Goal: Task Accomplishment & Management: Manage account settings

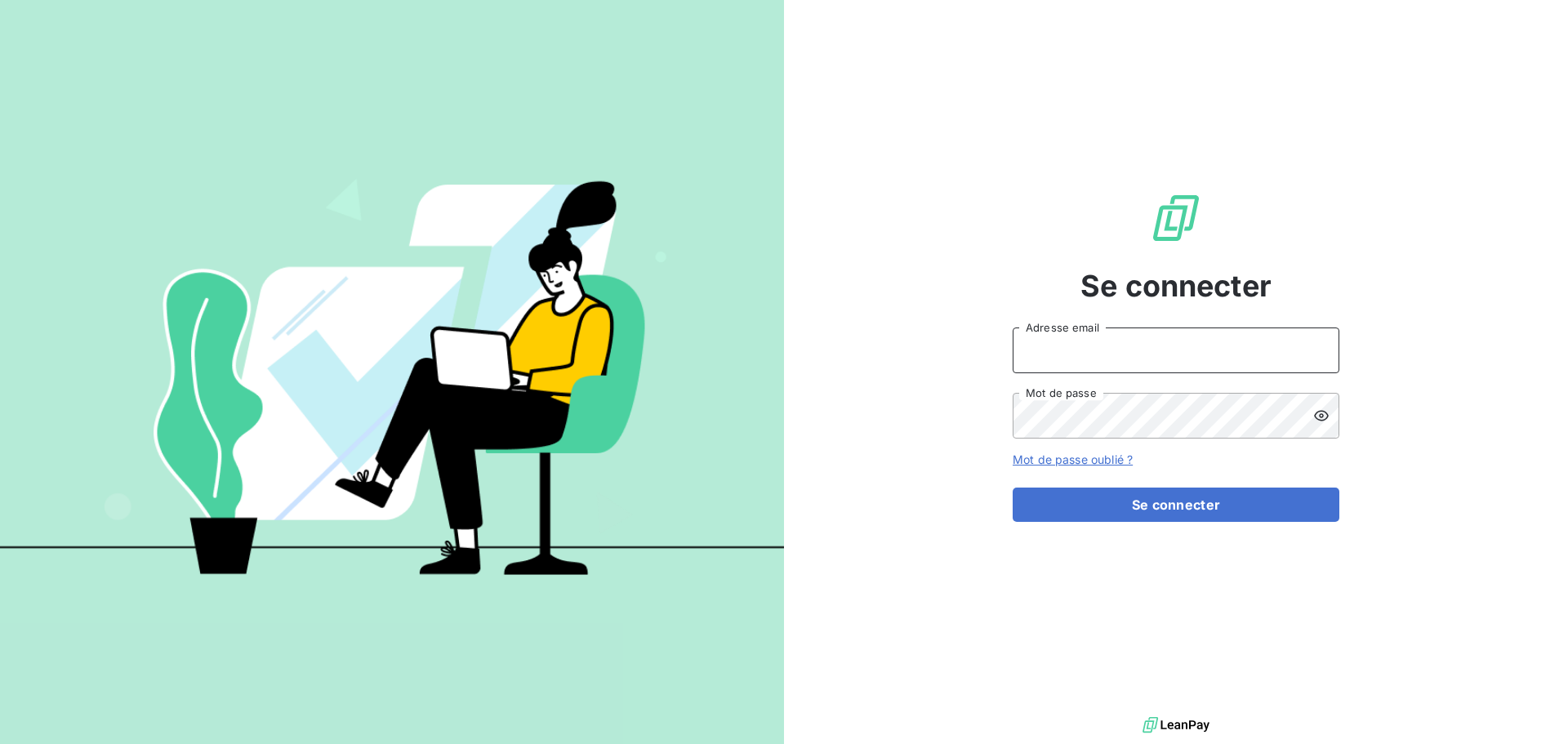
type input "[EMAIL_ADDRESS][DOMAIN_NAME]"
click at [1140, 363] on input "[EMAIL_ADDRESS][DOMAIN_NAME]" at bounding box center [1176, 351] width 327 height 45
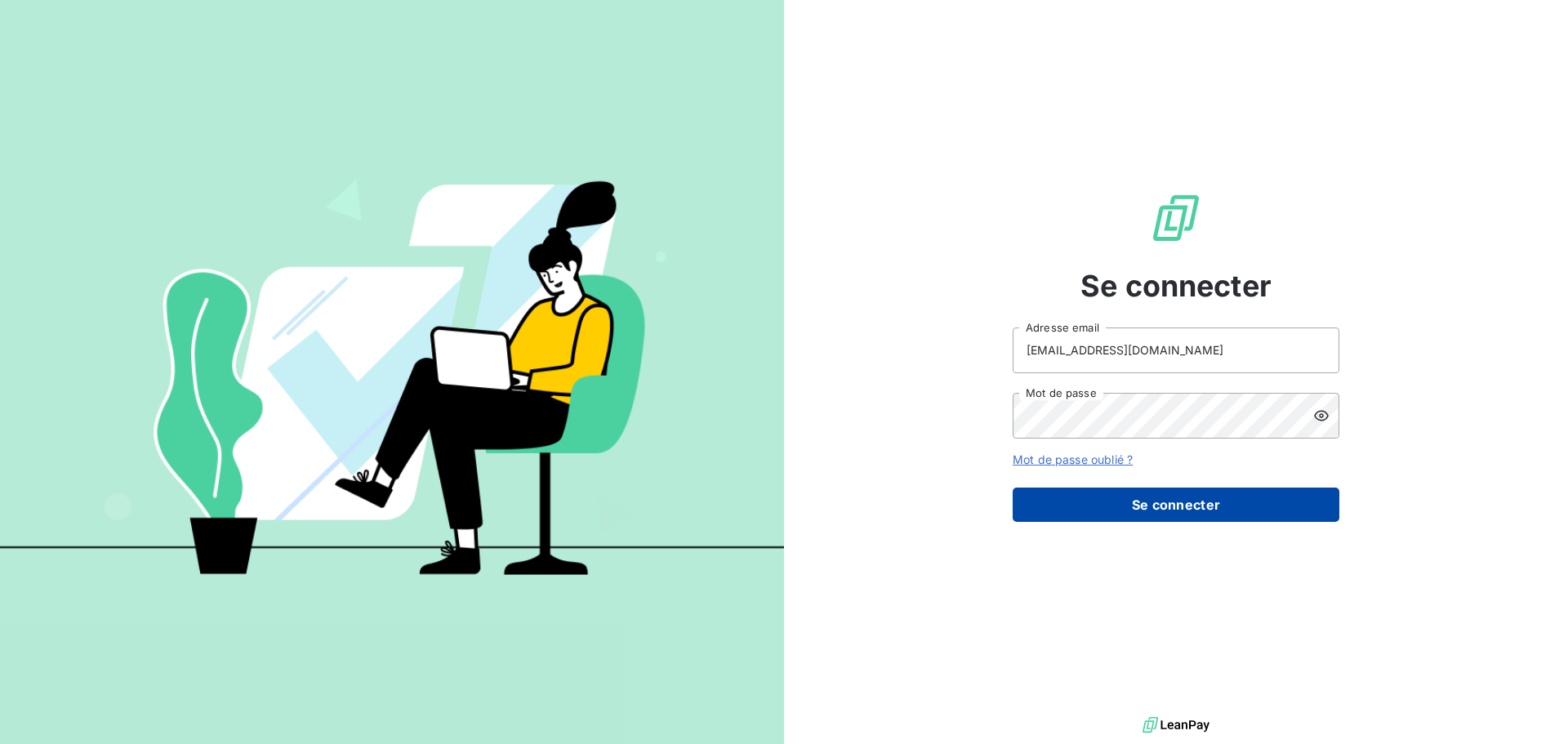
click at [1162, 507] on button "Se connecter" at bounding box center [1176, 505] width 327 height 35
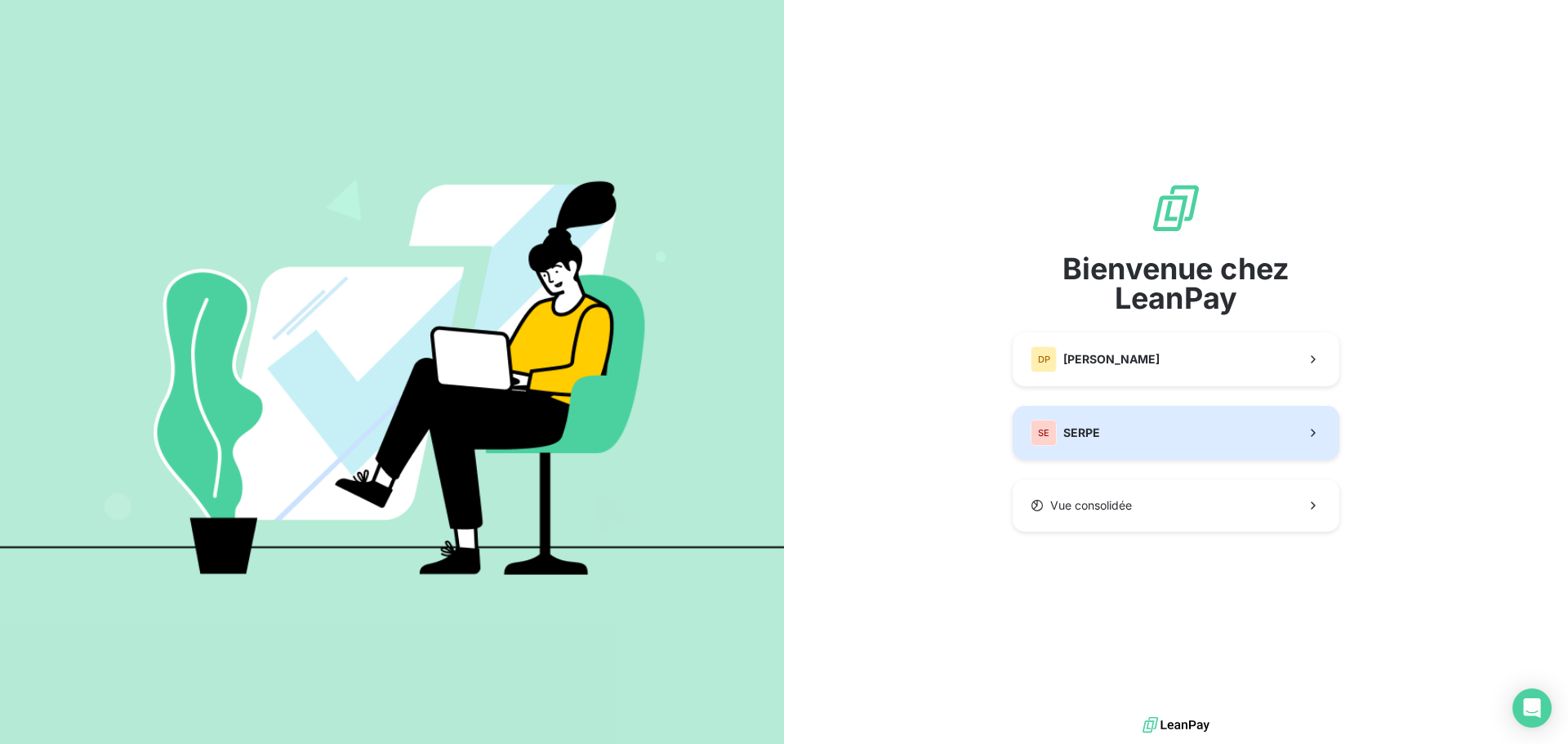
click at [1062, 428] on div "SE SERPE" at bounding box center [1065, 432] width 69 height 26
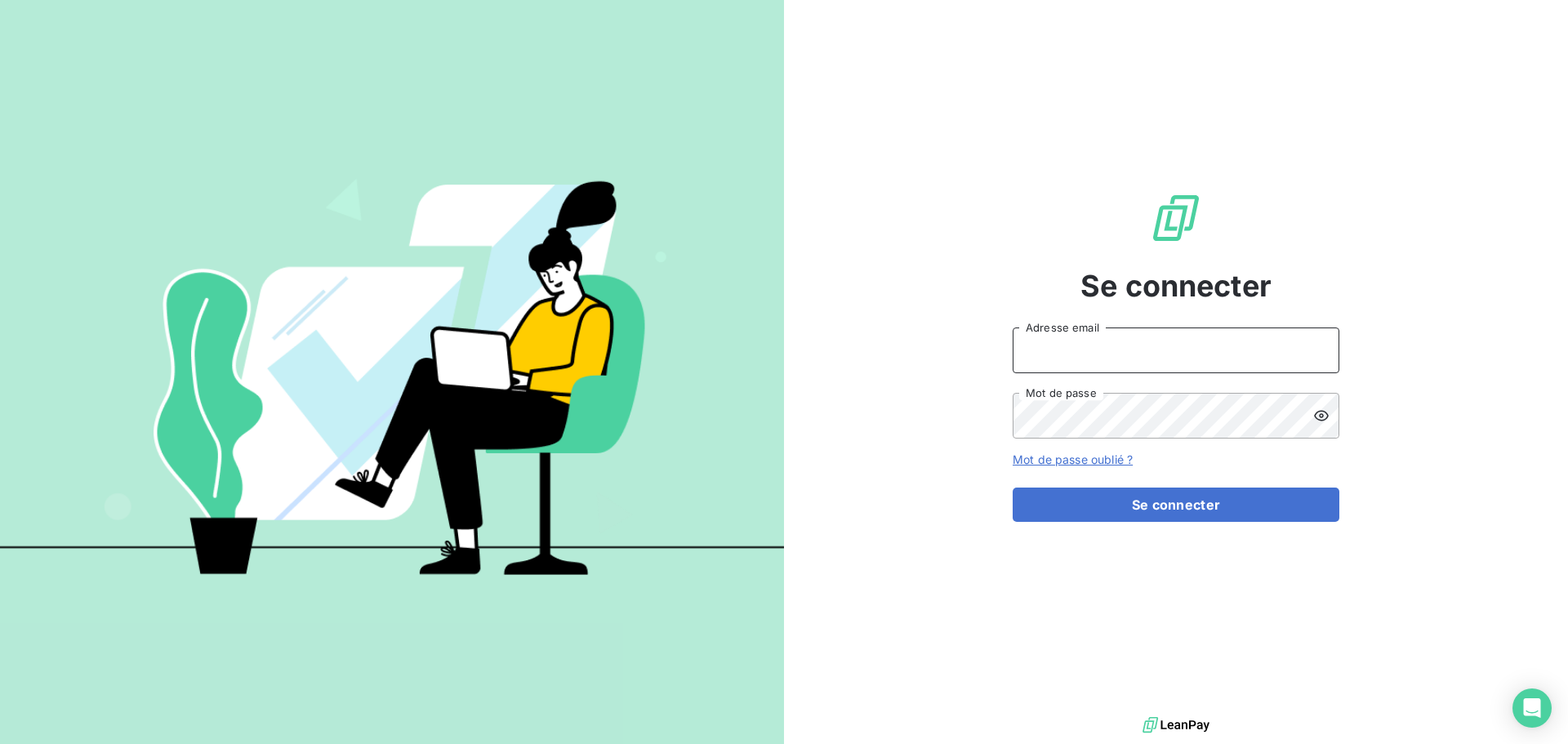
type input "[EMAIL_ADDRESS][DOMAIN_NAME]"
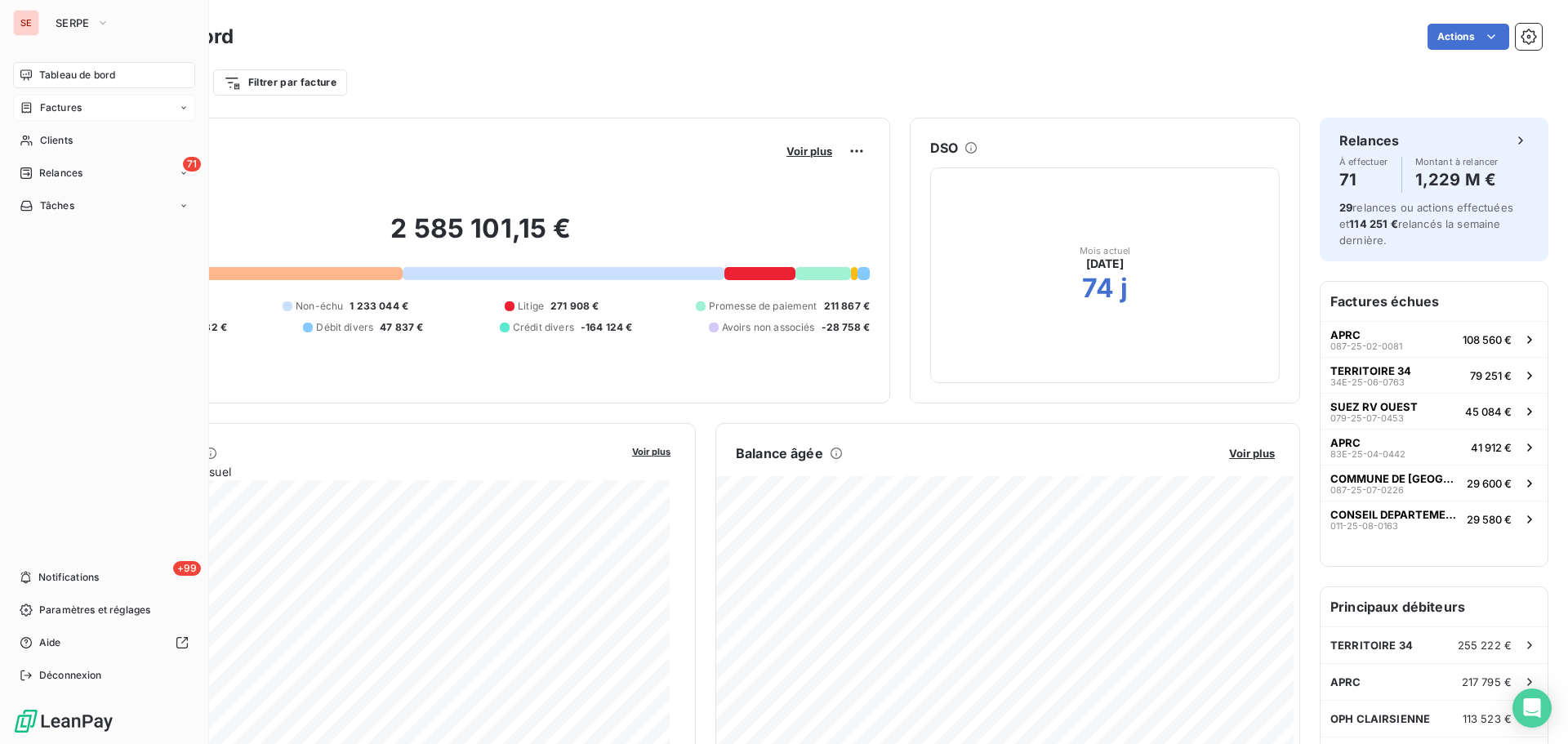
click at [50, 106] on span "Factures" at bounding box center [61, 108] width 42 height 15
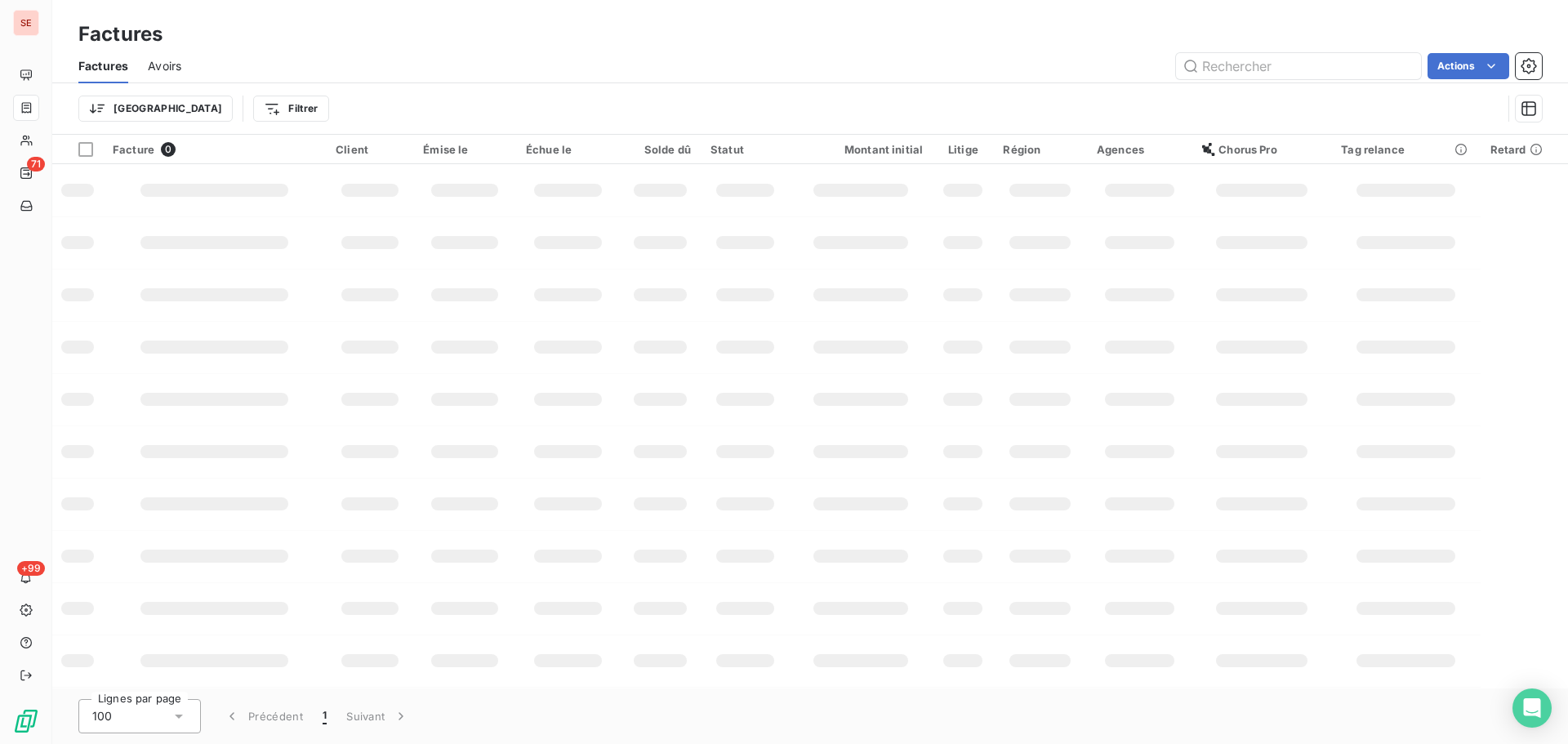
click at [449, 87] on div "Trier Filtrer" at bounding box center [810, 109] width 1464 height 51
click at [194, 103] on html "SE 71 +99 Factures Factures Avoirs Actions Trier Filtrer Facture 0 Client Émise…" at bounding box center [784, 372] width 1568 height 744
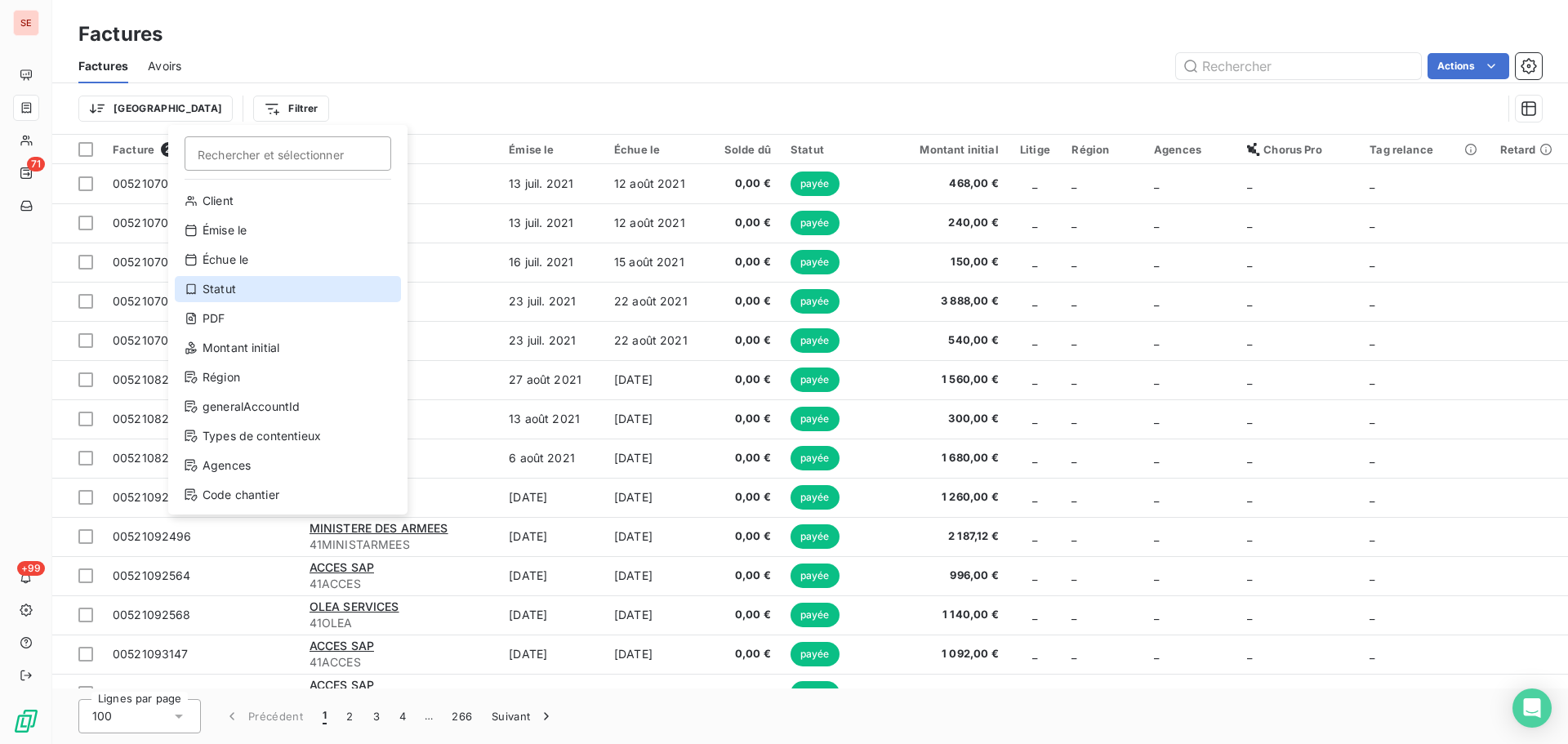
click at [251, 292] on div "Statut" at bounding box center [287, 289] width 226 height 26
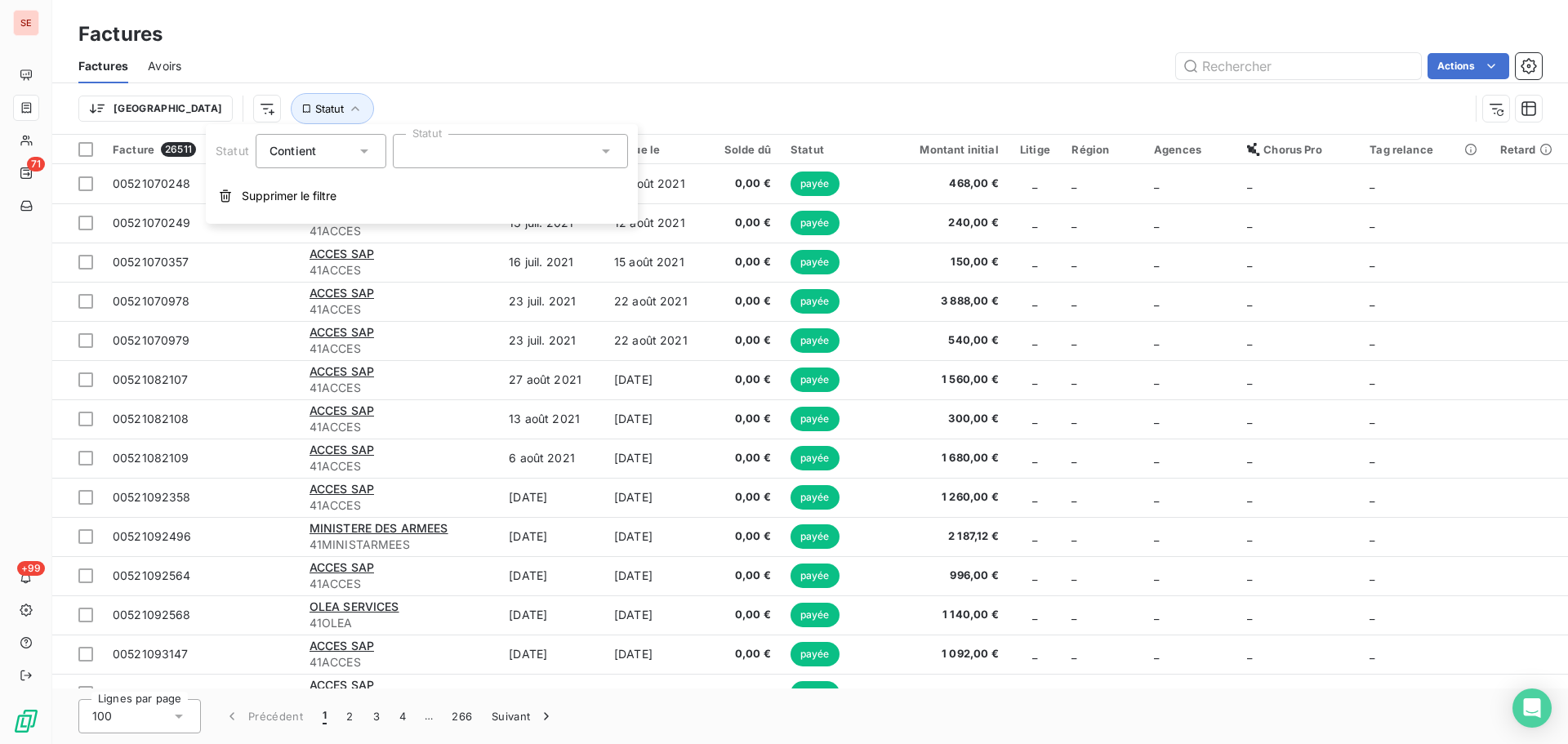
click at [478, 150] on div at bounding box center [510, 151] width 235 height 35
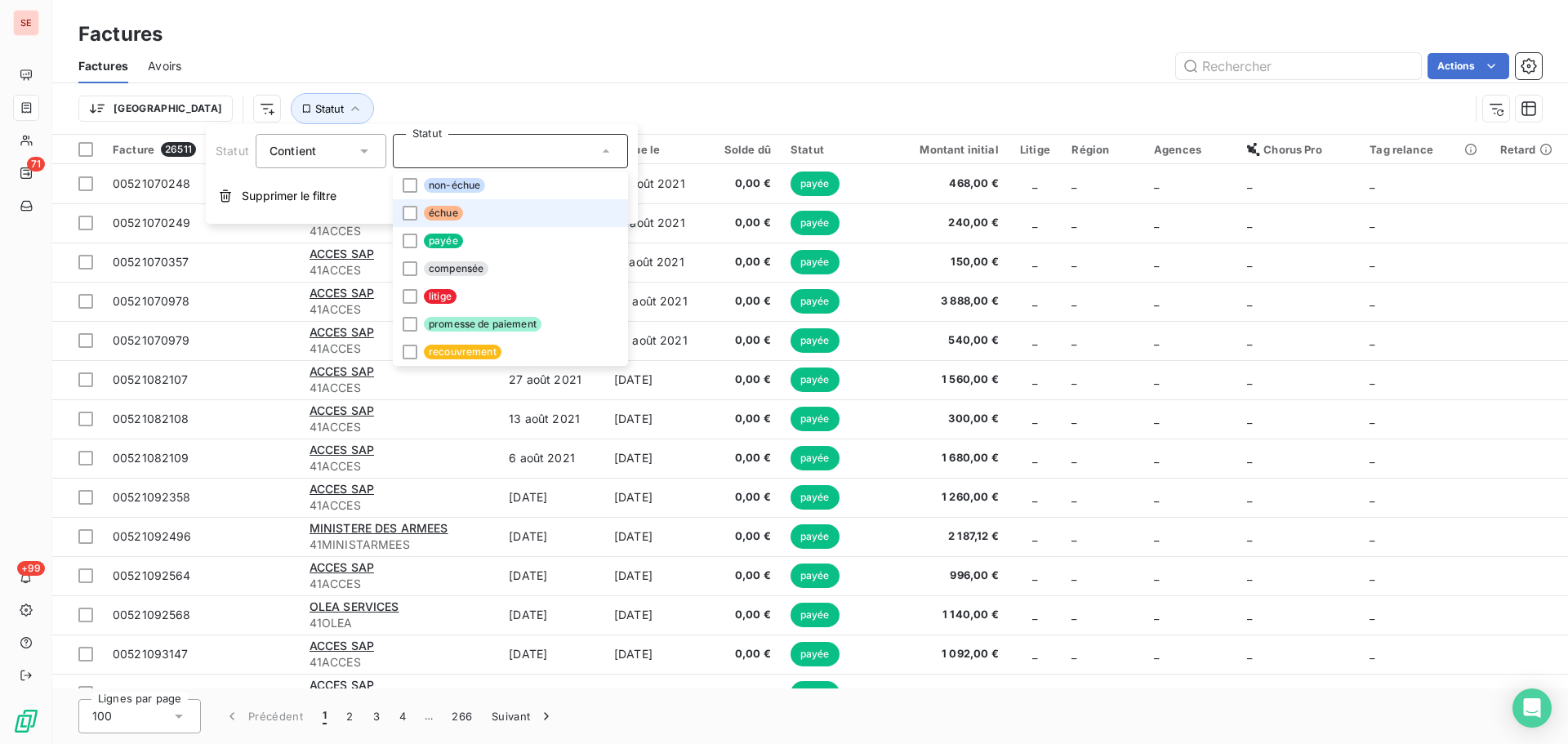
click at [467, 219] on li "échue" at bounding box center [510, 213] width 235 height 28
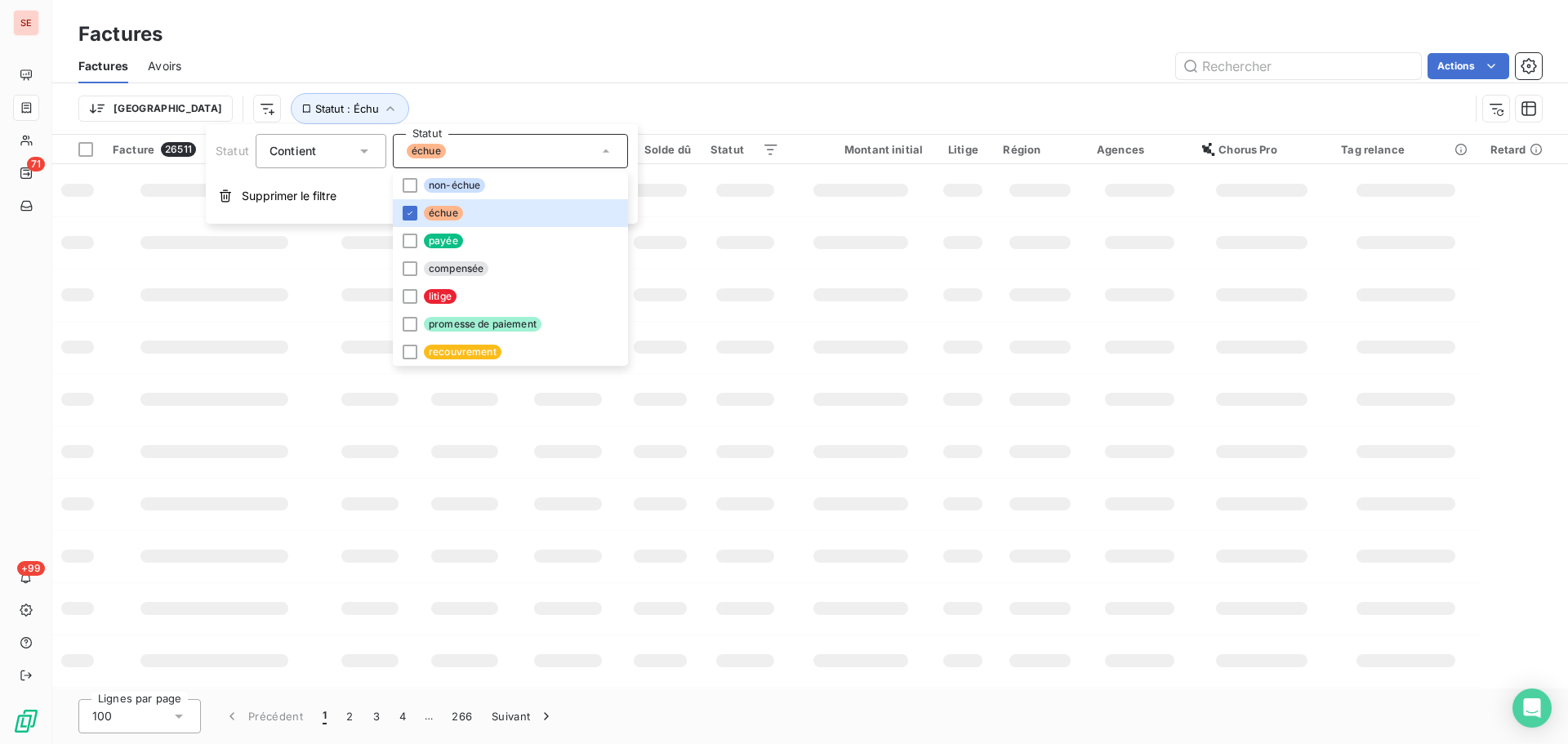
click at [480, 102] on div "Trier Statut : Échu" at bounding box center [774, 109] width 1391 height 31
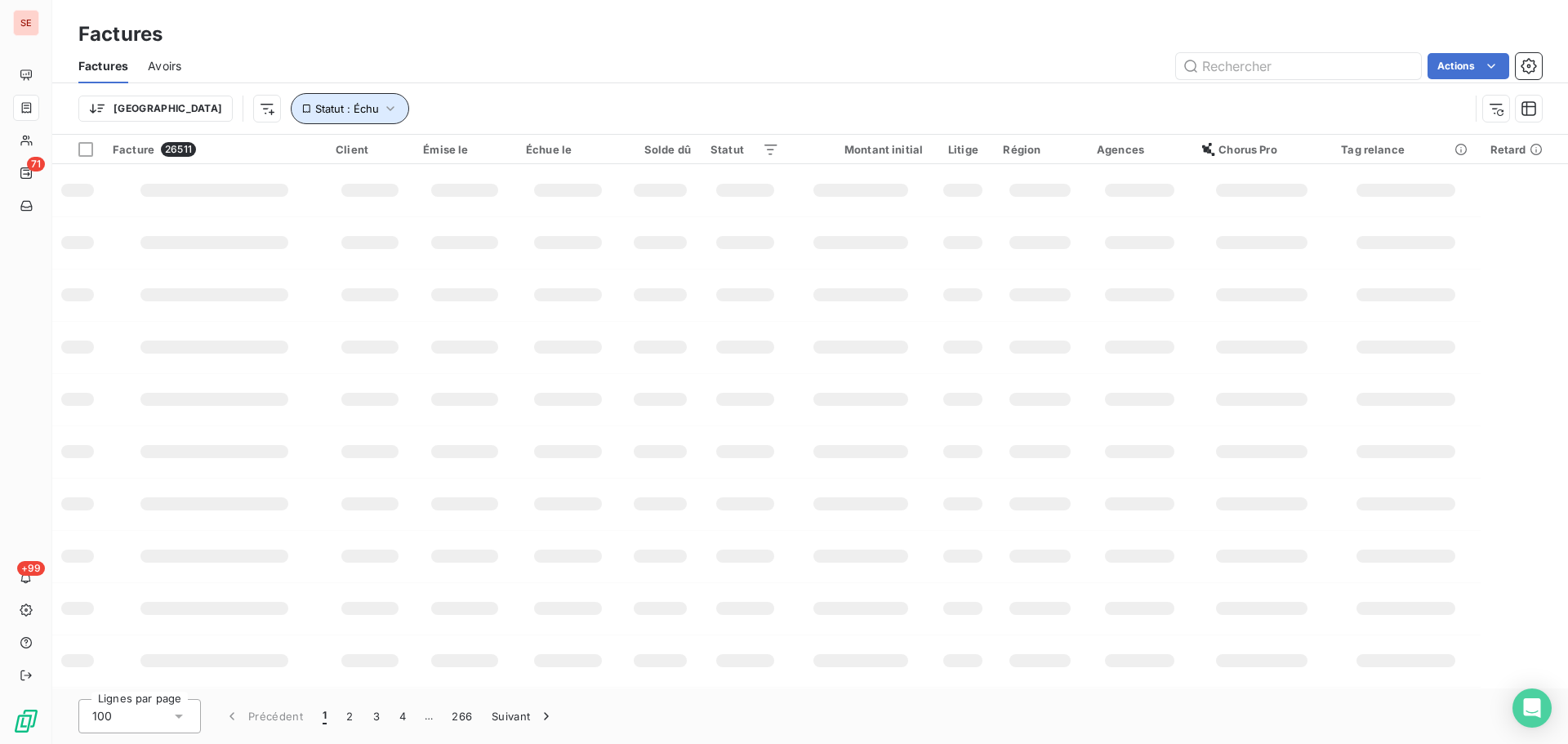
click at [315, 114] on span "Statut : Échu" at bounding box center [347, 108] width 64 height 13
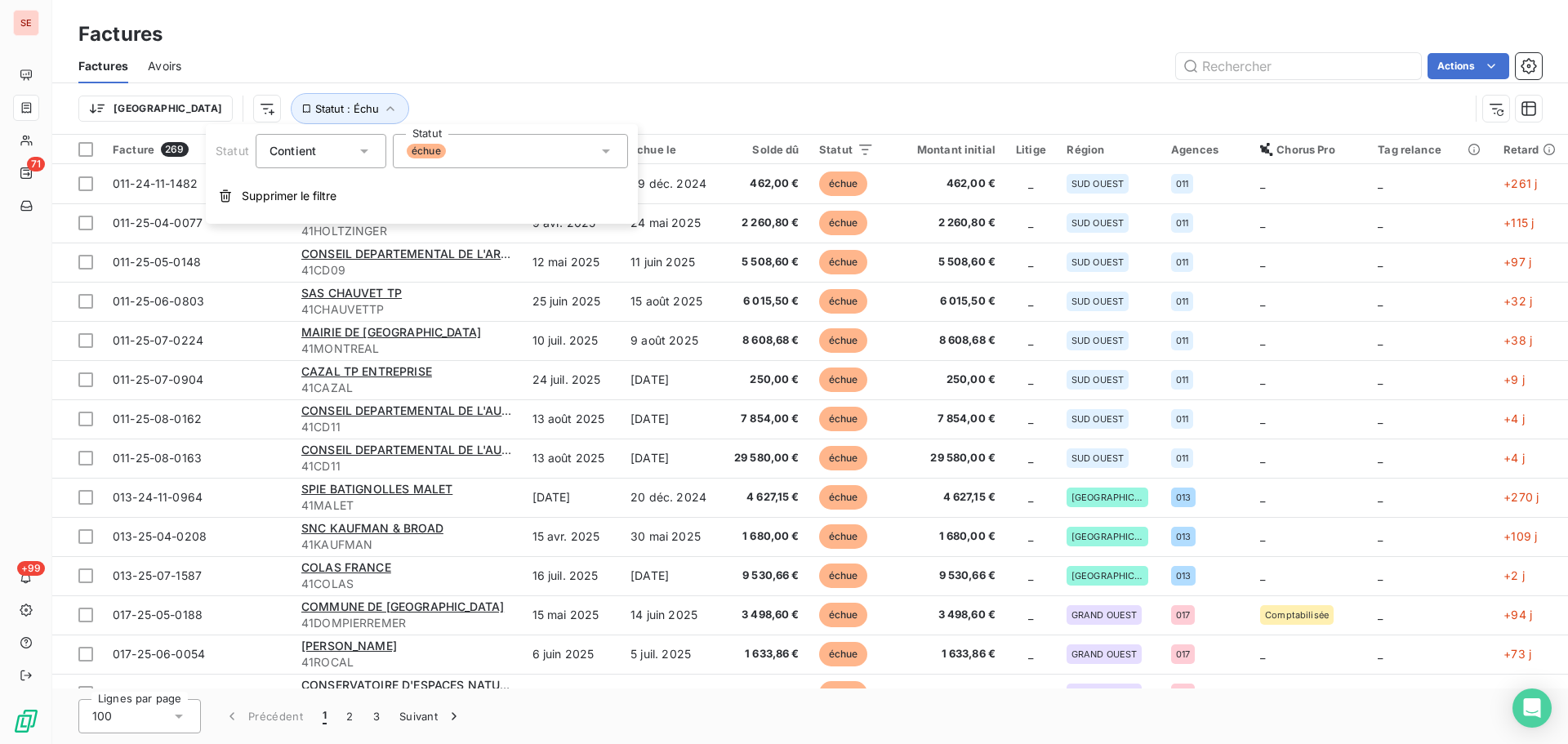
click at [491, 164] on div "échue" at bounding box center [510, 151] width 235 height 35
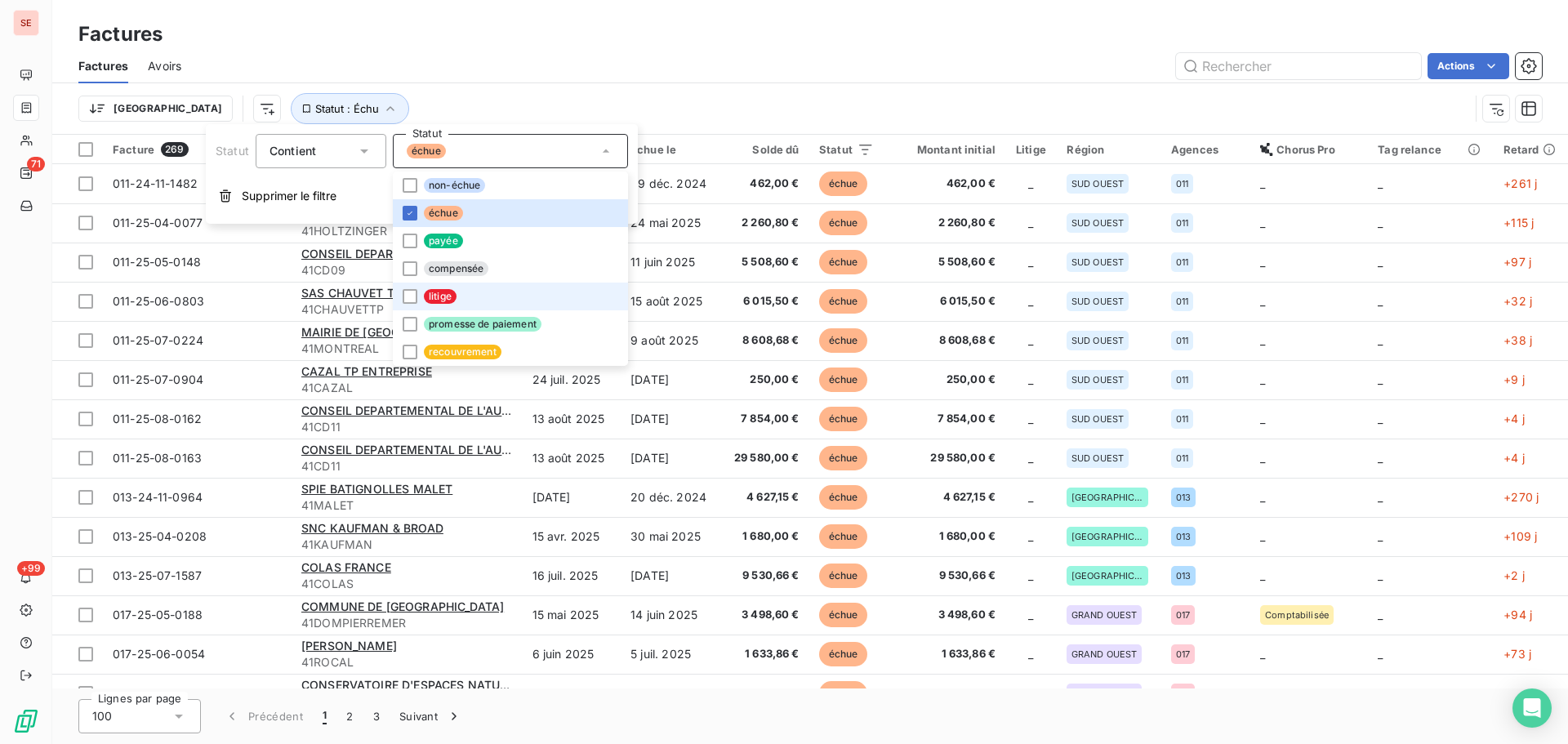
click at [460, 297] on li "litige" at bounding box center [510, 296] width 235 height 28
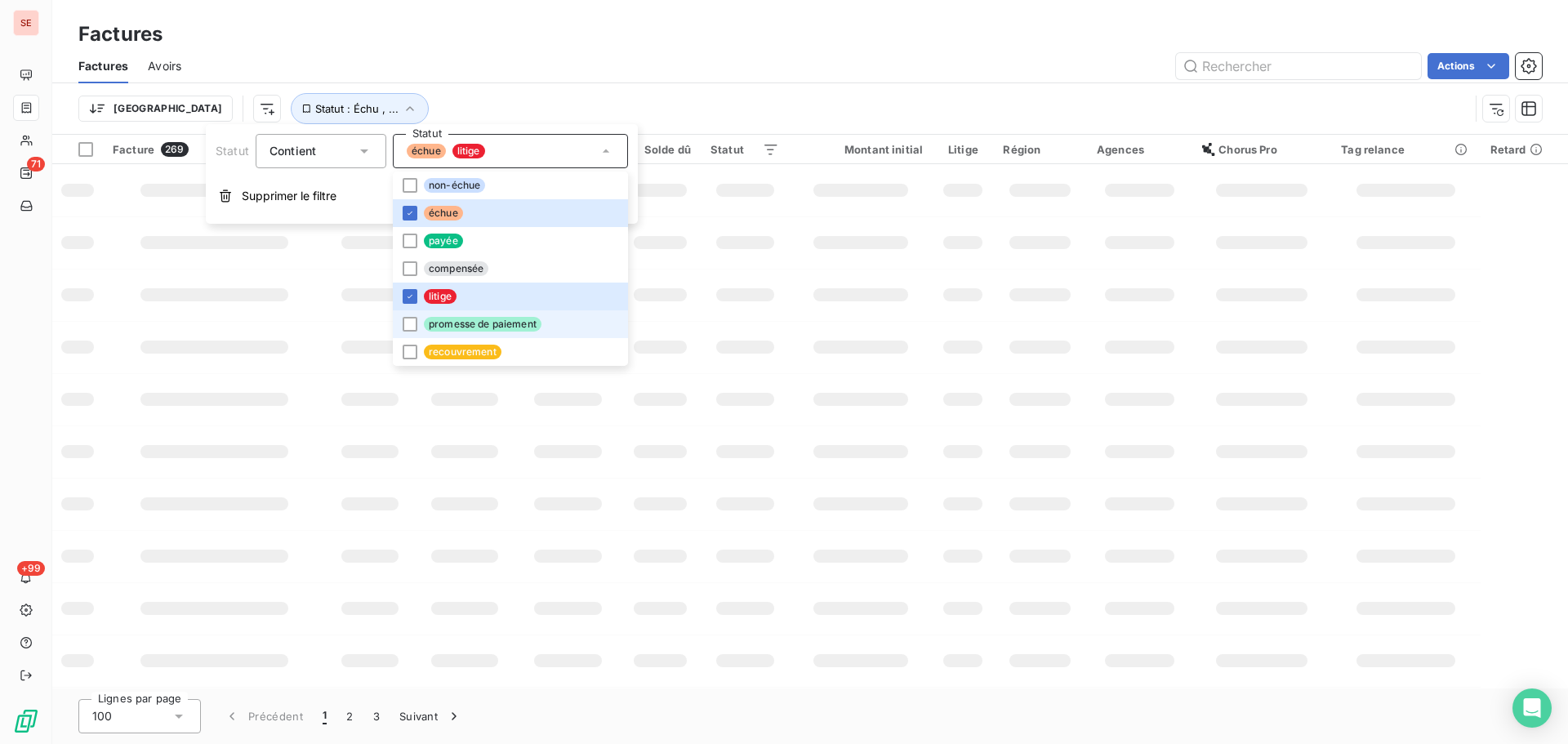
click at [487, 321] on span "promesse de paiement" at bounding box center [483, 324] width 118 height 15
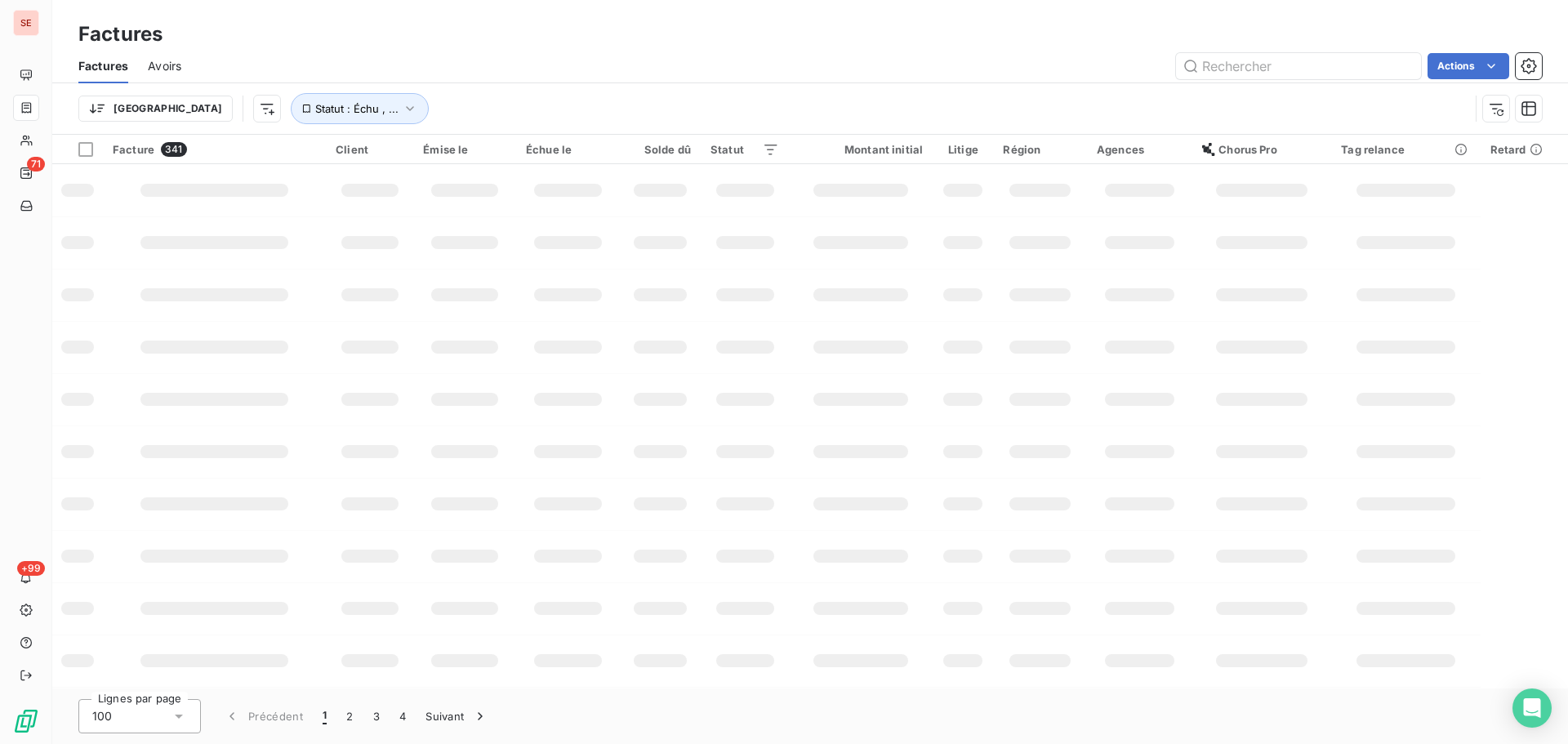
click at [646, 99] on div "Trier Statut : Échu , ..." at bounding box center [774, 109] width 1391 height 31
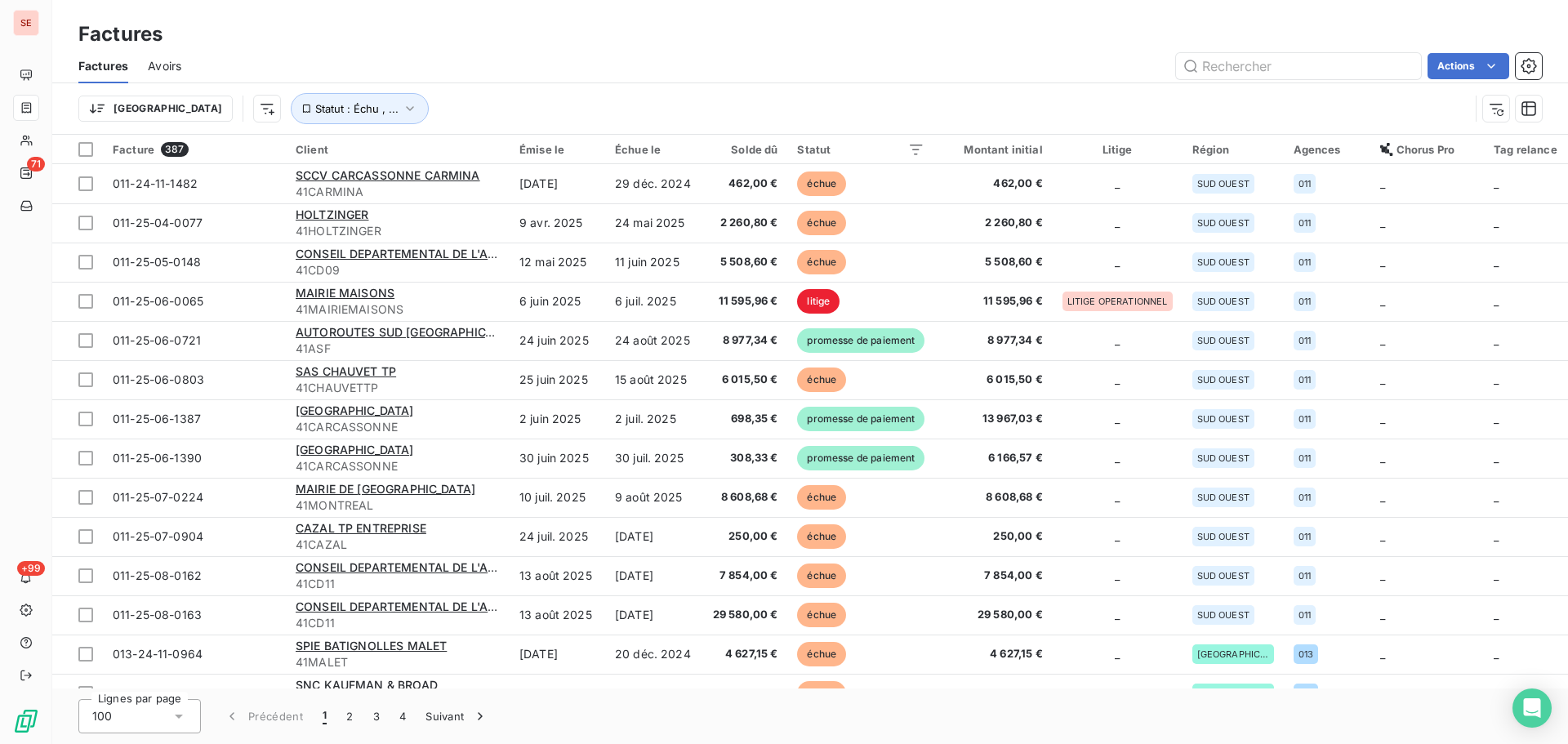
click at [169, 122] on div "Trier Statut : Échu , ..." at bounding box center [774, 109] width 1391 height 31
click at [181, 113] on html "SE 71 +99 Factures Factures Avoirs Actions Trier Statut : Échu , ... Facture 38…" at bounding box center [784, 372] width 1568 height 744
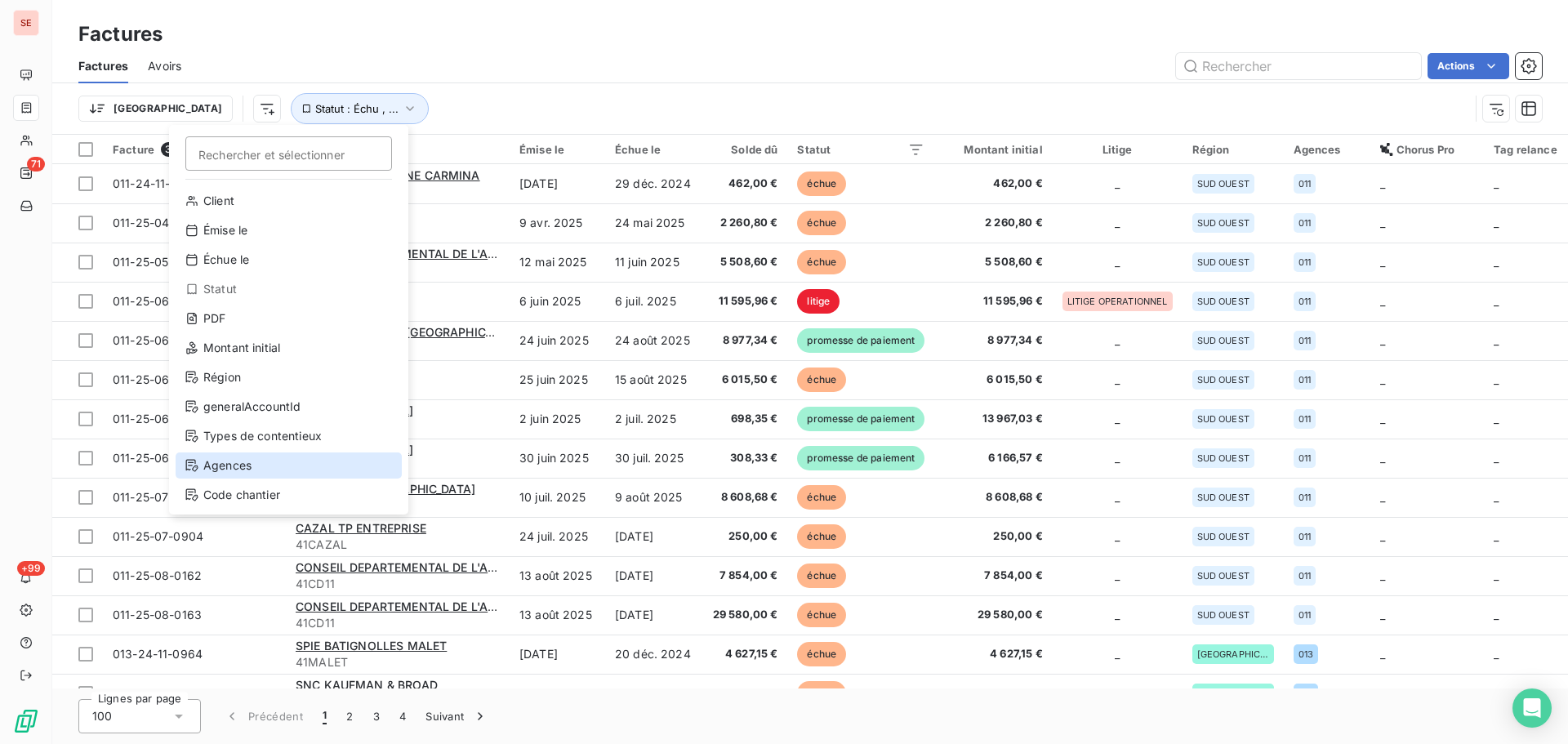
click at [250, 457] on div "Agences" at bounding box center [288, 465] width 226 height 26
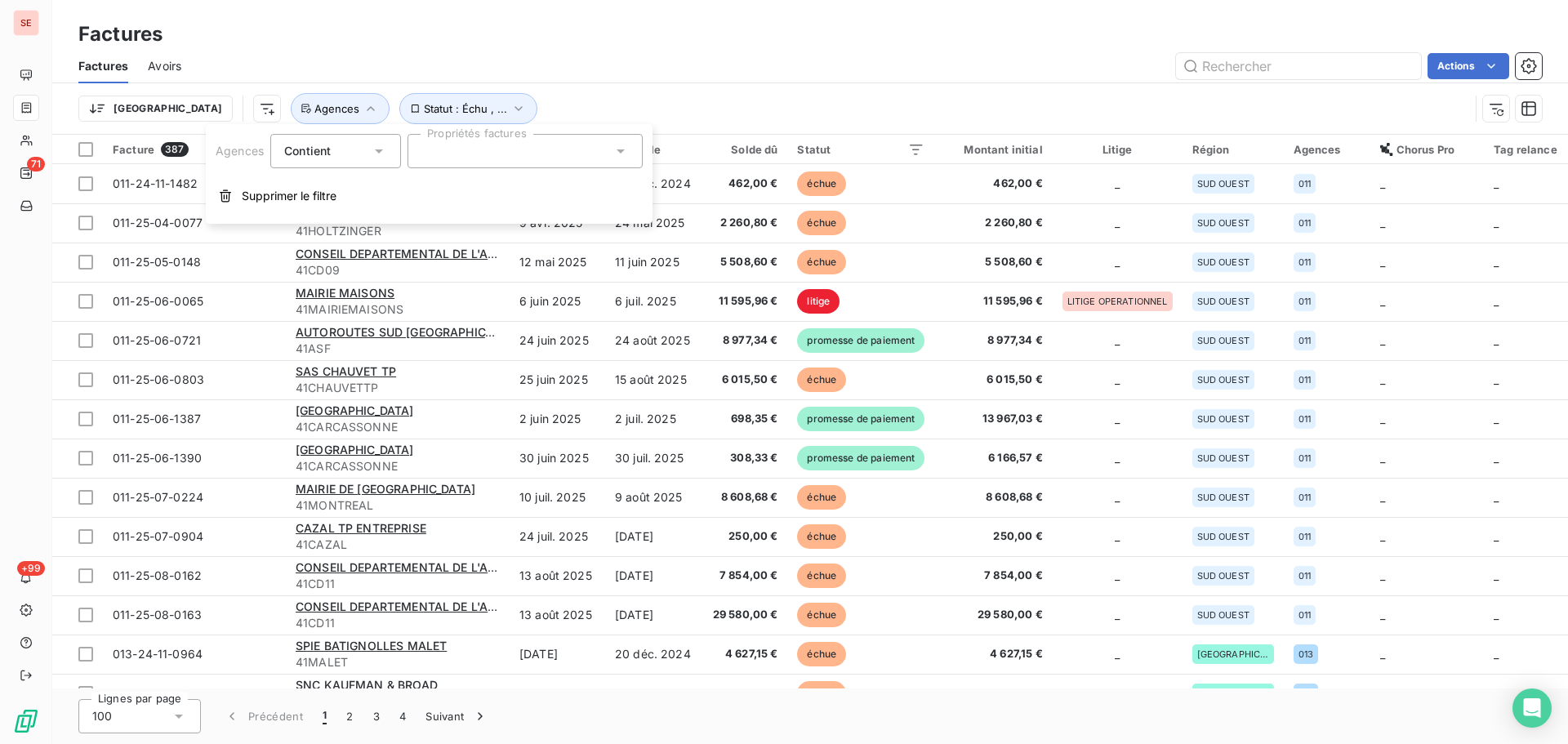
click at [532, 147] on div at bounding box center [525, 151] width 235 height 35
type input "017"
click at [429, 189] on div at bounding box center [428, 191] width 15 height 15
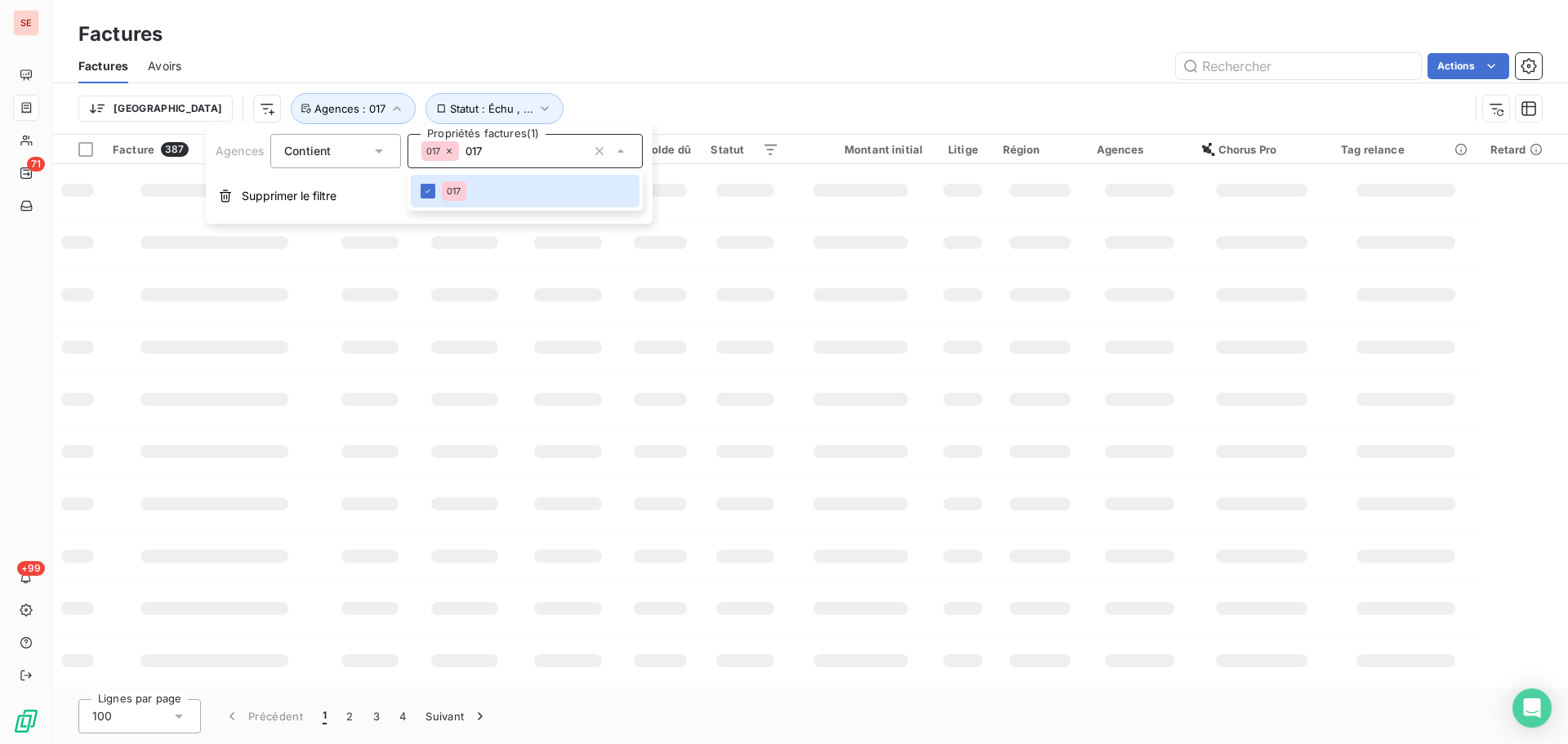
click at [549, 97] on div "Trier Statut : Échu , ... Agences : 017" at bounding box center [774, 109] width 1391 height 31
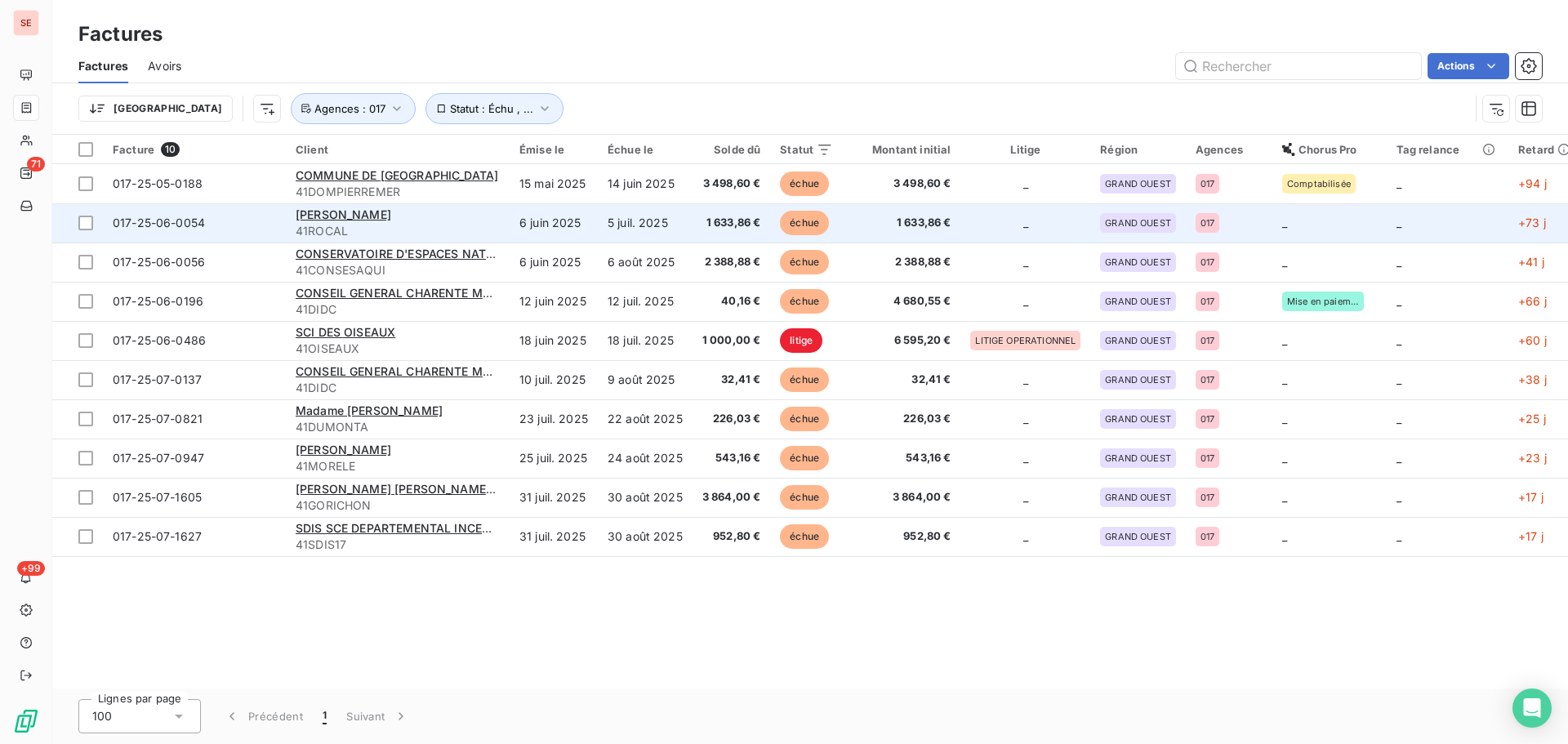
click at [523, 232] on td "6 juin 2025" at bounding box center [553, 223] width 88 height 39
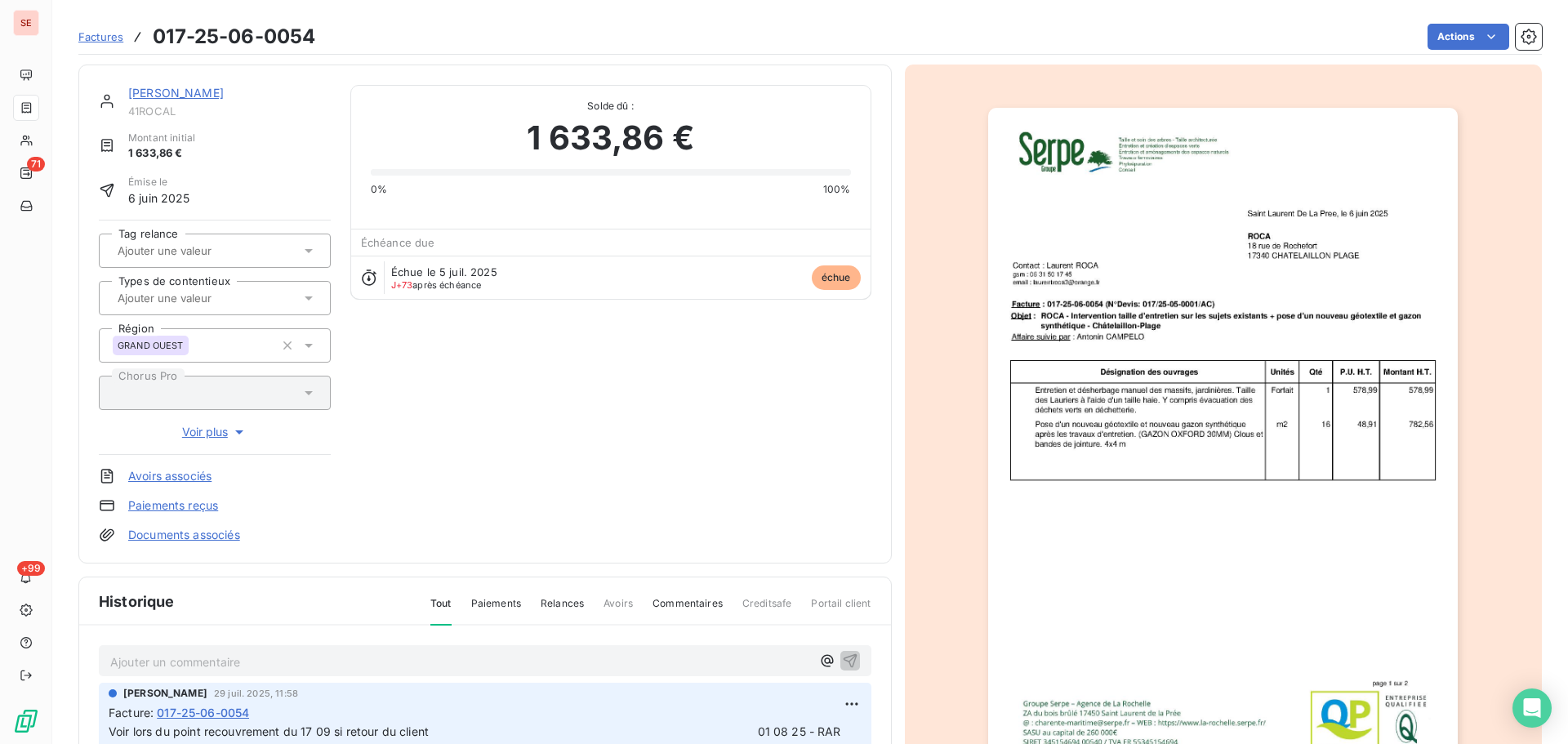
scroll to position [239, 0]
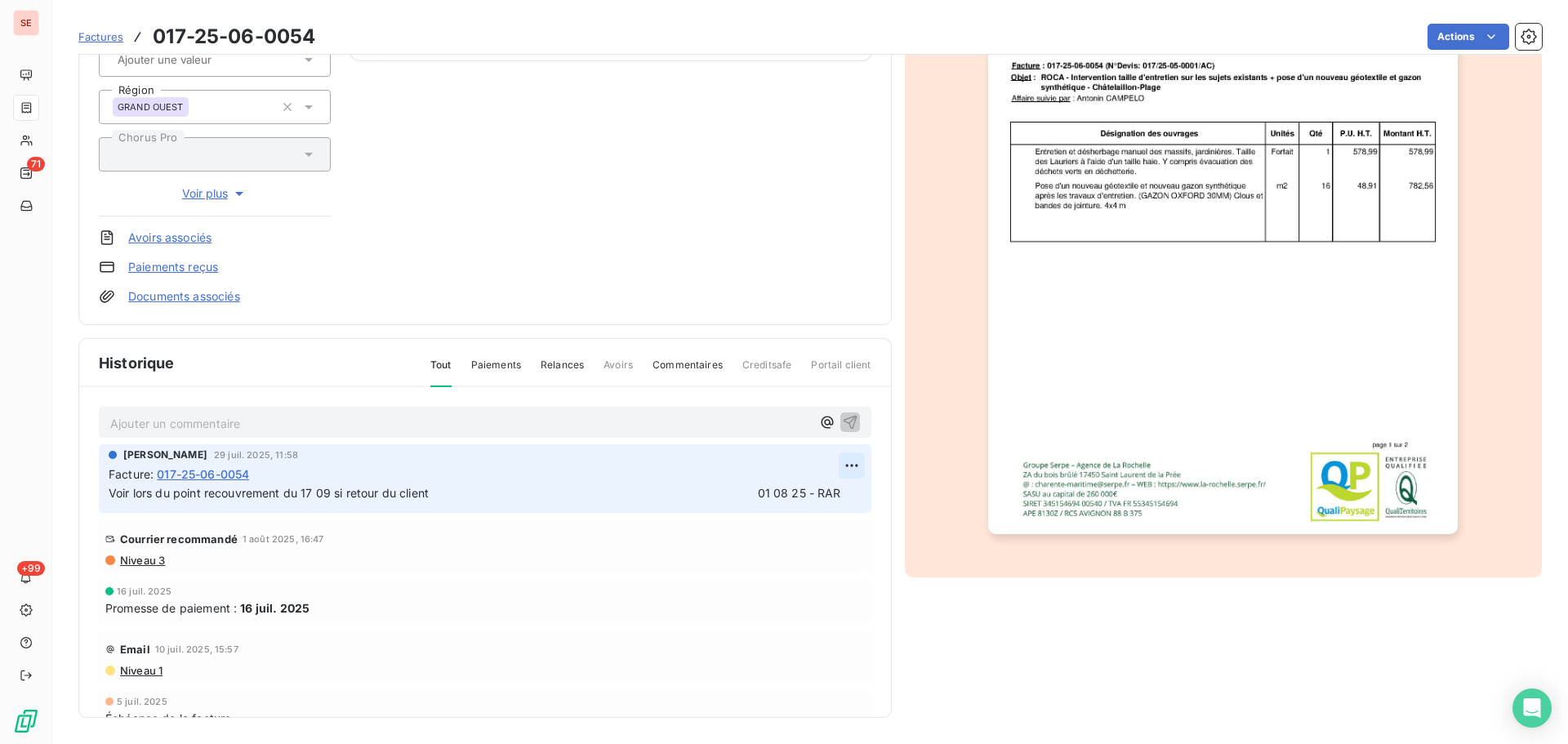
click at [832, 455] on html "SE 71 +99 Factures 017-25-06-0054 Actions [PERSON_NAME] 41ROCAL Montant initial…" at bounding box center [784, 372] width 1568 height 744
click at [784, 511] on div "Editer" at bounding box center [794, 501] width 92 height 26
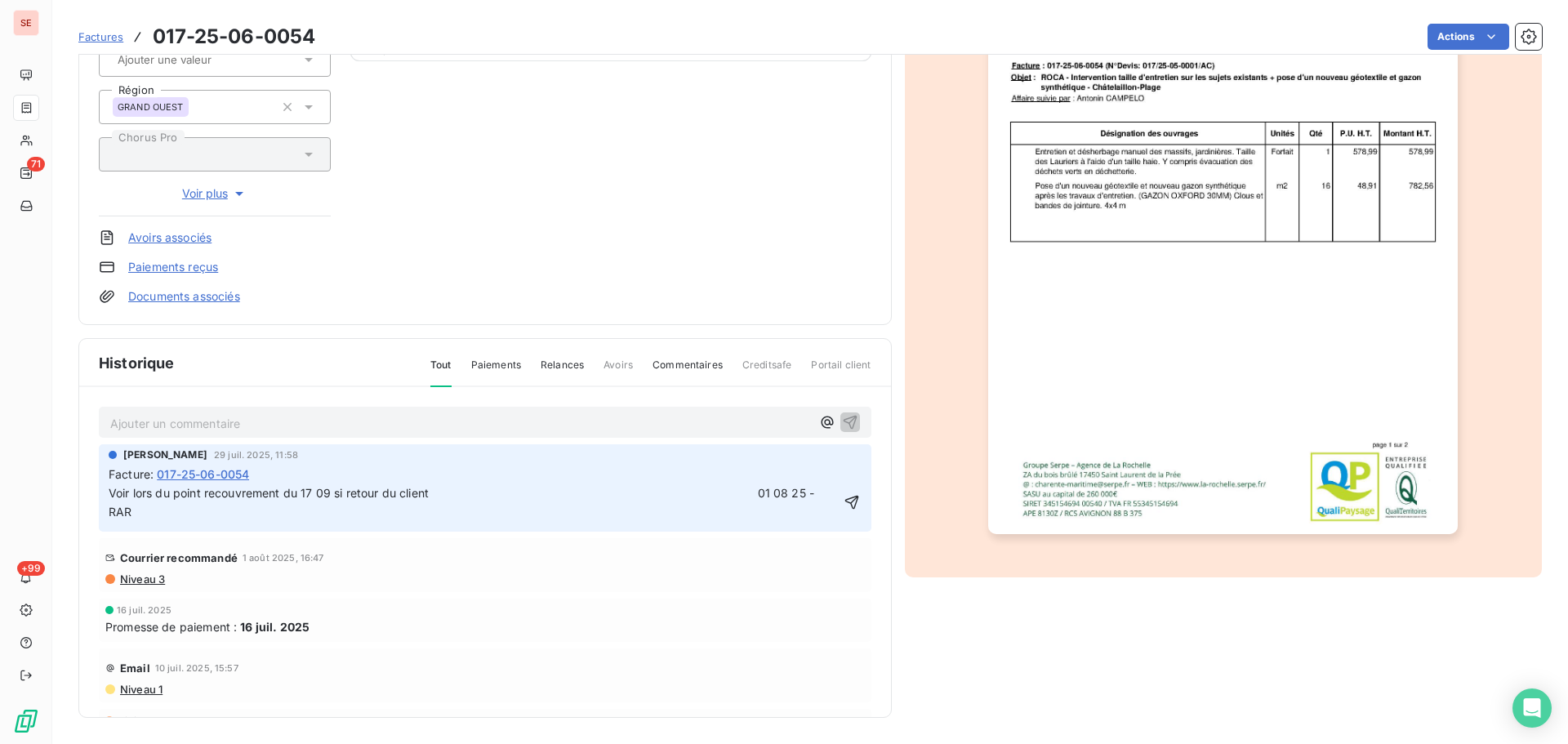
click at [751, 500] on span "Voir lors du point recouvrement du 17 09 si retour du client 01 08 25 - RAR" at bounding box center [463, 502] width 709 height 33
click at [844, 505] on icon "button" at bounding box center [853, 502] width 16 height 16
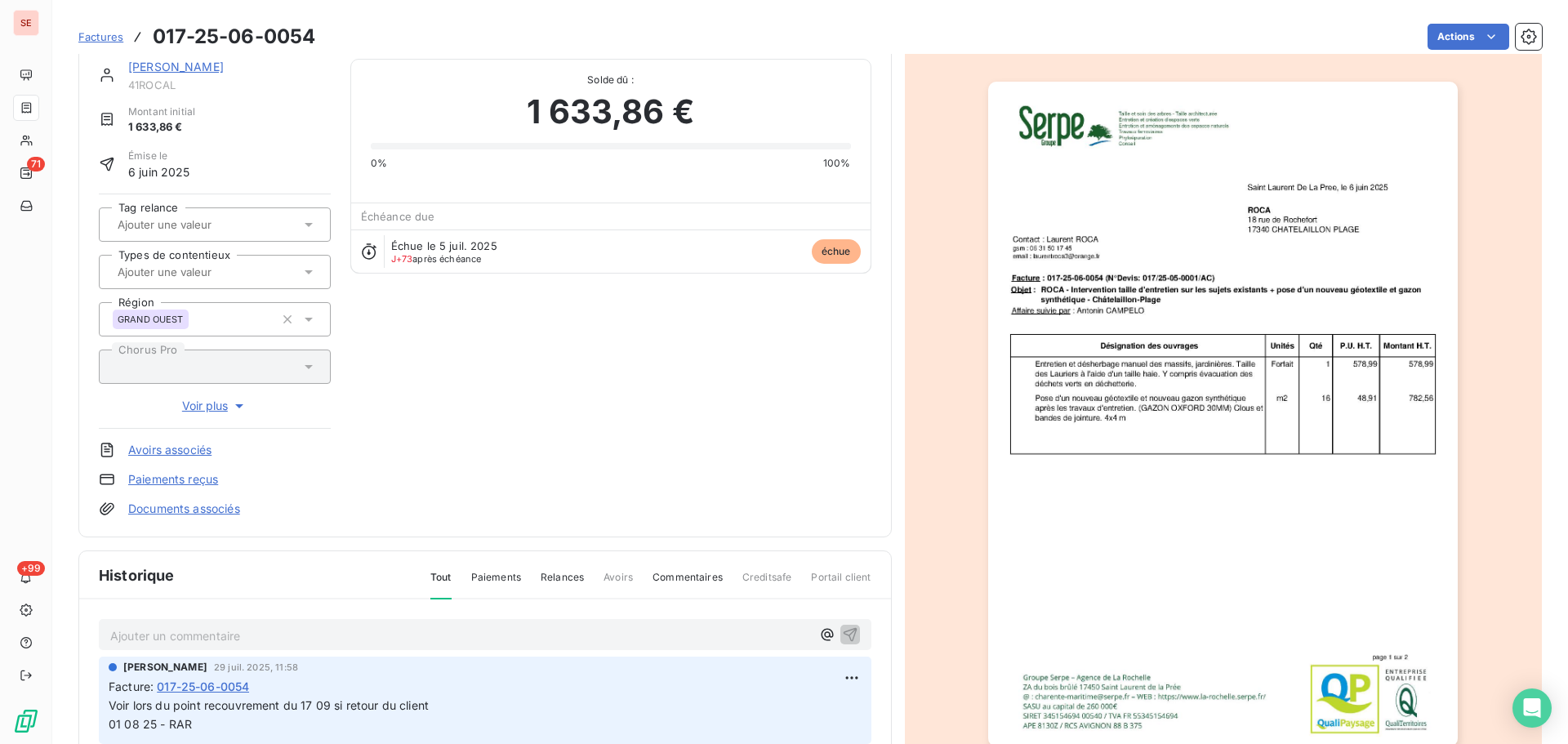
scroll to position [0, 0]
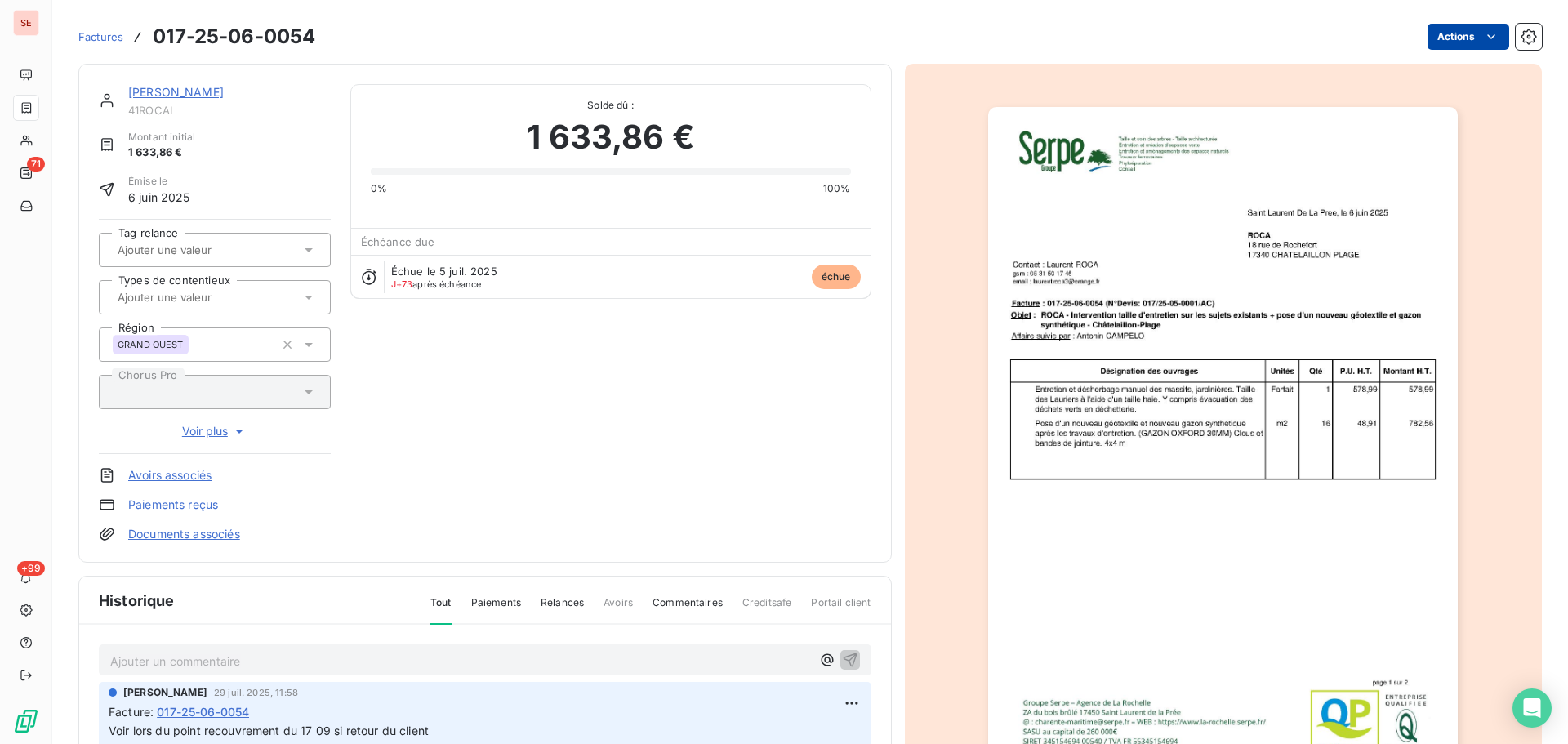
click at [1434, 35] on html "SE 71 +99 Factures 017-25-06-0054 Actions [PERSON_NAME] 41ROCAL Montant initial…" at bounding box center [784, 372] width 1568 height 744
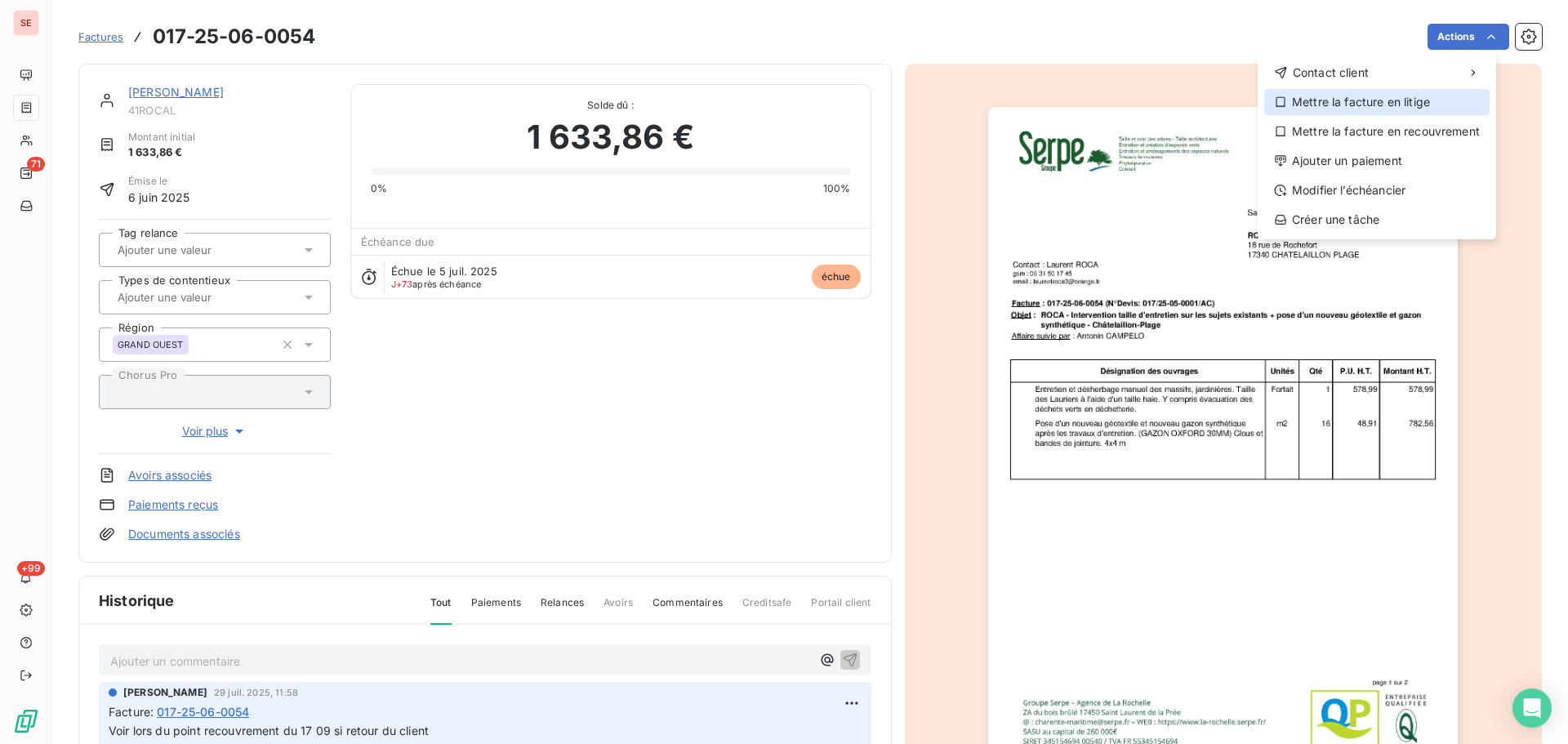
click at [1349, 104] on div "Mettre la facture en litige" at bounding box center [1376, 102] width 225 height 26
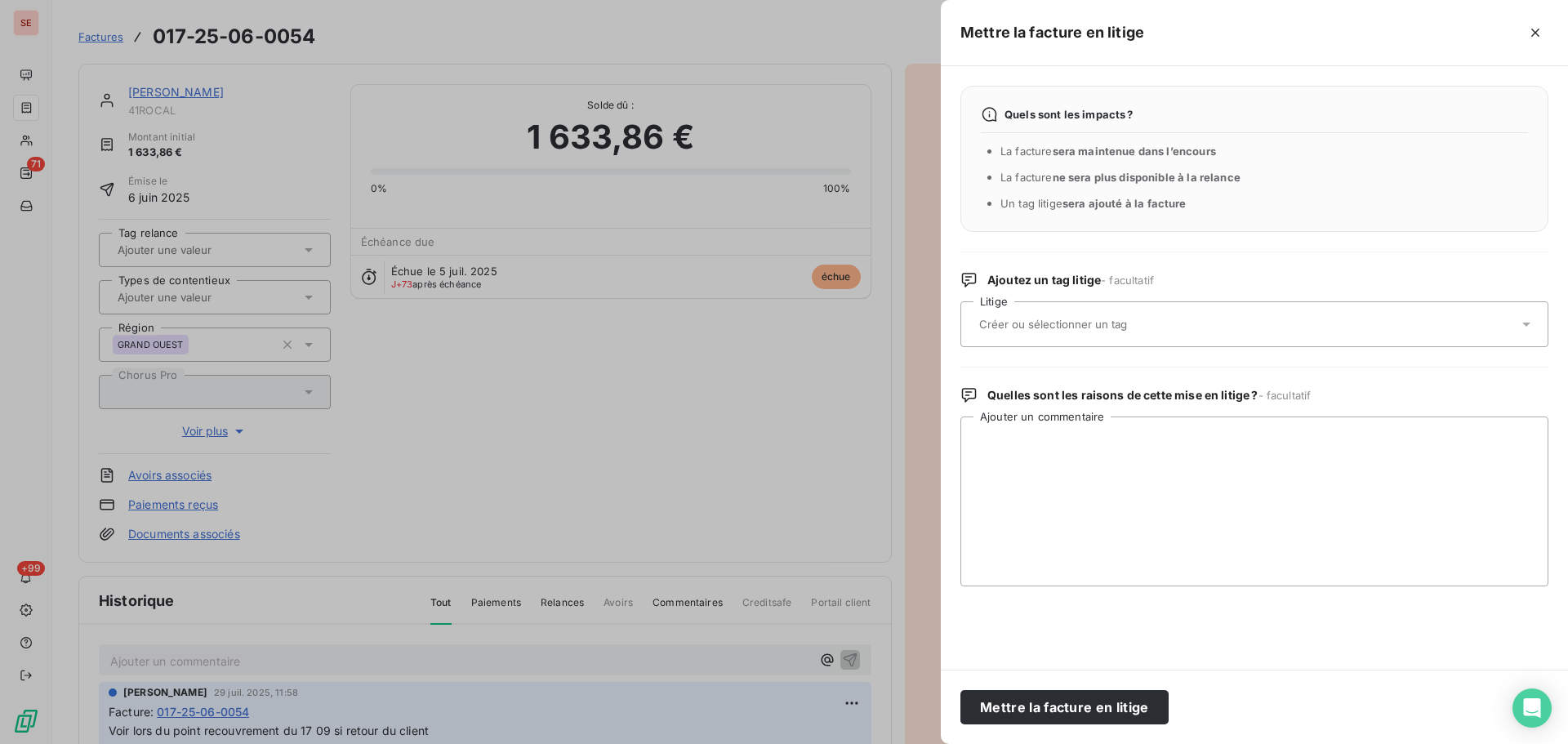
click at [1161, 330] on input "text" at bounding box center [1097, 324] width 238 height 15
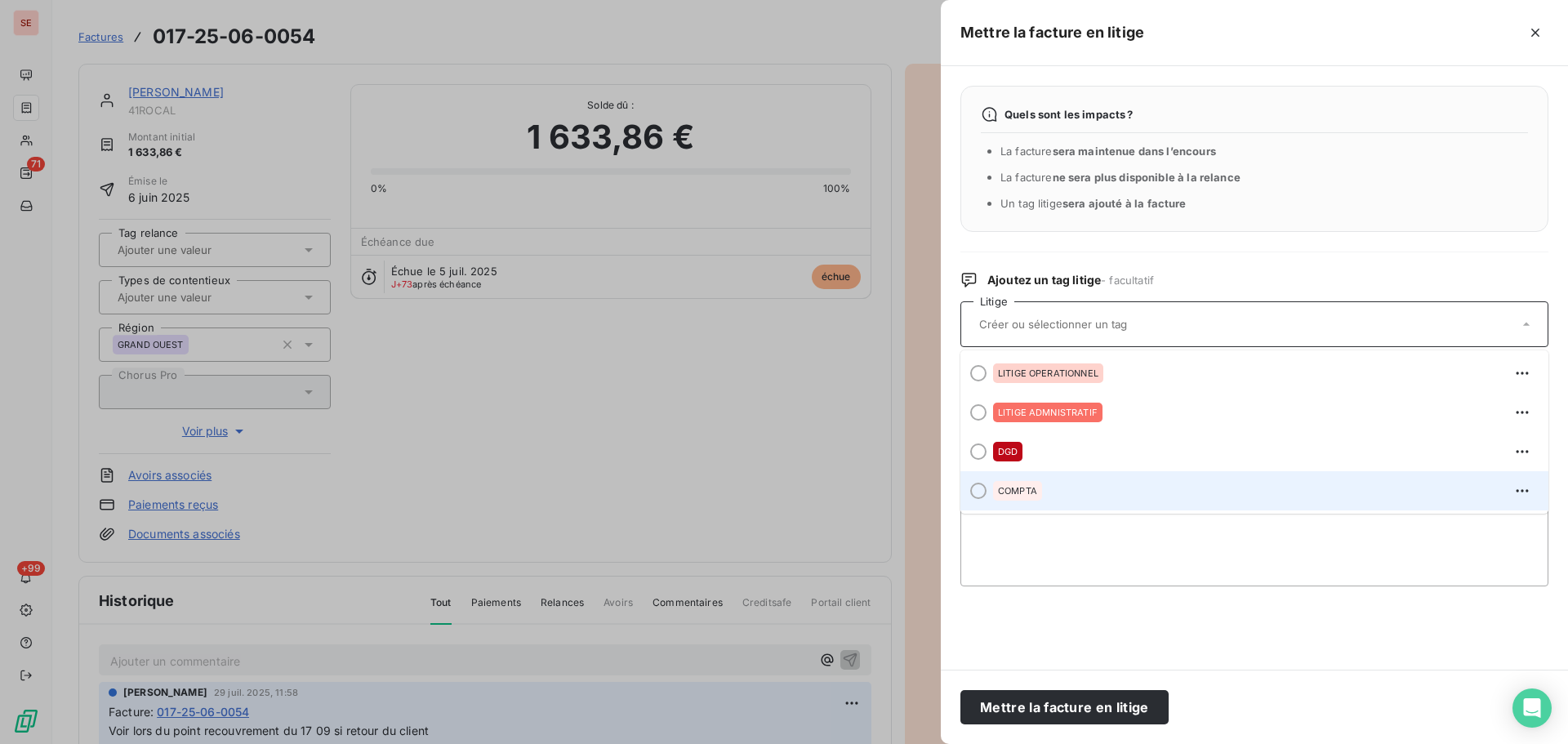
click at [1100, 485] on div "COMPTA" at bounding box center [1264, 491] width 542 height 26
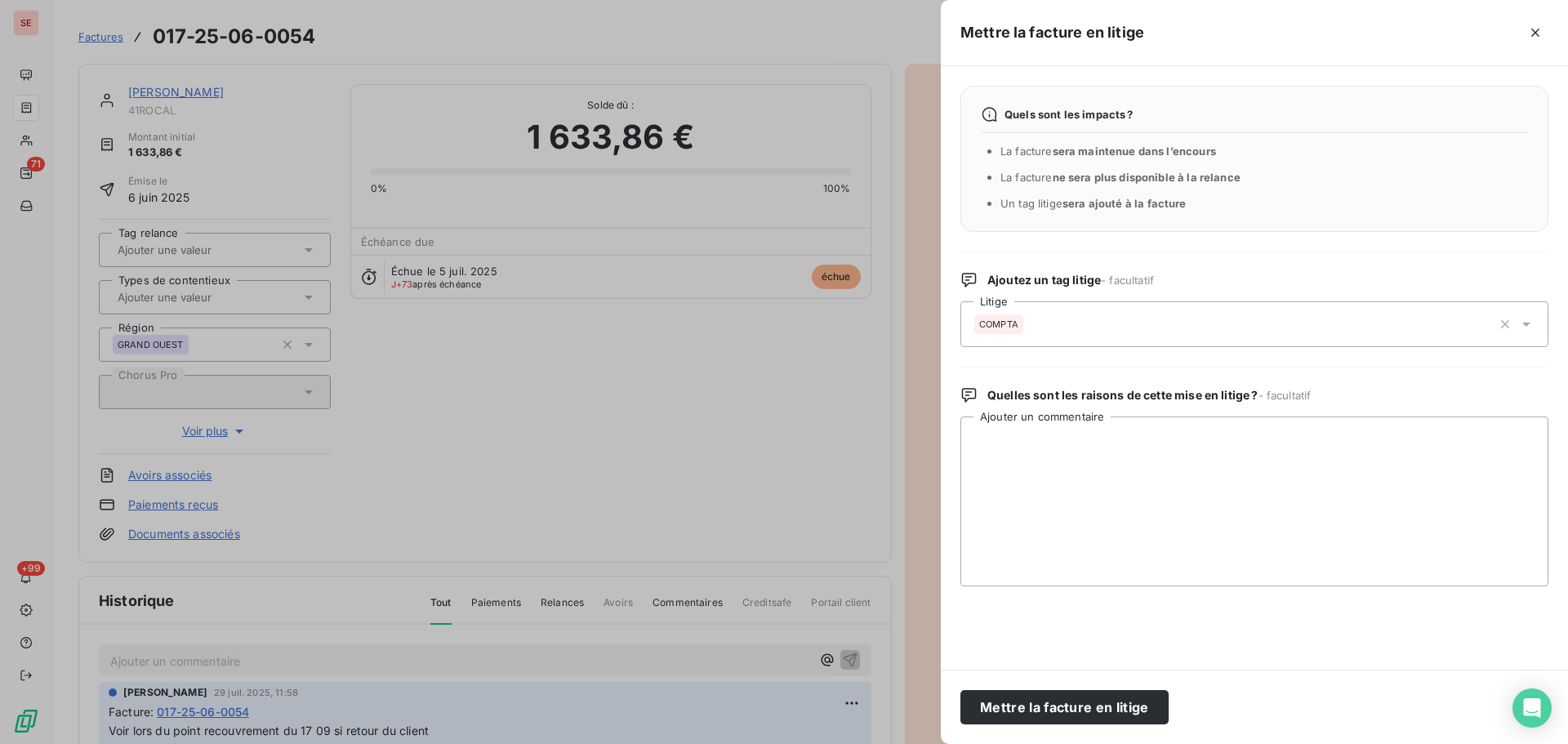
click at [1126, 328] on div "COMPTA" at bounding box center [1233, 323] width 518 height 39
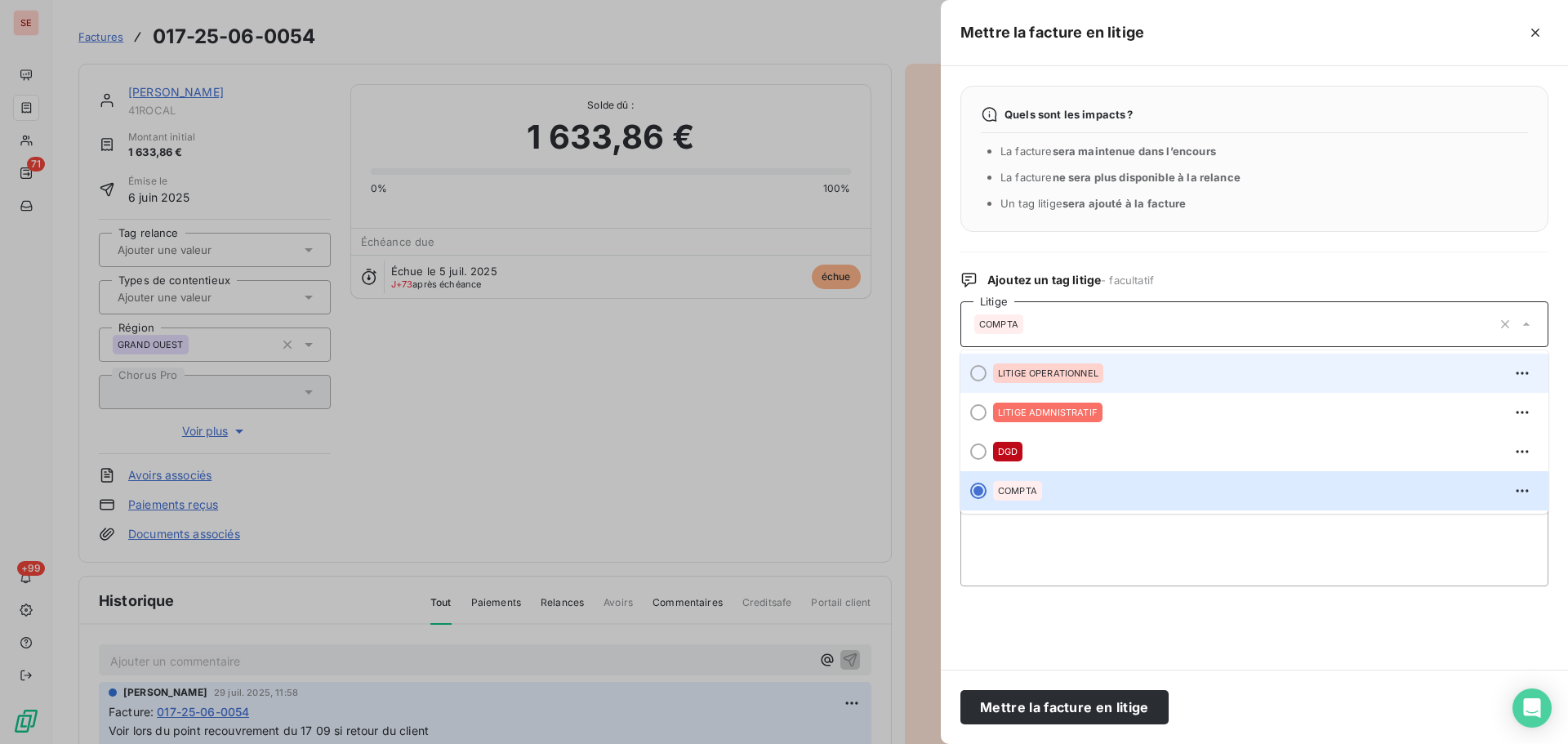
click at [1149, 356] on li "LITIGE OPERATIONNEL" at bounding box center [1255, 372] width 588 height 39
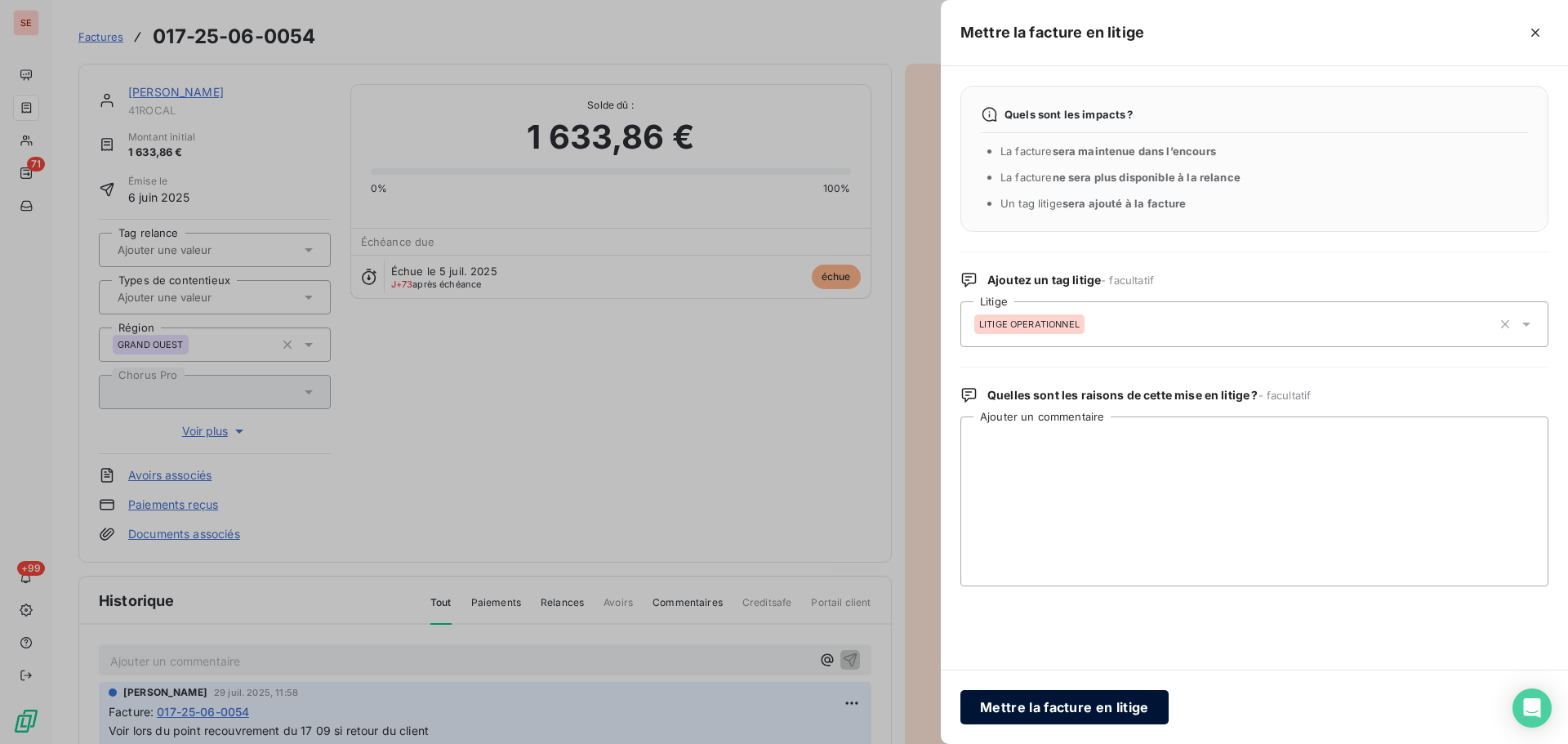
click at [1049, 704] on button "Mettre la facture en litige" at bounding box center [1064, 708] width 208 height 35
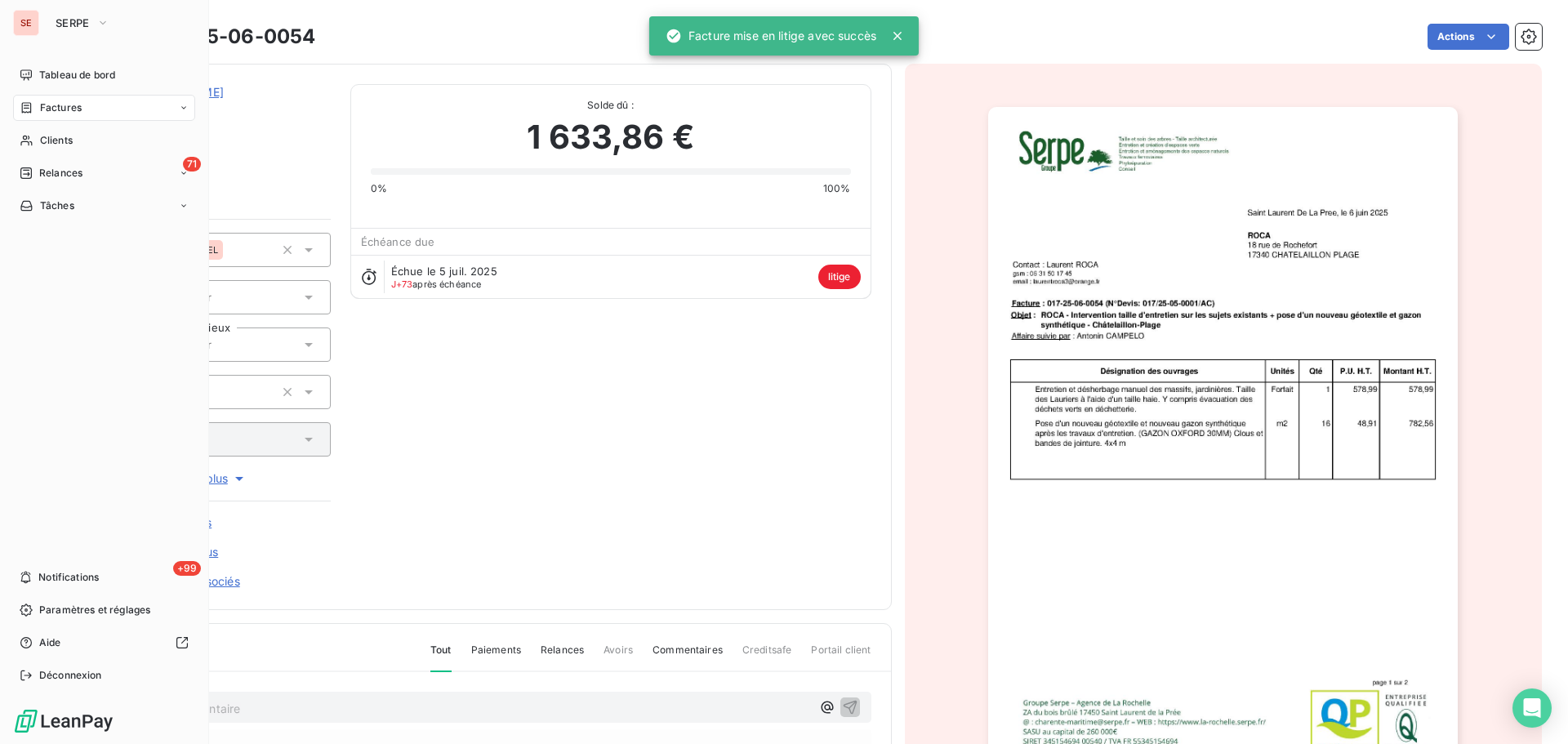
click at [49, 102] on span "Factures" at bounding box center [61, 108] width 42 height 15
click at [61, 134] on span "Clients" at bounding box center [56, 141] width 33 height 15
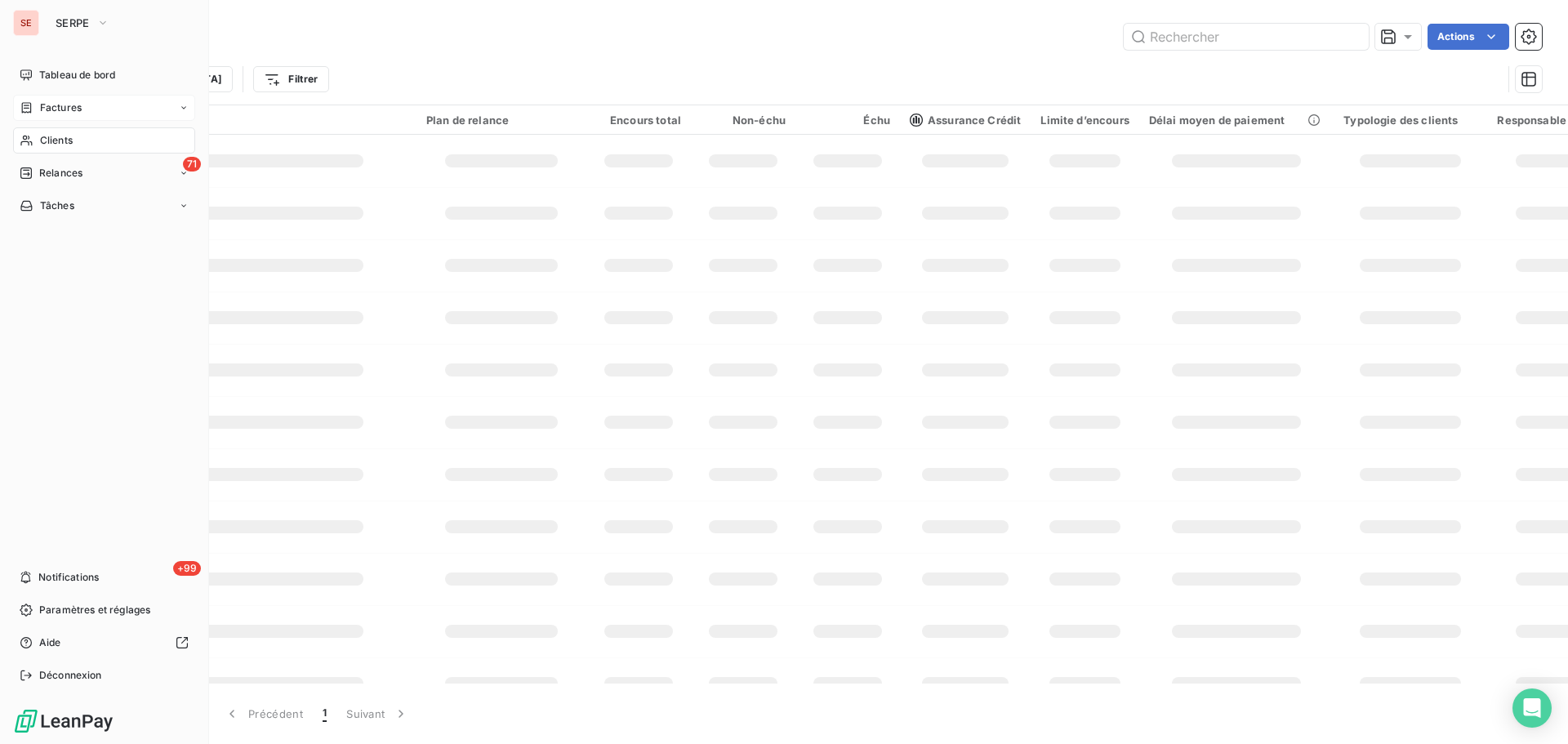
click at [64, 104] on span "Factures" at bounding box center [61, 108] width 42 height 15
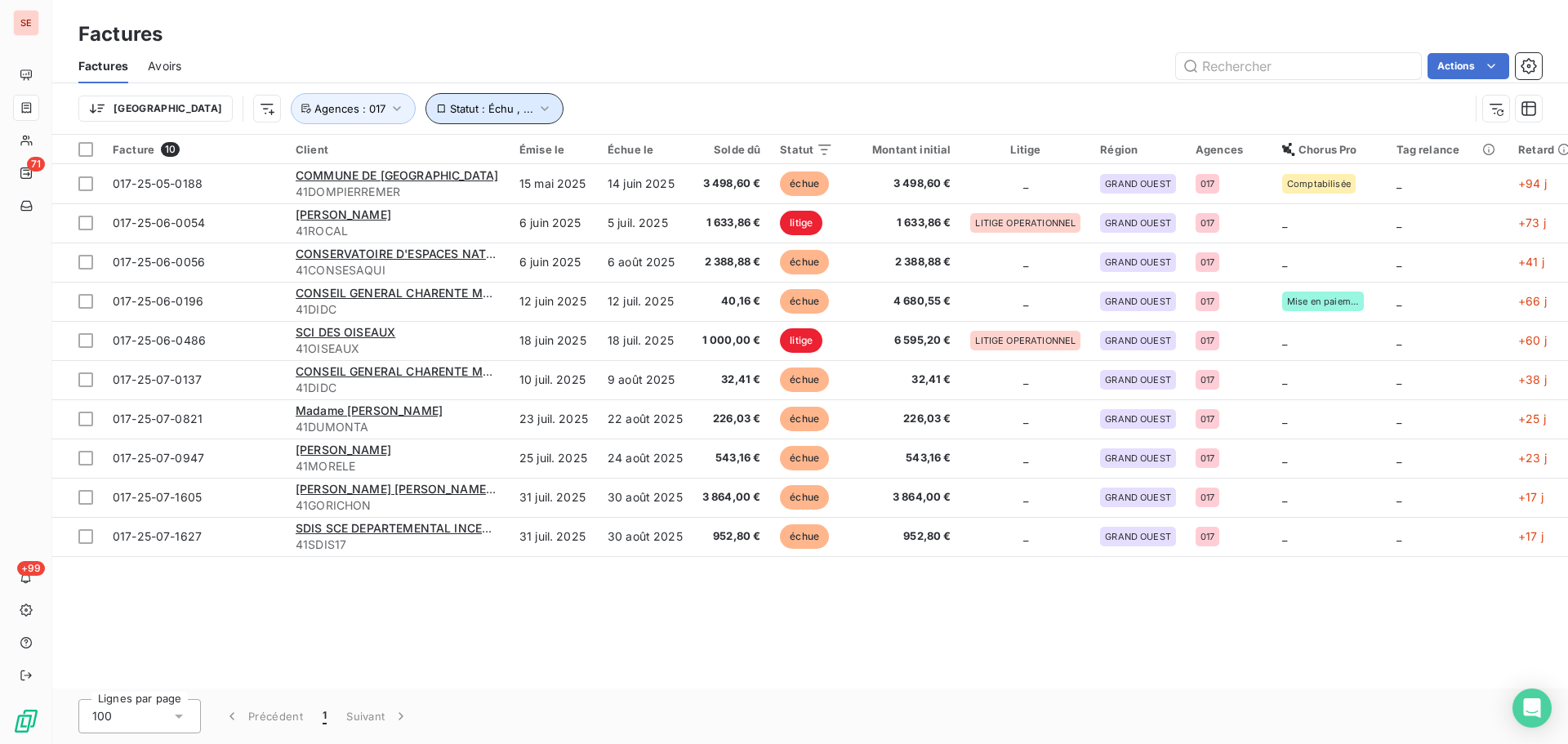
click at [450, 111] on span "Statut : Échu , ..." at bounding box center [492, 108] width 84 height 13
click at [629, 93] on div "Trier Statut : Échu , ... Agences : 017" at bounding box center [810, 109] width 1464 height 51
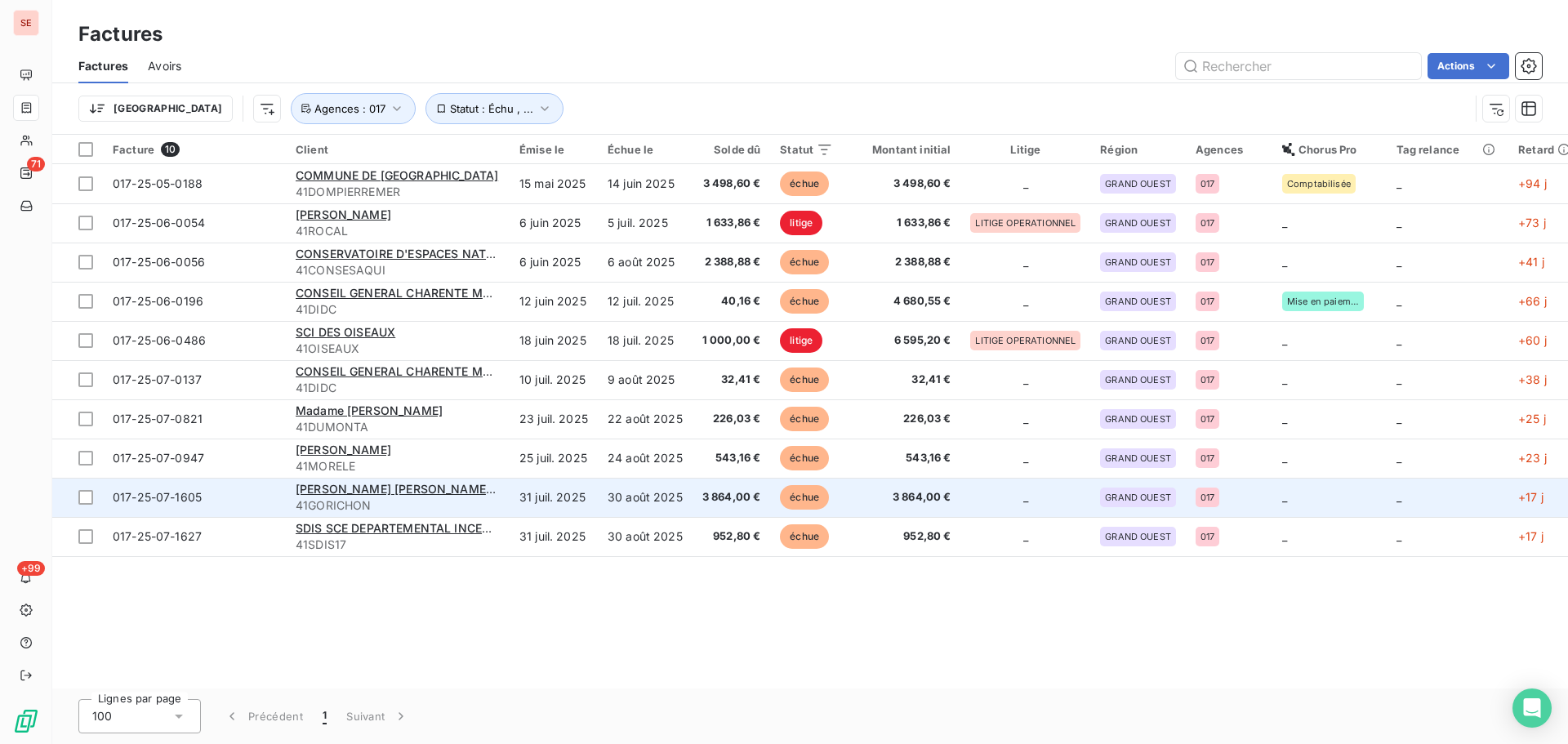
click at [558, 504] on td "31 juil. 2025" at bounding box center [553, 497] width 88 height 39
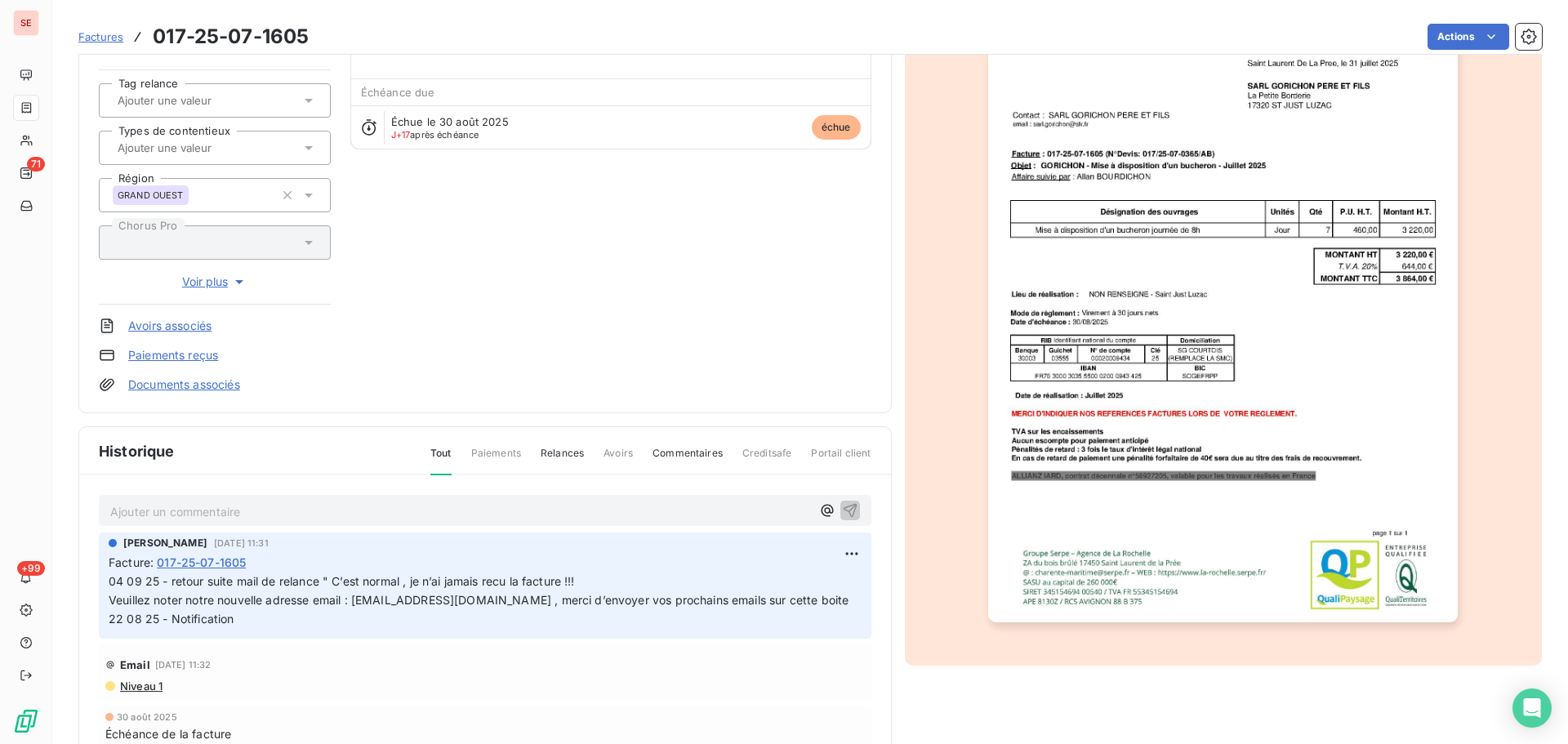
scroll to position [239, 0]
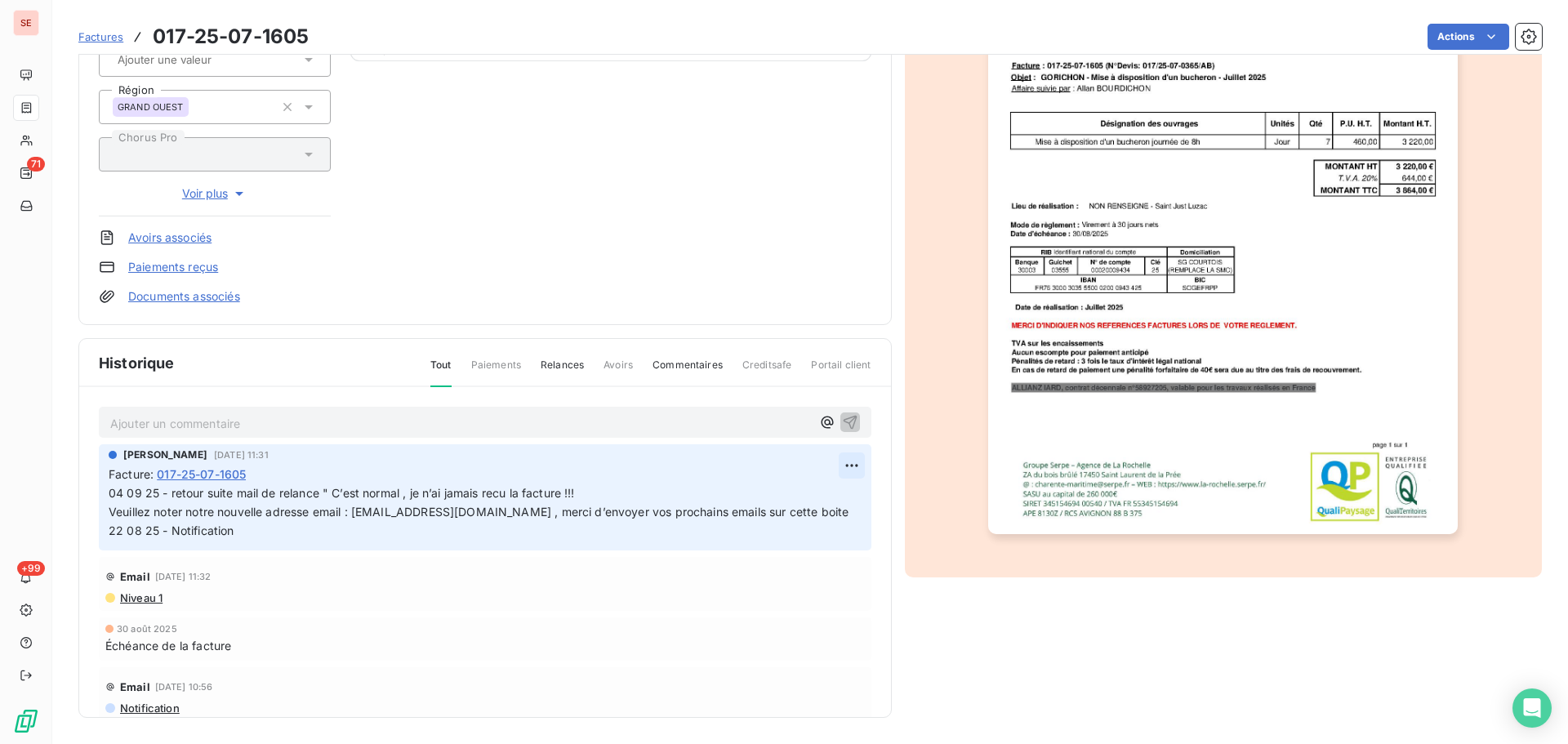
click at [840, 467] on html "SE 71 +99 Factures 017-25-07-1605 Actions SARL GORICHON [PERSON_NAME] ET FILS 4…" at bounding box center [784, 372] width 1568 height 744
click at [812, 492] on div "Editer" at bounding box center [794, 501] width 92 height 26
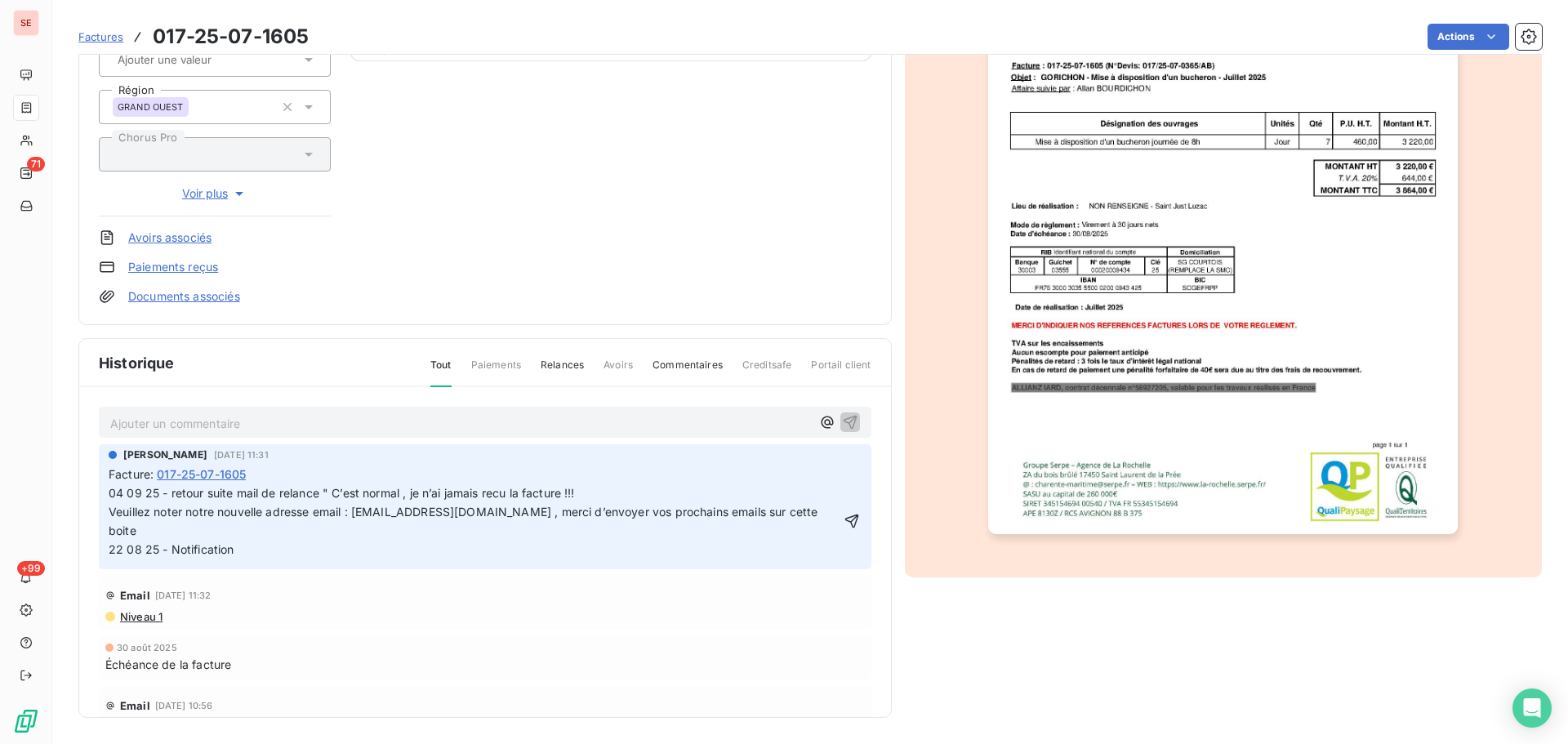
click at [173, 496] on span "04 09 25 - retour suite mail de relance " C’est normal , je n’ai jamais recu la…" at bounding box center [342, 492] width 467 height 14
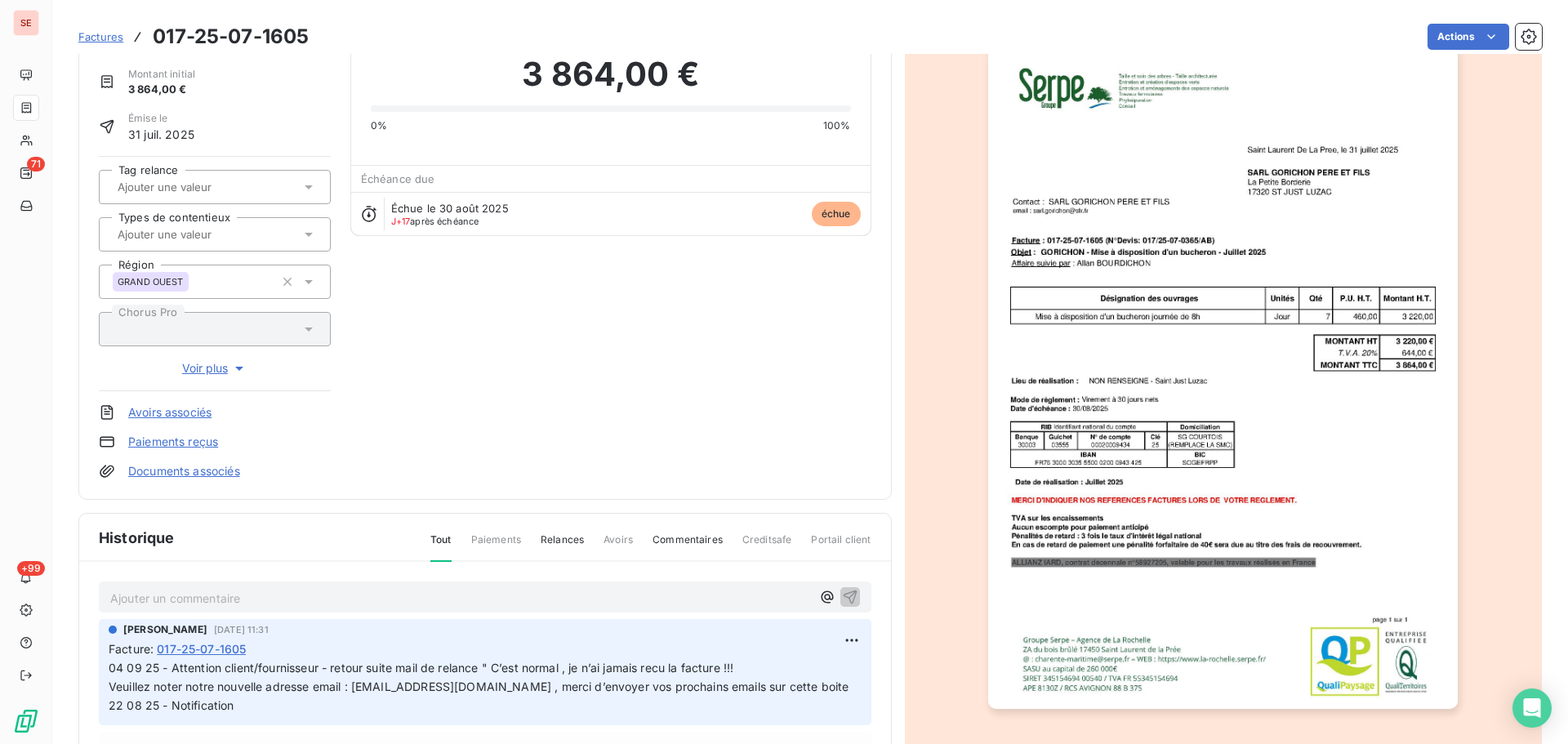
scroll to position [0, 0]
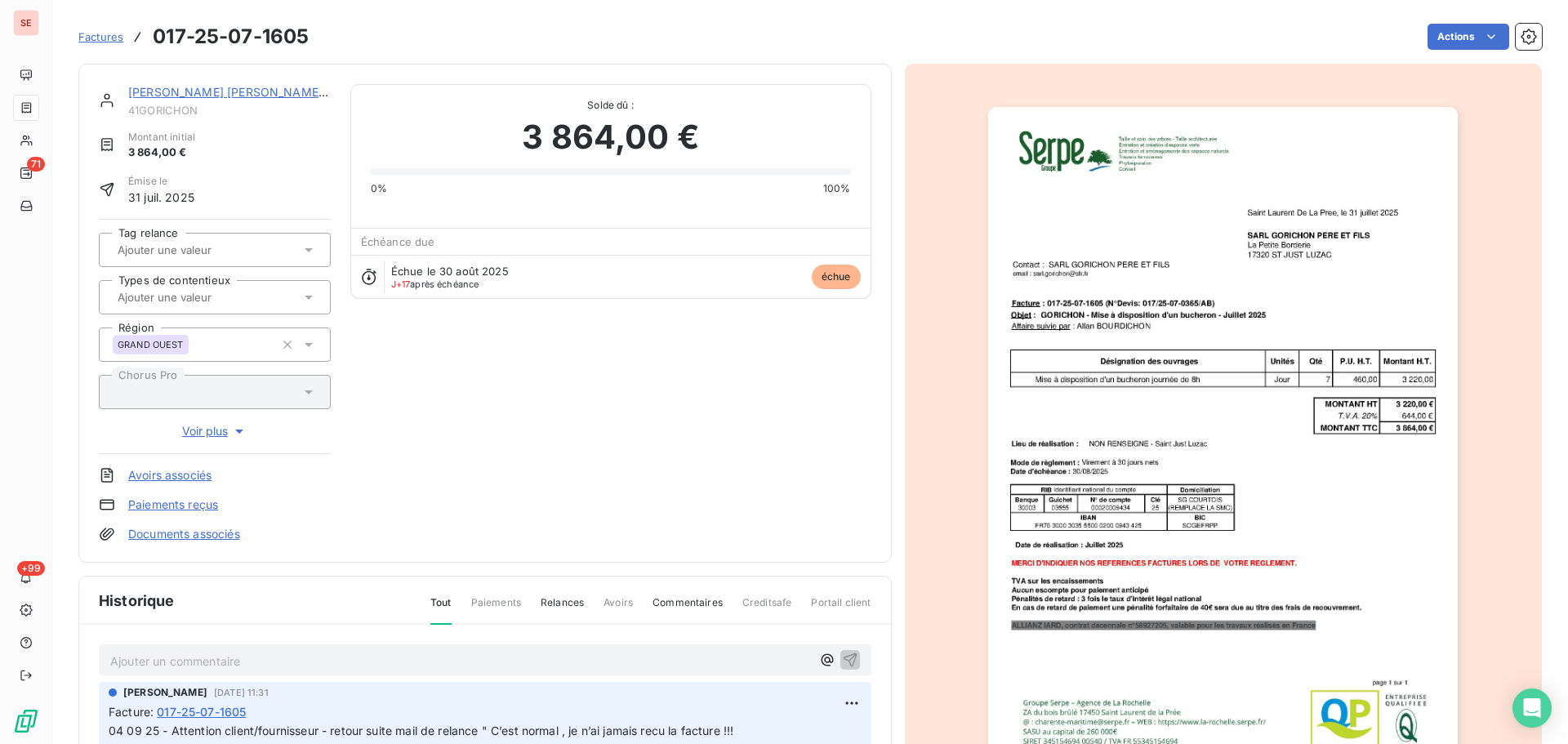
click at [276, 90] on link "[PERSON_NAME] [PERSON_NAME] ET FILS" at bounding box center [248, 92] width 240 height 14
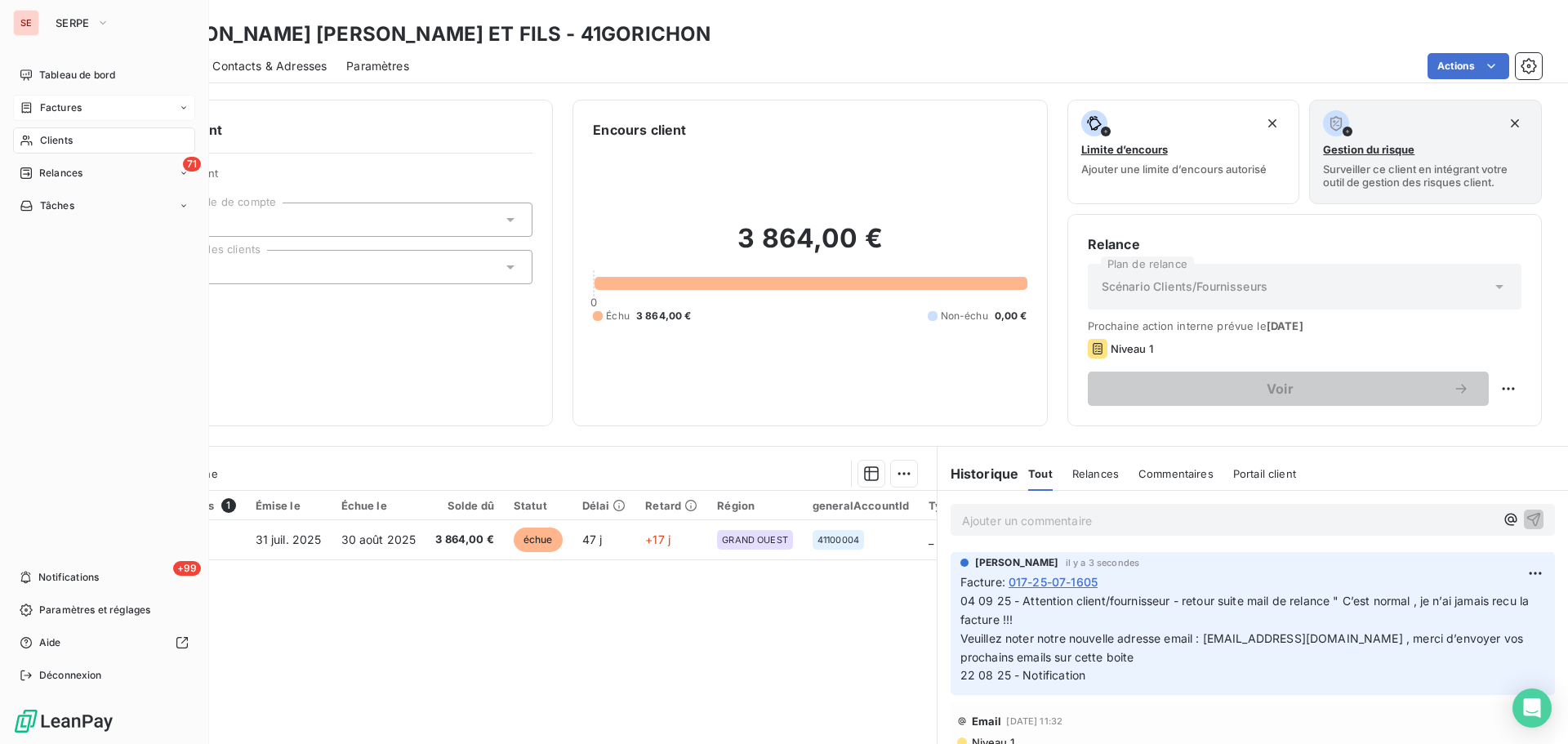
click at [60, 100] on div "Factures" at bounding box center [104, 107] width 182 height 26
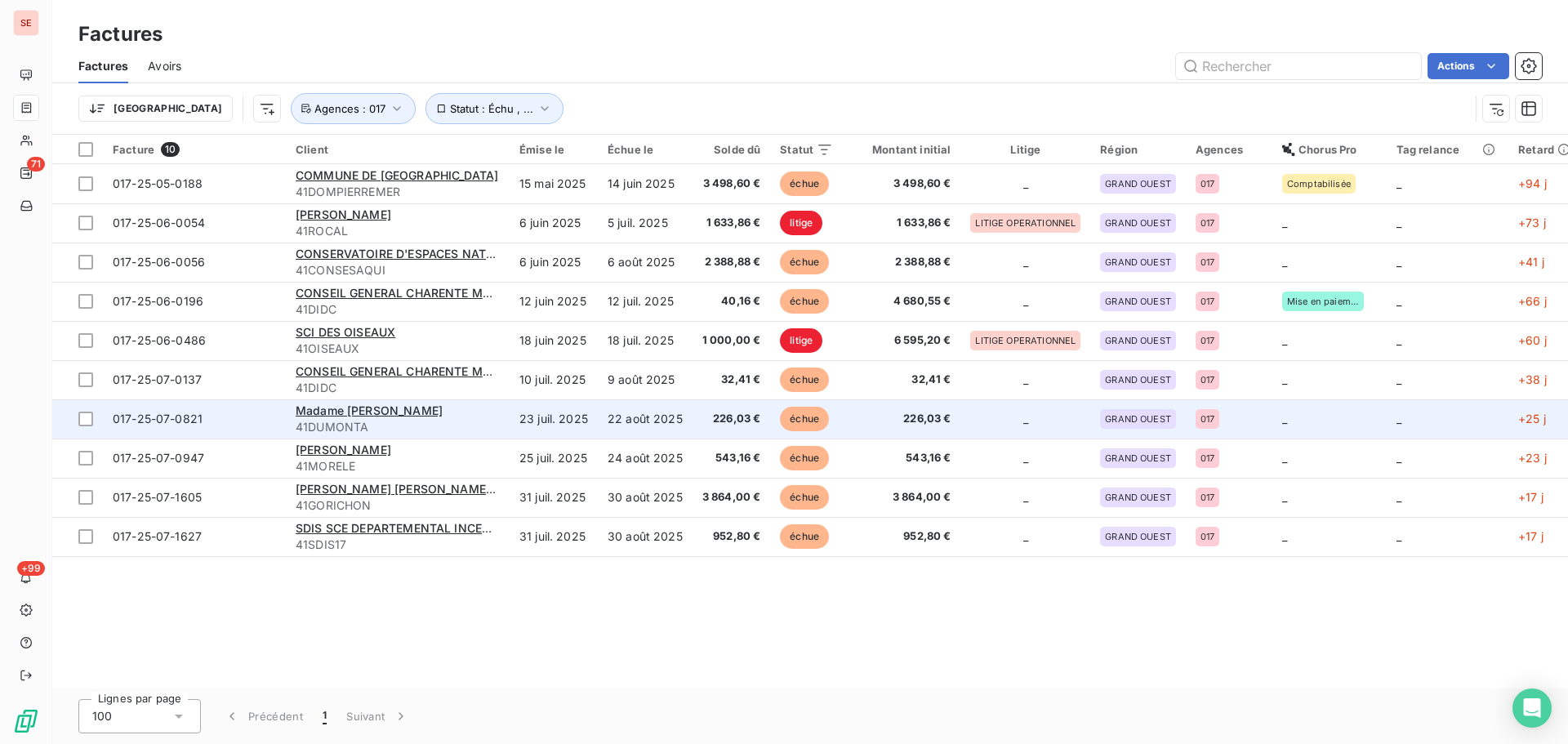
click at [427, 425] on span "41DUMONTA" at bounding box center [398, 427] width 204 height 16
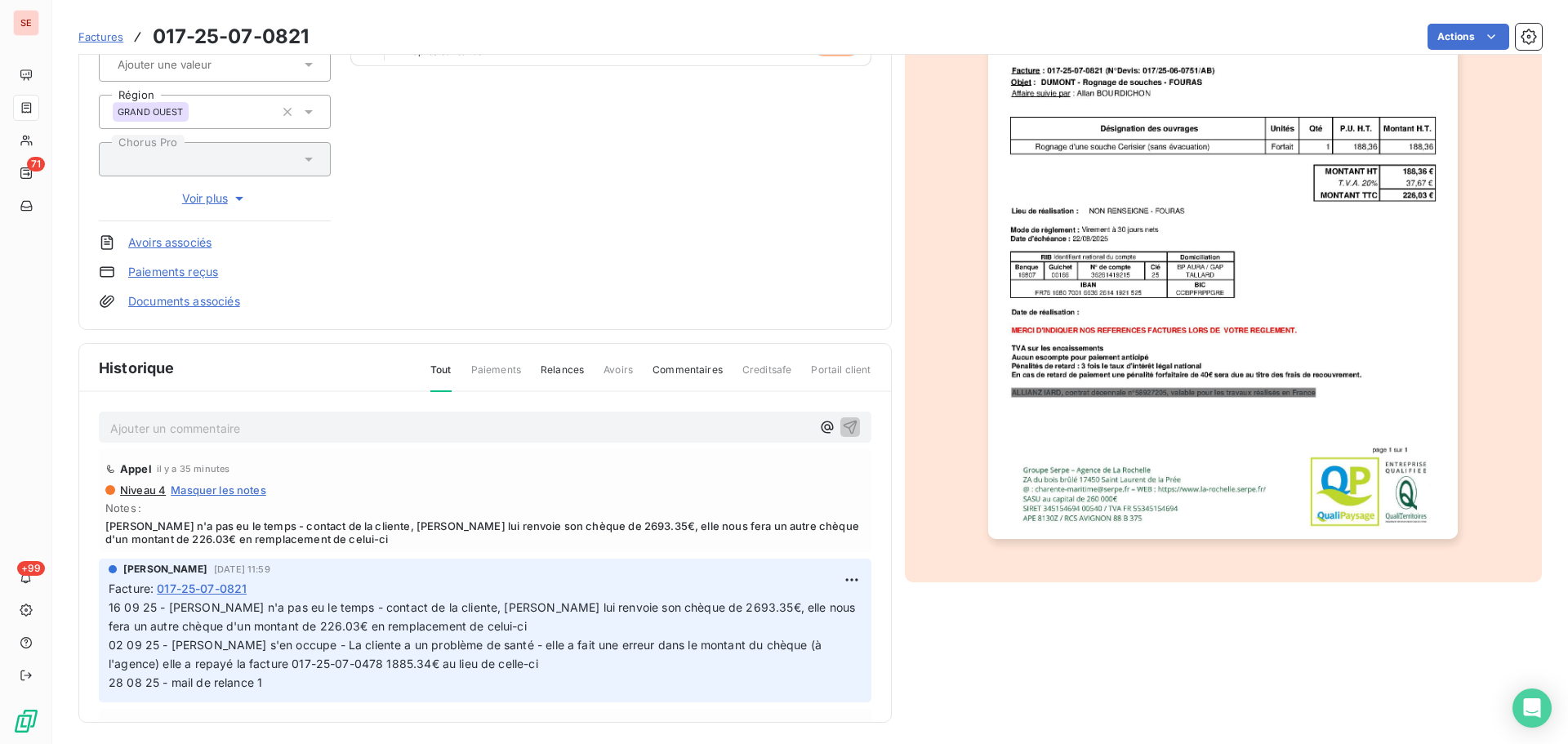
scroll to position [239, 0]
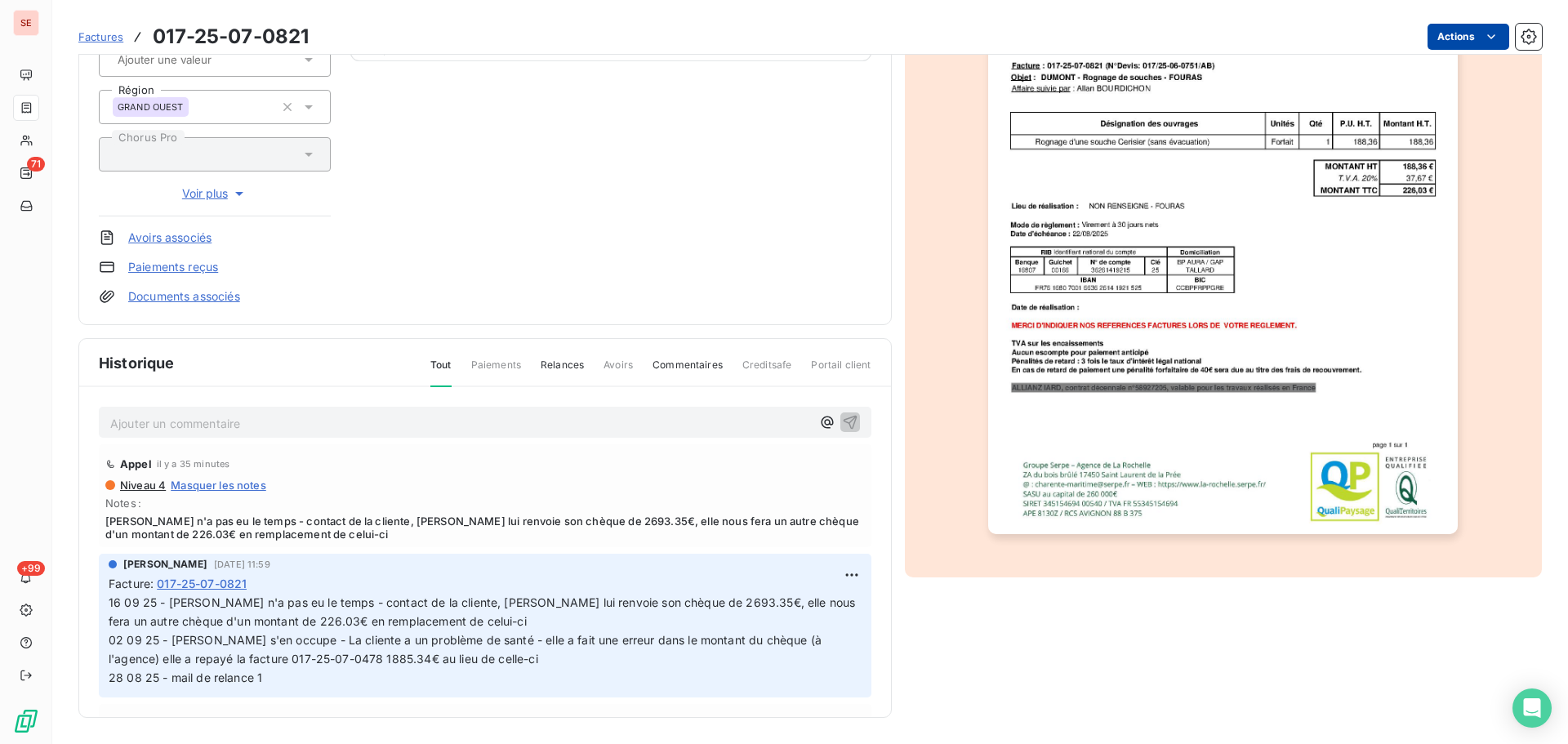
click at [1455, 36] on html "SE 71 +99 Factures 017-25-07-0821 Actions [PERSON_NAME] 41DUMONTA Montant initi…" at bounding box center [784, 372] width 1568 height 744
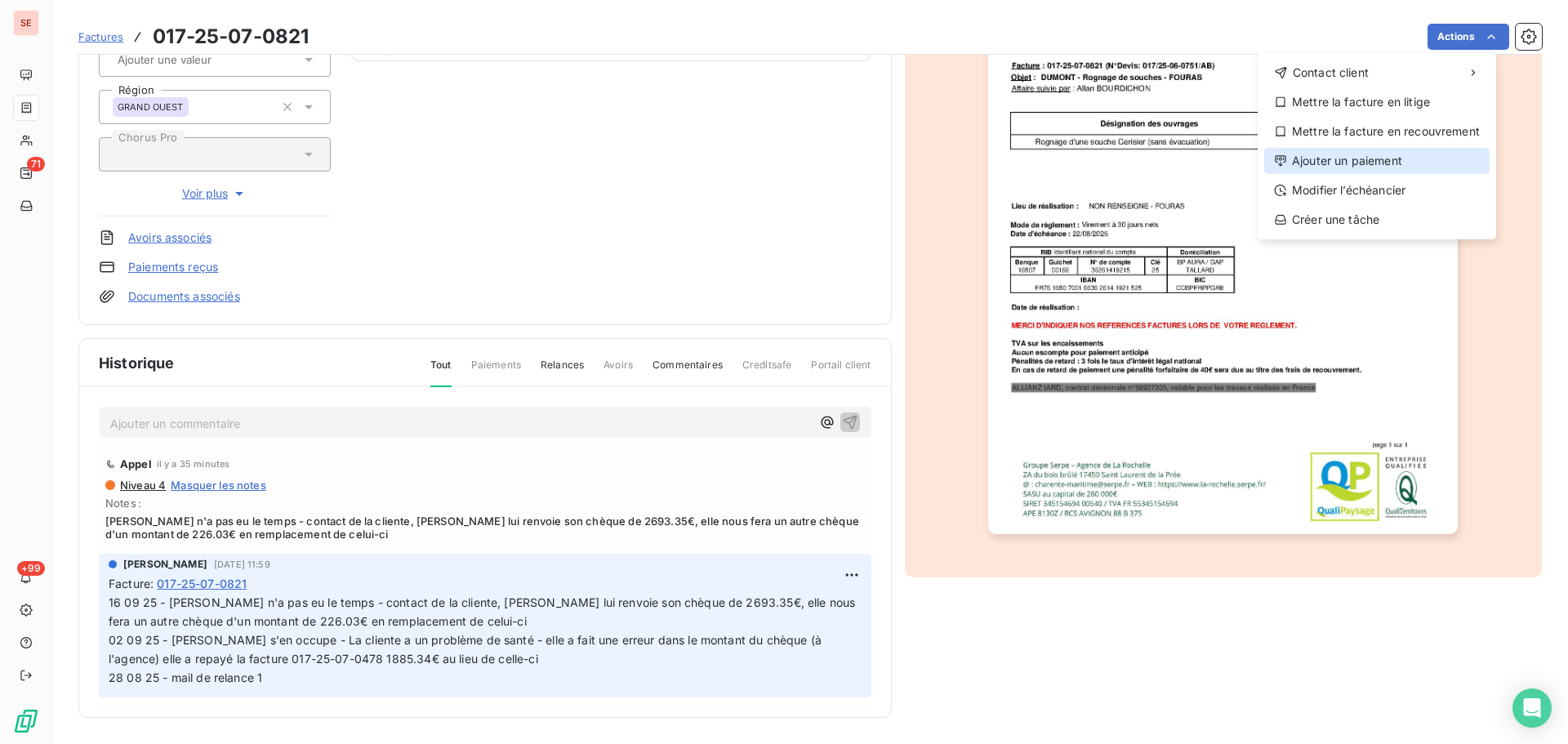
click at [1367, 162] on div "Ajouter un paiement" at bounding box center [1376, 161] width 225 height 26
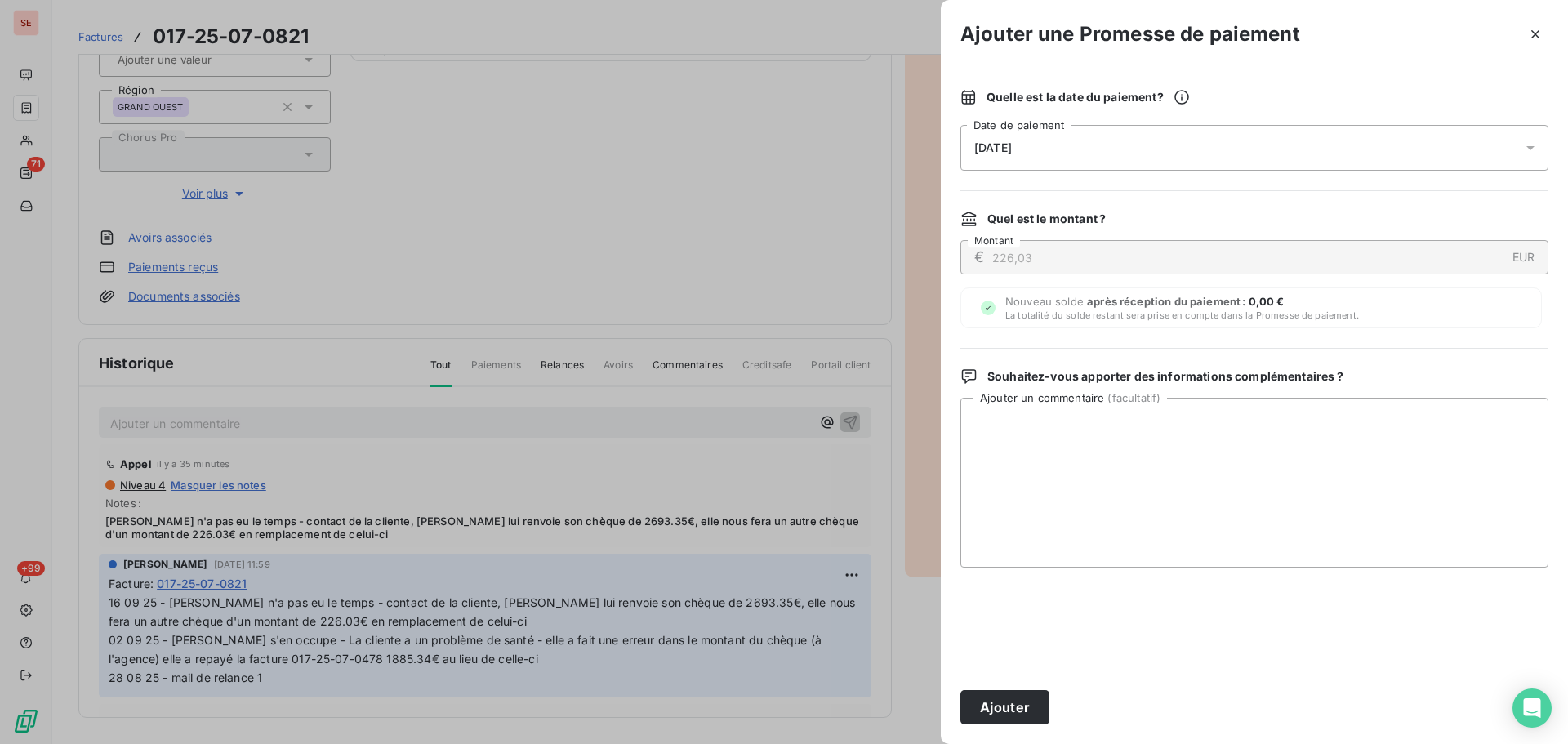
click at [1156, 134] on div "[DATE]" at bounding box center [1255, 148] width 588 height 45
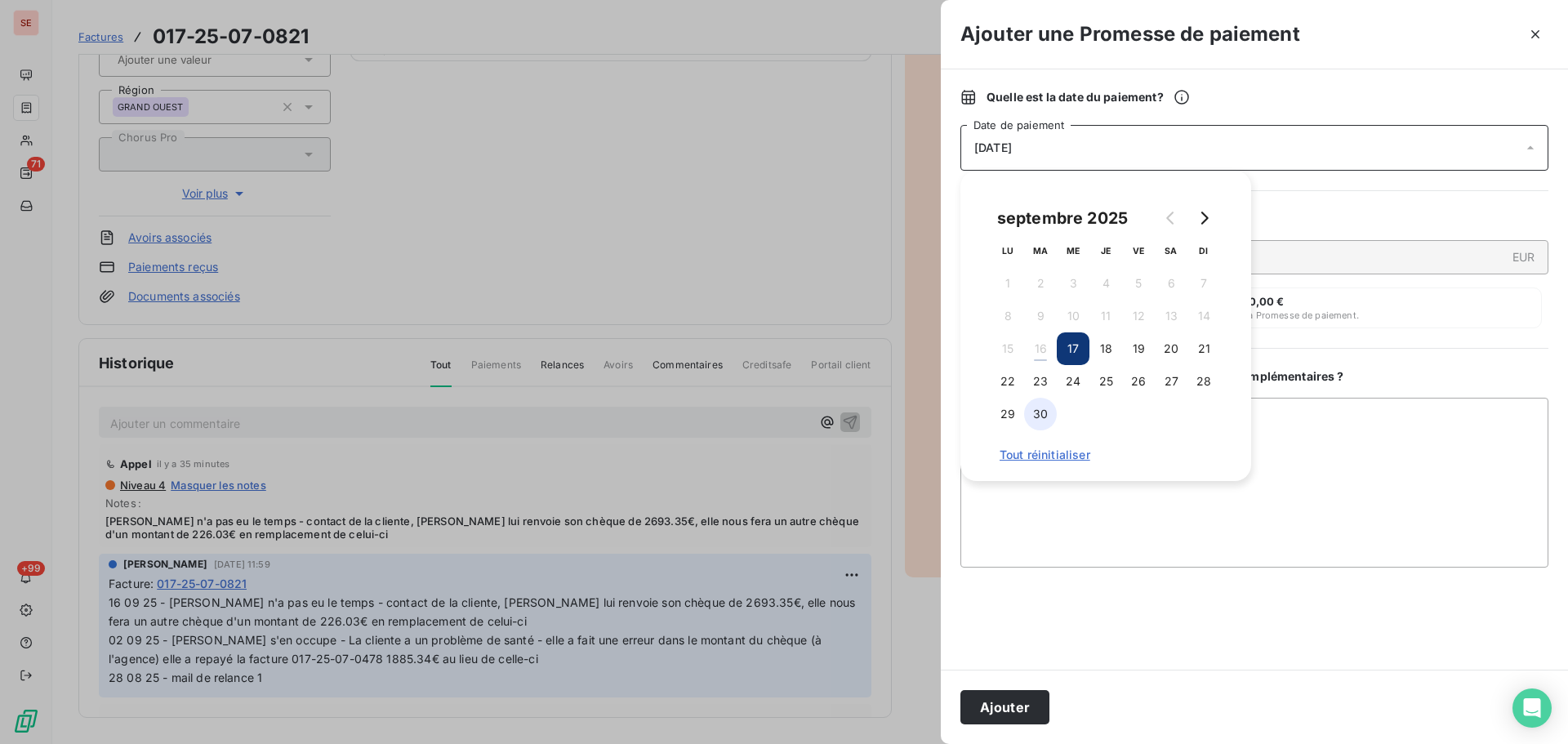
click at [1037, 415] on button "30" at bounding box center [1040, 414] width 33 height 33
click at [1003, 703] on button "Ajouter" at bounding box center [1005, 708] width 89 height 35
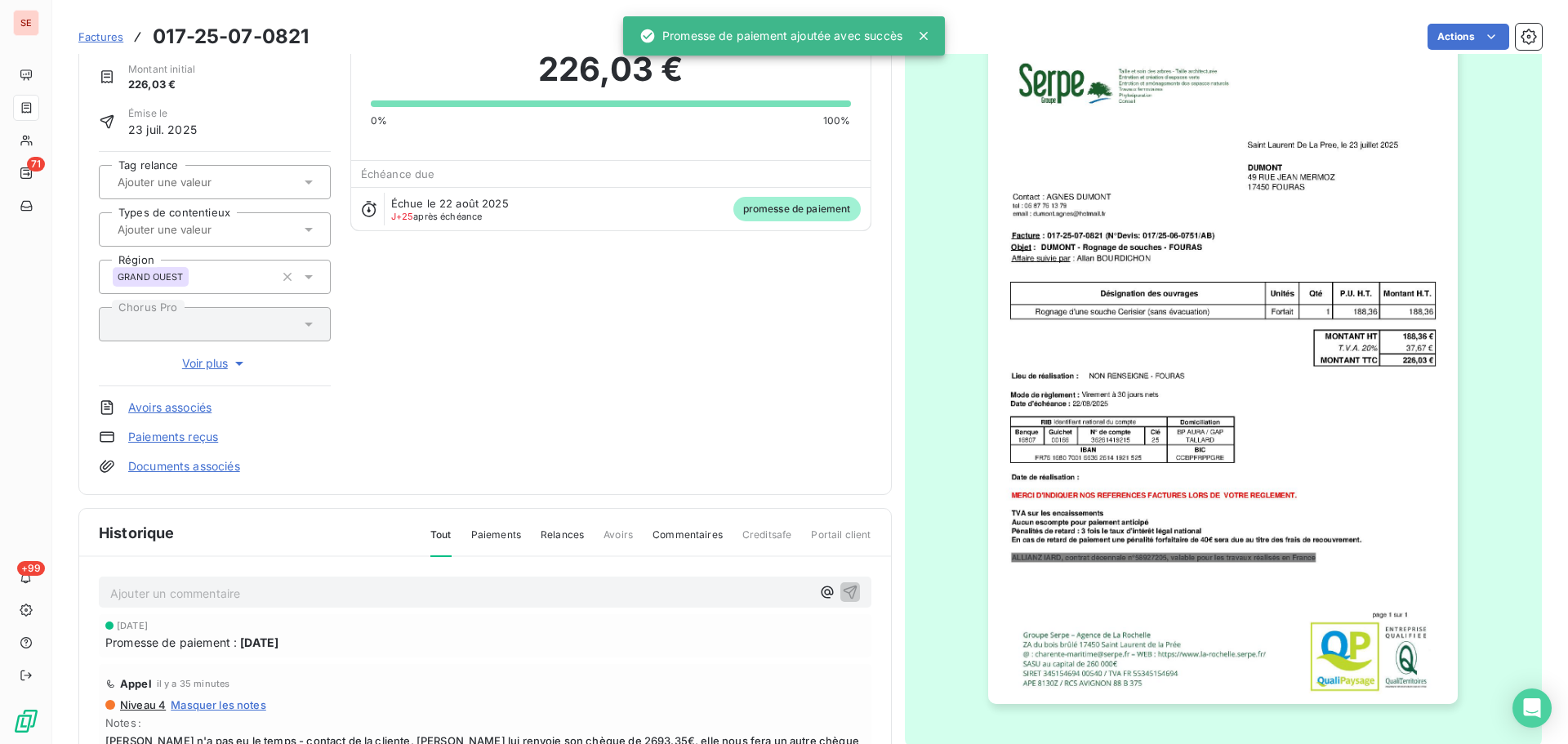
scroll to position [0, 0]
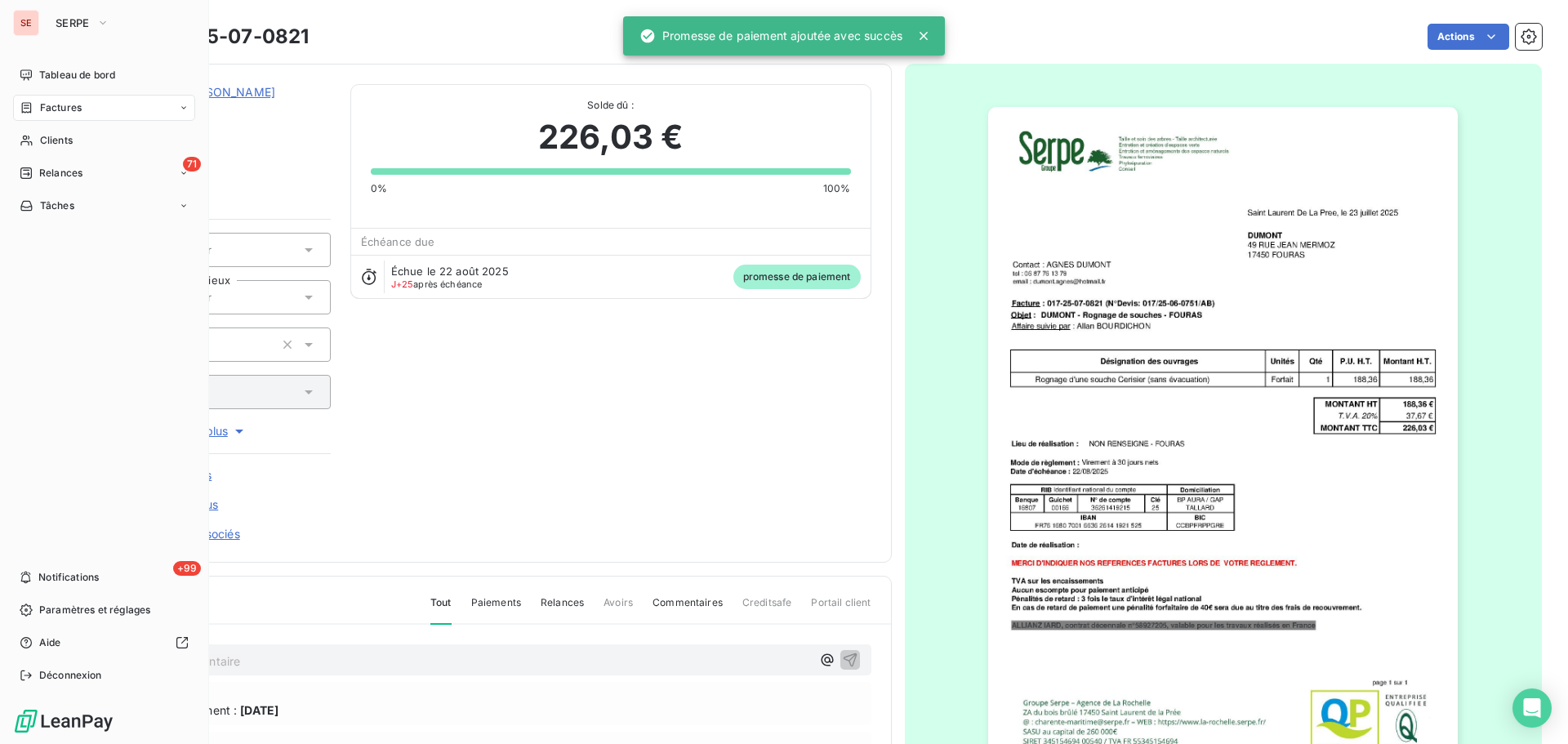
click at [40, 104] on span "Factures" at bounding box center [61, 108] width 42 height 15
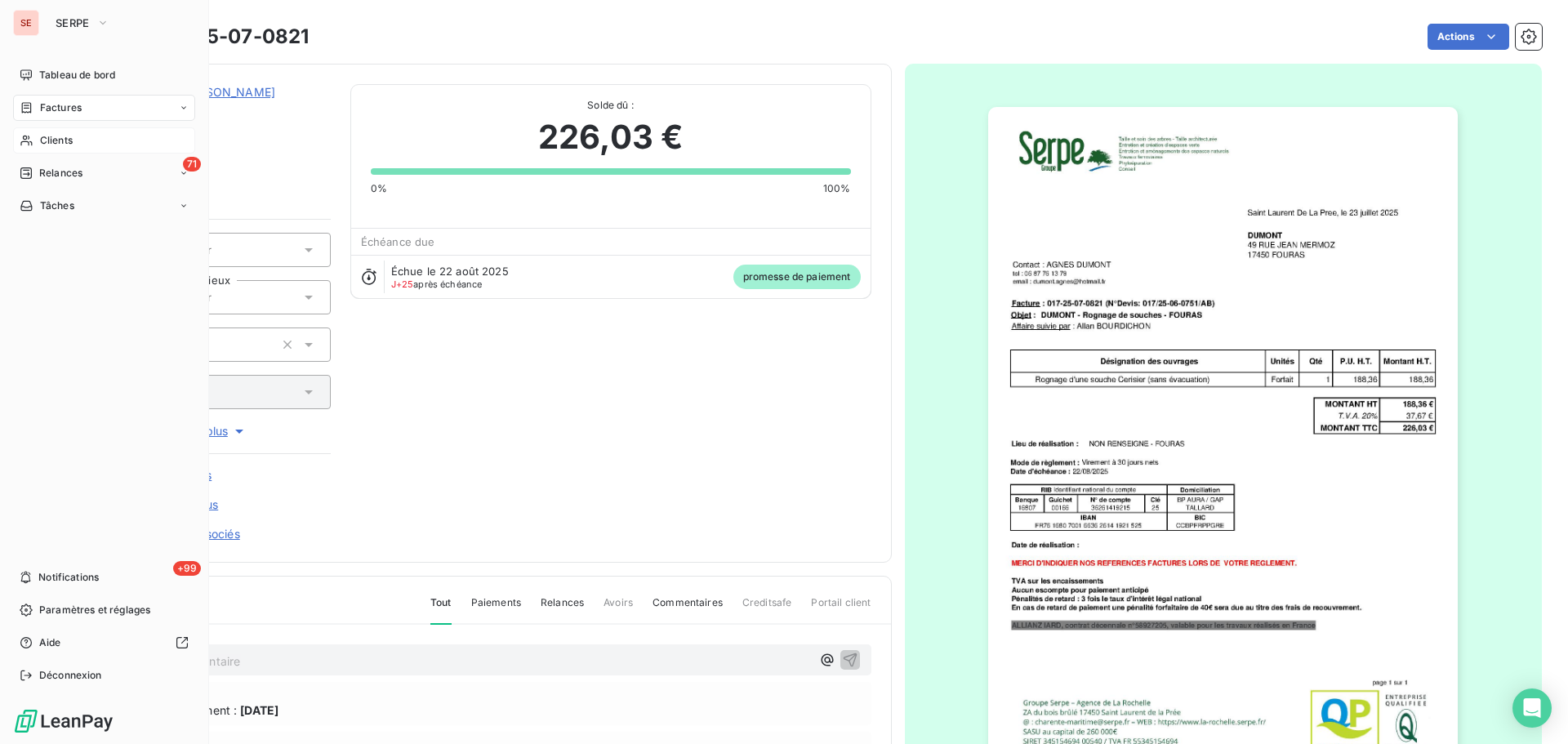
click at [40, 141] on span "Clients" at bounding box center [56, 141] width 33 height 15
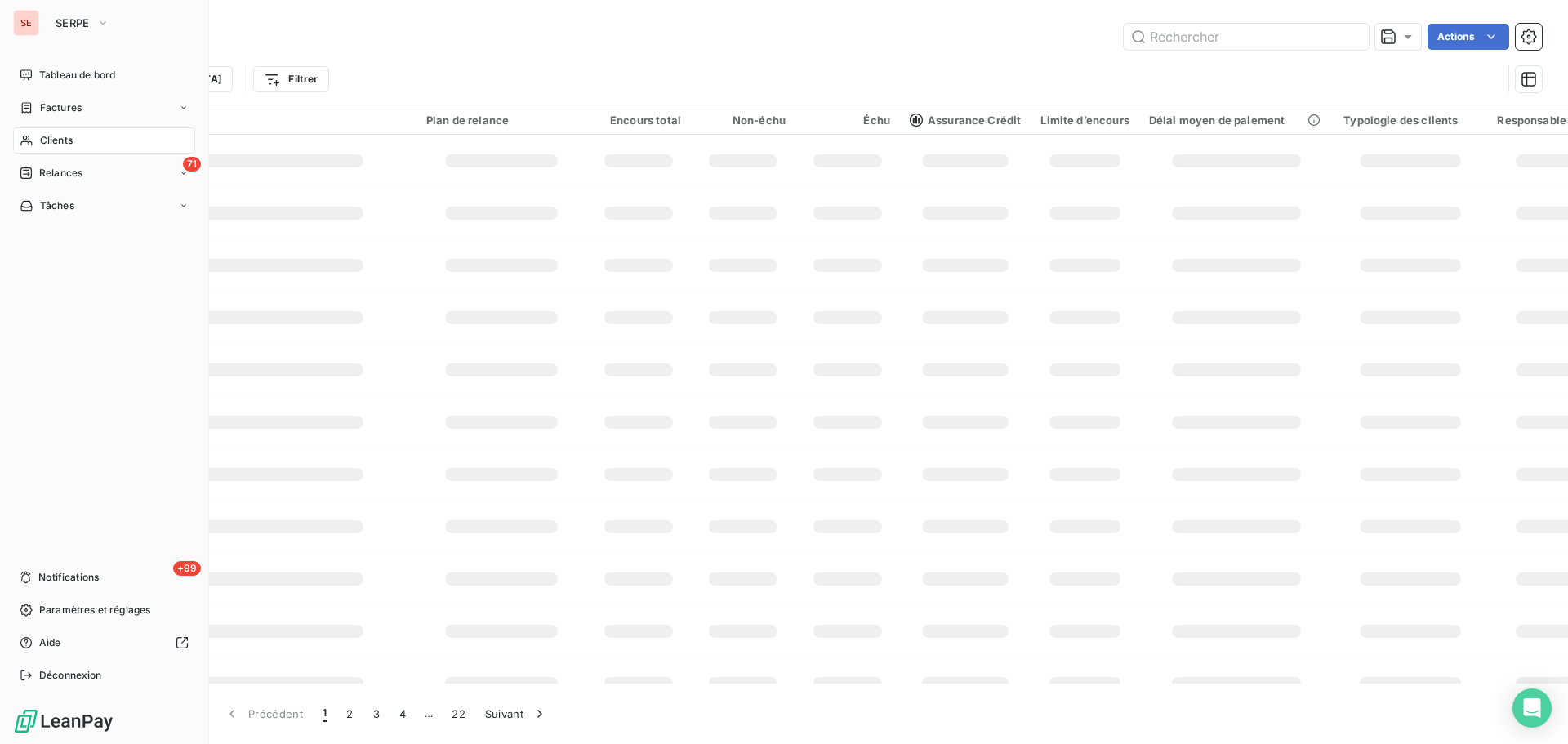
click at [55, 107] on span "Factures" at bounding box center [61, 108] width 42 height 15
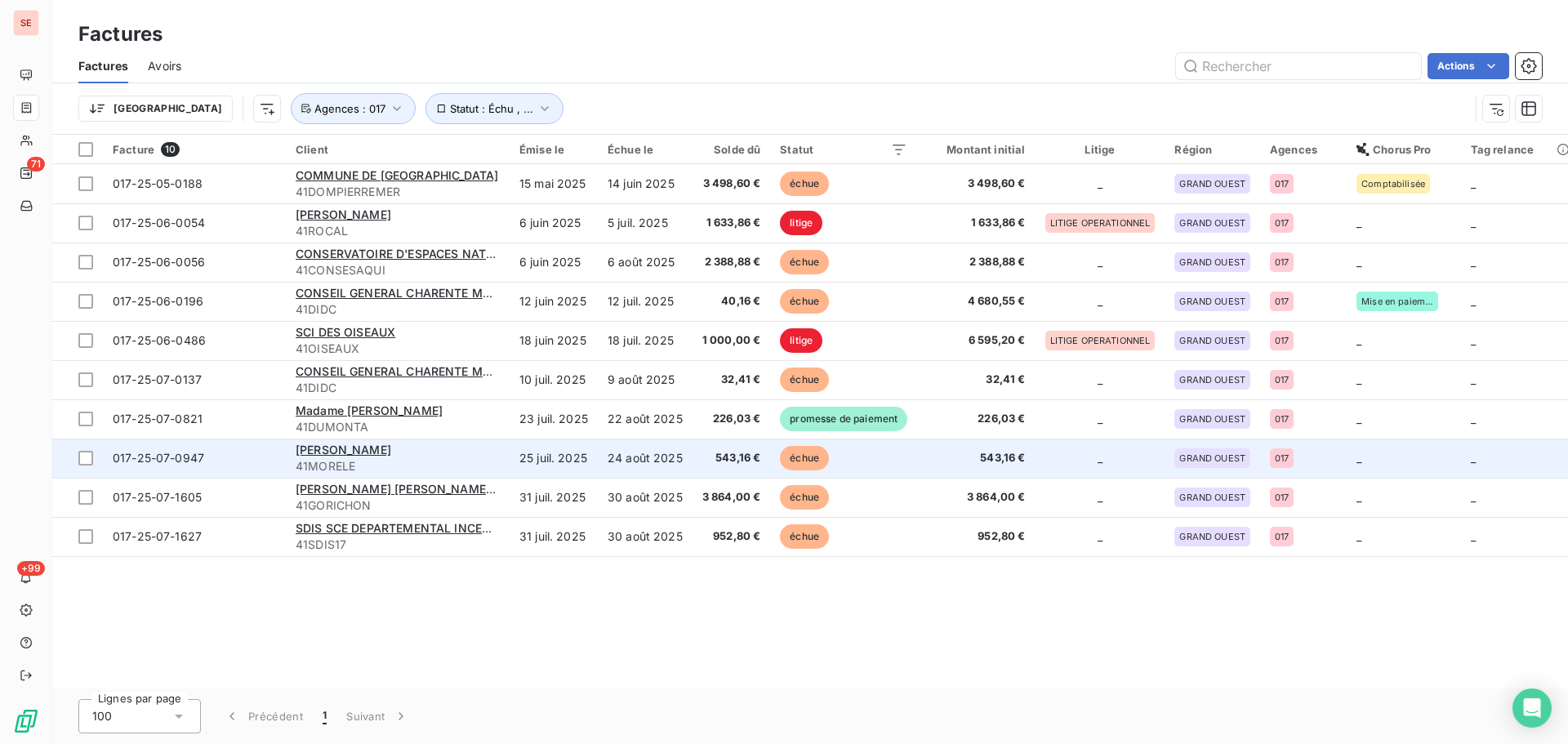
click at [498, 474] on span "41MORELE" at bounding box center [398, 467] width 204 height 16
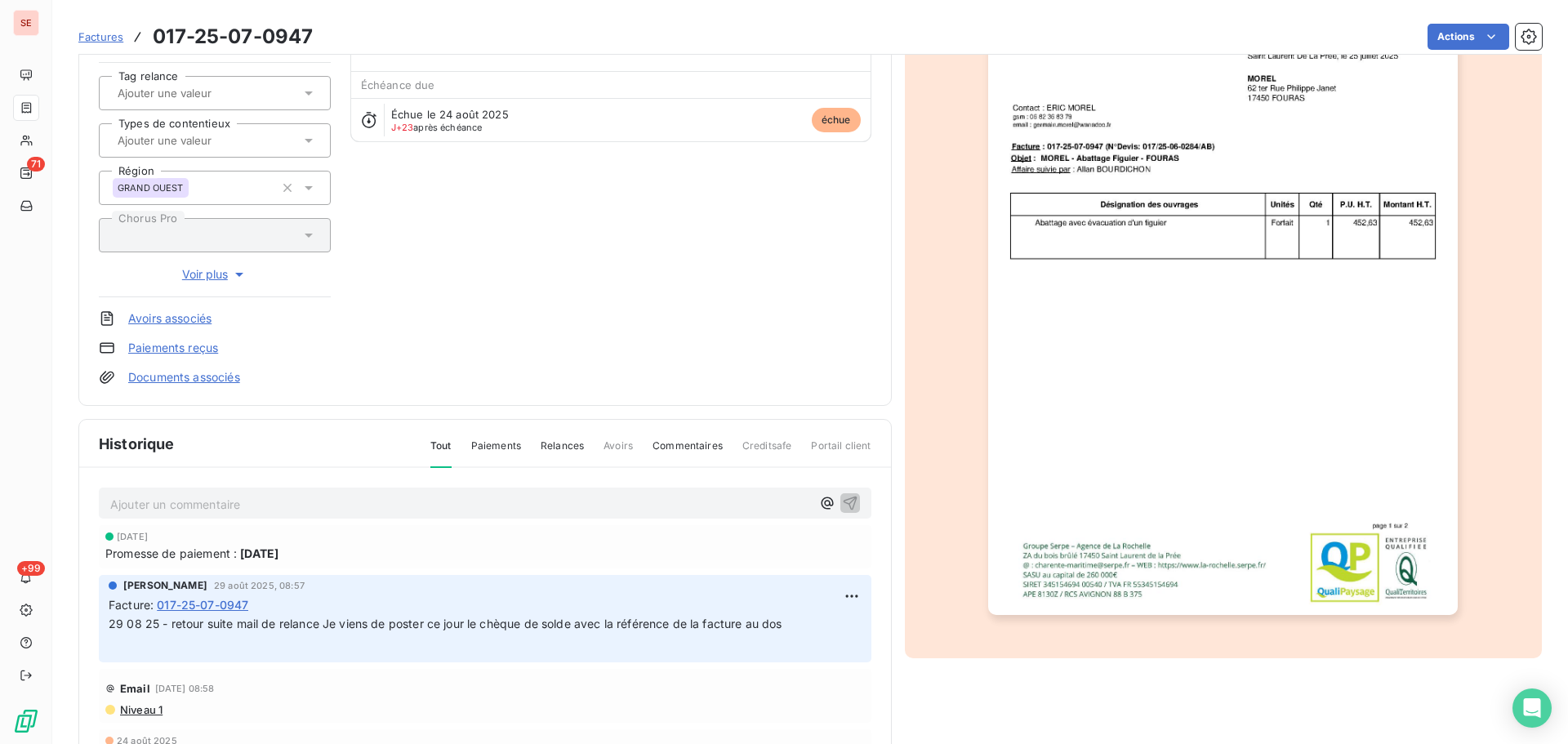
scroll to position [239, 0]
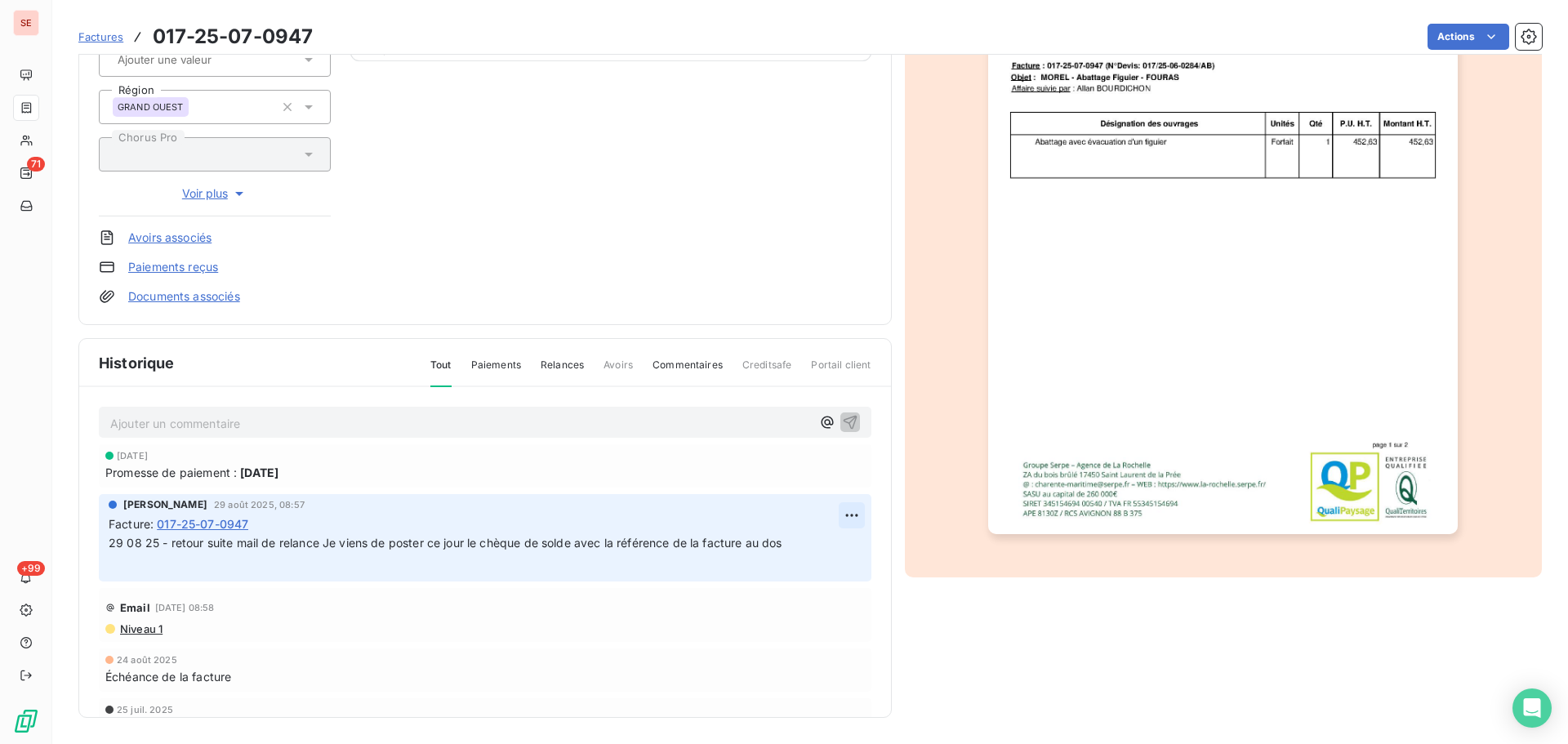
click at [842, 508] on html "SE 71 +99 Factures 017-25-07-0947 Actions [PERSON_NAME] 41MORELE Montant initia…" at bounding box center [784, 372] width 1568 height 744
click at [797, 560] on div "Editer" at bounding box center [794, 551] width 92 height 26
click at [111, 541] on span "29 08 25 - retour suite mail de relance Je viens de poster ce jour le chèque de…" at bounding box center [446, 542] width 674 height 14
click at [845, 542] on button "button" at bounding box center [853, 552] width 16 height 20
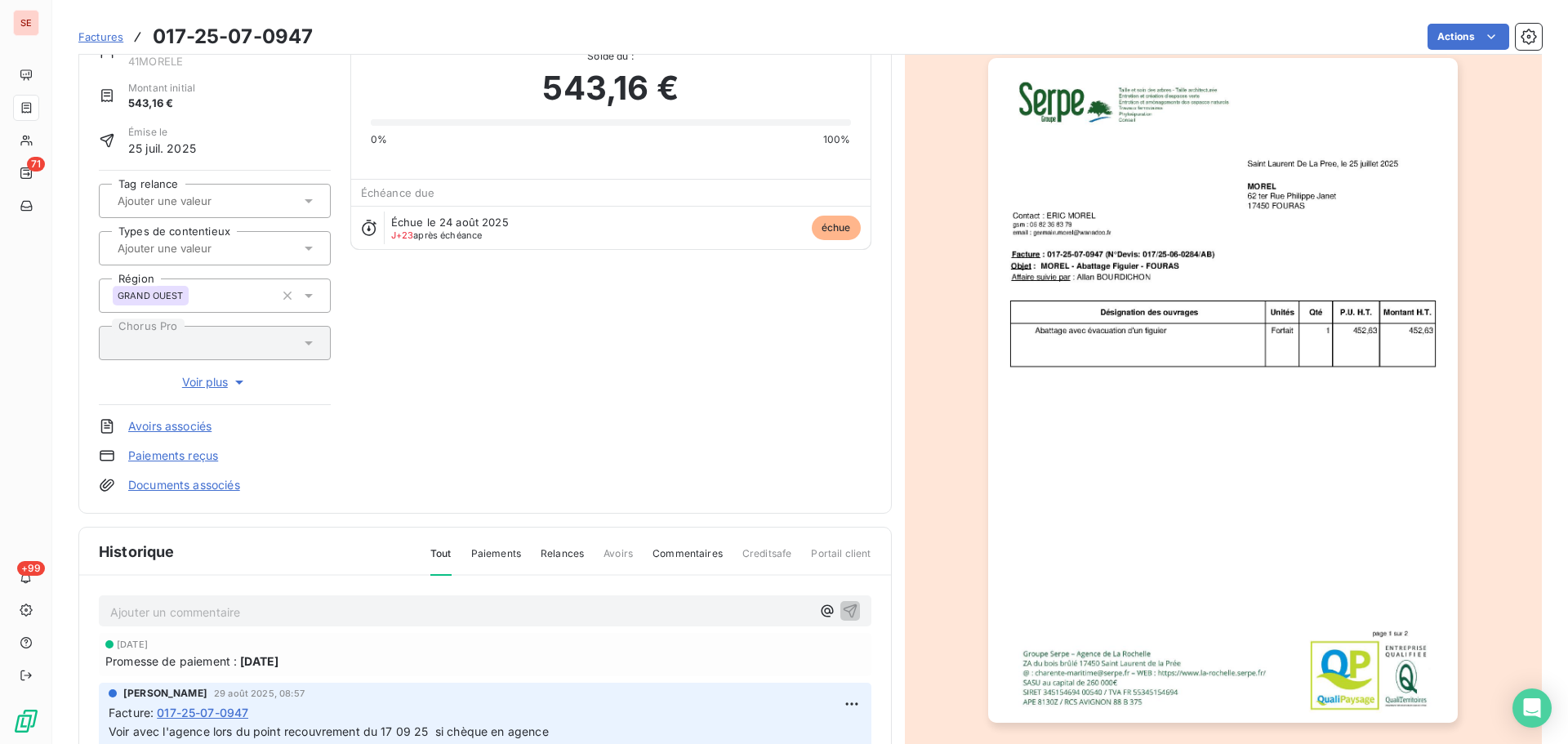
scroll to position [20, 0]
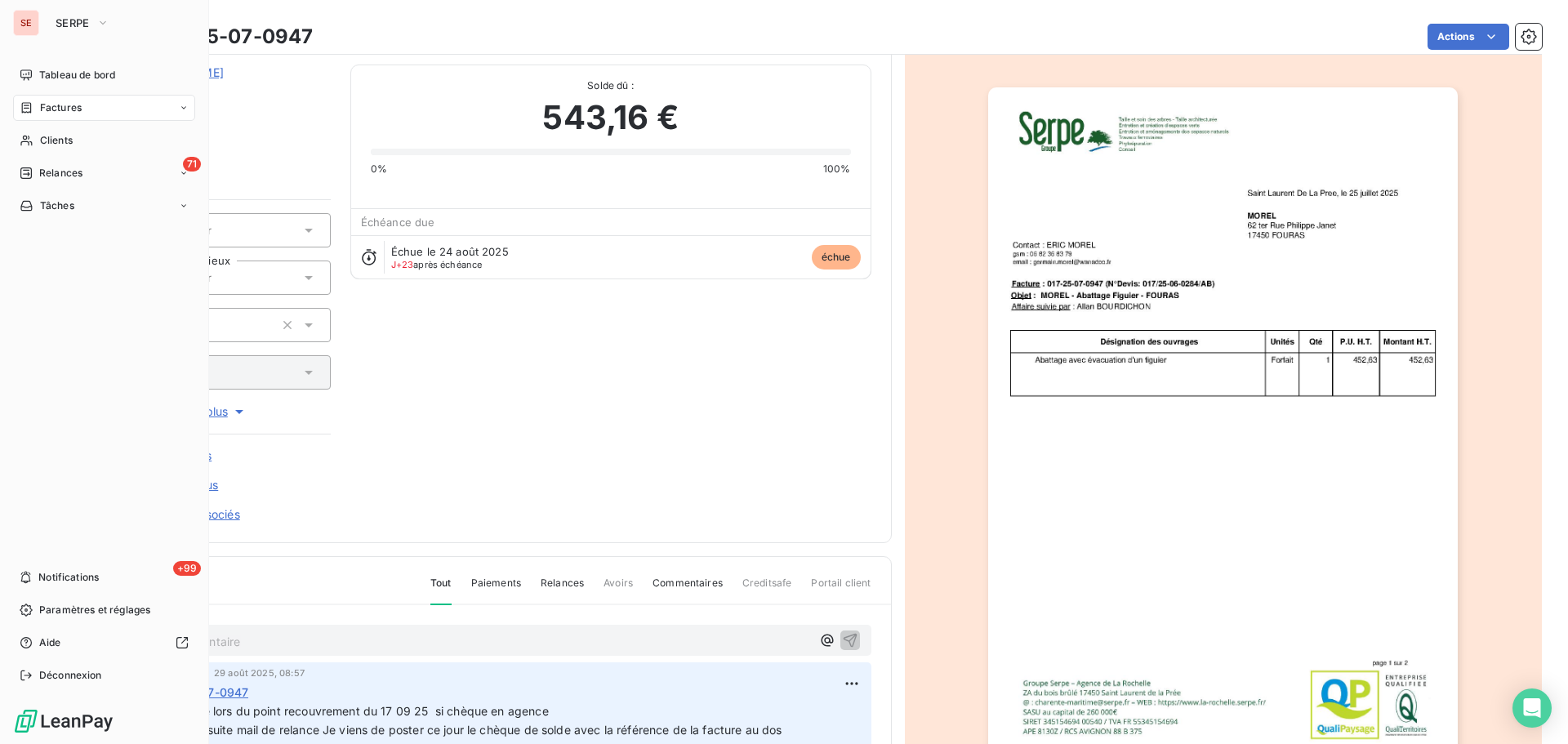
click at [49, 100] on div "Factures" at bounding box center [104, 107] width 182 height 26
click at [72, 215] on div "Clients" at bounding box center [104, 205] width 182 height 26
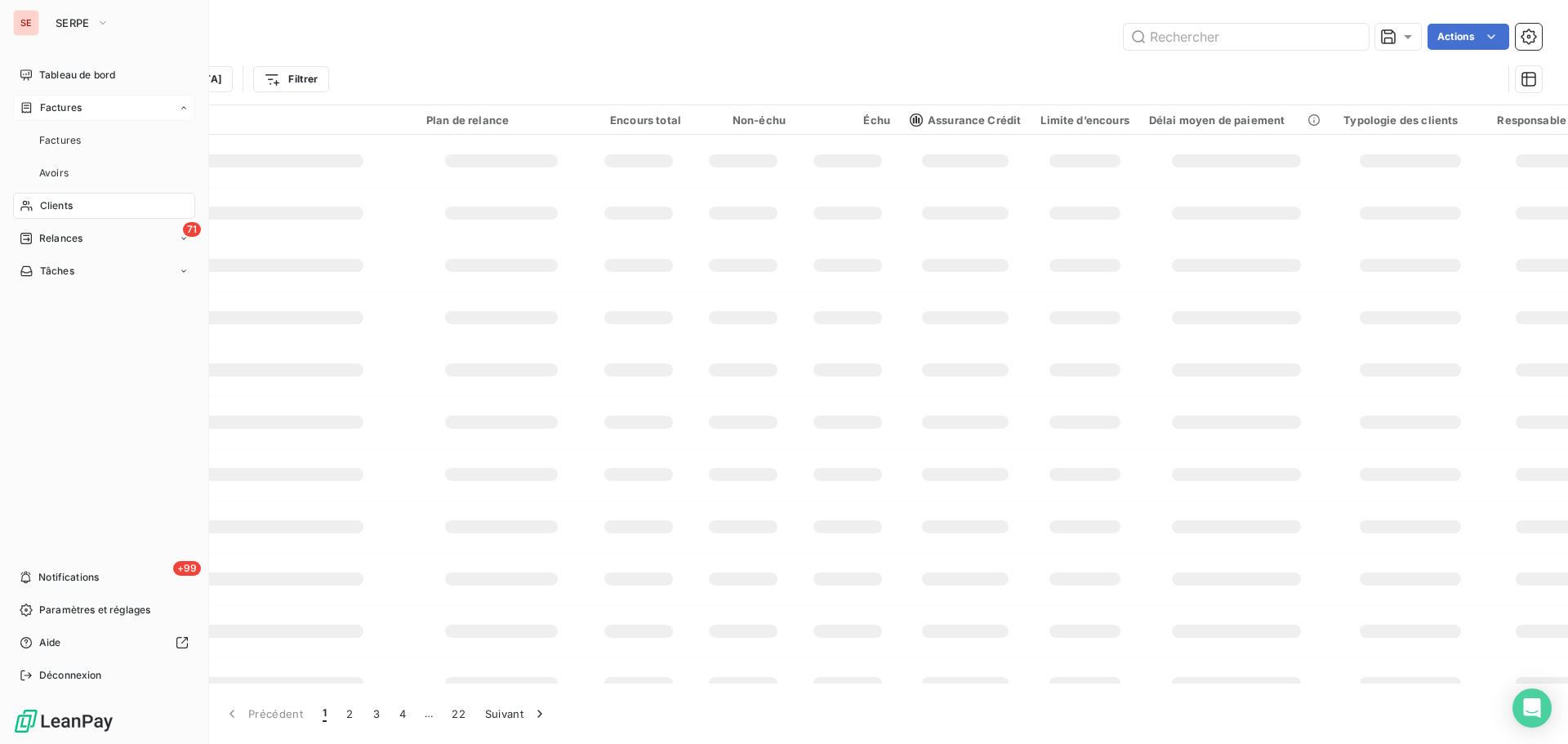
click at [71, 120] on div "Factures" at bounding box center [104, 107] width 182 height 26
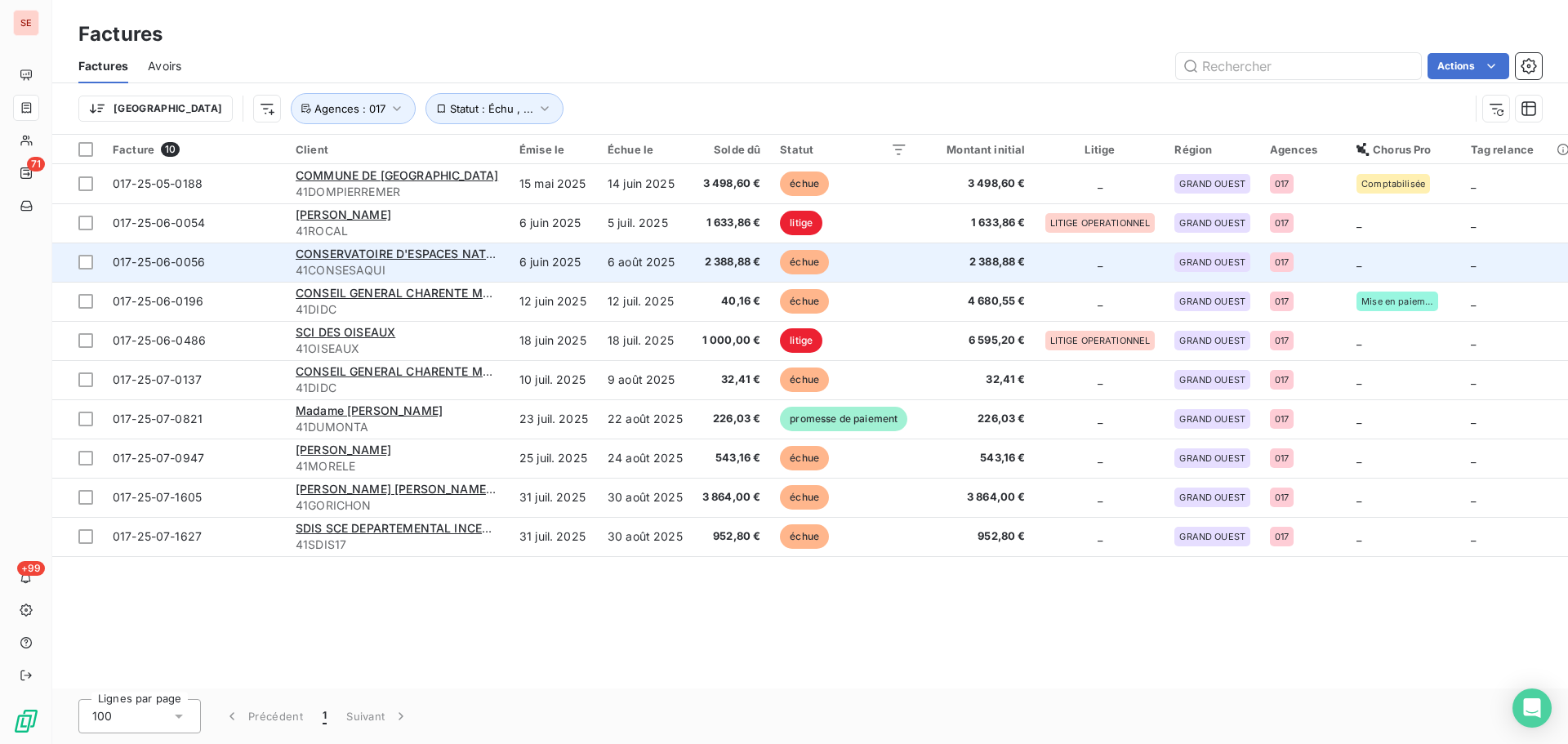
click at [434, 262] on div "CONSERVATOIRE D'ESPACES NATURELS" at bounding box center [398, 254] width 204 height 16
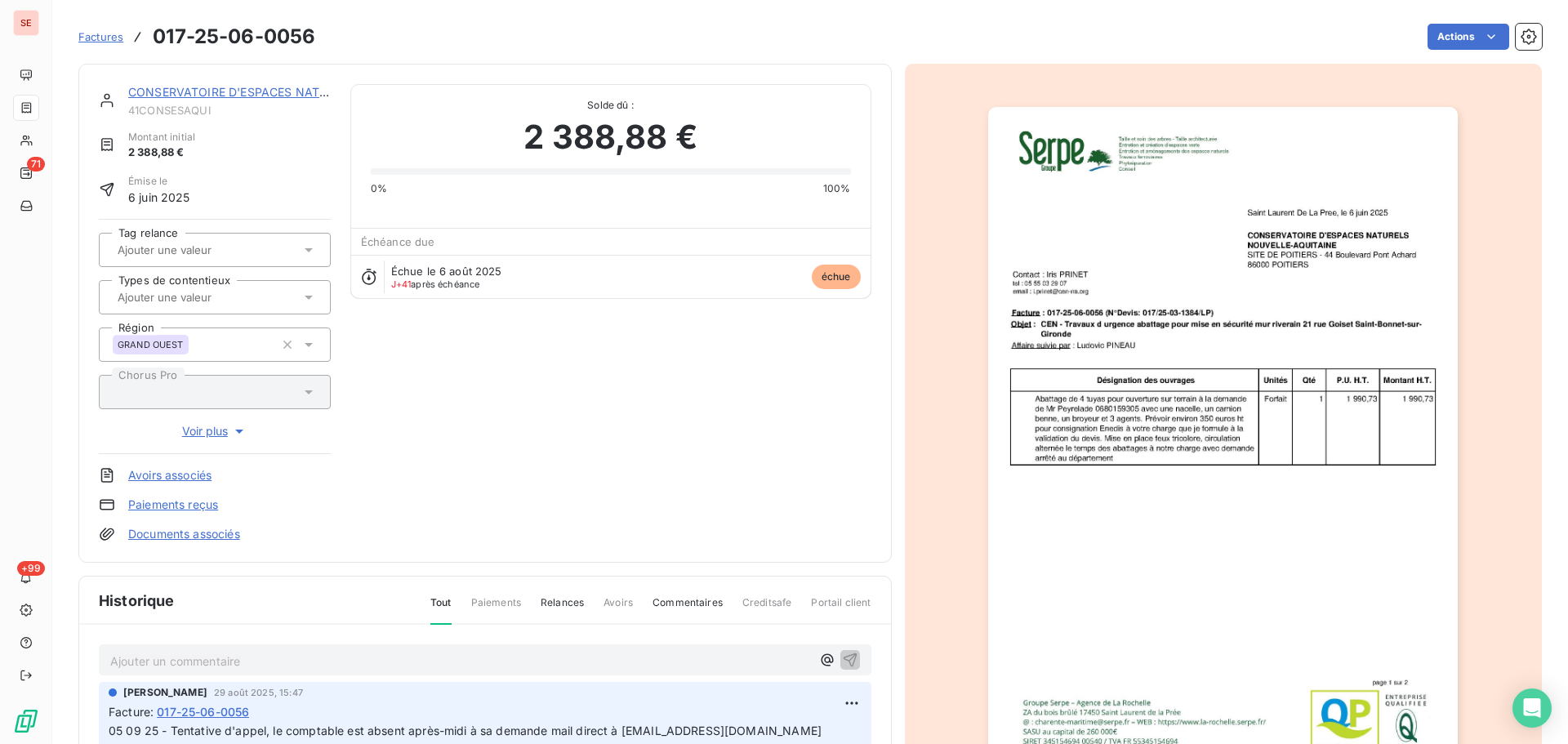
click at [306, 83] on div "CONSERVATOIRE D'ESPACES NATURELS 41CONSESAQUI Montant initial 2 388,88 € Émise …" at bounding box center [485, 313] width 814 height 500
click at [299, 88] on link "CONSERVATOIRE D'ESPACES NATURELS" at bounding box center [242, 92] width 228 height 14
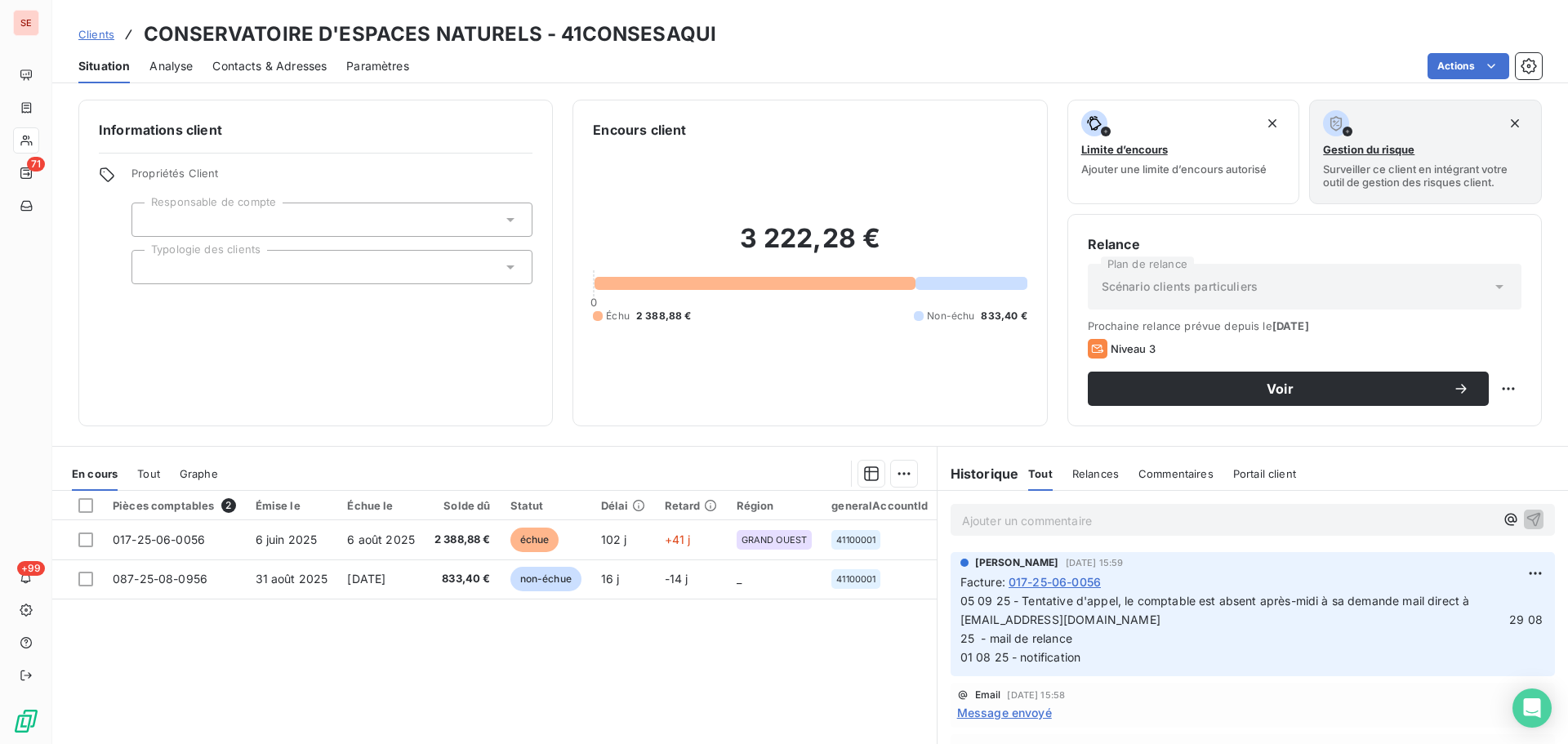
click at [285, 74] on div "Contacts & Adresses" at bounding box center [270, 66] width 114 height 35
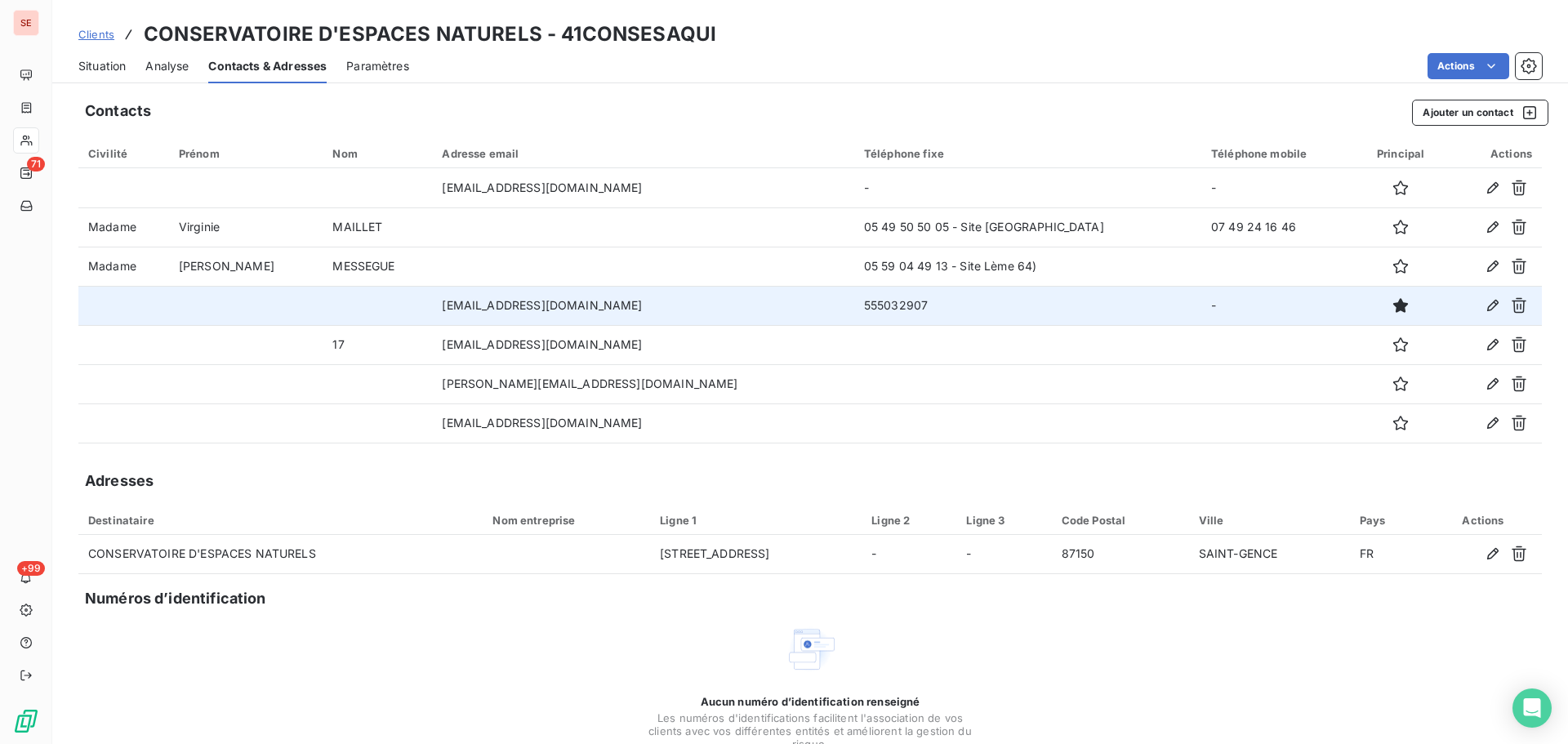
click at [854, 312] on td "555032907" at bounding box center [1028, 305] width 347 height 39
click at [854, 310] on td "555032907" at bounding box center [1028, 305] width 347 height 39
copy td "555032907"
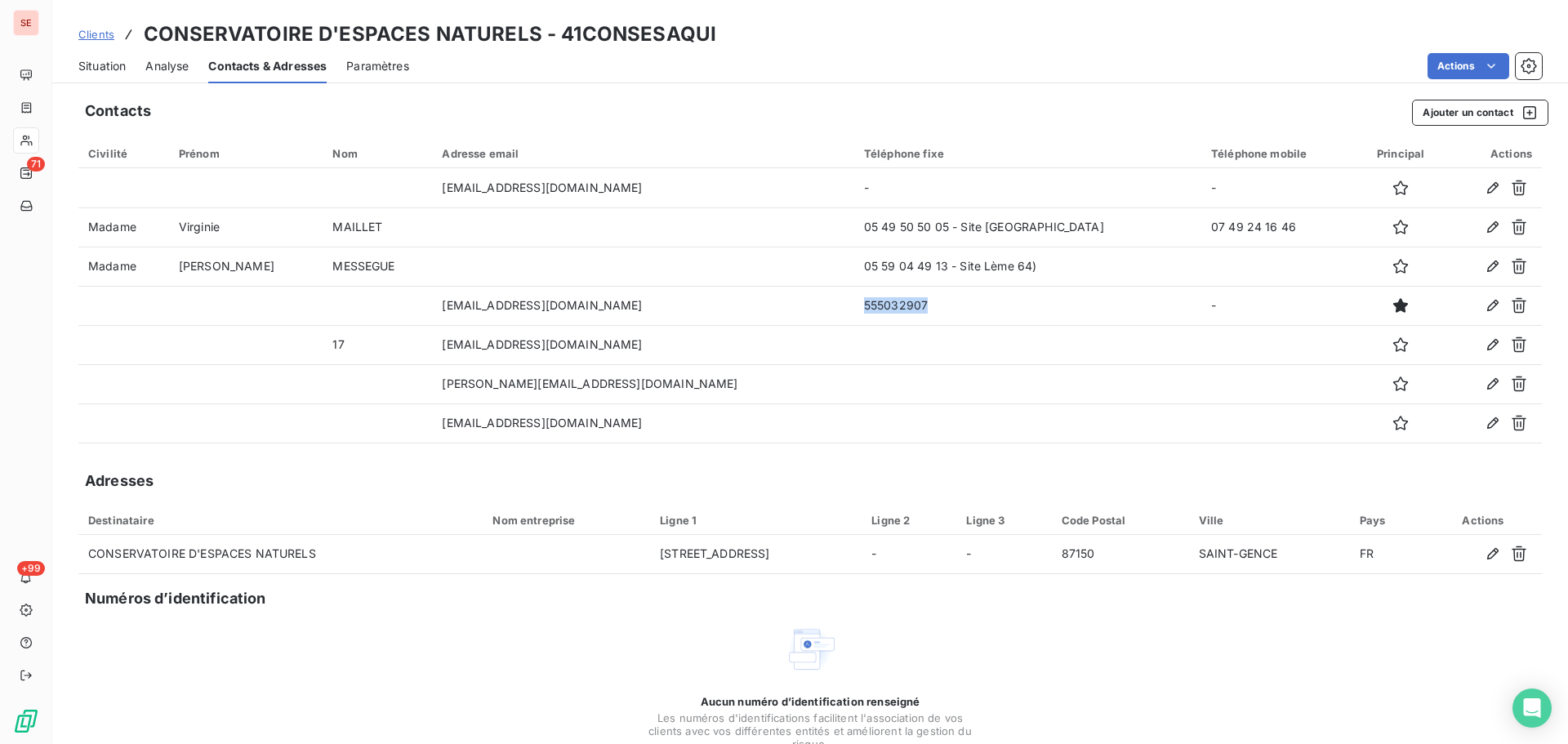
click at [106, 63] on span "Situation" at bounding box center [102, 66] width 47 height 16
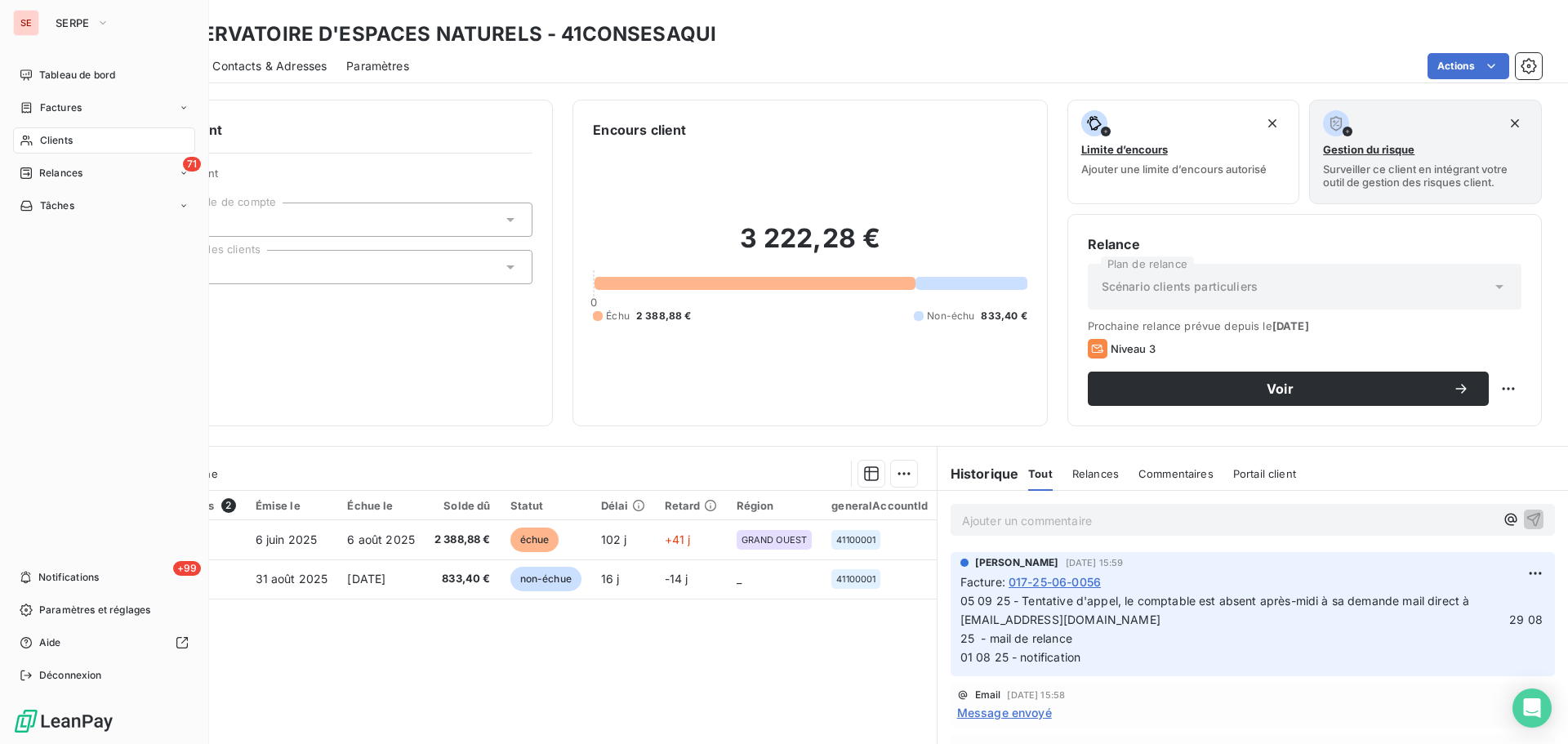
click at [46, 103] on span "Factures" at bounding box center [61, 108] width 42 height 15
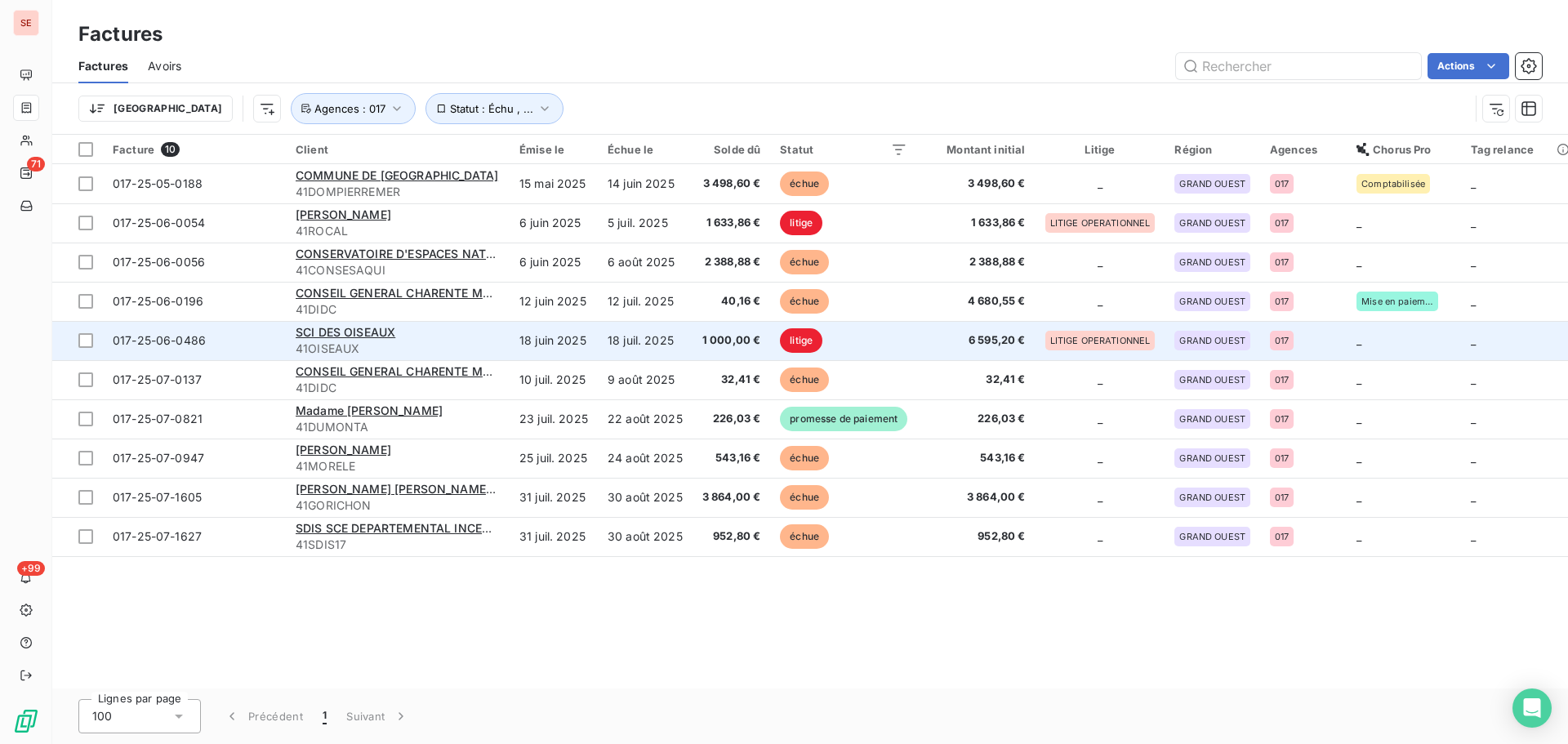
click at [613, 333] on td "18 juil. 2025" at bounding box center [645, 340] width 94 height 39
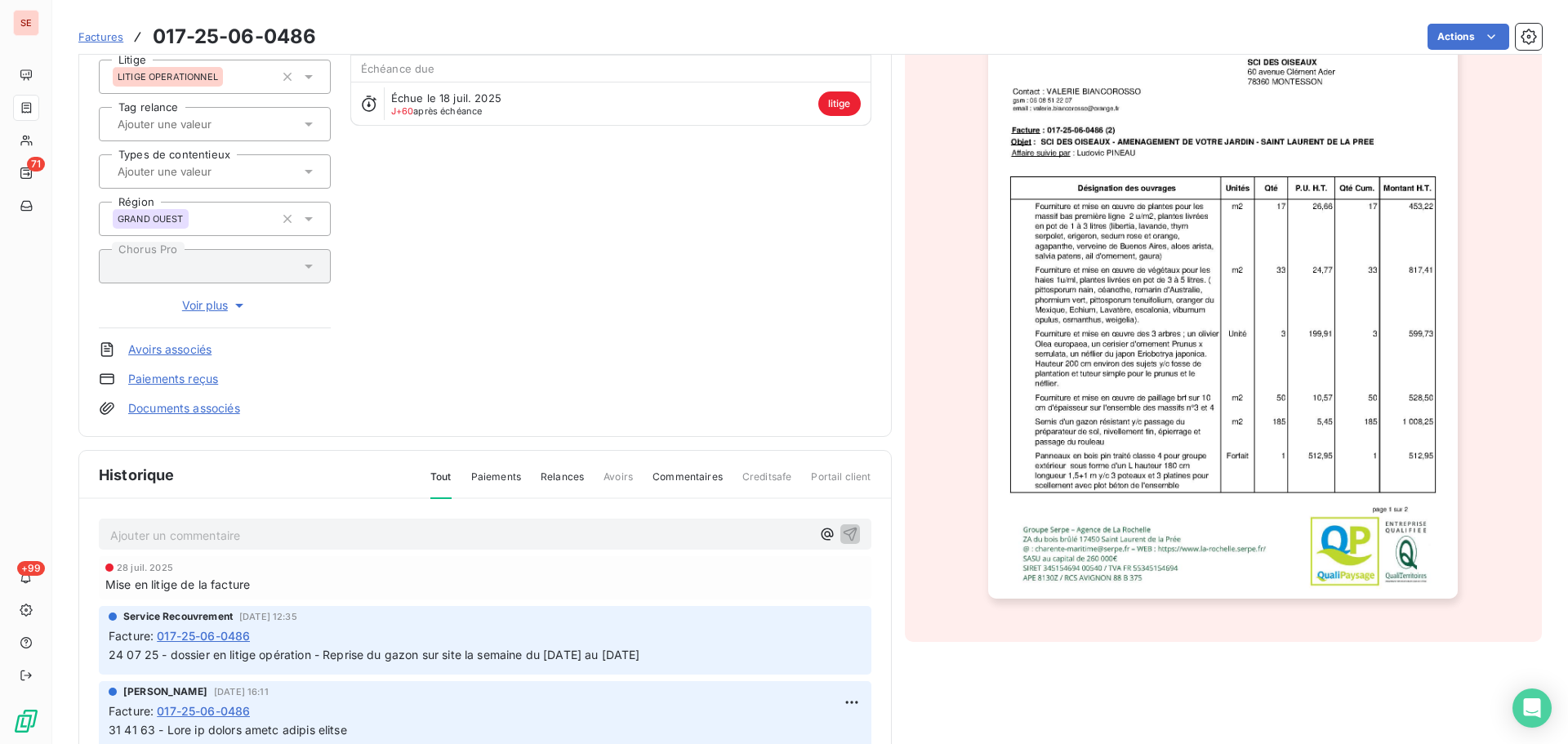
scroll to position [286, 0]
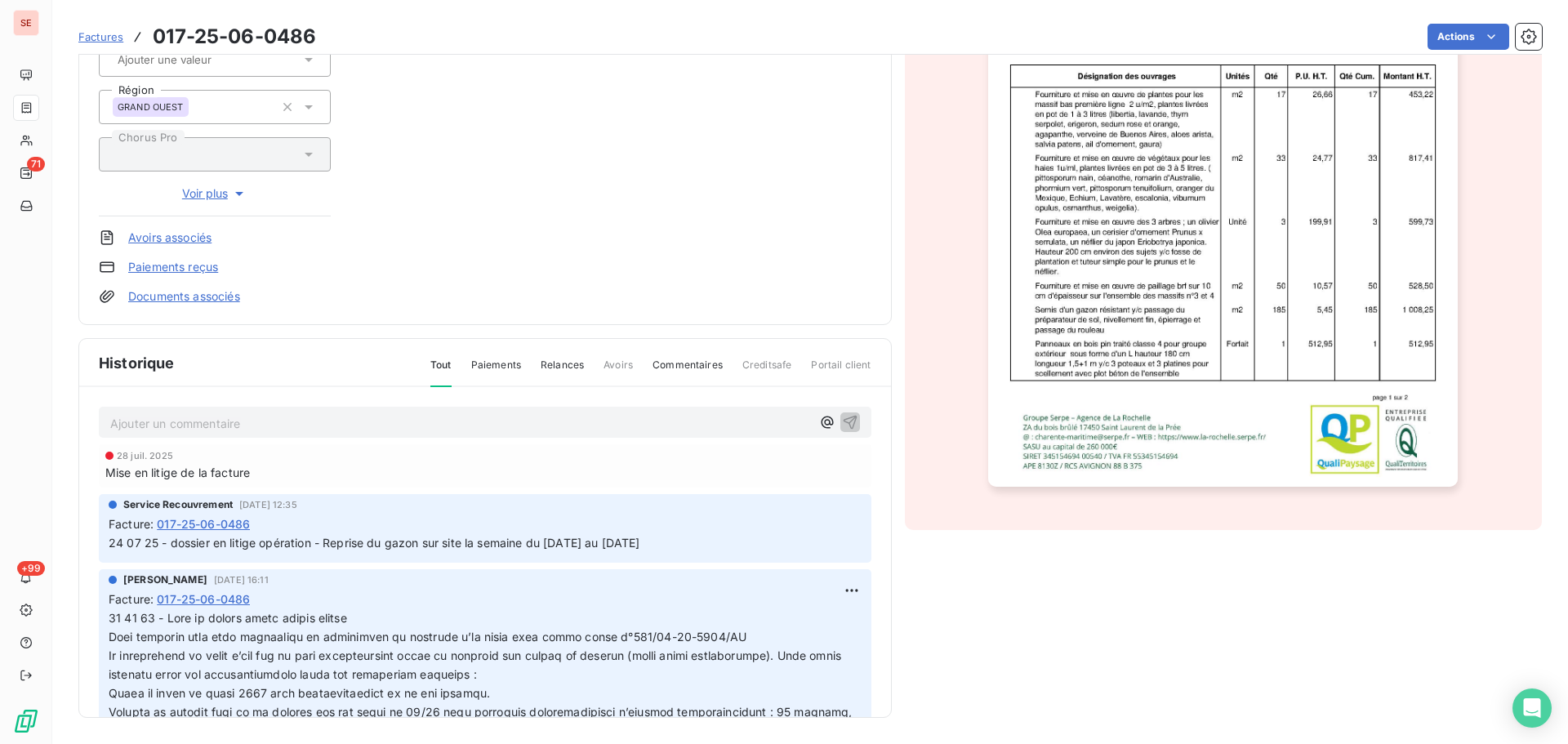
click at [662, 547] on p "24 07 25 - dossier en litige opération - Reprise du gazon sur site la semaine d…" at bounding box center [485, 543] width 753 height 19
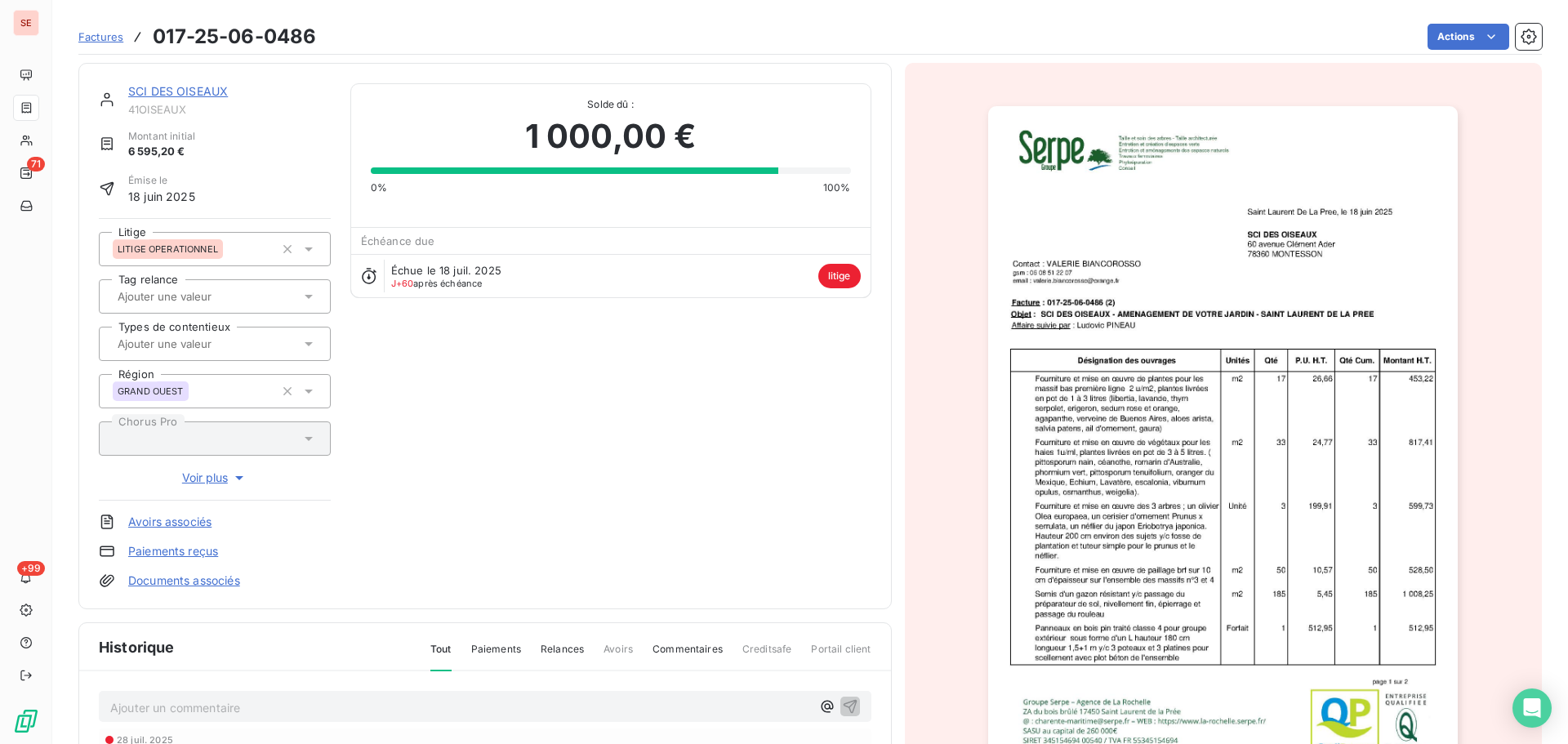
scroll to position [0, 0]
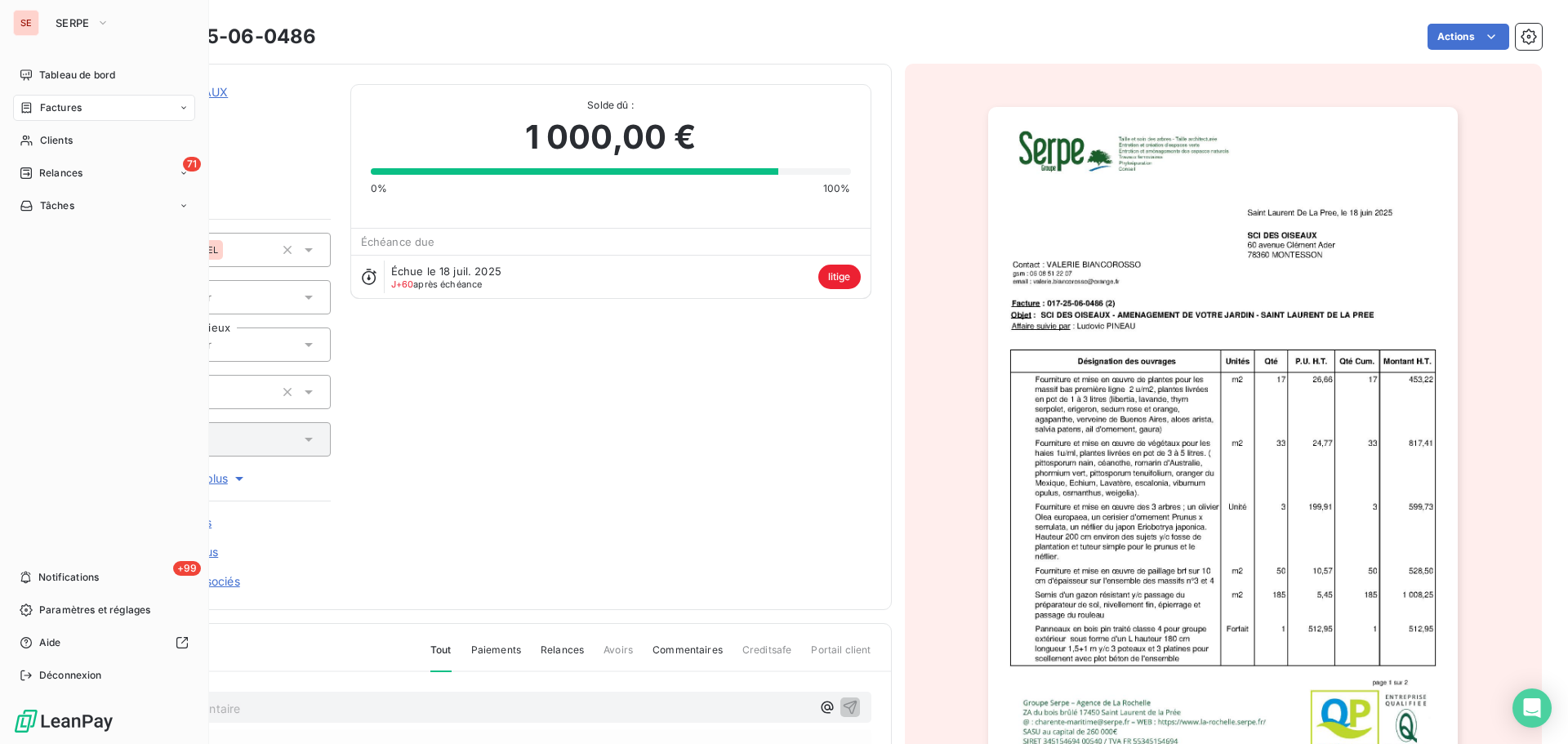
click at [48, 102] on span "Factures" at bounding box center [61, 108] width 42 height 15
click at [38, 142] on div "Clients" at bounding box center [104, 140] width 182 height 26
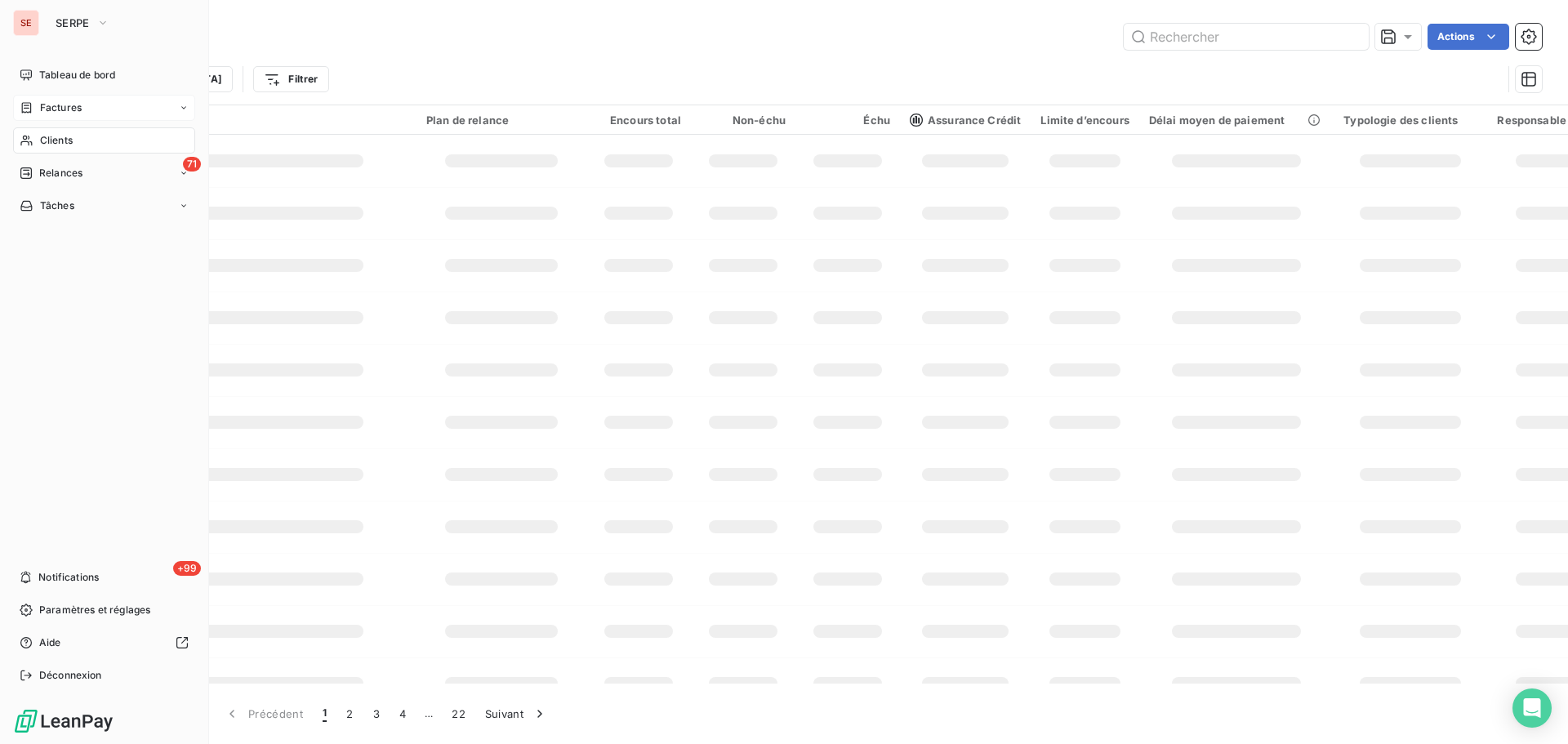
click at [65, 96] on div "Factures" at bounding box center [104, 107] width 182 height 26
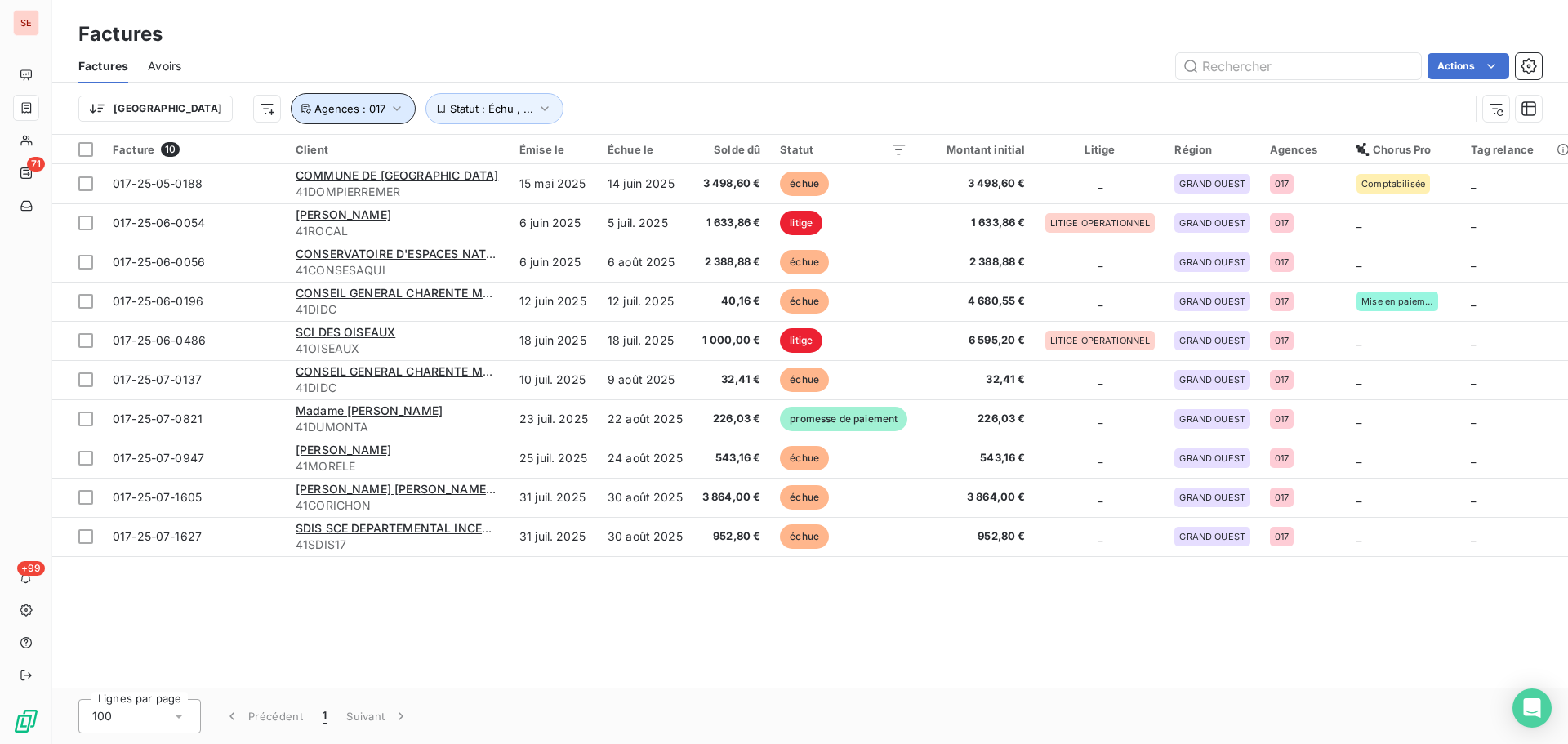
click at [389, 114] on icon "button" at bounding box center [397, 109] width 16 height 16
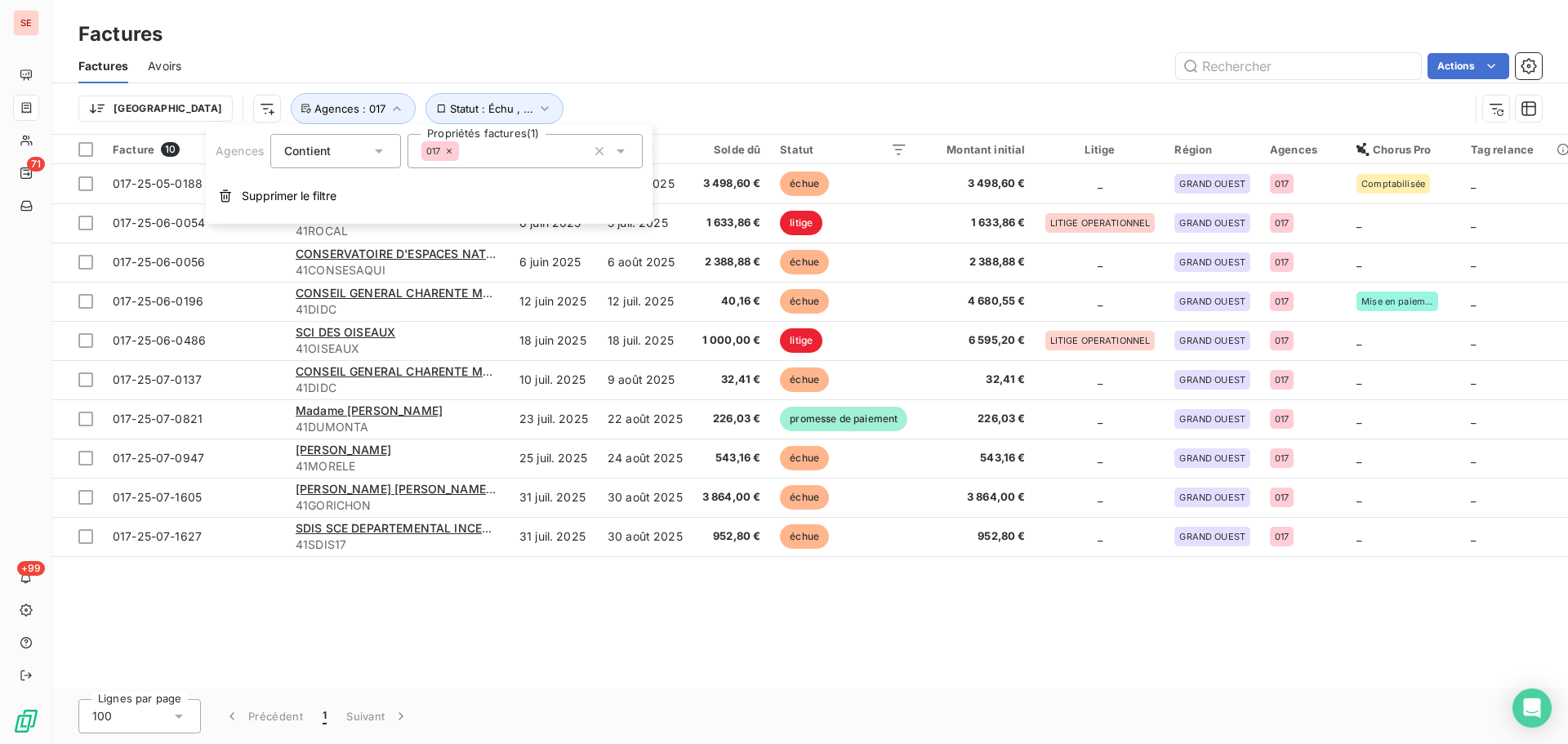
click at [449, 155] on icon at bounding box center [449, 151] width 10 height 10
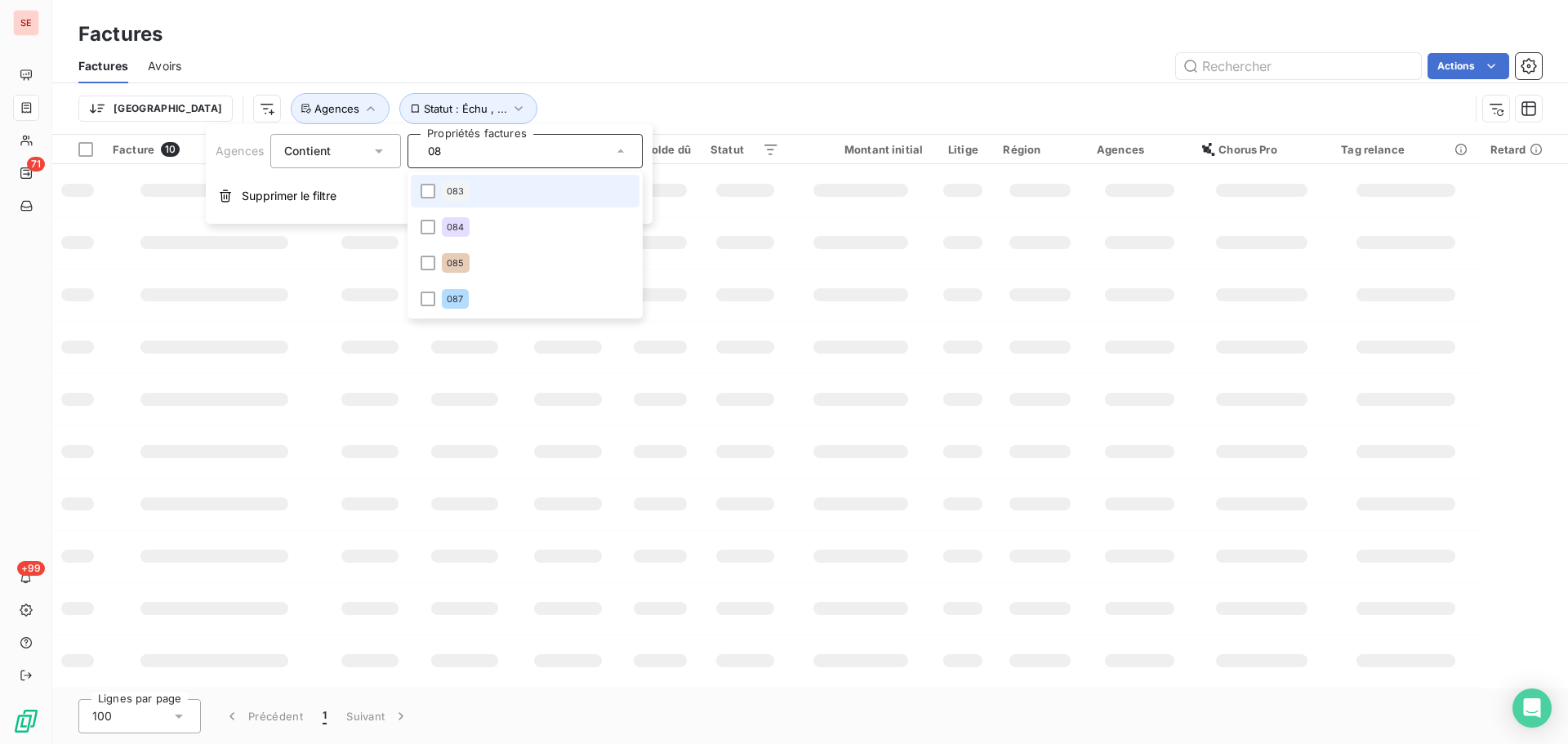
type input "085"
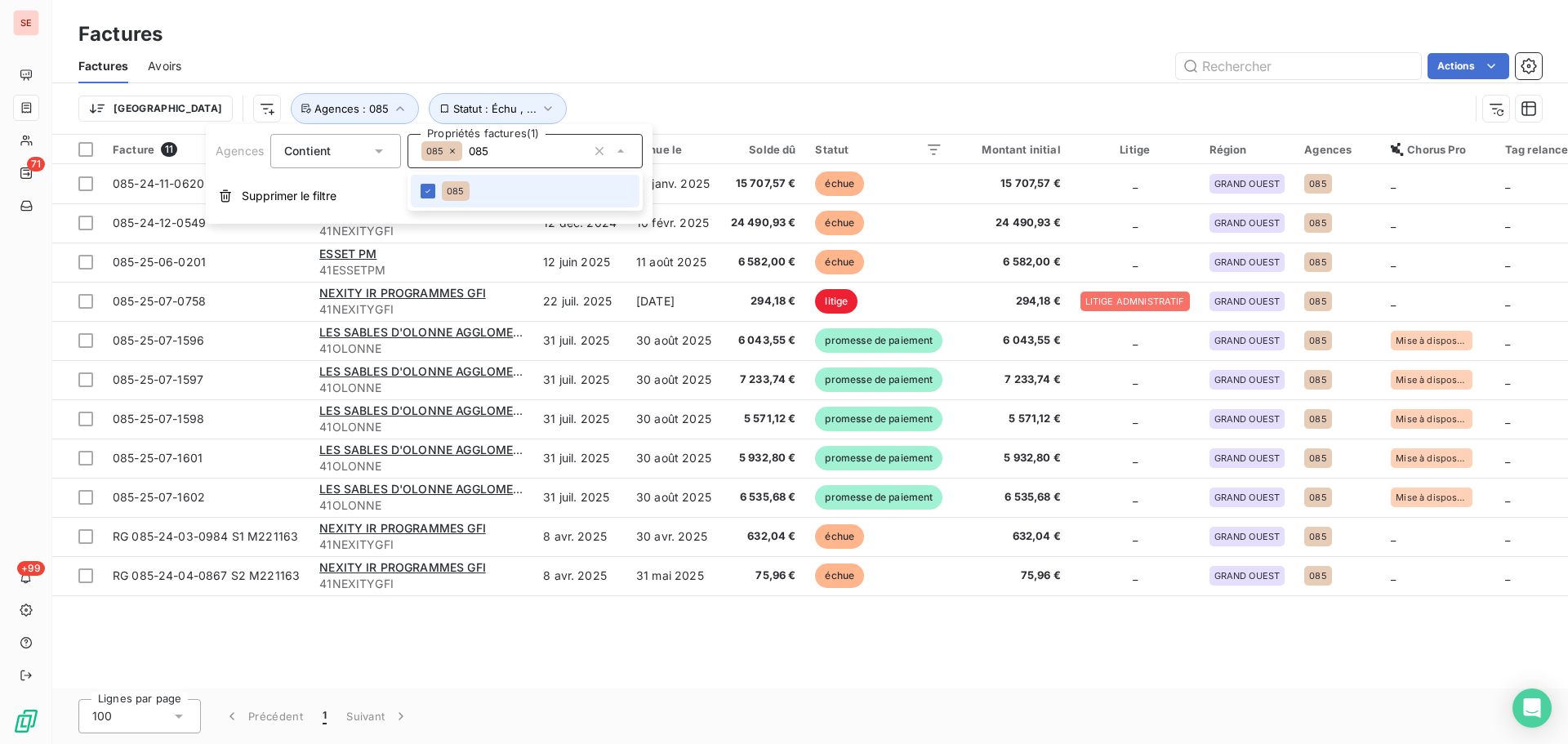
click at [742, 85] on div "Trier Statut : Échu , ... Agences : 085" at bounding box center [810, 109] width 1464 height 51
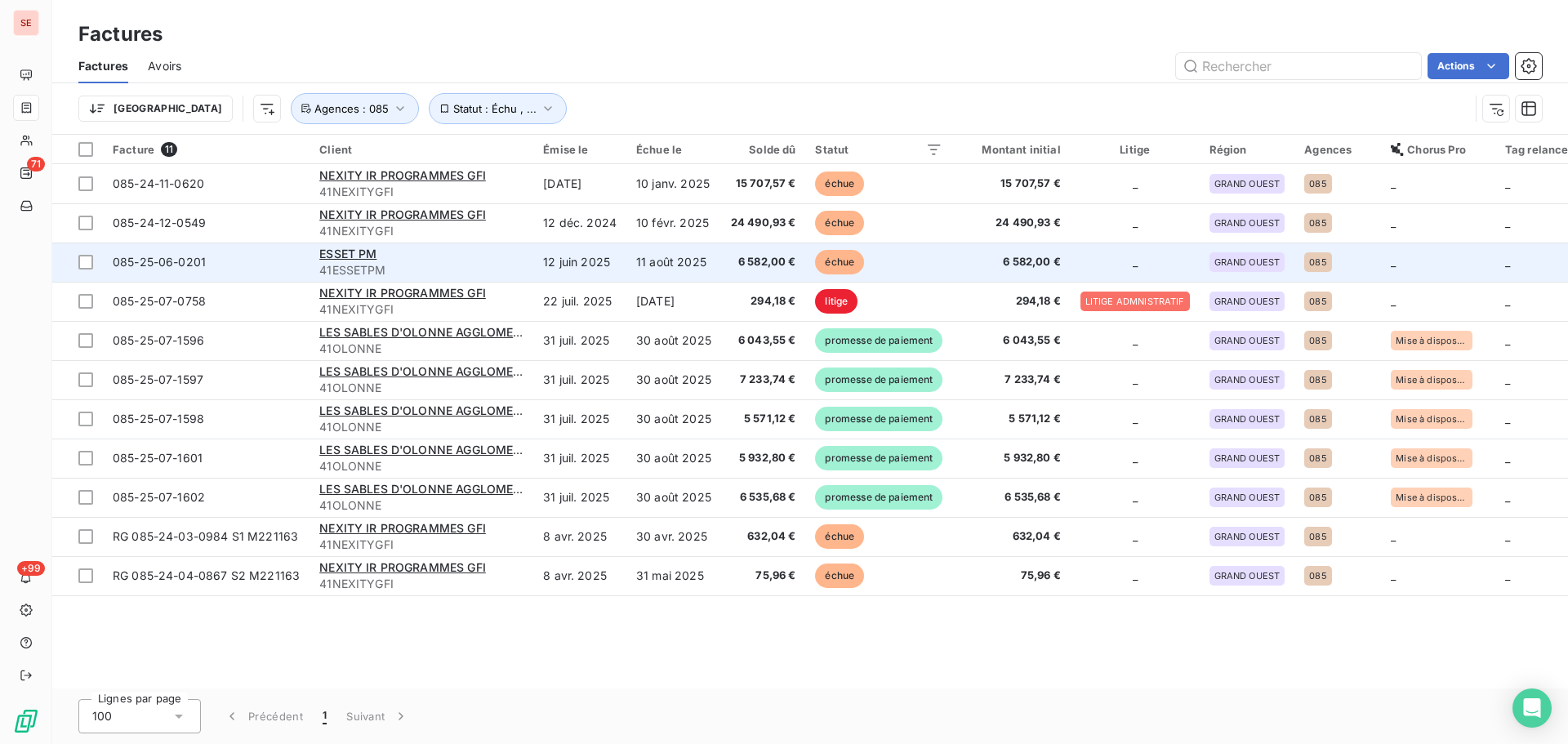
click at [168, 269] on div "085-25-06-0201" at bounding box center [159, 263] width 94 height 16
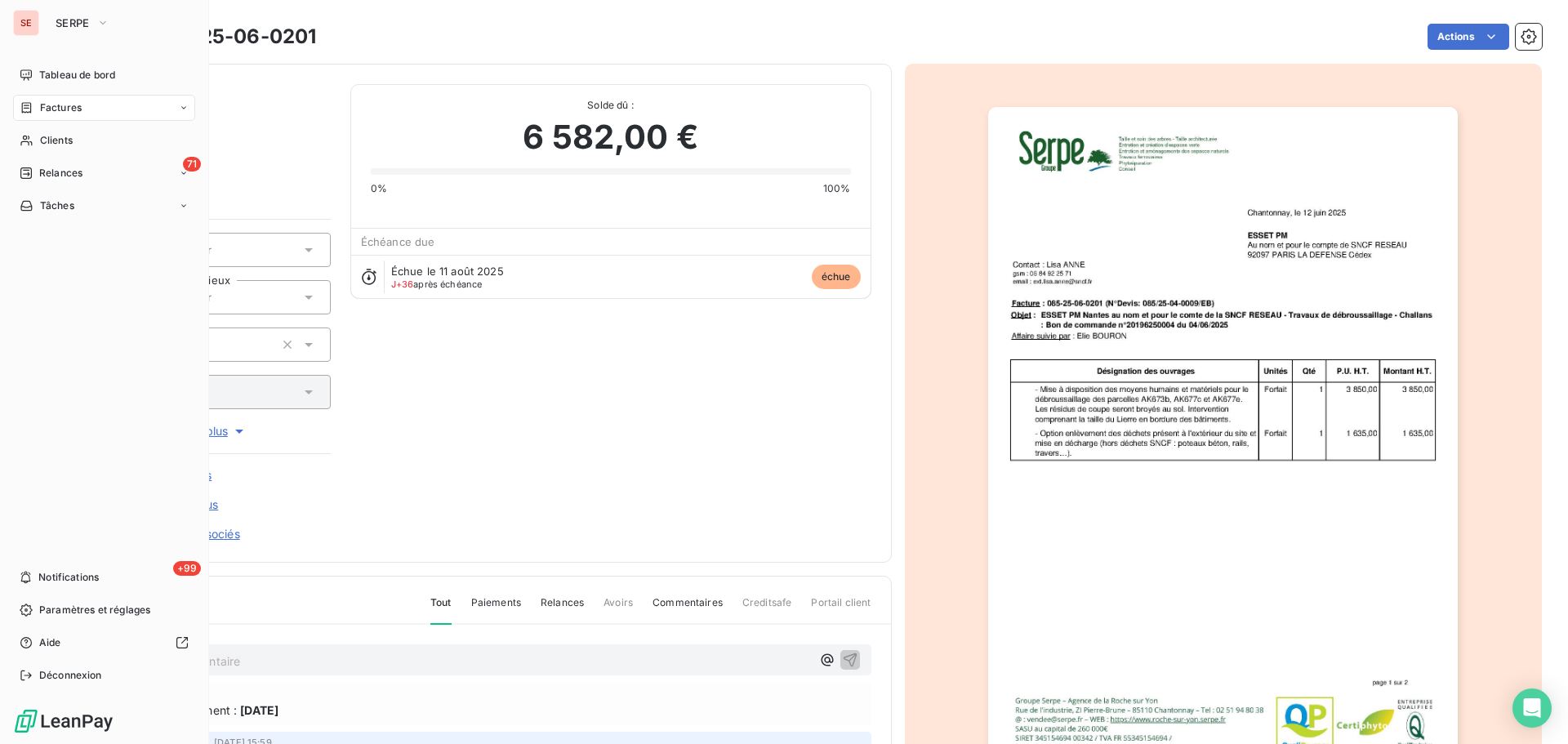
click at [41, 99] on div "Factures" at bounding box center [104, 107] width 182 height 26
click at [44, 144] on span "Clients" at bounding box center [56, 141] width 33 height 15
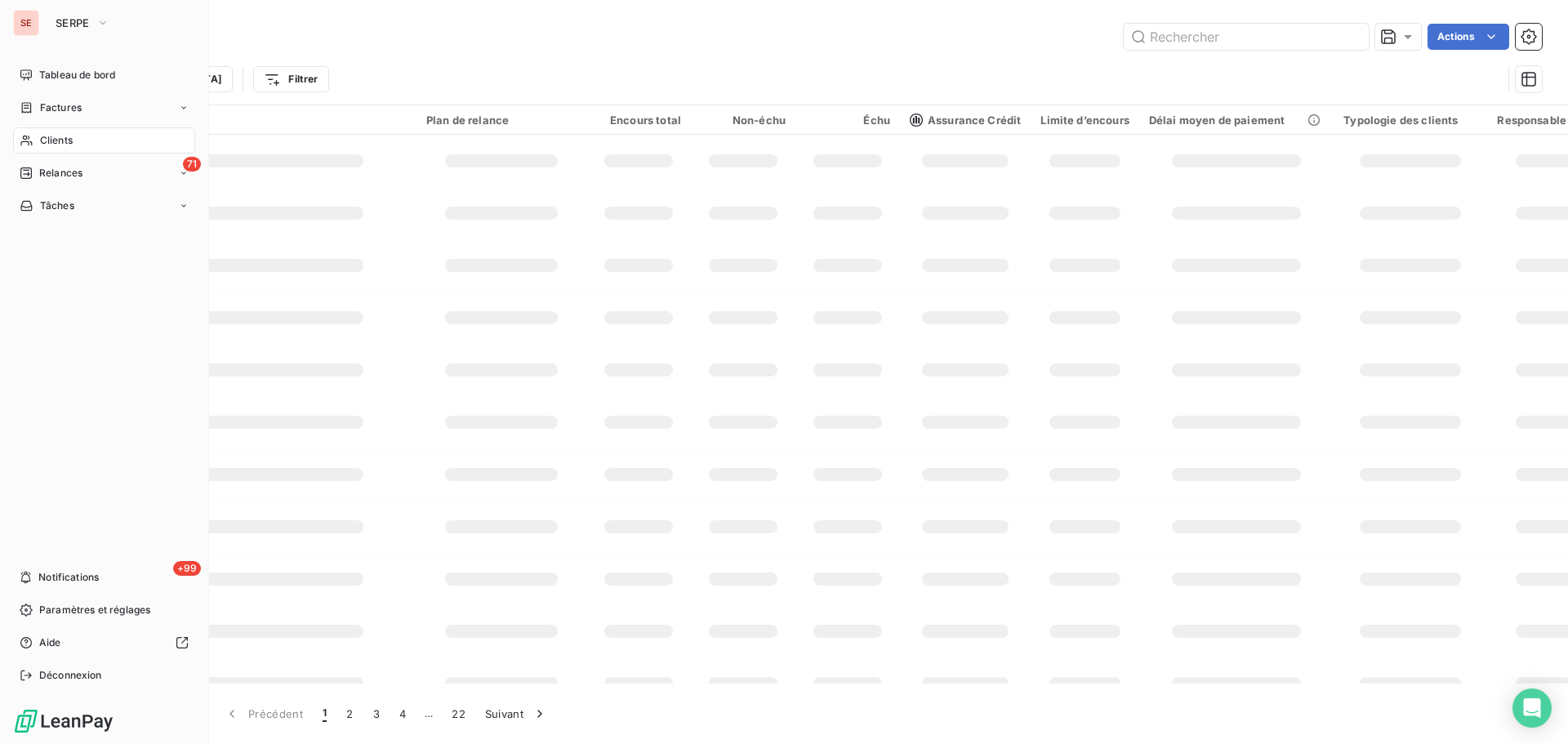
click at [61, 106] on span "Factures" at bounding box center [61, 108] width 42 height 15
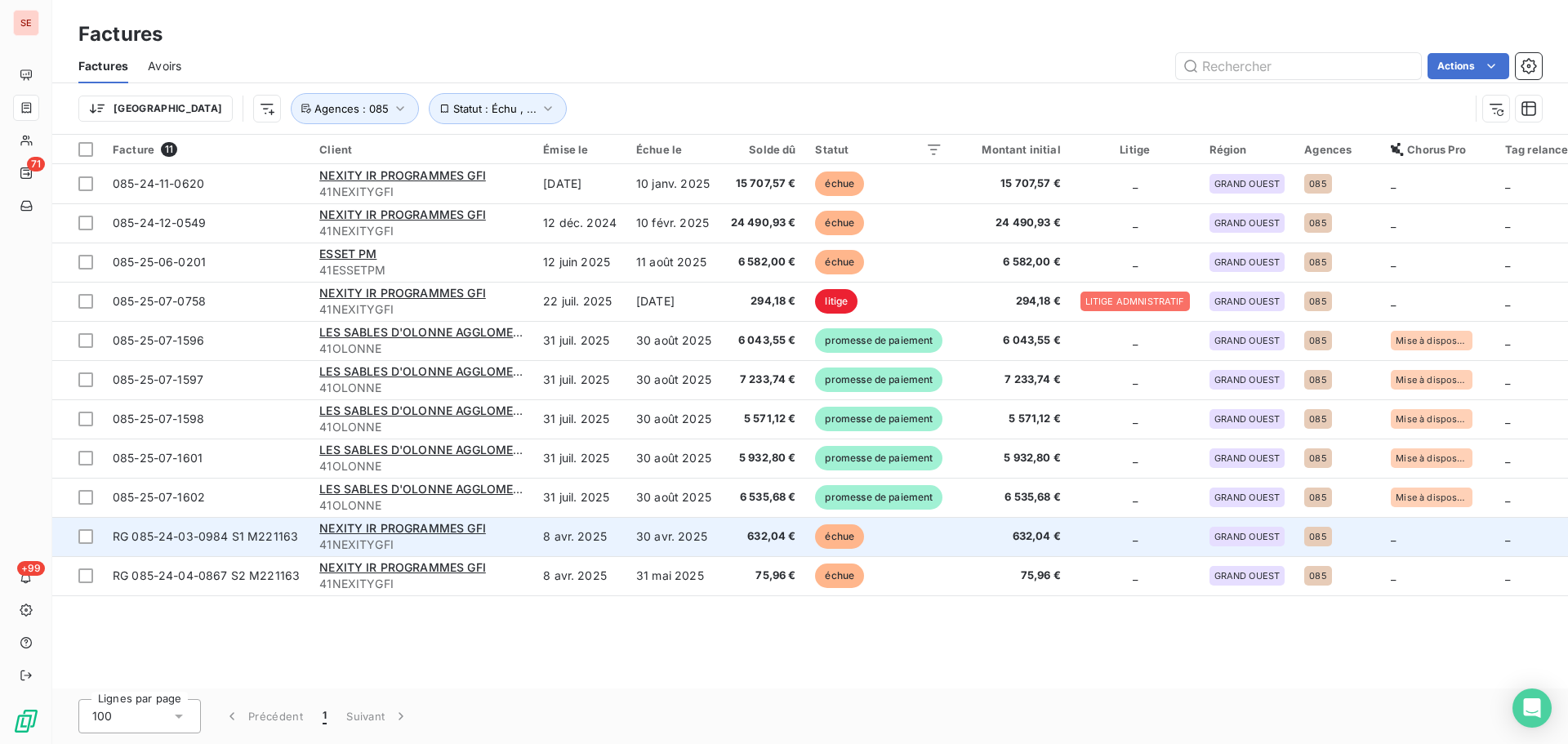
click at [641, 542] on td "30 avr. 2025" at bounding box center [674, 536] width 94 height 39
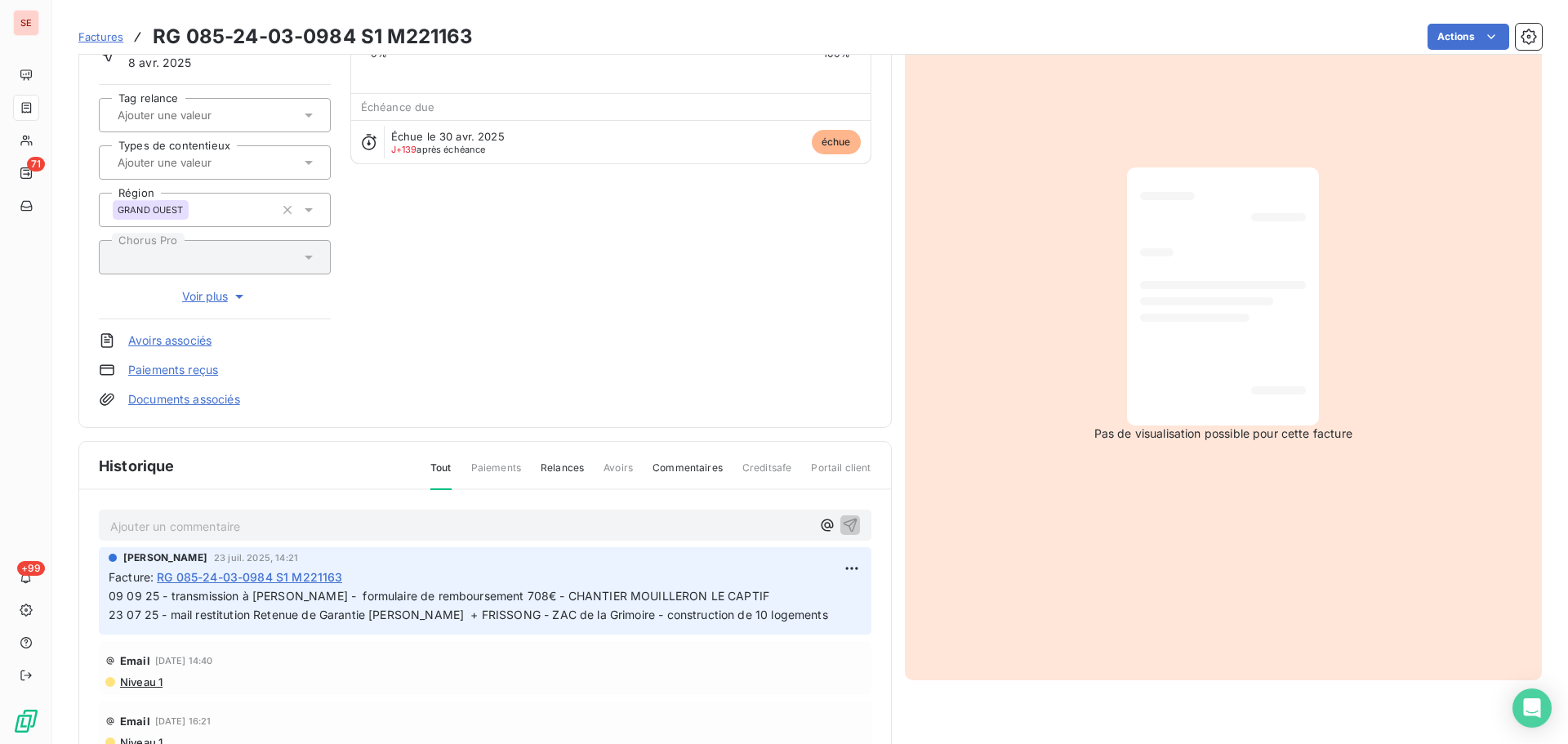
scroll to position [239, 0]
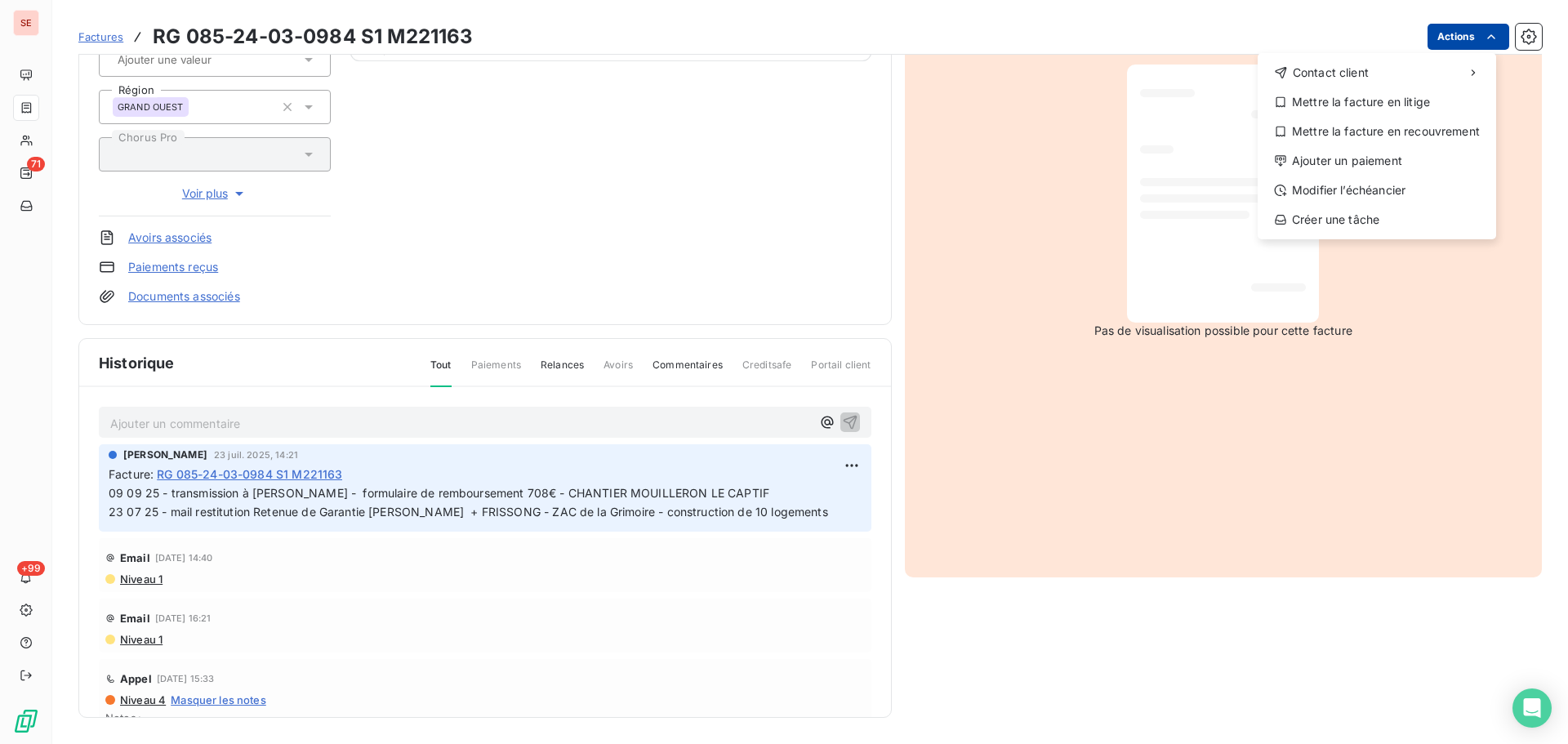
click at [1463, 38] on html "SE 71 +99 Factures RG 085-24-03-0984 S1 M221163 Actions Contact client Mettre l…" at bounding box center [784, 372] width 1568 height 744
click at [1423, 155] on div "Ajouter un paiement" at bounding box center [1376, 161] width 225 height 26
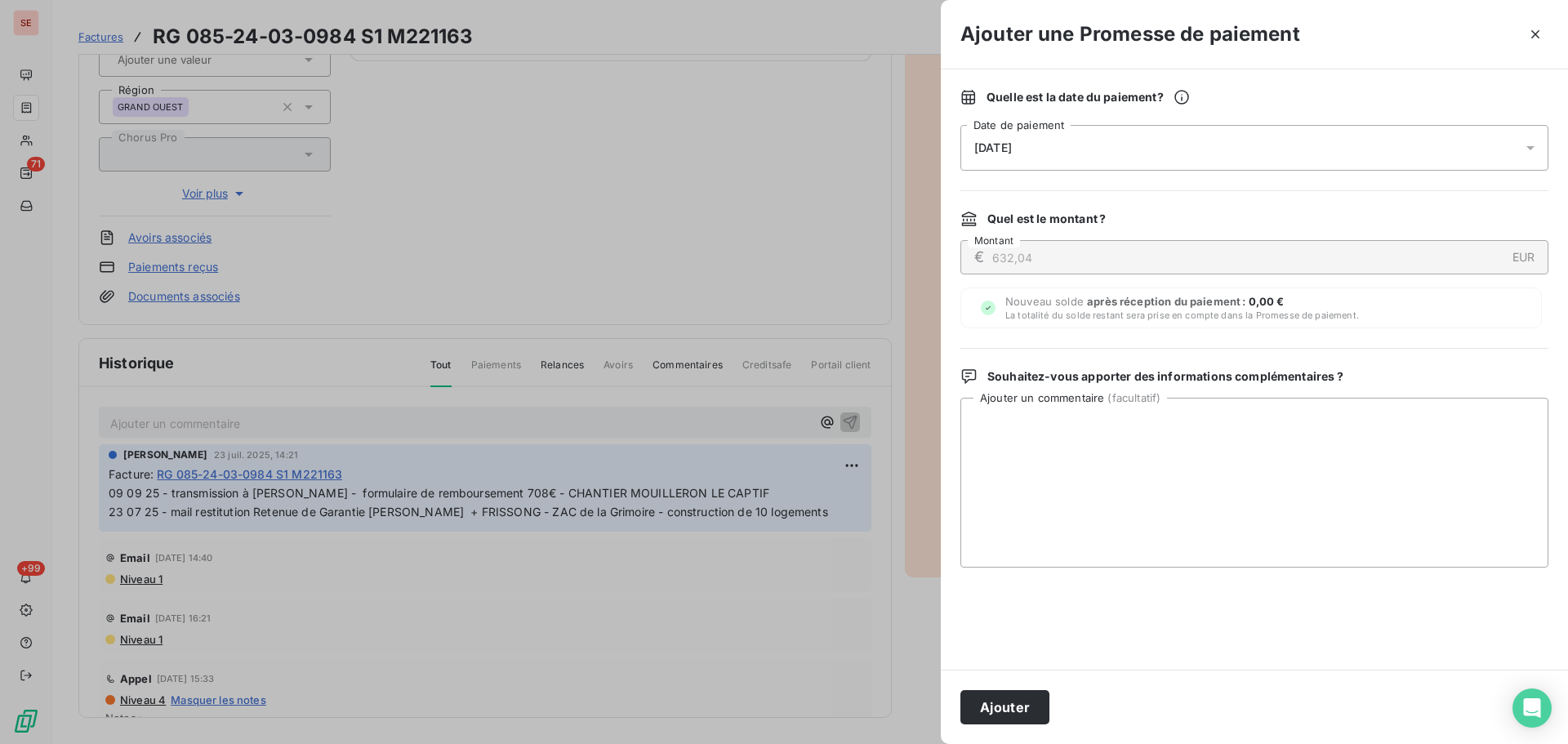
click at [1255, 136] on div "[DATE]" at bounding box center [1255, 148] width 588 height 45
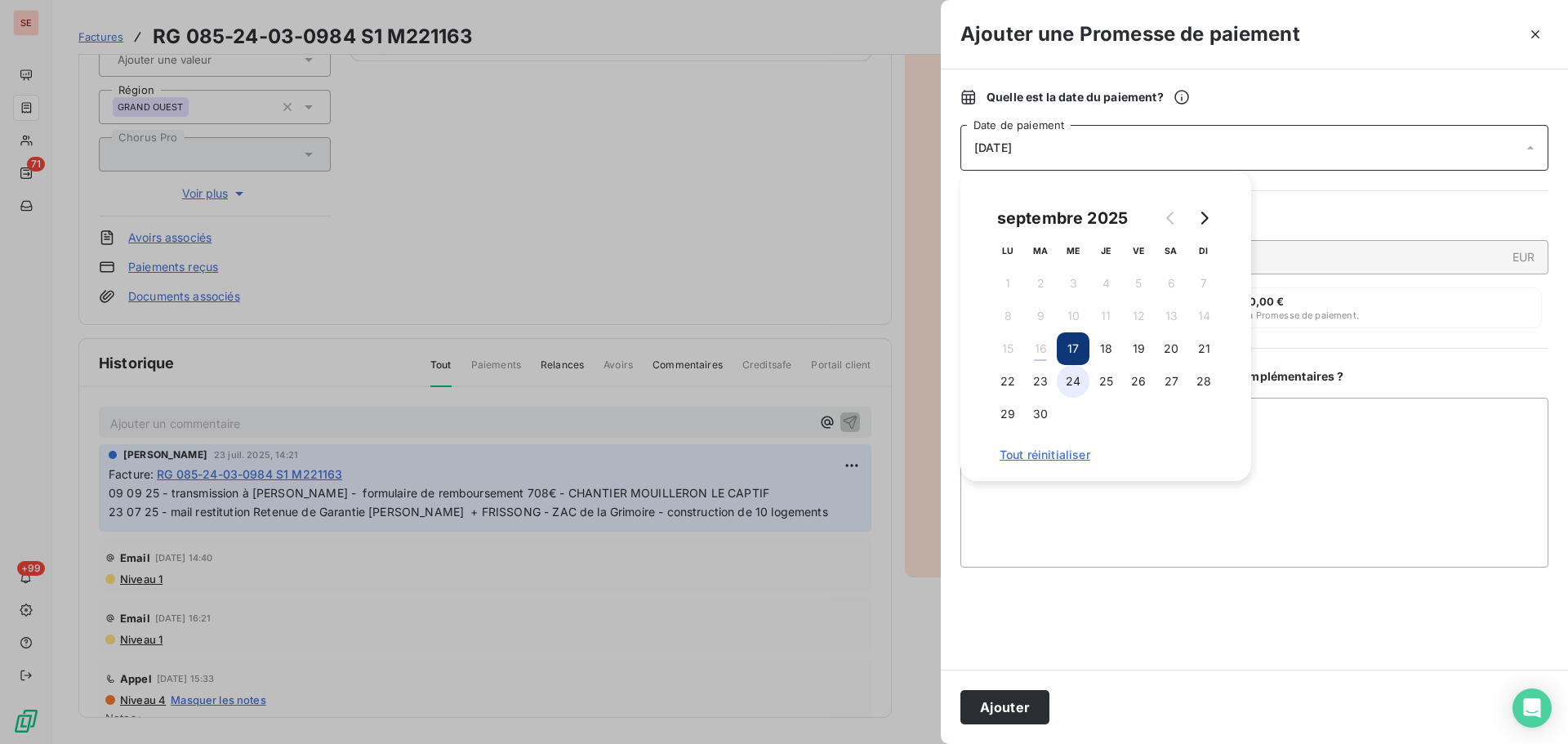
click at [1070, 383] on button "24" at bounding box center [1073, 382] width 33 height 33
drag, startPoint x: 1019, startPoint y: 703, endPoint x: 986, endPoint y: 640, distance: 71.1
click at [1018, 703] on button "Ajouter" at bounding box center [1005, 708] width 89 height 35
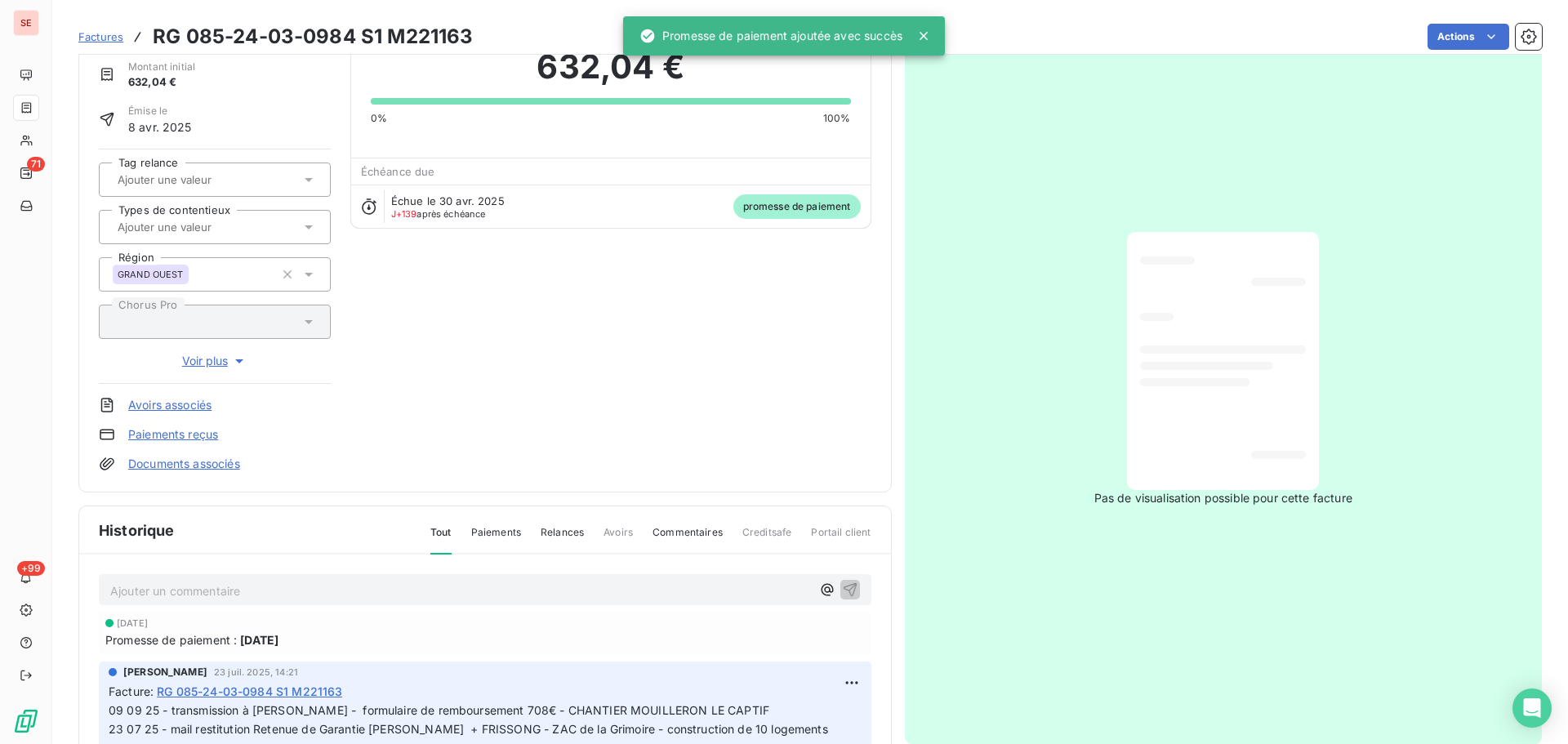
scroll to position [0, 0]
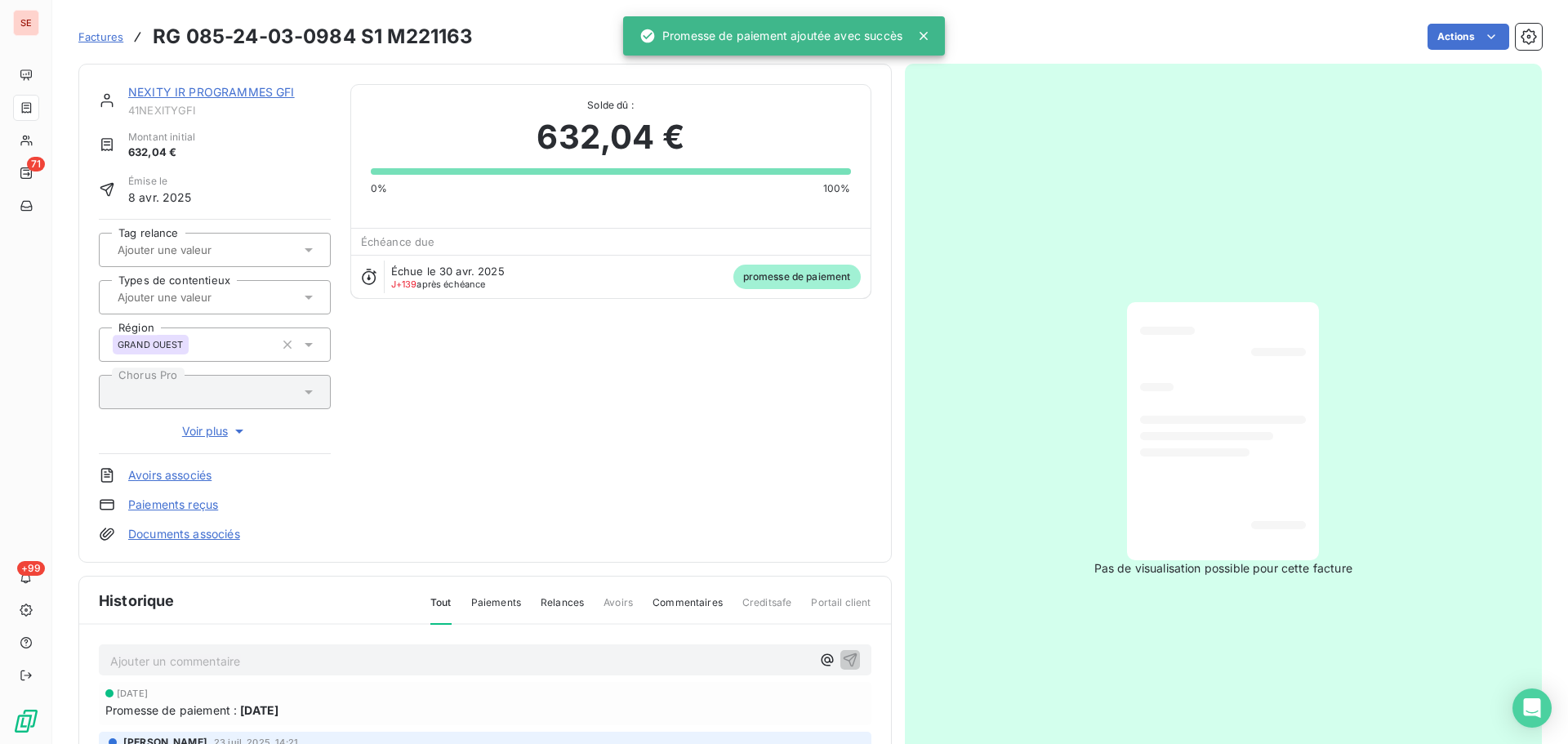
click at [221, 94] on link "NEXITY IR PROGRAMMES GFI" at bounding box center [211, 92] width 166 height 14
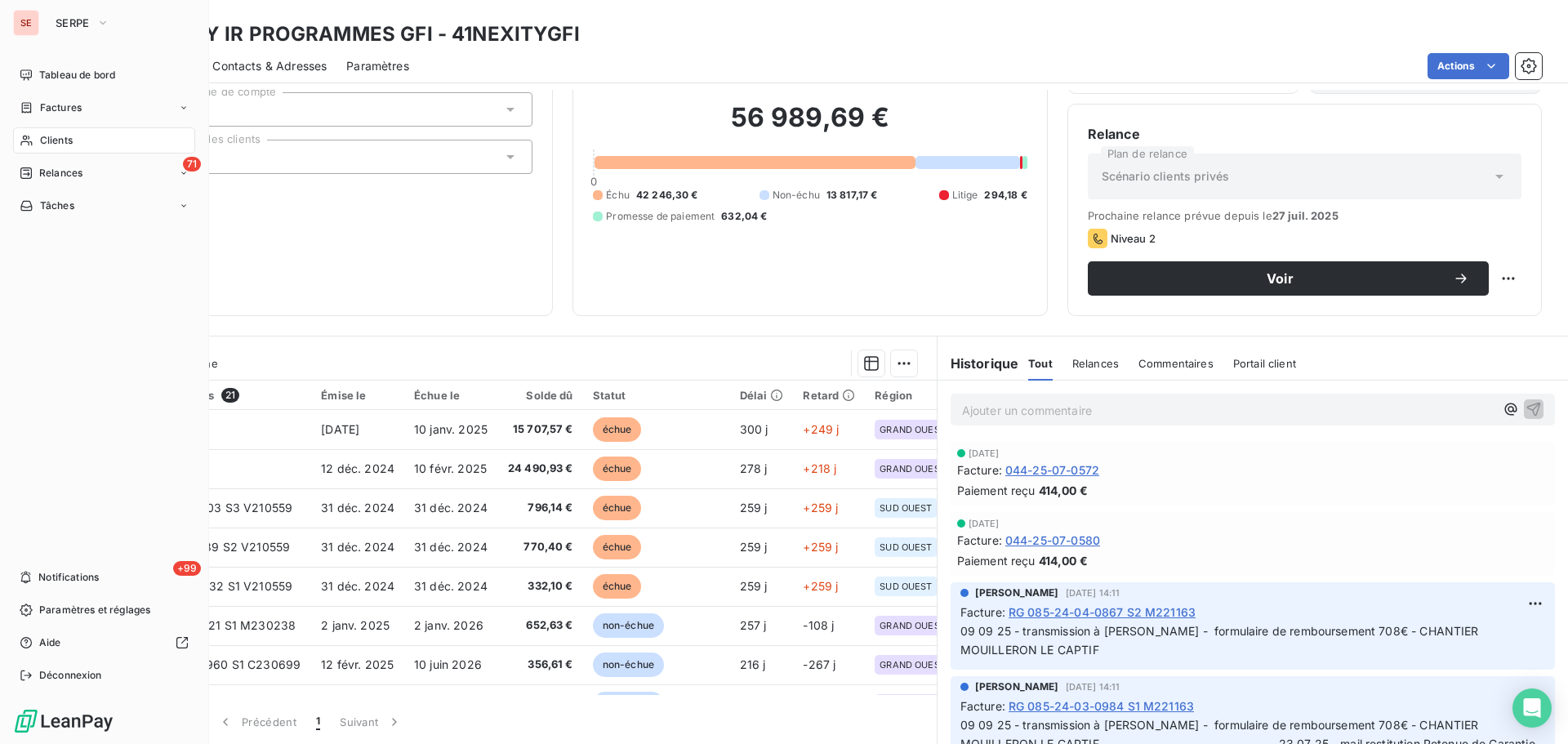
click at [41, 108] on span "Factures" at bounding box center [61, 108] width 42 height 15
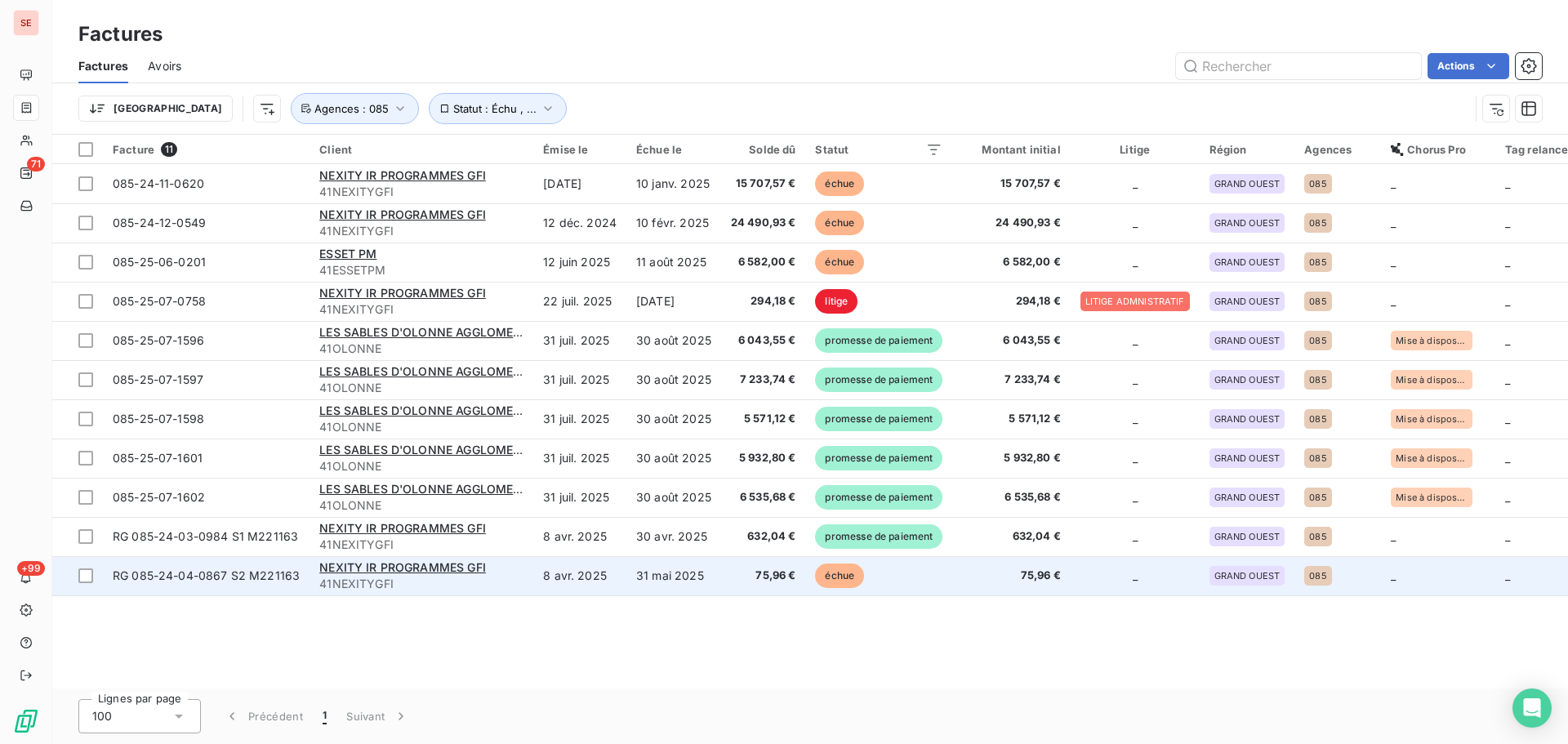
click at [646, 589] on td "31 mai 2025" at bounding box center [674, 575] width 94 height 39
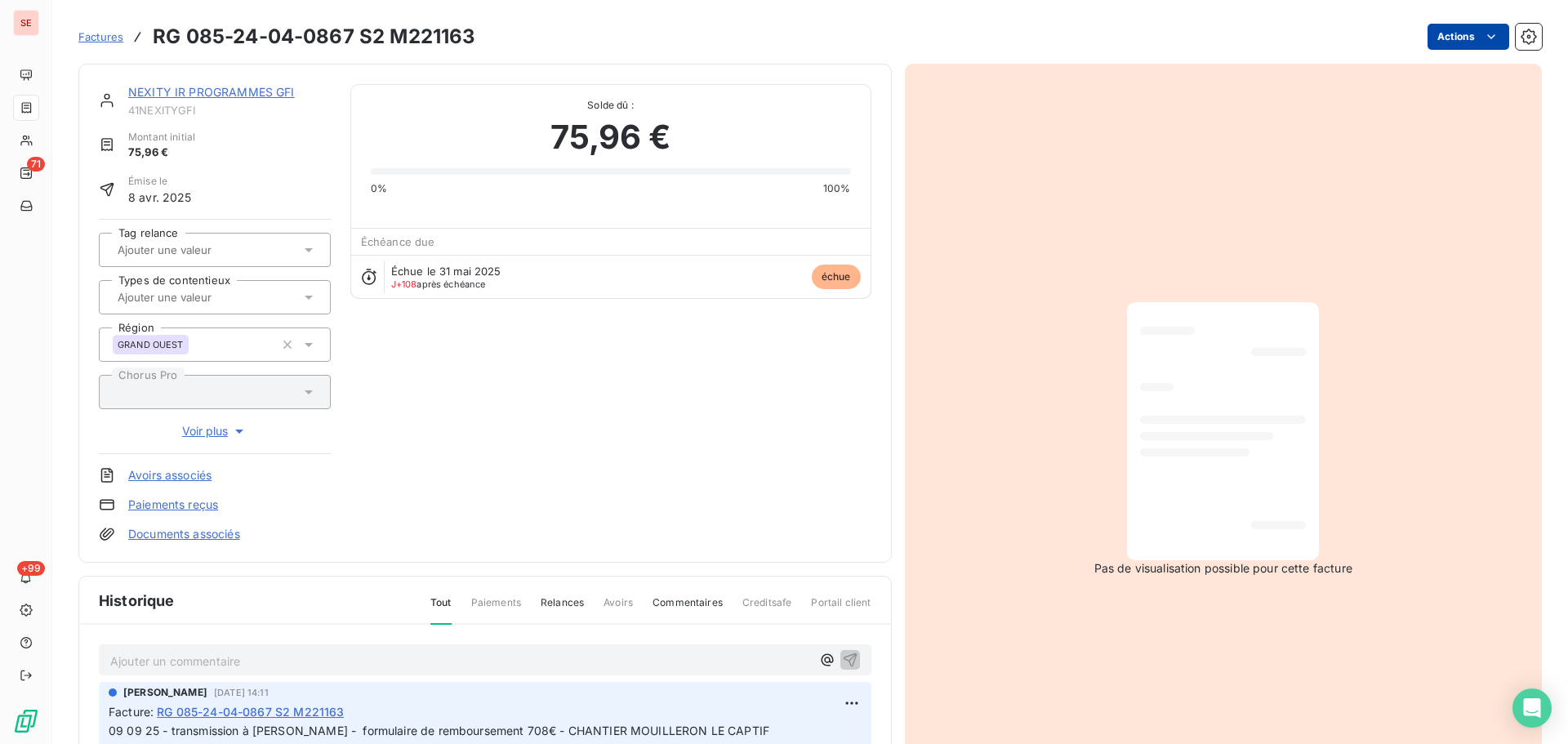
click at [1460, 29] on html "SE 71 +99 Factures RG 085-24-04-0867 S2 M221163 Actions NEXITY IR PROGRAMMES GF…" at bounding box center [784, 372] width 1568 height 744
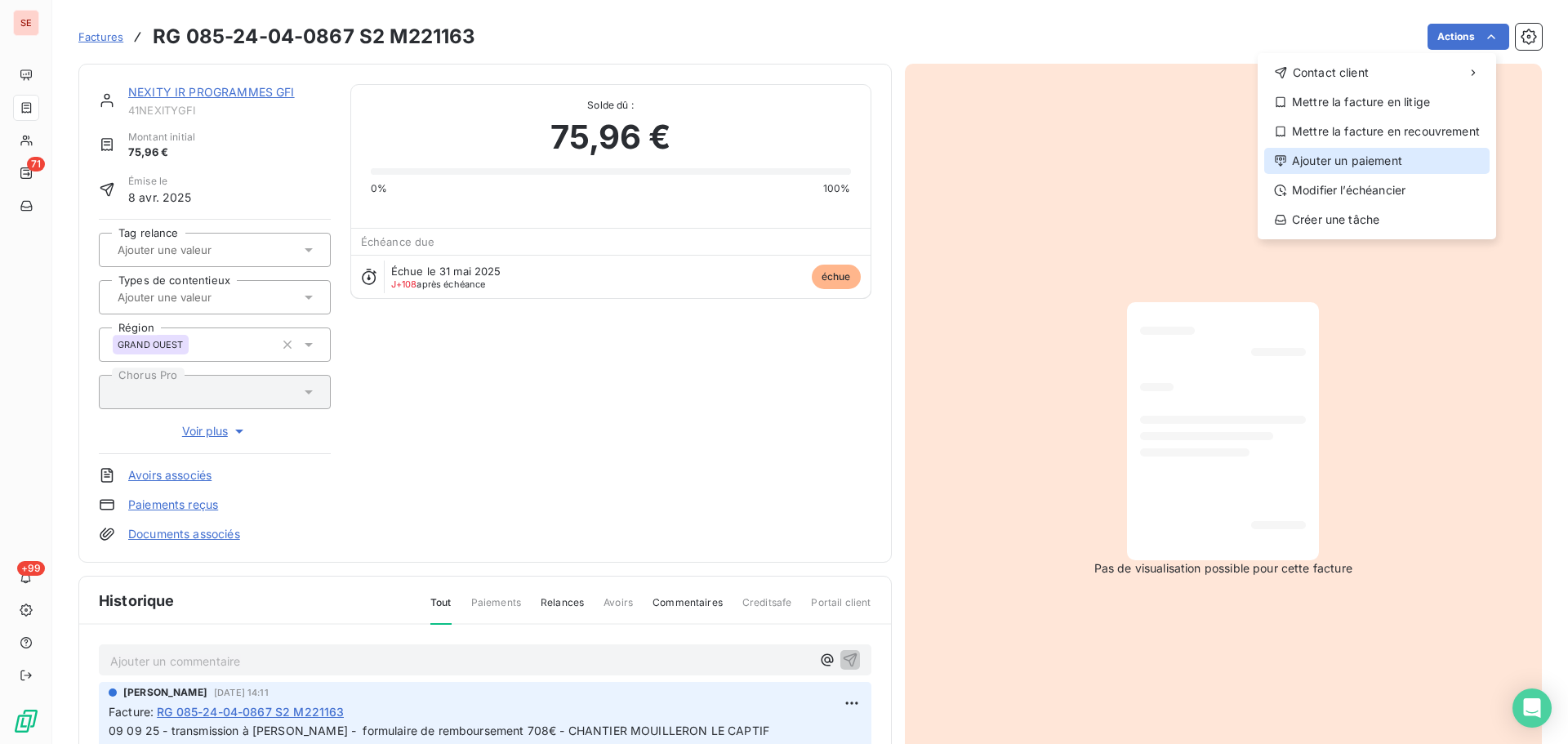
click at [1341, 151] on div "Ajouter un paiement" at bounding box center [1376, 161] width 225 height 26
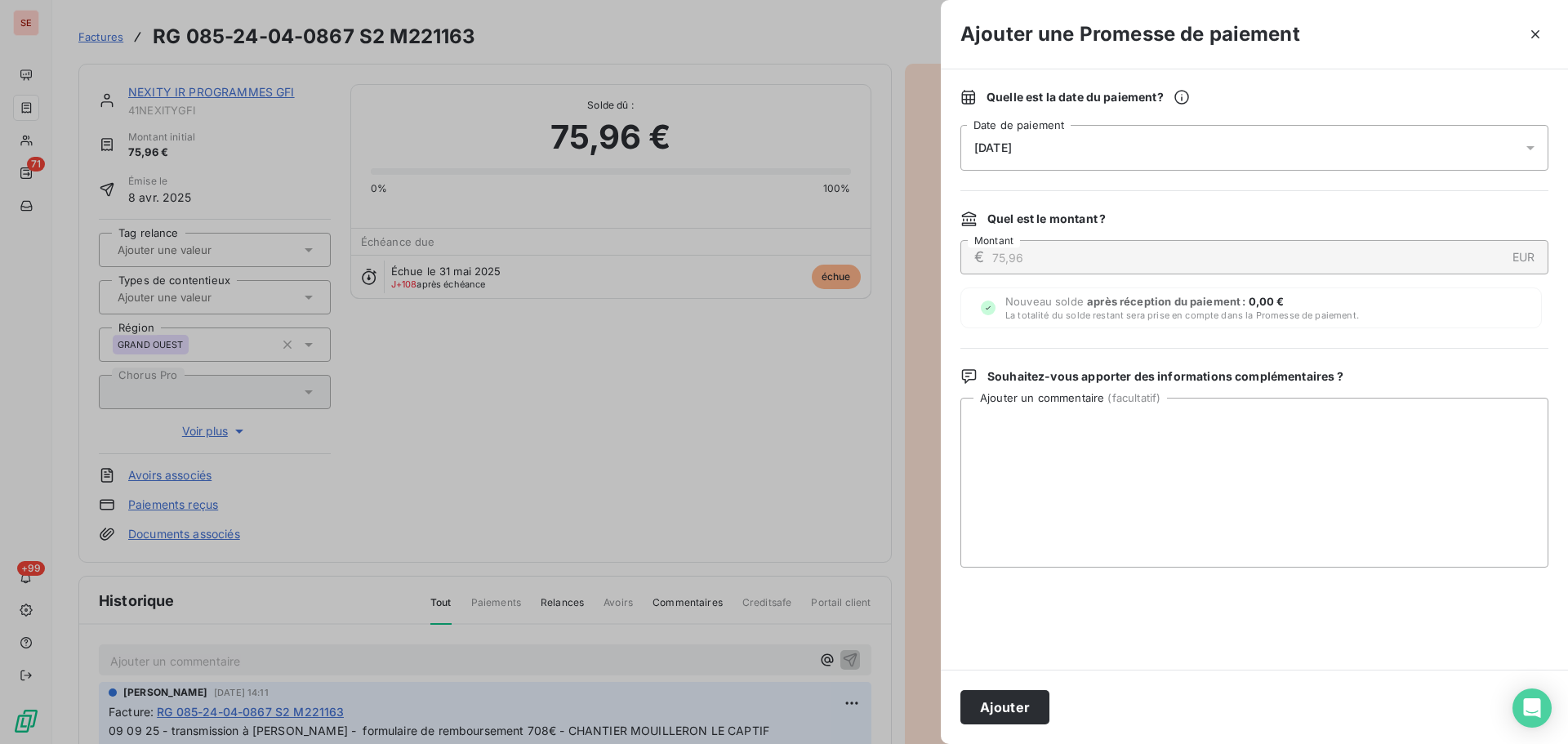
click at [1124, 140] on div "[DATE]" at bounding box center [1255, 148] width 588 height 45
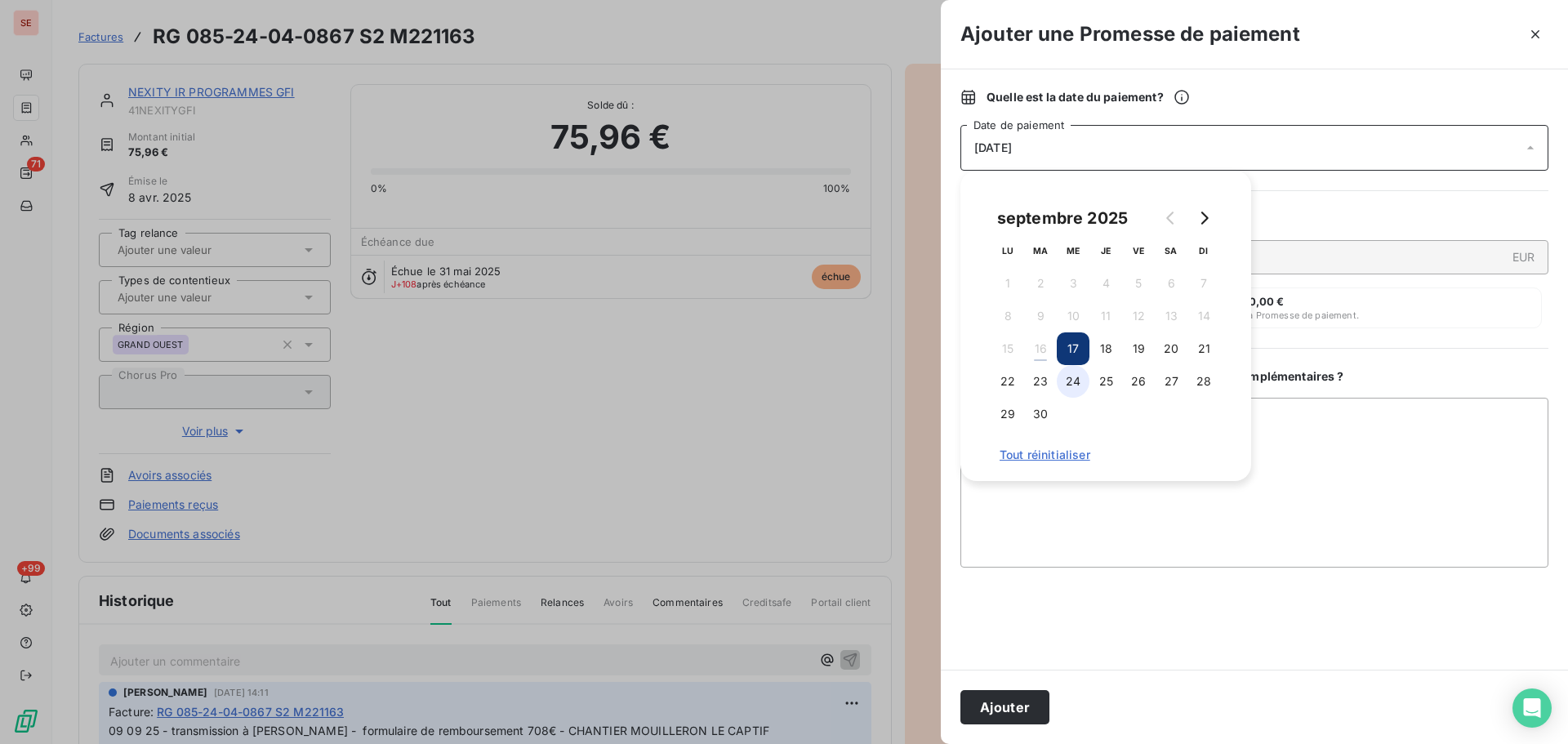
click at [1069, 381] on button "24" at bounding box center [1073, 382] width 33 height 33
click at [1004, 710] on button "Ajouter" at bounding box center [1005, 708] width 89 height 35
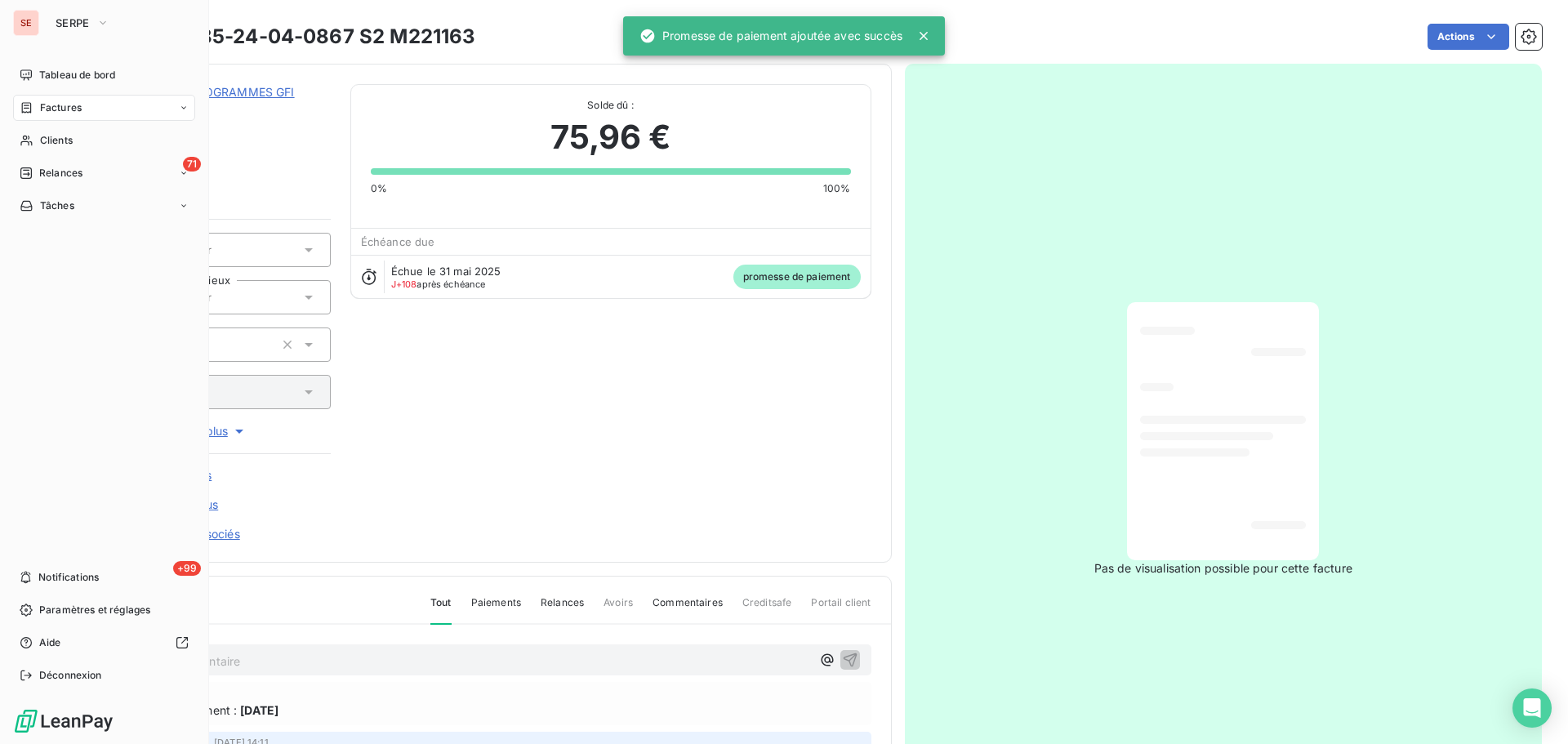
click at [37, 109] on div "Factures" at bounding box center [51, 108] width 62 height 15
click at [93, 206] on div "Clients" at bounding box center [104, 205] width 182 height 26
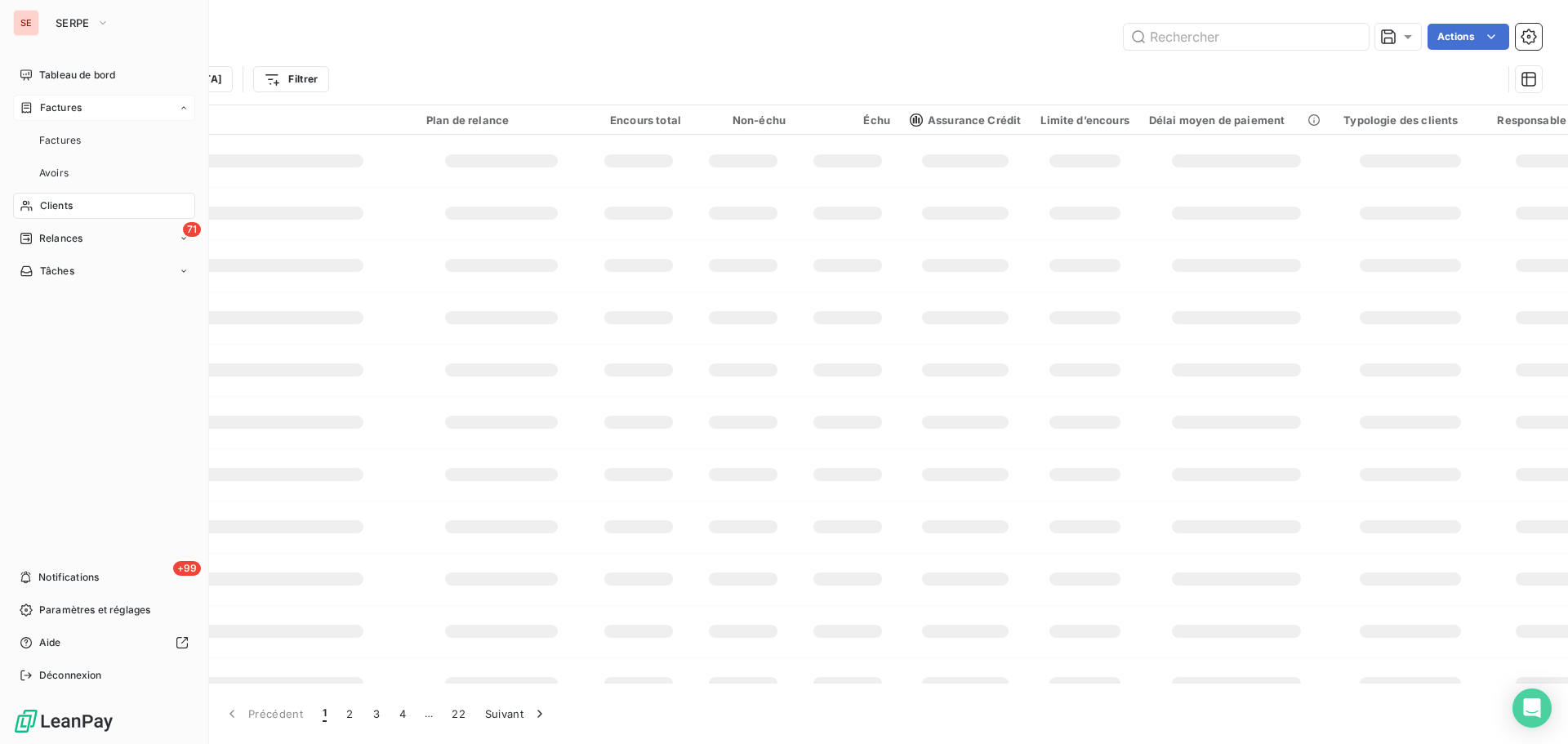
click at [97, 111] on div "Factures" at bounding box center [104, 107] width 182 height 26
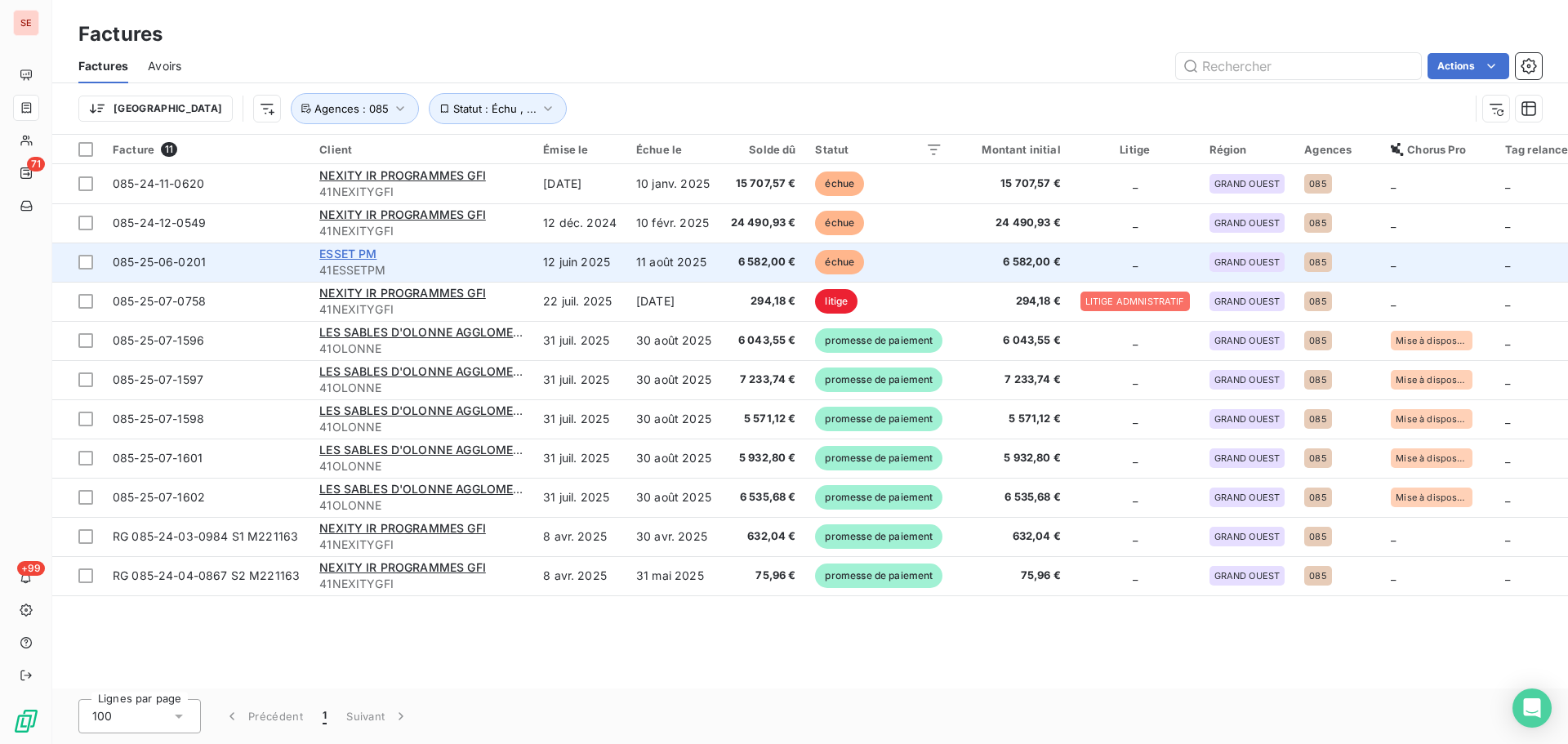
click at [358, 248] on span "ESSET PM" at bounding box center [348, 253] width 57 height 14
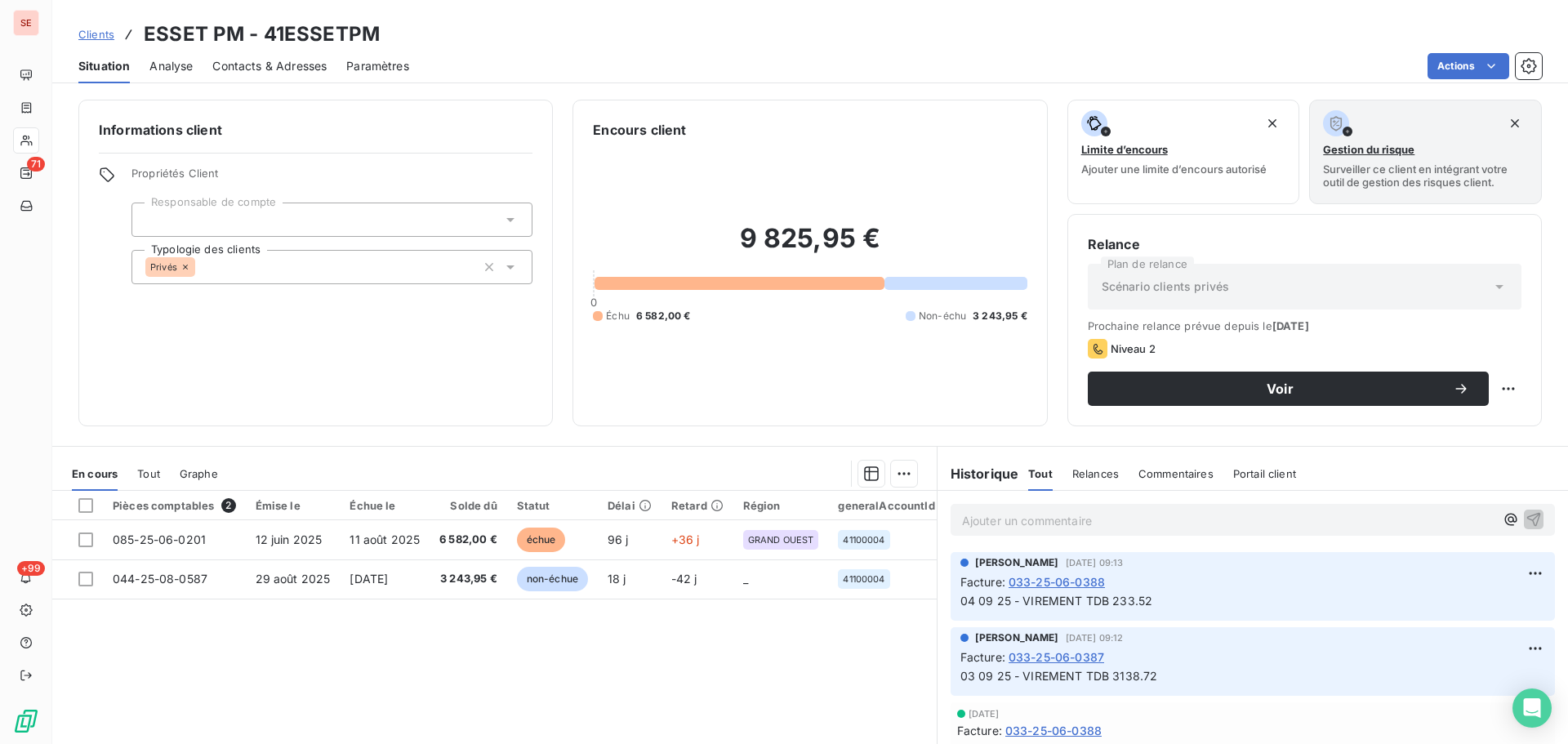
scroll to position [110, 0]
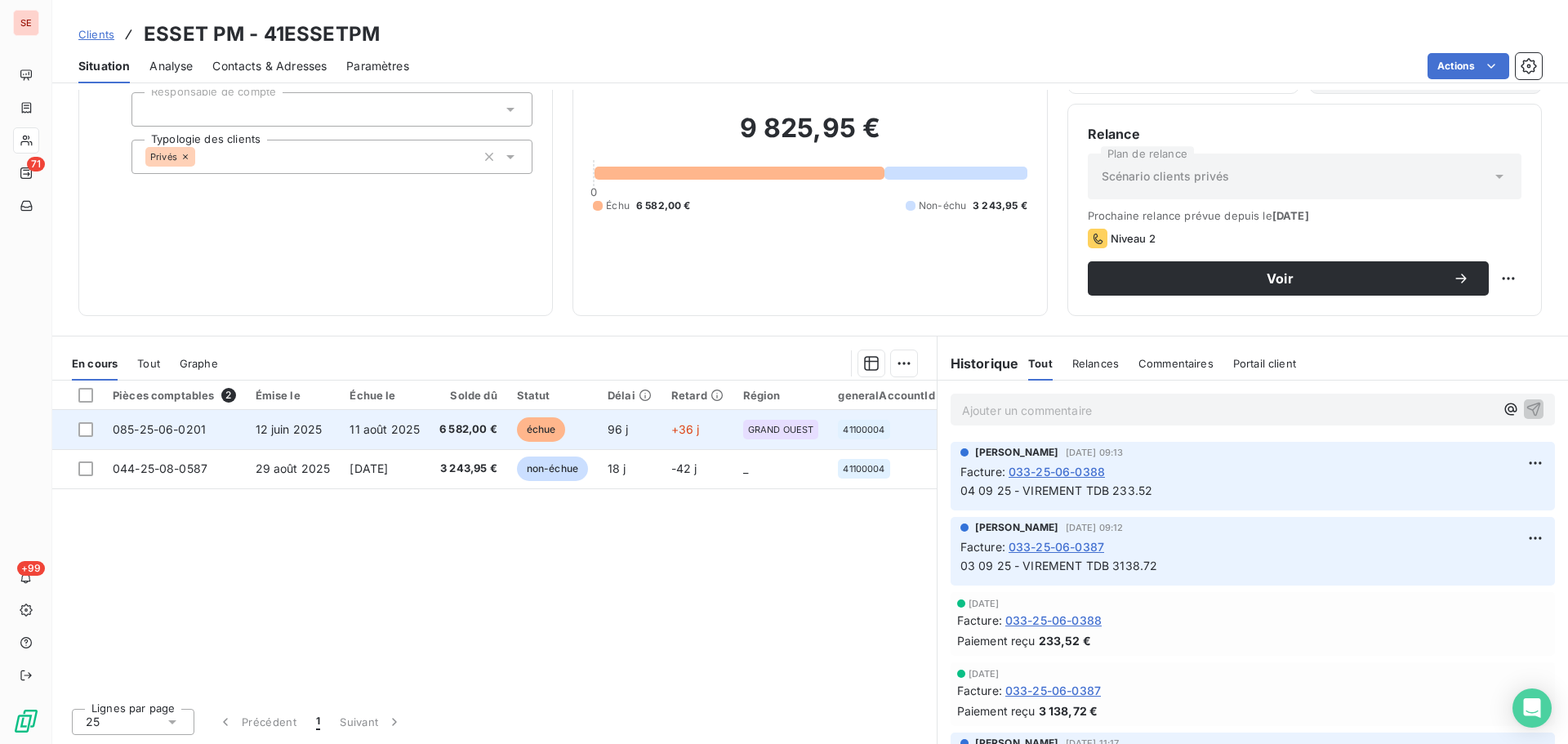
click at [300, 430] on span "12 juin 2025" at bounding box center [290, 429] width 67 height 14
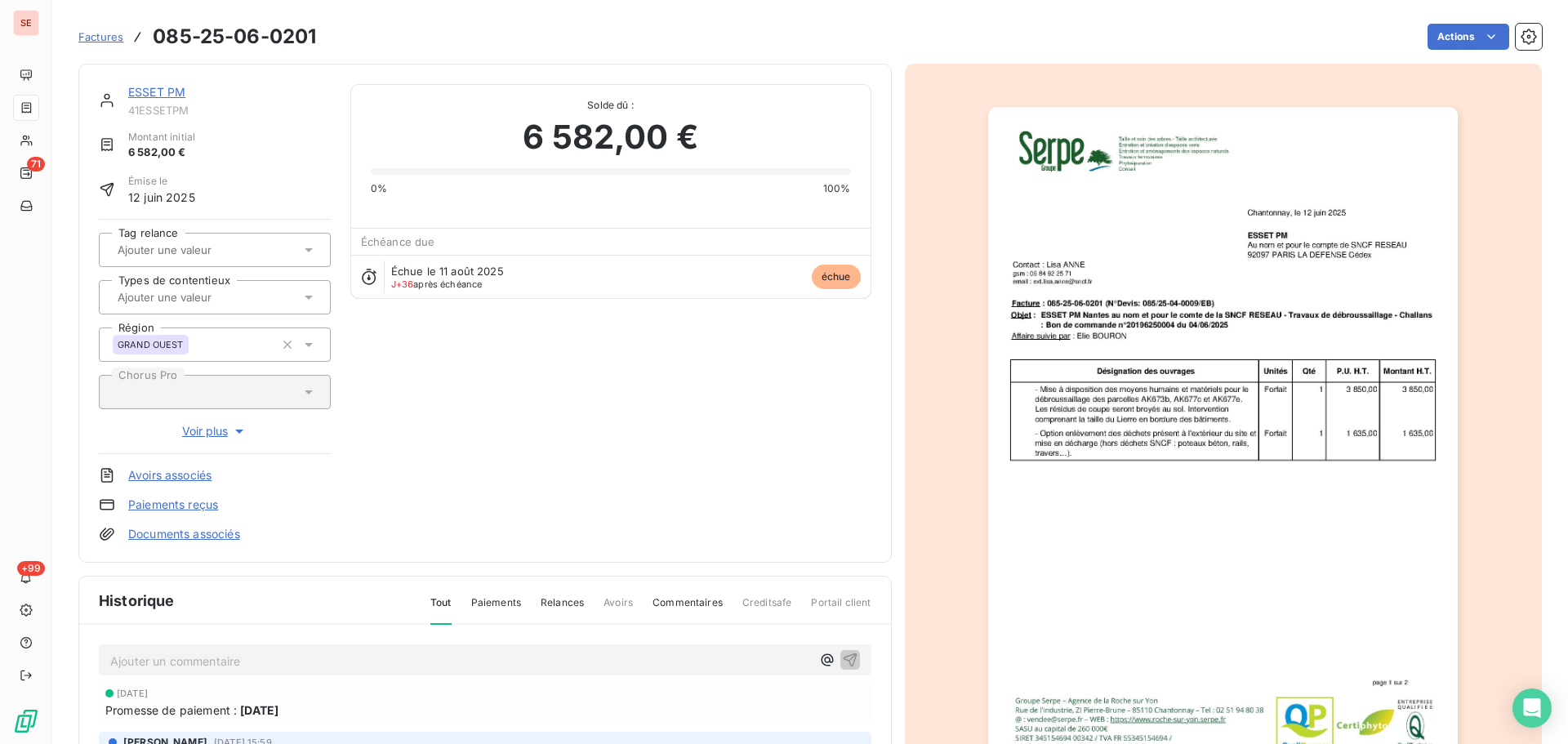
click at [147, 94] on link "ESSET PM" at bounding box center [156, 92] width 57 height 14
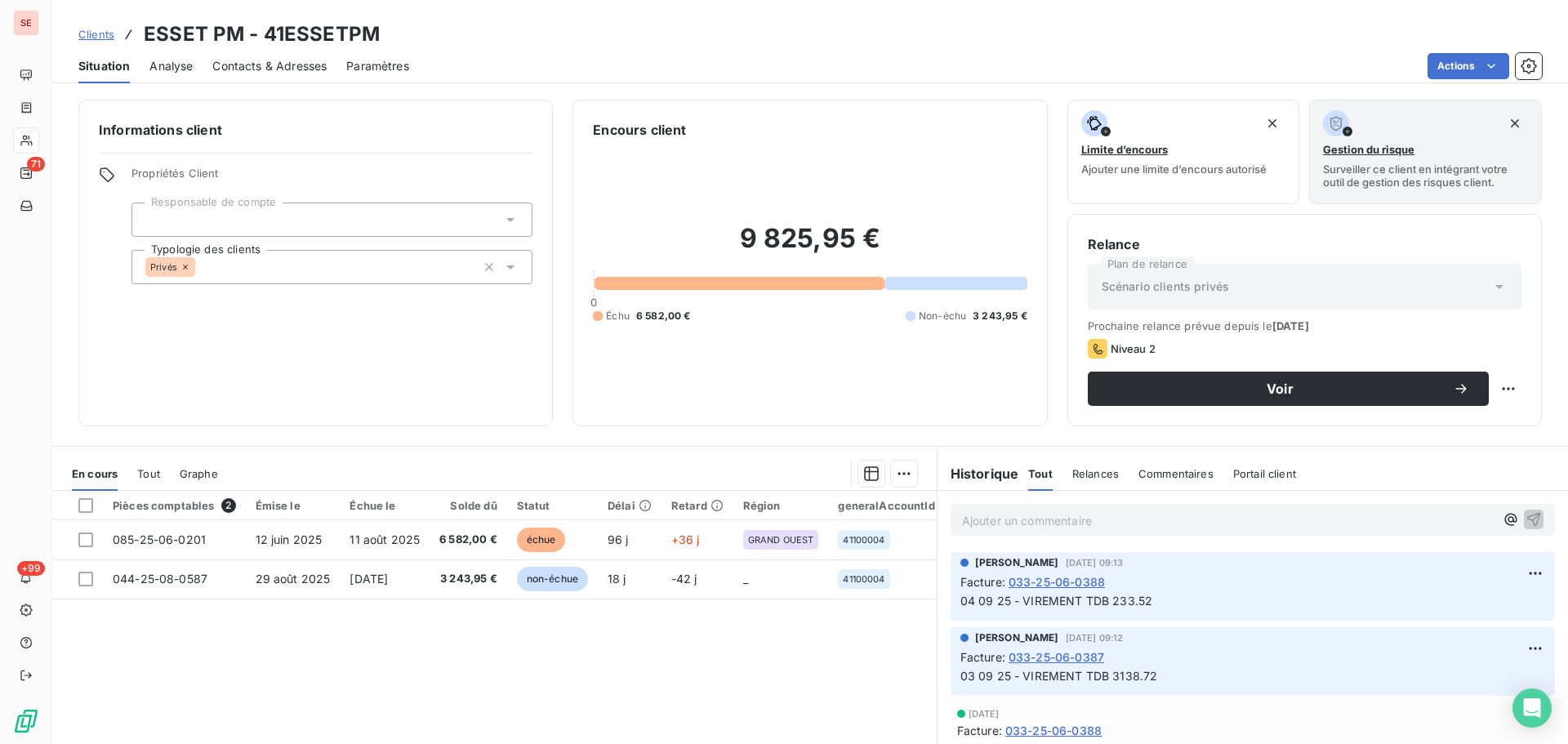
click at [249, 64] on span "Contacts & Adresses" at bounding box center [270, 66] width 114 height 16
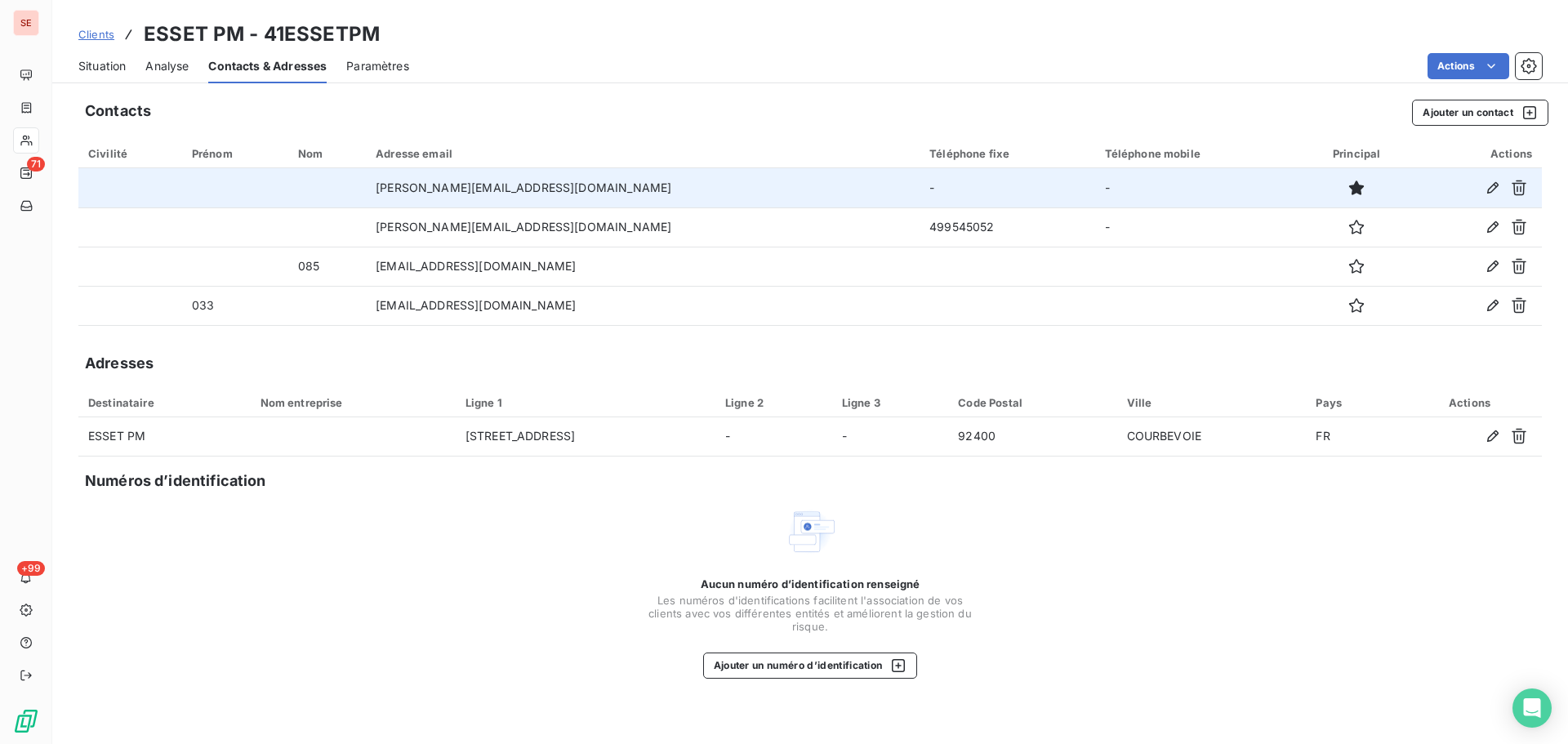
click at [541, 191] on td "[PERSON_NAME][EMAIL_ADDRESS][DOMAIN_NAME]" at bounding box center [643, 187] width 554 height 39
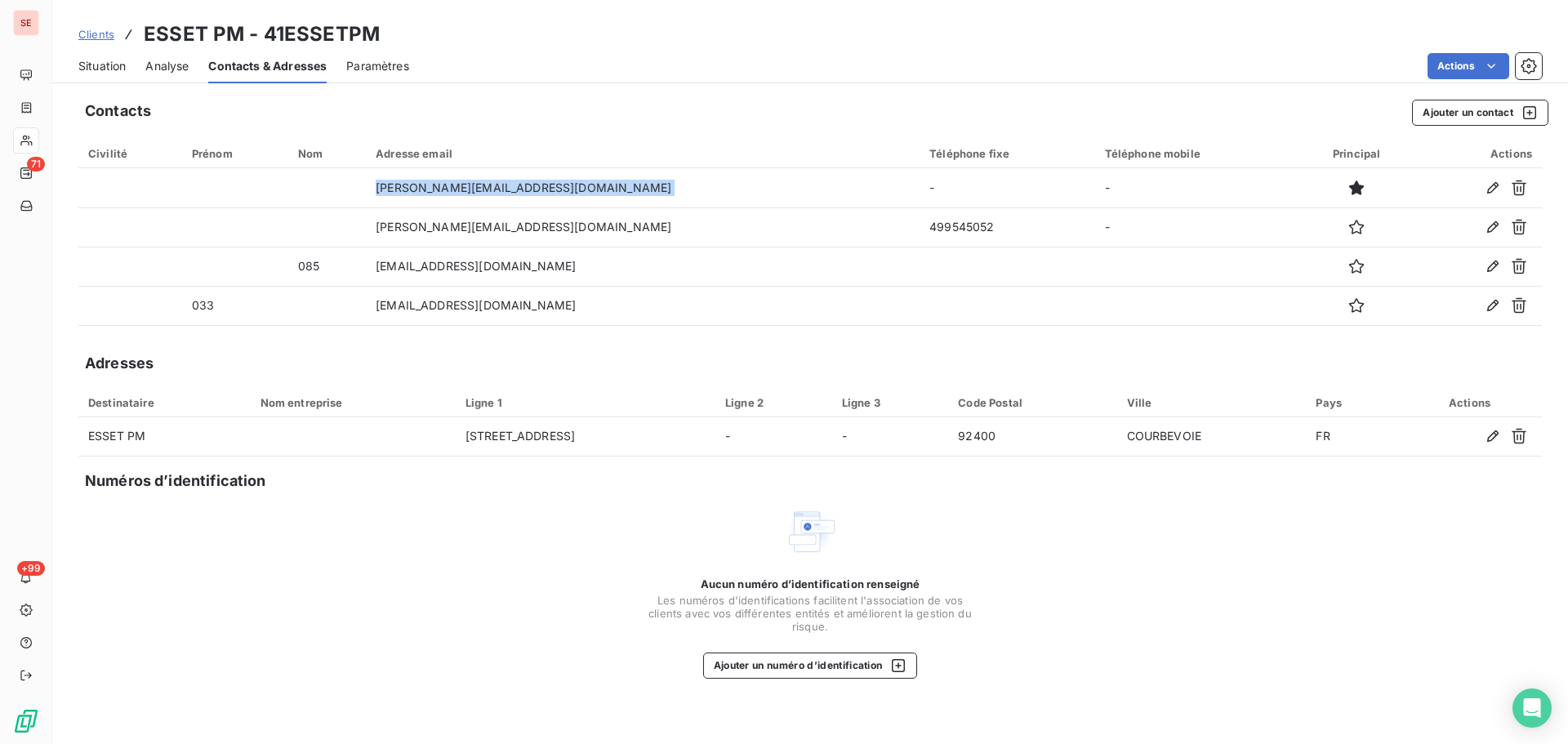
click at [104, 64] on span "Situation" at bounding box center [102, 66] width 47 height 16
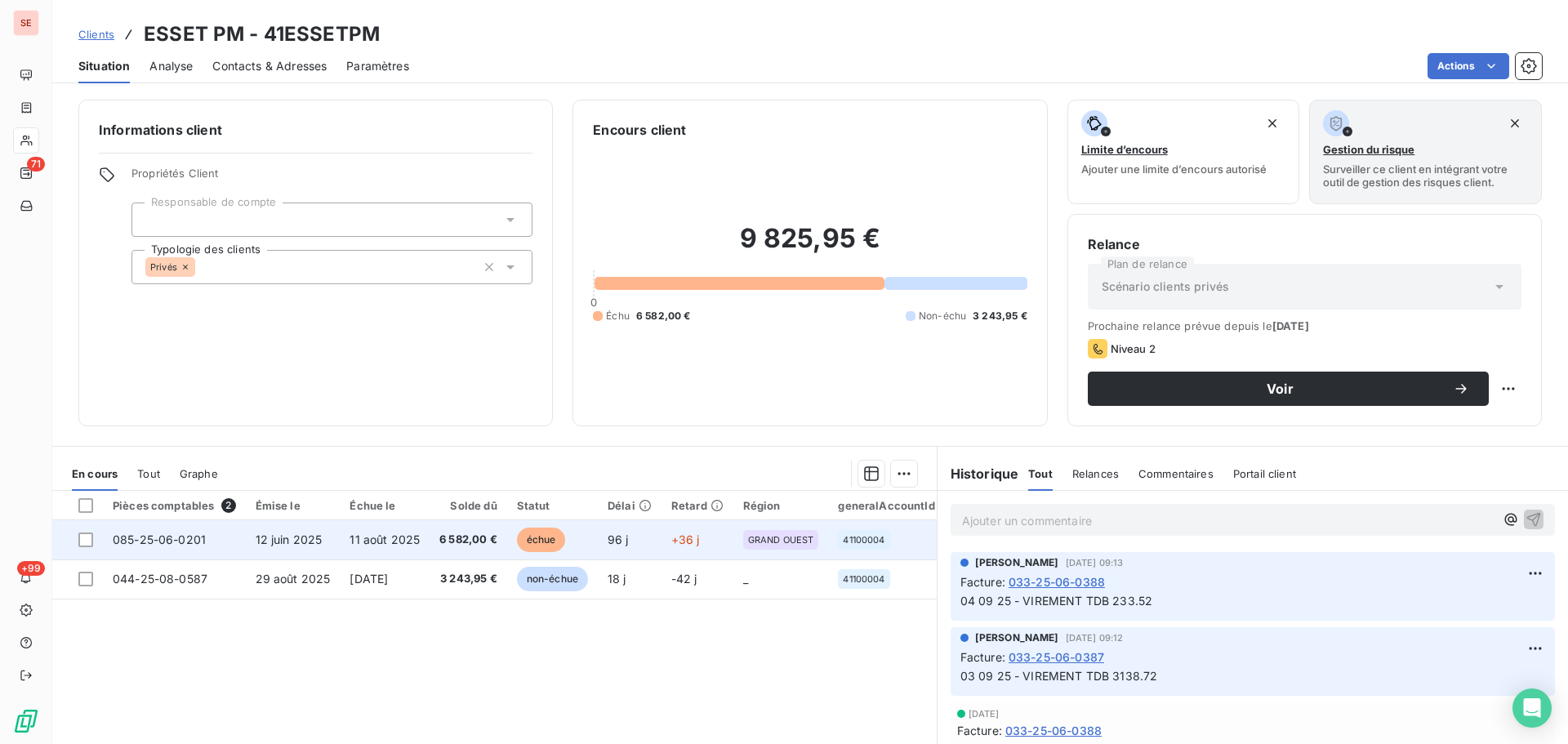
click at [415, 543] on span "11 août 2025" at bounding box center [384, 539] width 70 height 14
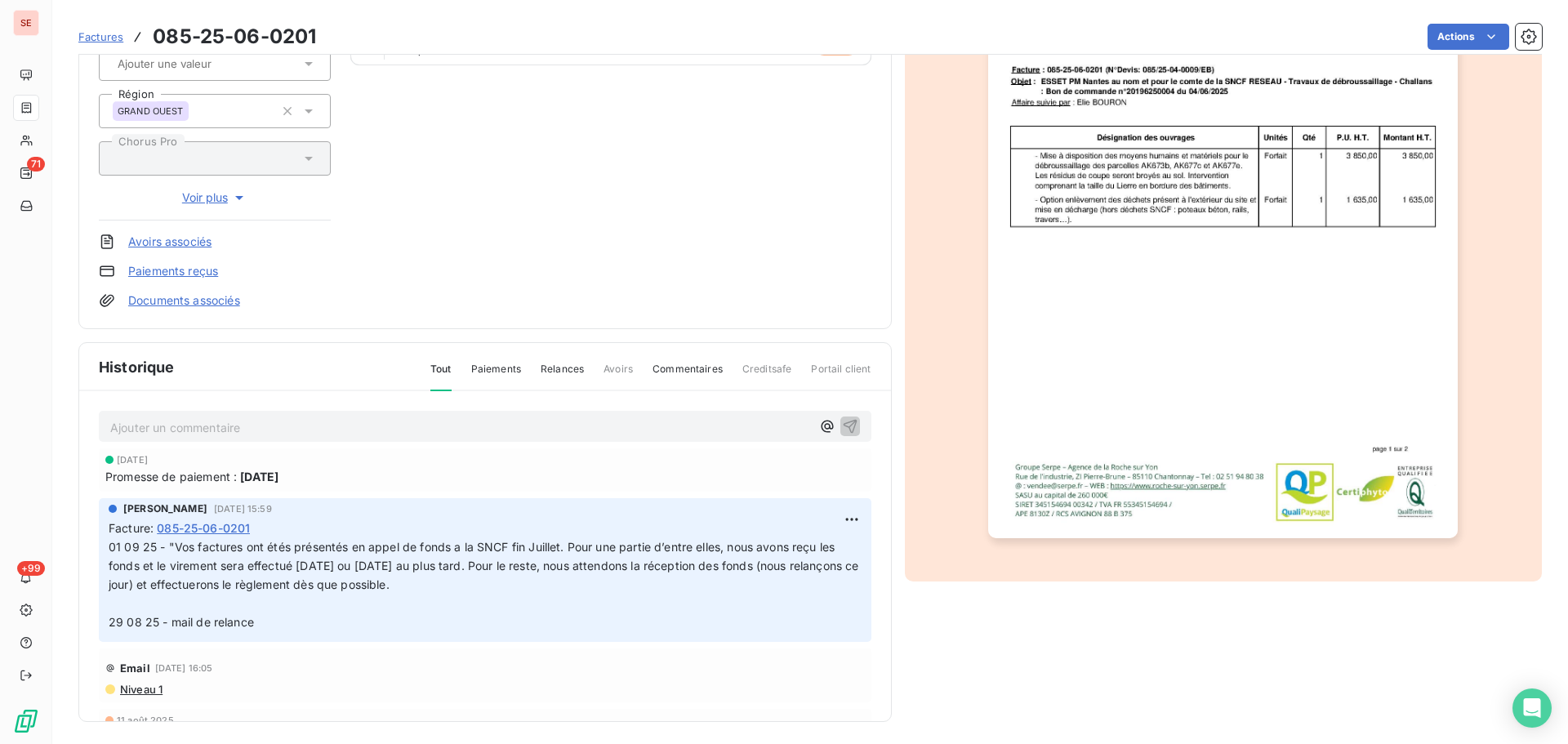
scroll to position [239, 0]
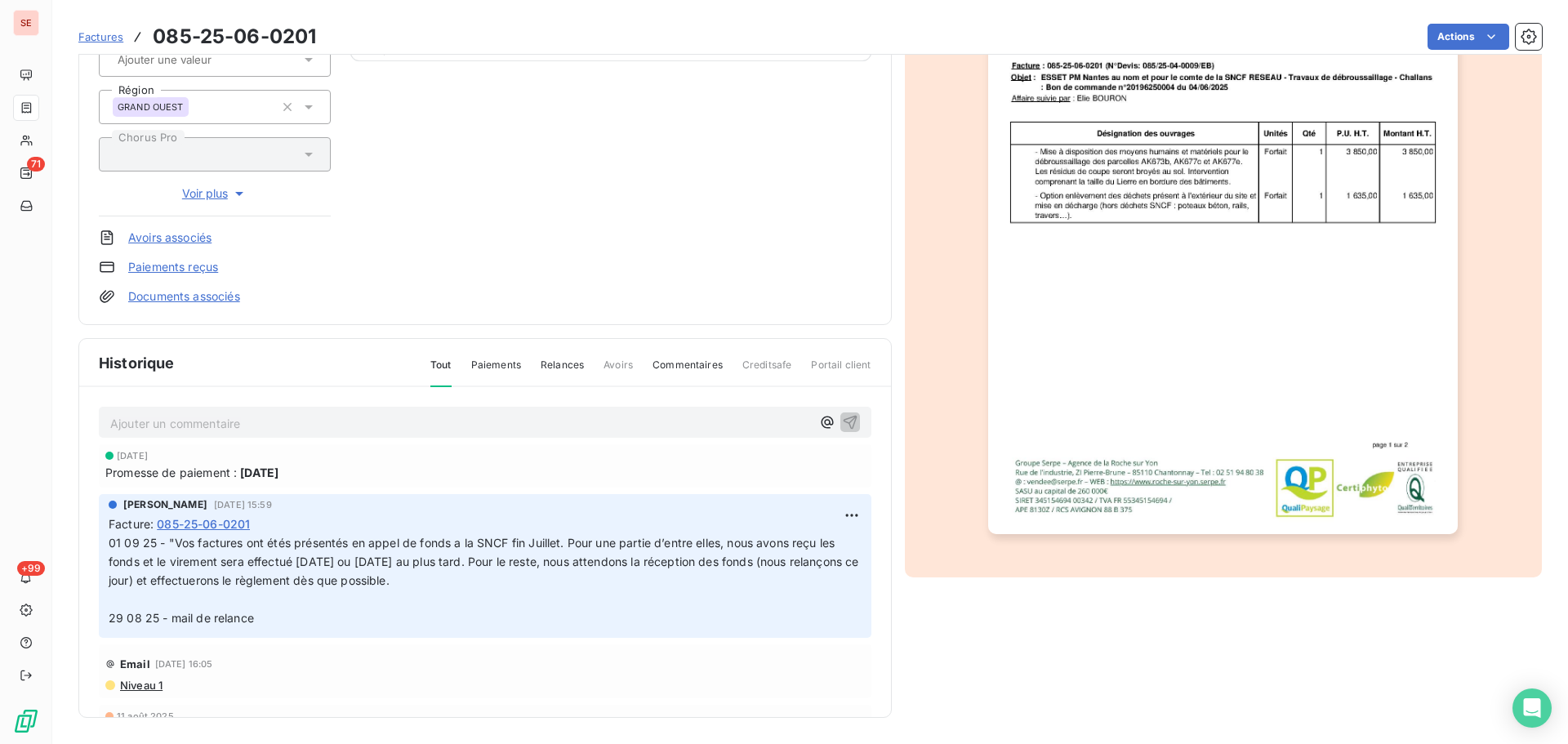
click at [847, 511] on div "[PERSON_NAME] [DATE] 15:59 Facture : 085-25-06-0201 01 09 25 - "Vos factures on…" at bounding box center [485, 565] width 773 height 143
click at [833, 511] on html "SE 71 +99 Factures 085-25-06-0201 Actions ESSET PM 41ESSETPM Montant initial 6 …" at bounding box center [784, 372] width 1568 height 744
click at [804, 556] on div "Editer" at bounding box center [794, 551] width 92 height 26
click at [110, 541] on span "01 09 25 - "Vos factures ont étés présentés en appel de fonds a la SNCF fin Jui…" at bounding box center [473, 561] width 729 height 52
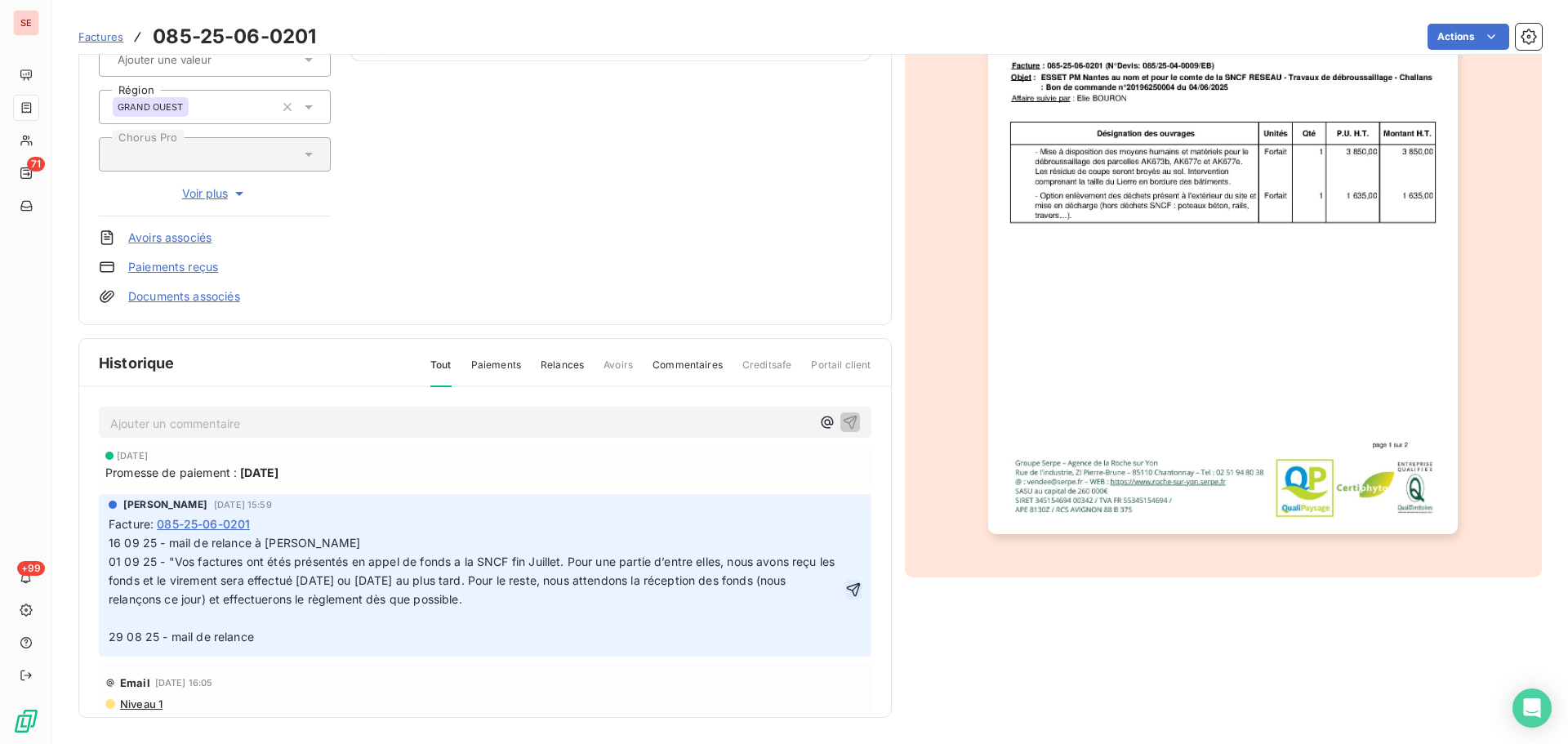
click at [845, 590] on icon "button" at bounding box center [853, 590] width 16 height 16
click at [1115, 404] on img "button" at bounding box center [1222, 202] width 469 height 665
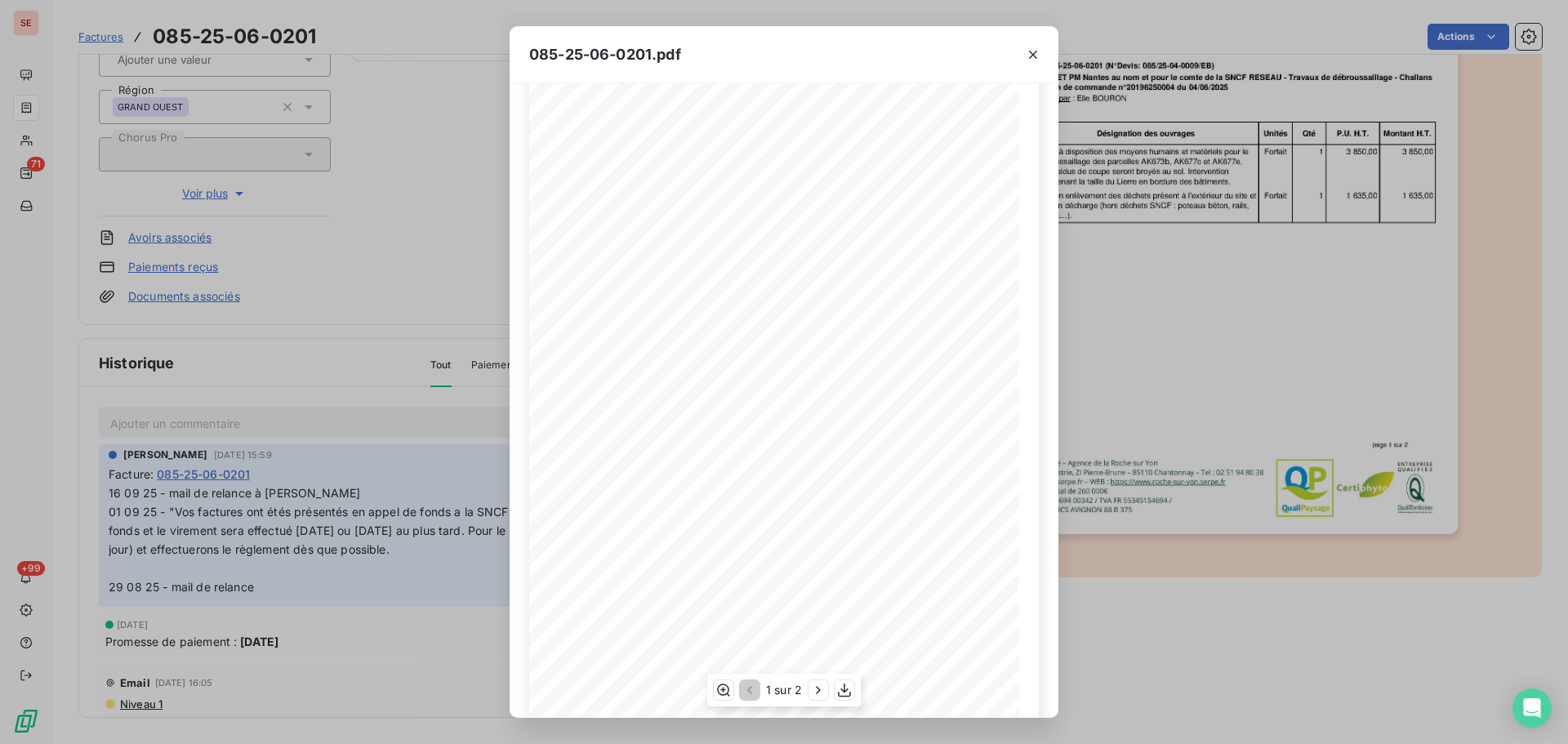
scroll to position [97, 0]
click at [839, 689] on icon "button" at bounding box center [844, 690] width 16 height 16
click at [1040, 55] on icon "button" at bounding box center [1033, 55] width 16 height 16
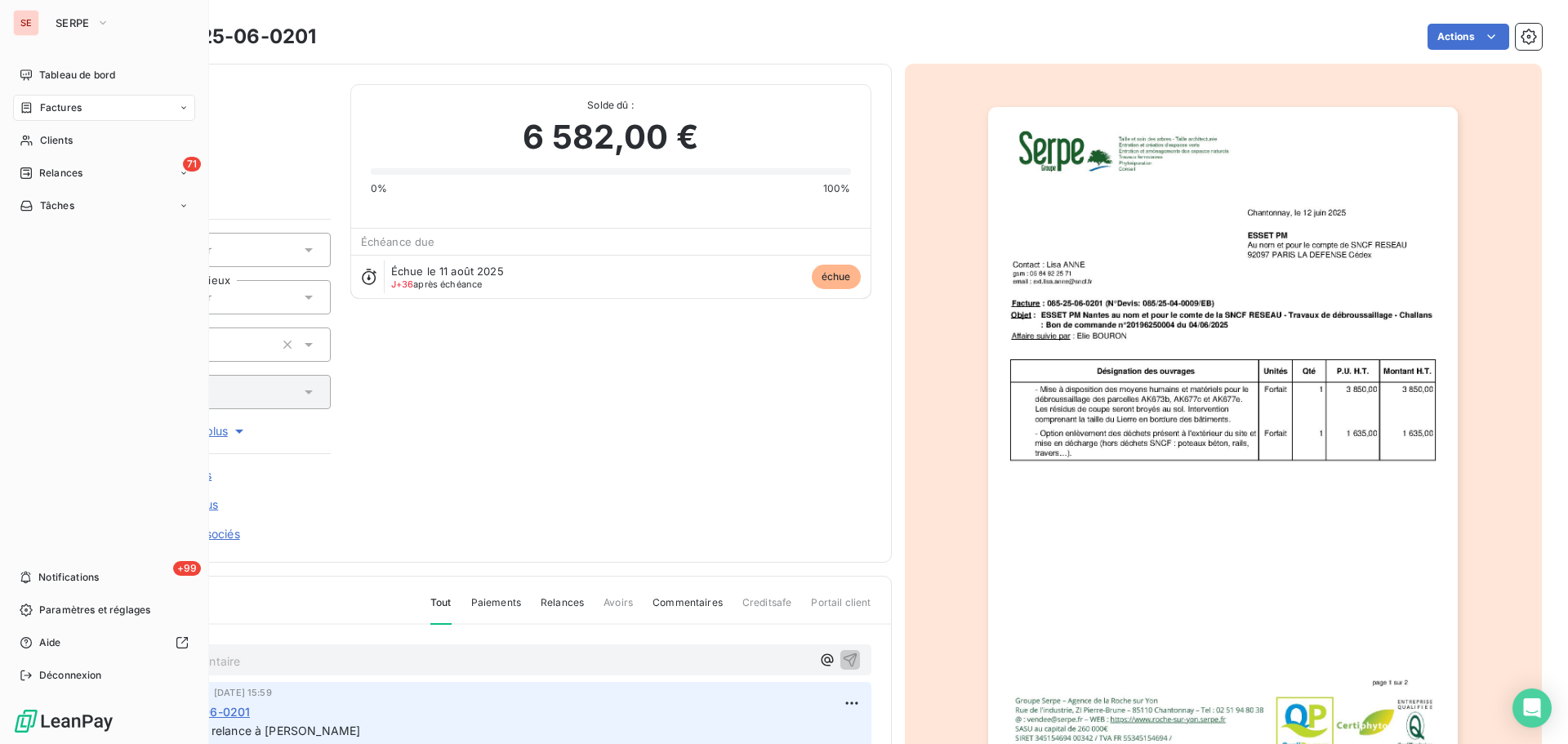
click at [38, 105] on div "Factures" at bounding box center [51, 108] width 62 height 15
click at [65, 217] on div "Clients" at bounding box center [104, 205] width 182 height 26
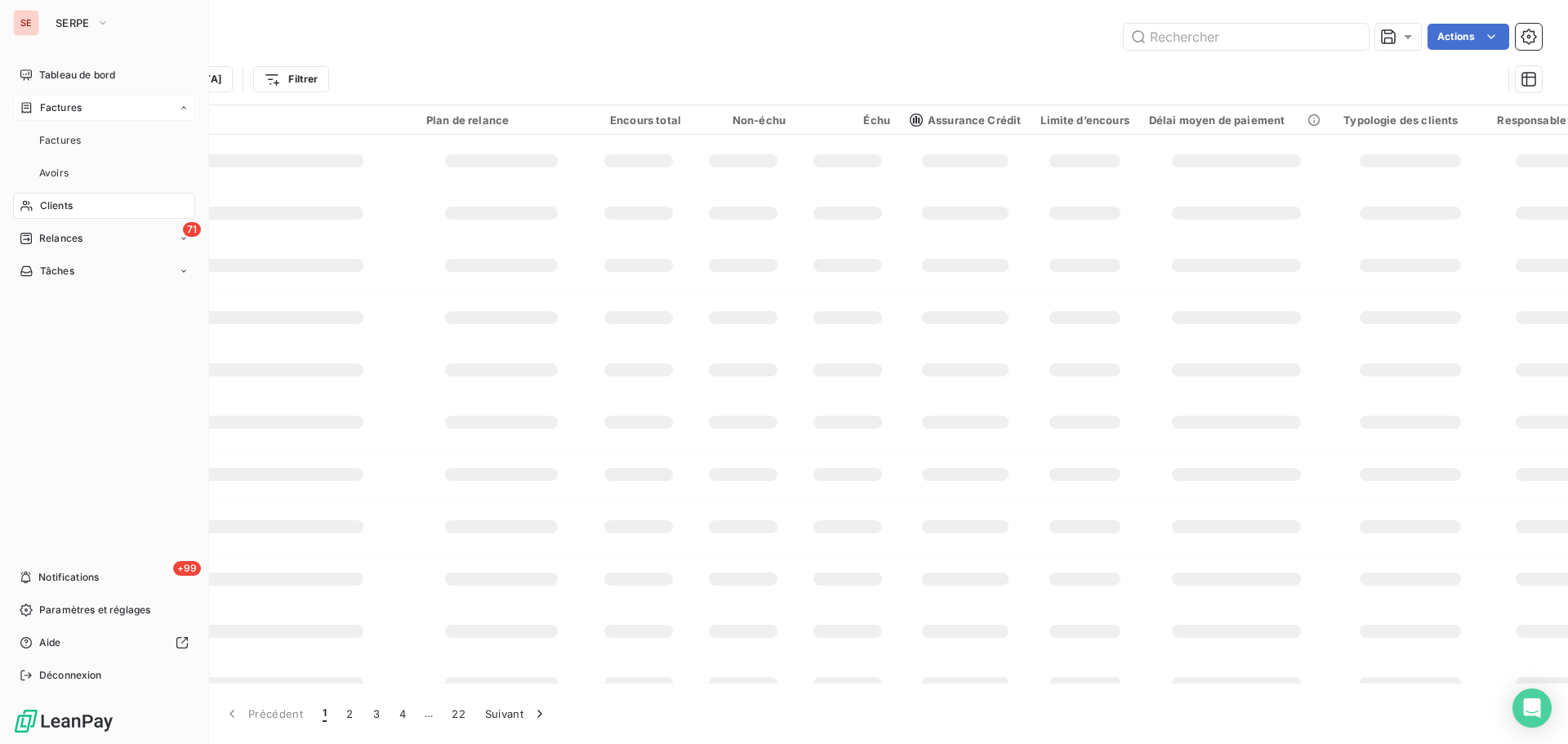
click at [106, 100] on div "Factures" at bounding box center [104, 107] width 182 height 26
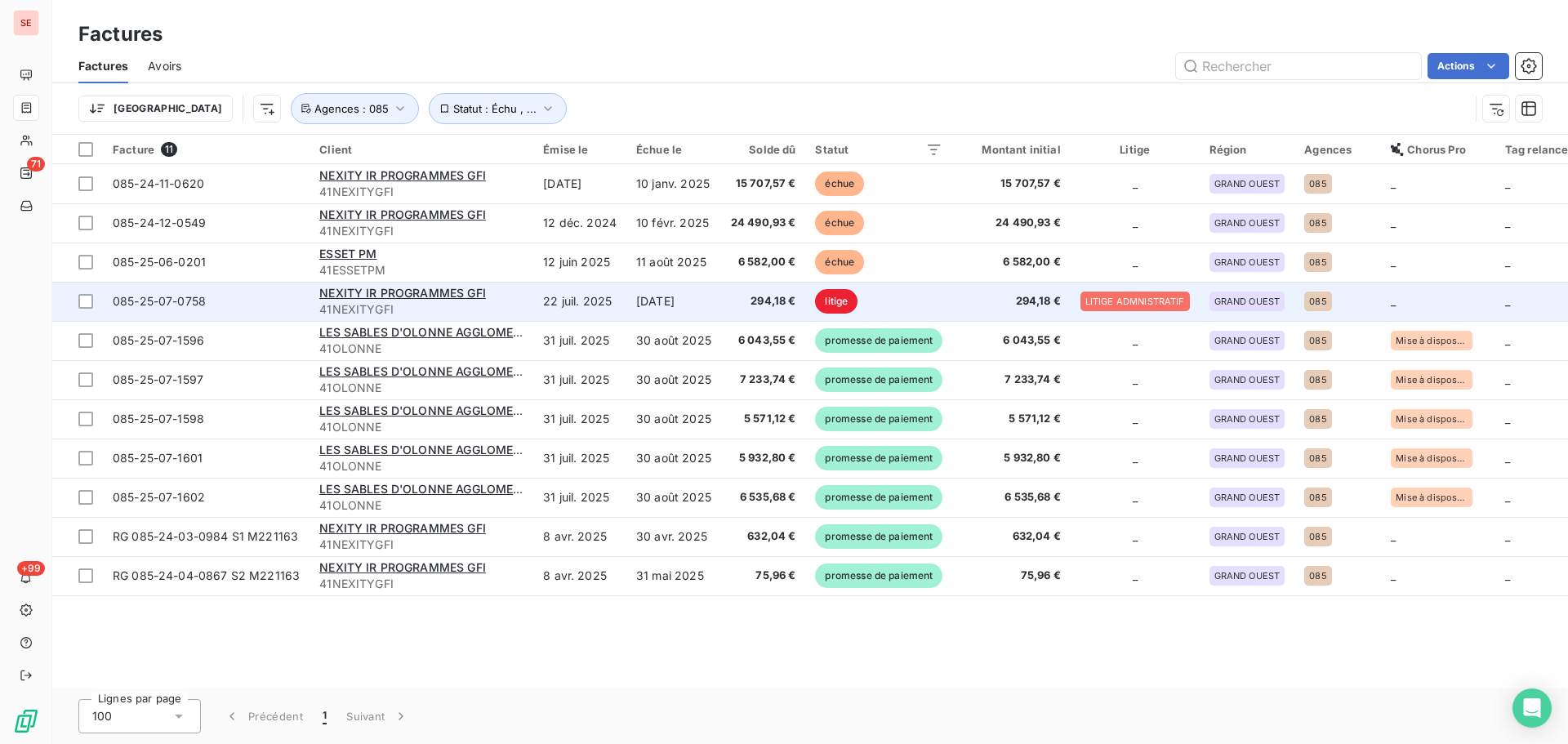
click at [544, 311] on td "22 juil. 2025" at bounding box center [579, 301] width 94 height 39
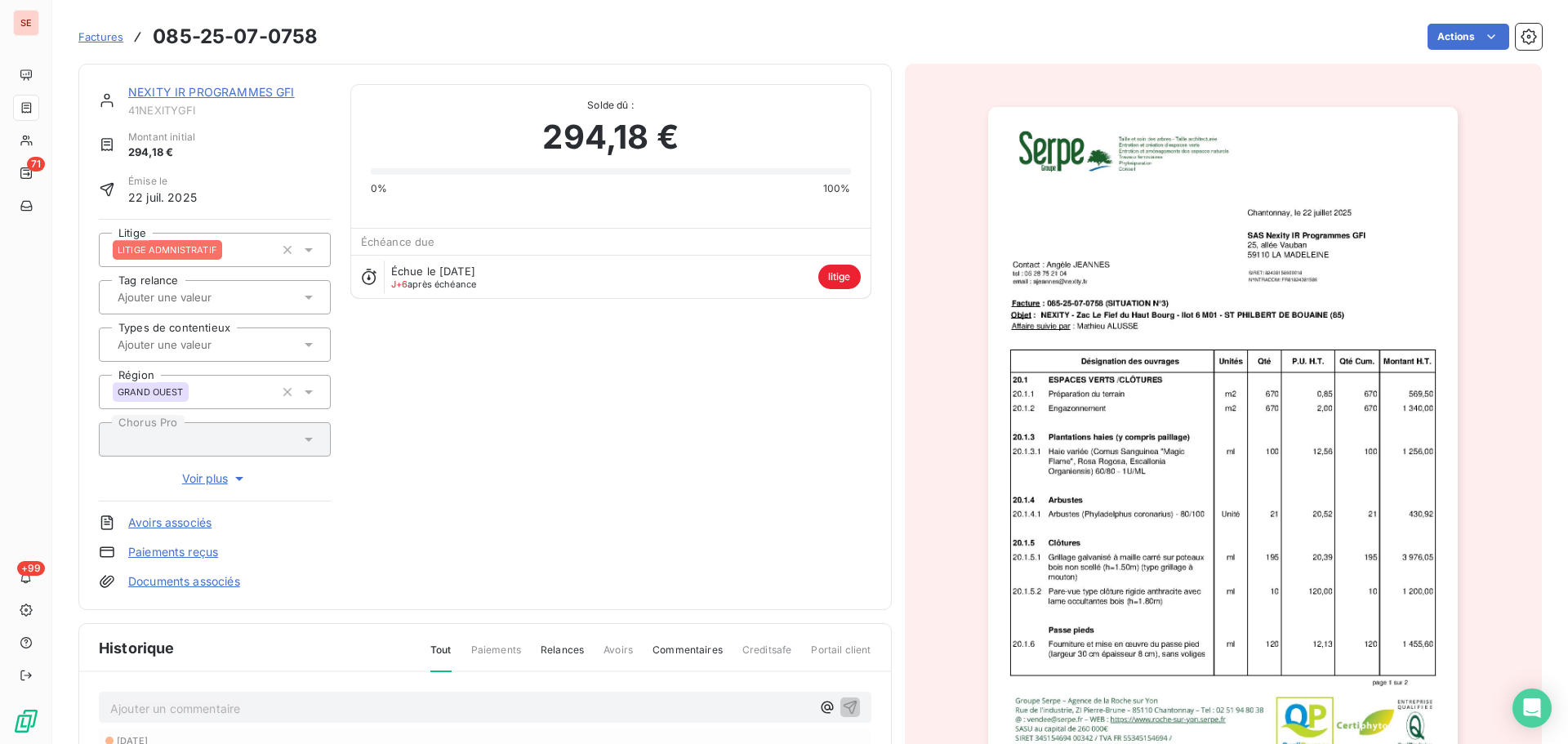
click at [189, 88] on link "NEXITY IR PROGRAMMES GFI" at bounding box center [211, 92] width 166 height 14
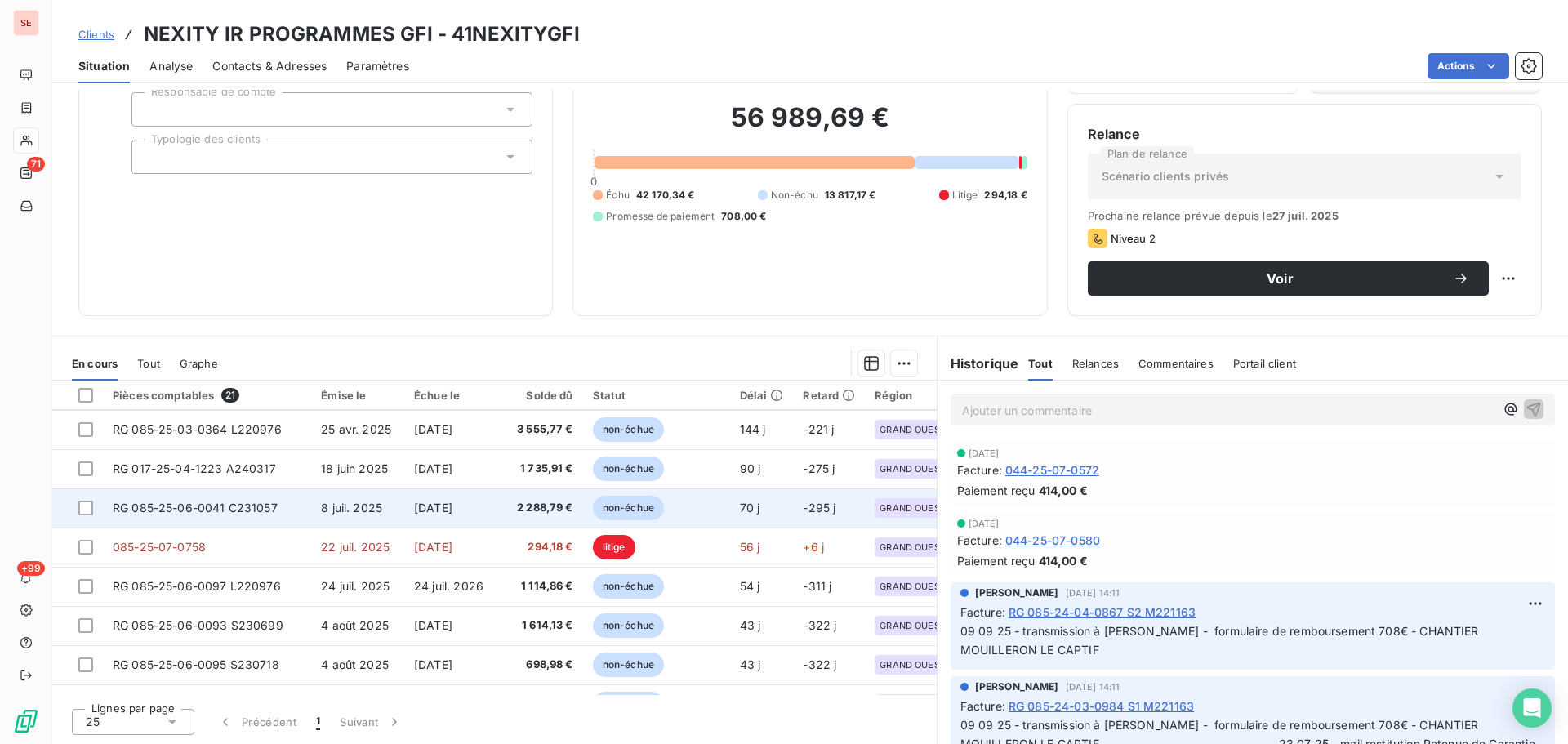
scroll to position [546, 0]
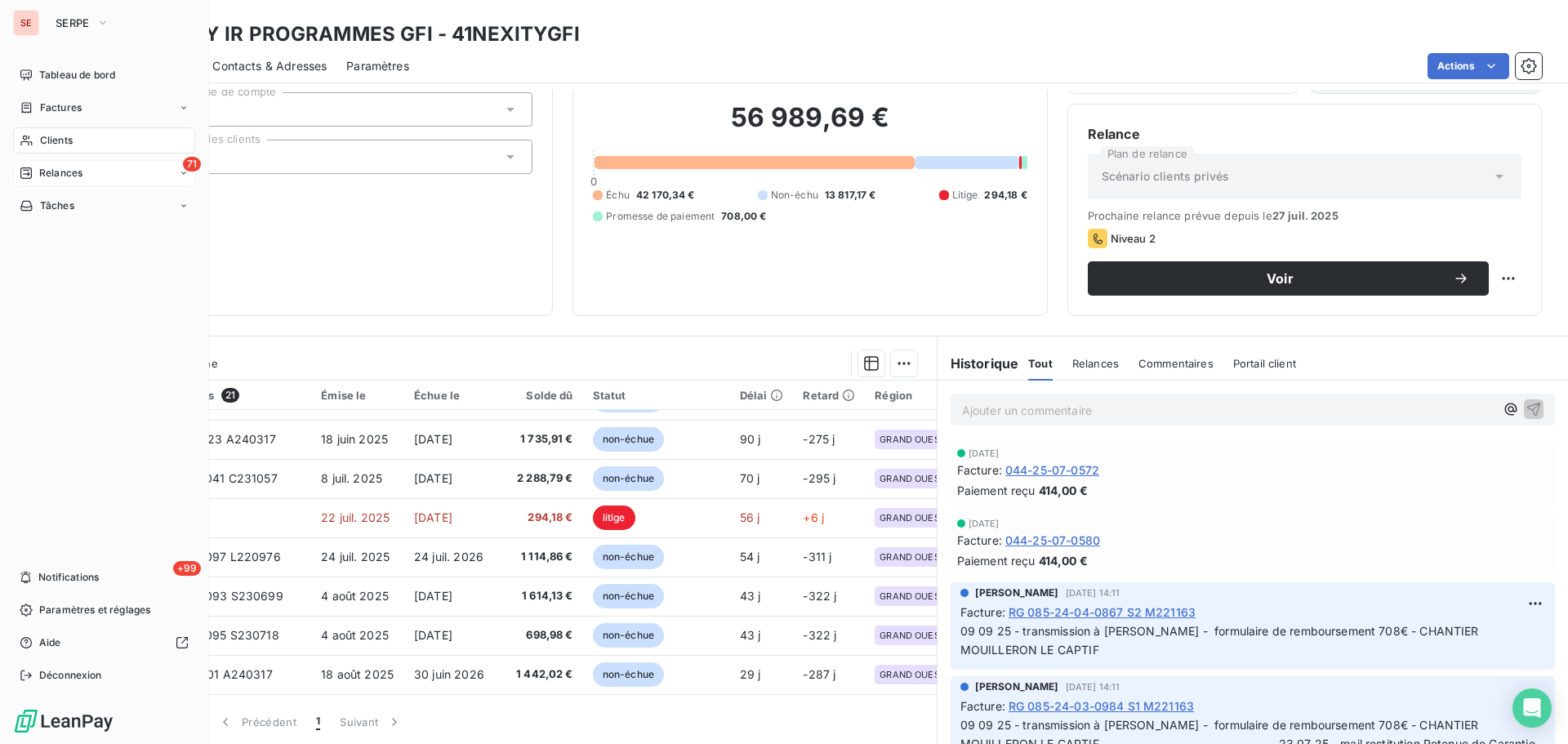
click at [40, 180] on span "Relances" at bounding box center [61, 174] width 44 height 15
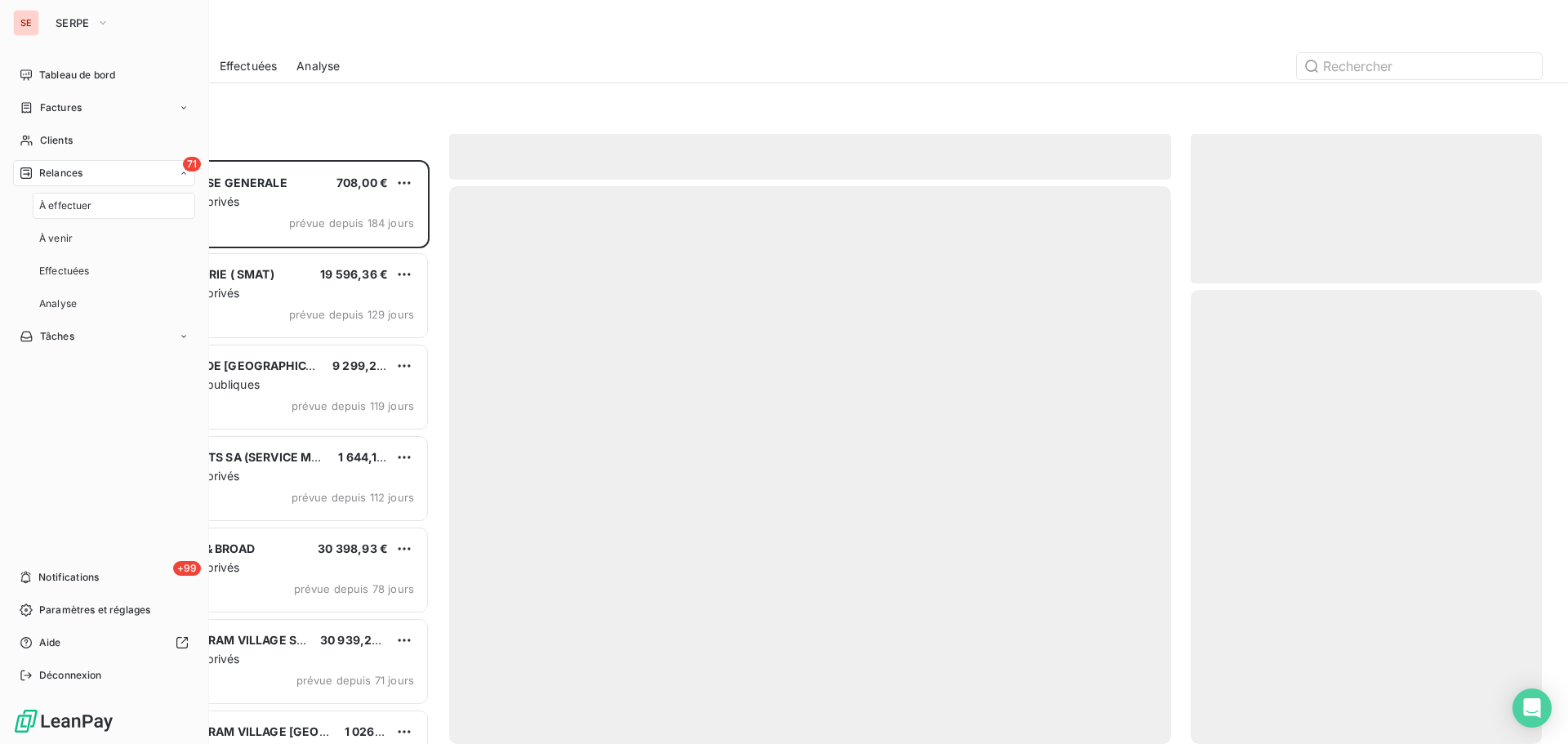
scroll to position [572, 339]
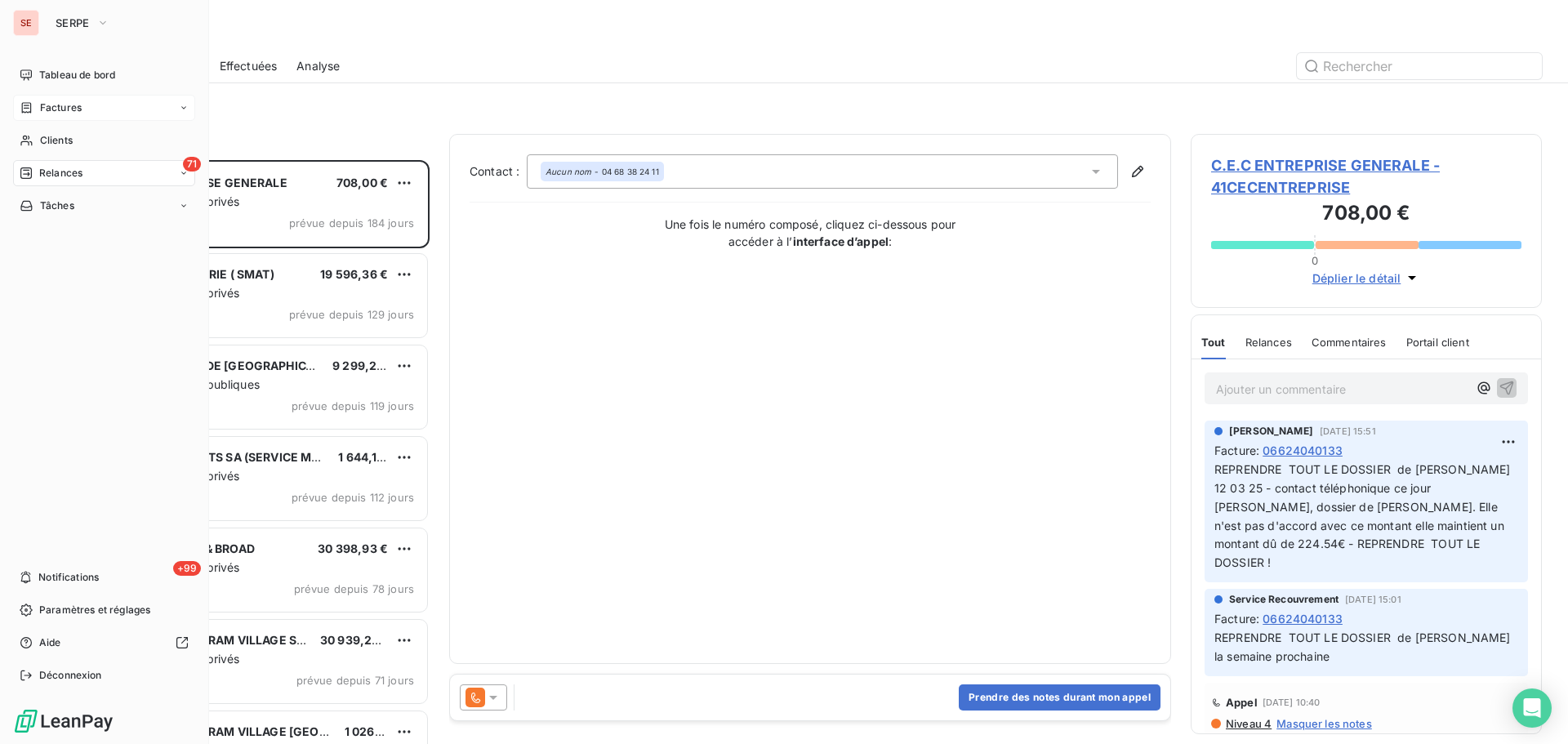
click at [35, 100] on div "Factures" at bounding box center [104, 107] width 182 height 26
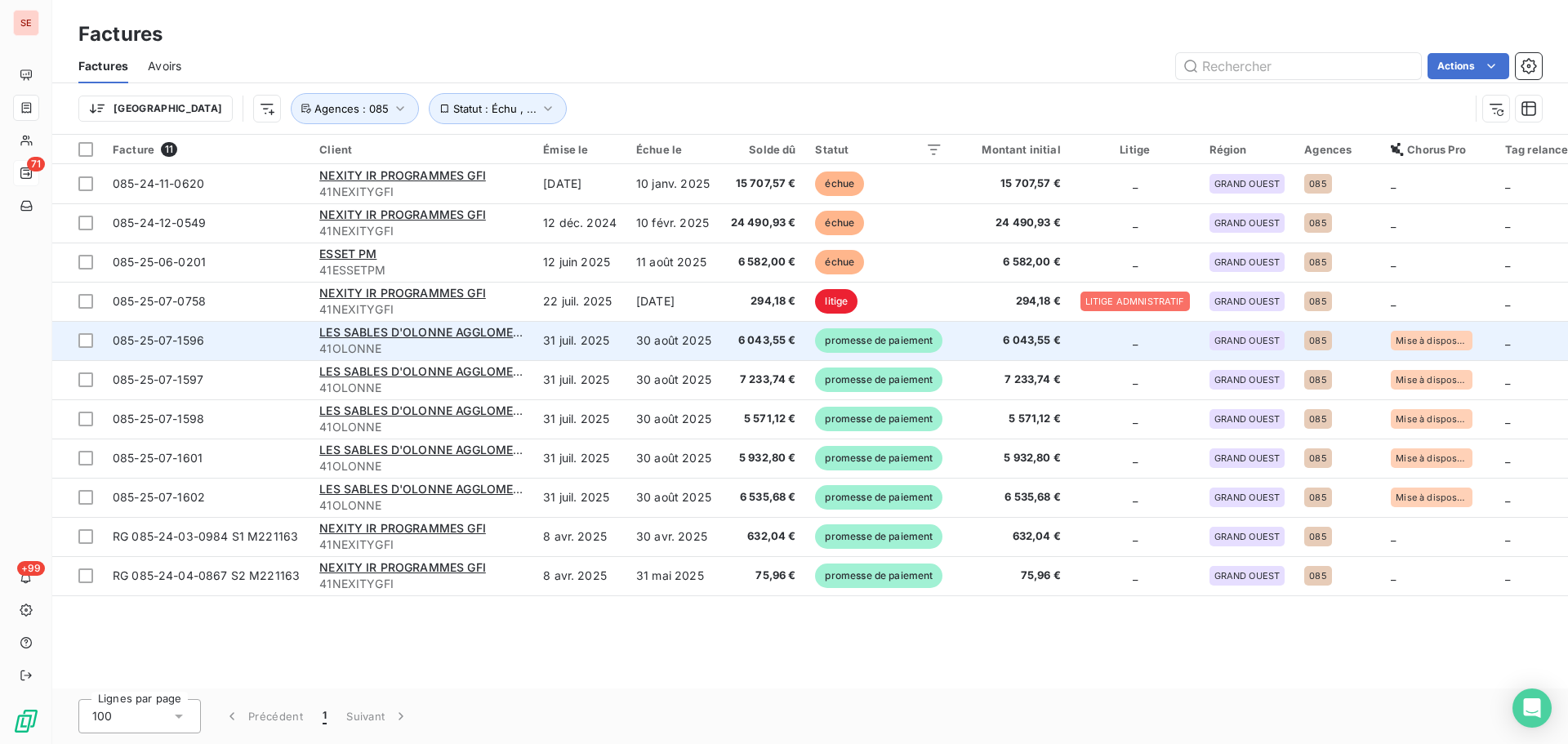
click at [518, 353] on span "41OLONNE" at bounding box center [421, 349] width 204 height 16
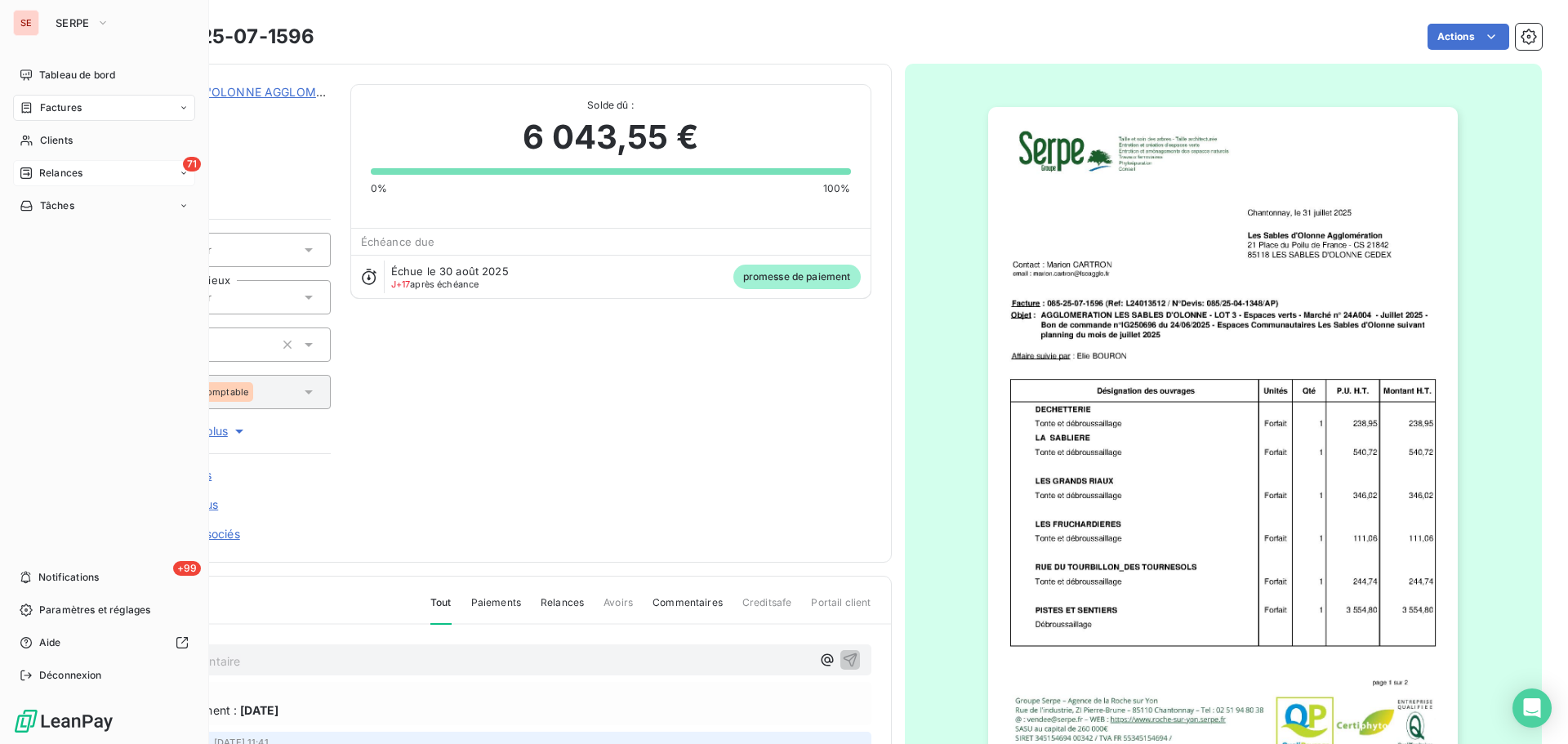
click at [28, 178] on icon at bounding box center [25, 173] width 12 height 12
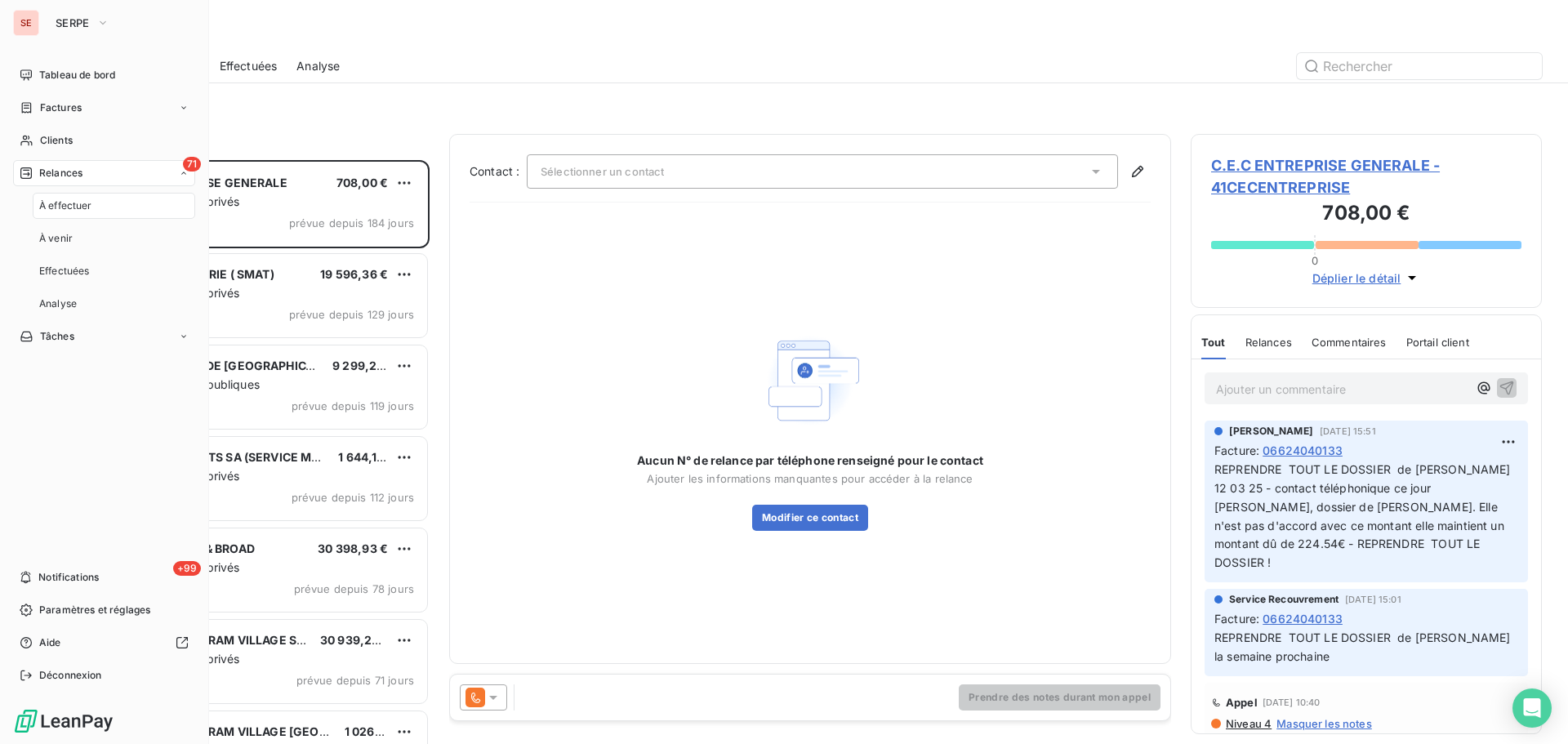
scroll to position [572, 339]
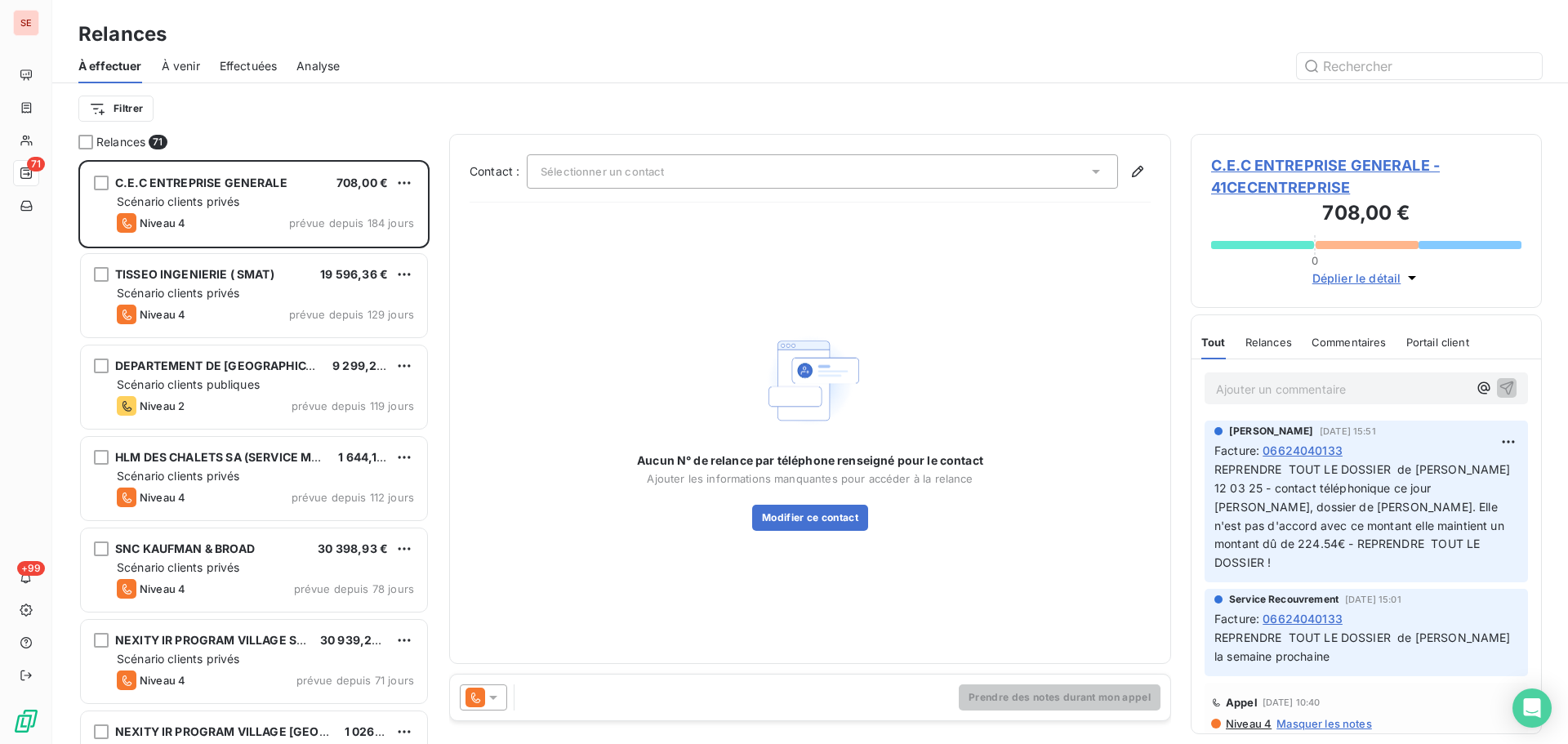
click at [241, 72] on span "Effectuées" at bounding box center [249, 66] width 58 height 16
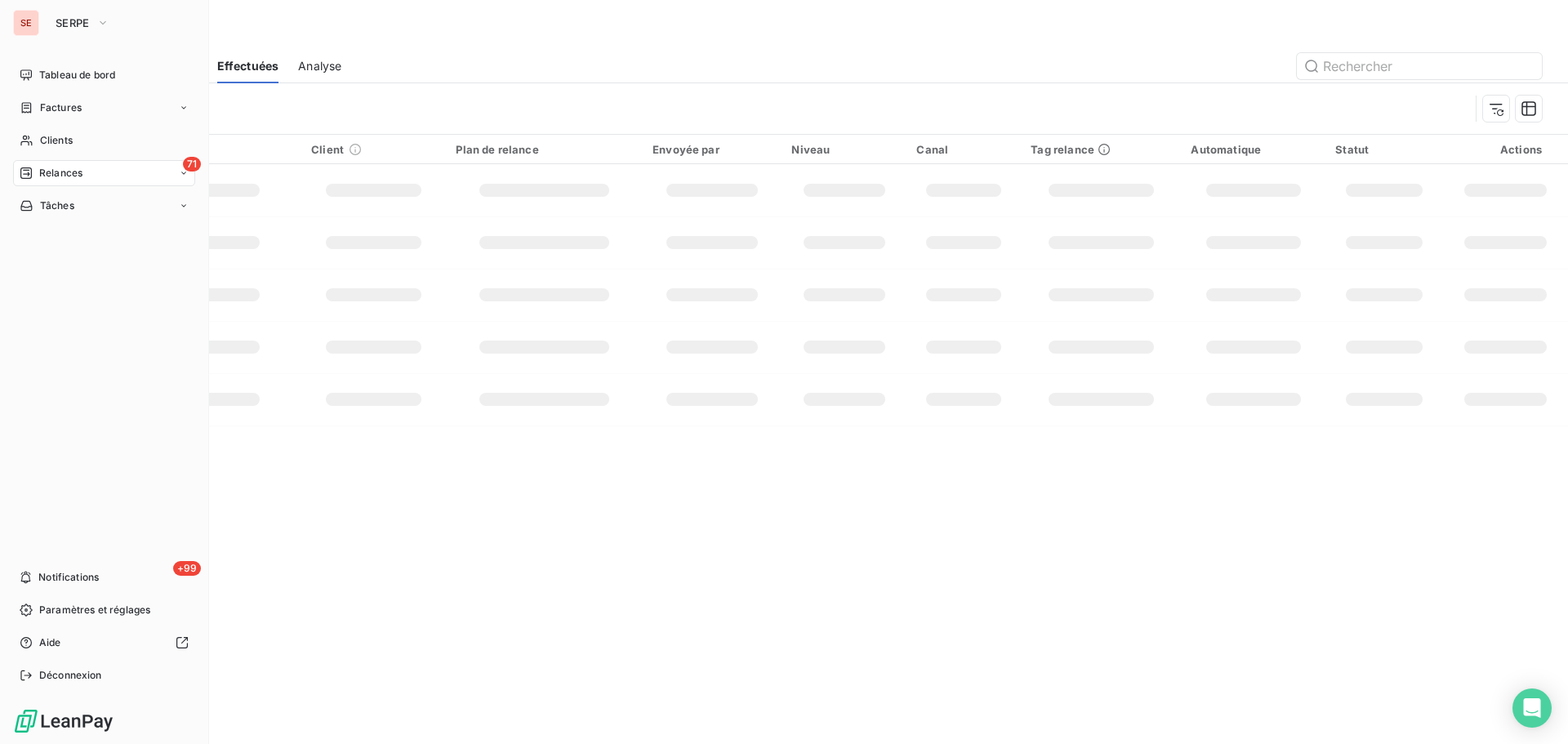
click at [46, 102] on span "Factures" at bounding box center [61, 108] width 42 height 15
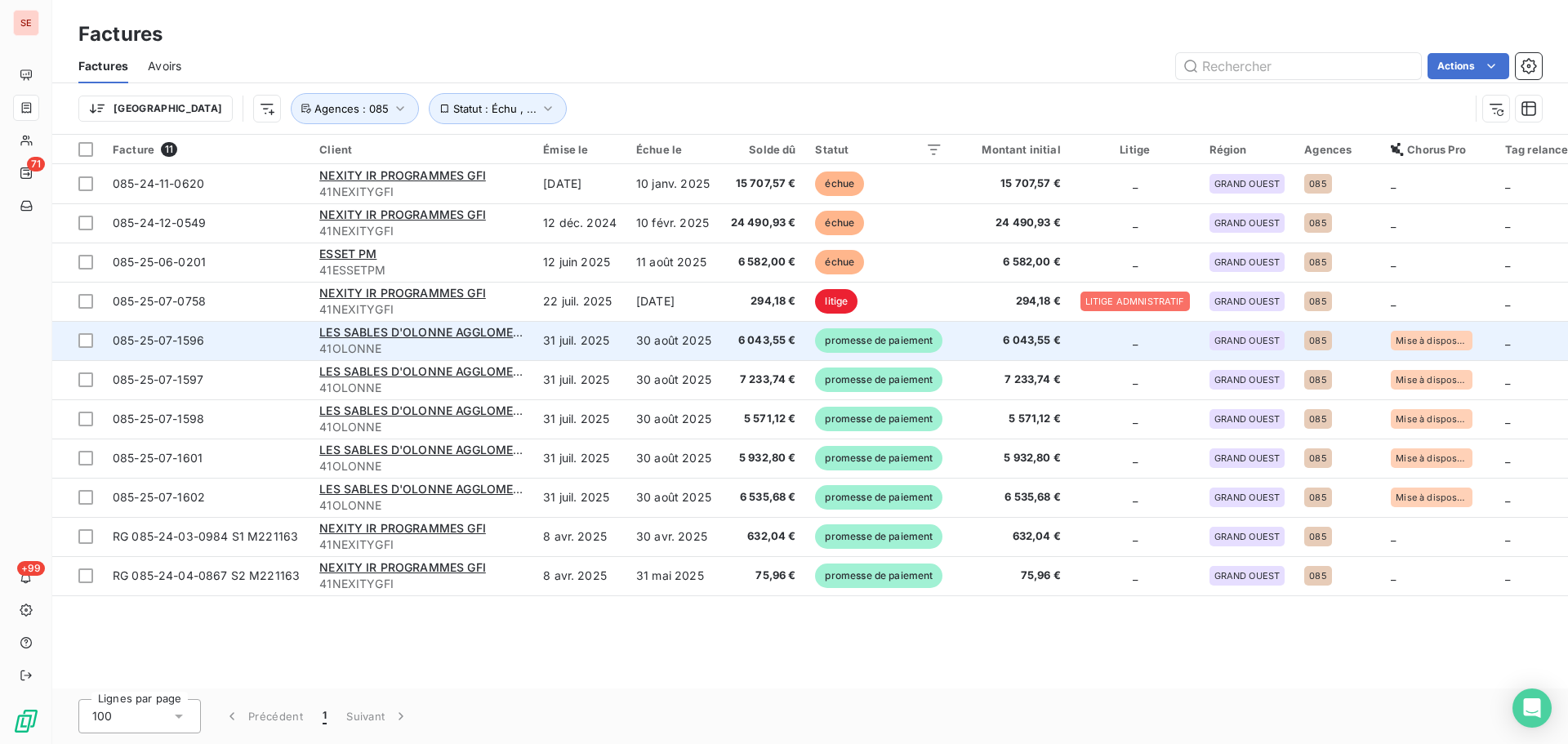
click at [580, 347] on td "31 juil. 2025" at bounding box center [579, 340] width 94 height 39
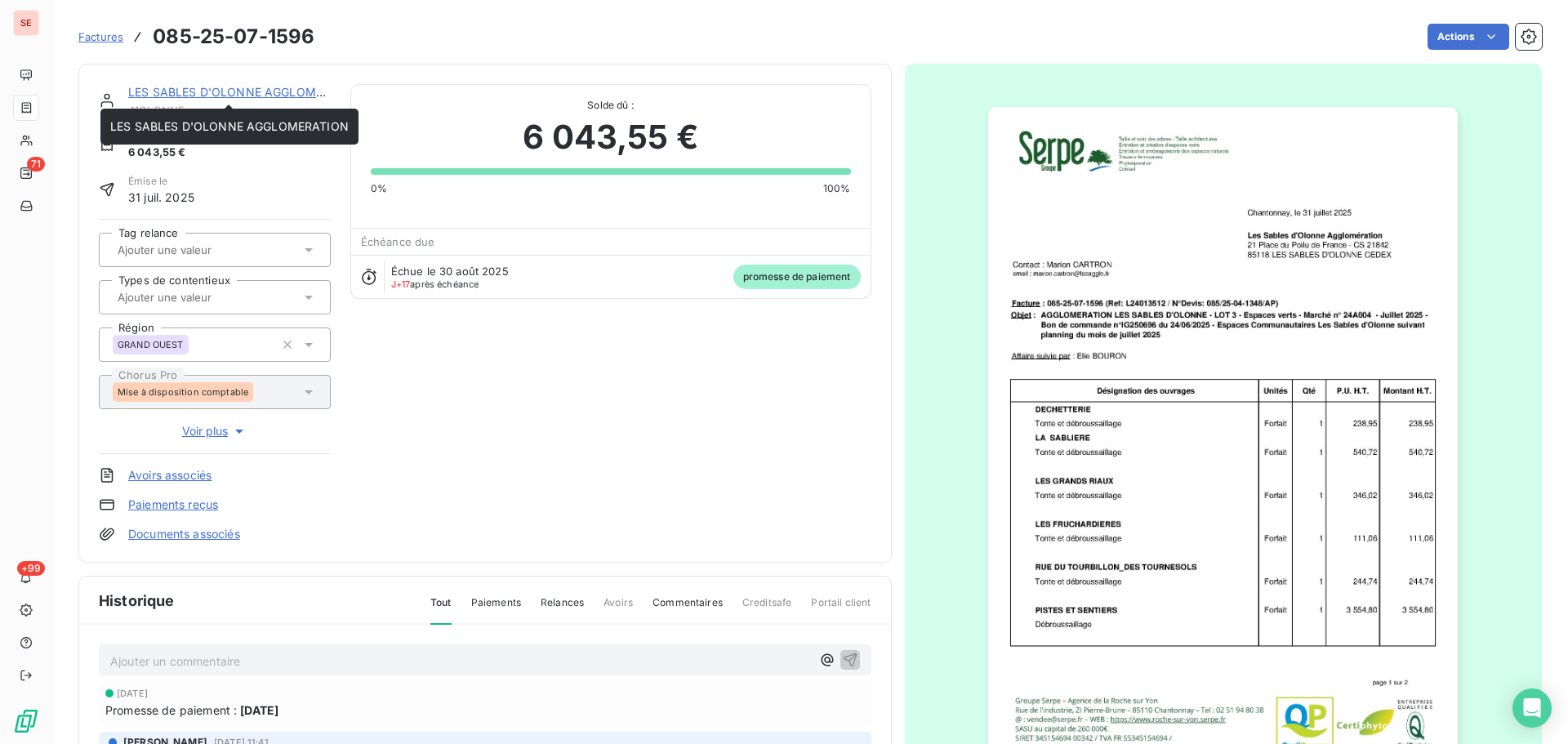
click at [192, 83] on div "LES SABLES D'OLONNE AGGLOMERATION 41OLONNE Montant initial 6 043,55 € Émise le …" at bounding box center [485, 313] width 814 height 500
click at [242, 93] on link "LES SABLES D'OLONNE AGGLOMERATION" at bounding box center [247, 92] width 239 height 14
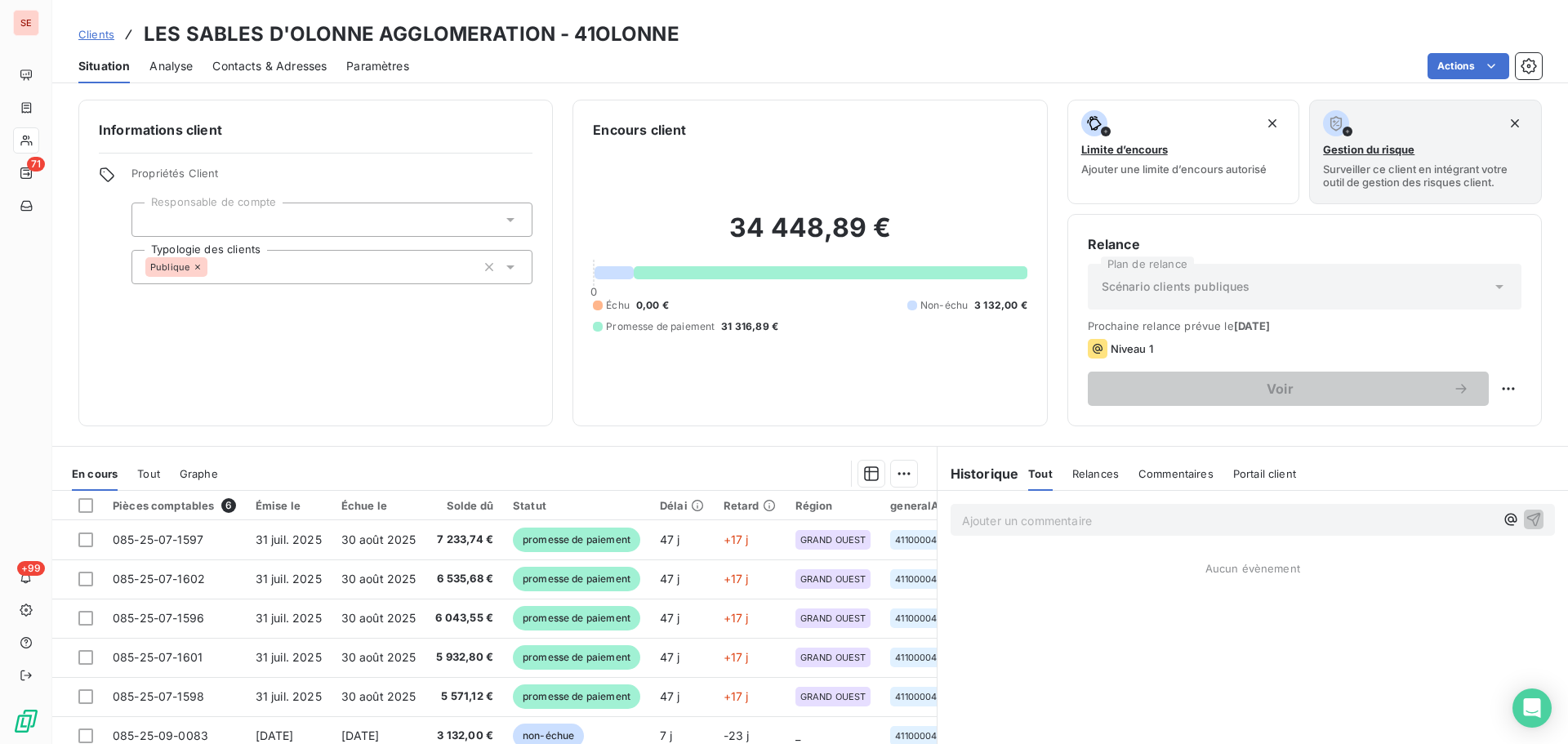
click at [312, 66] on span "Contacts & Adresses" at bounding box center [270, 66] width 114 height 16
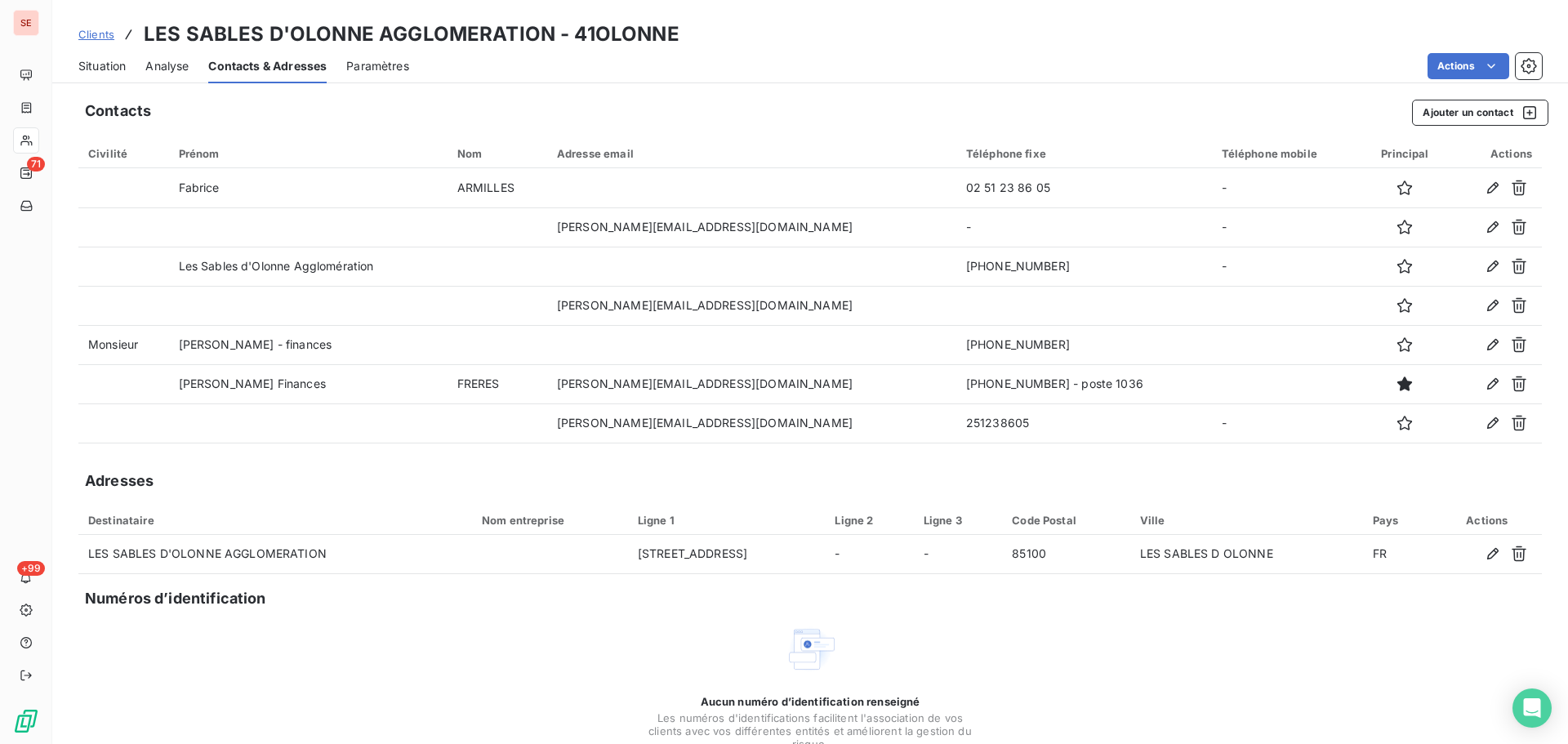
click at [97, 63] on span "Situation" at bounding box center [102, 66] width 47 height 16
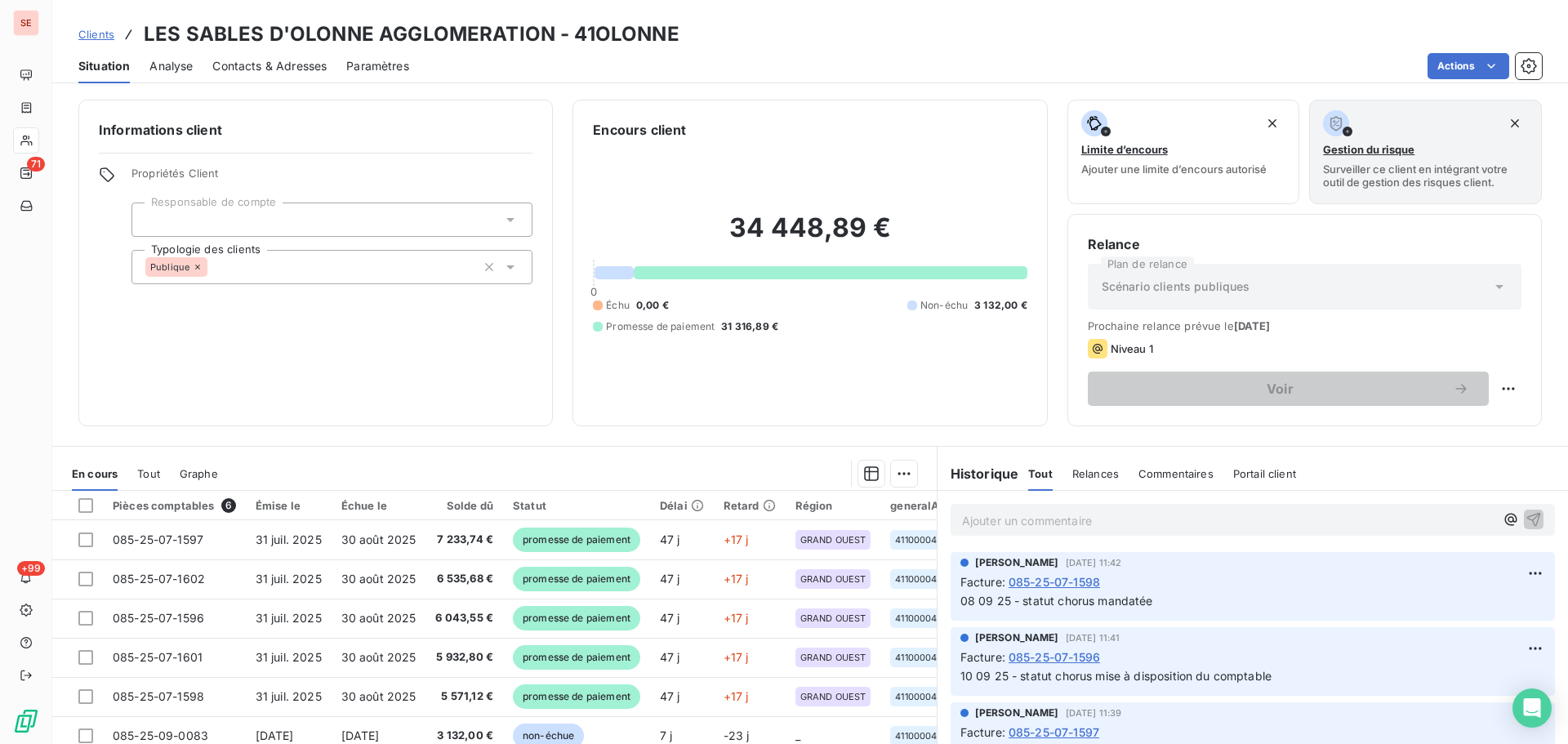
click at [291, 66] on span "Contacts & Adresses" at bounding box center [270, 66] width 114 height 16
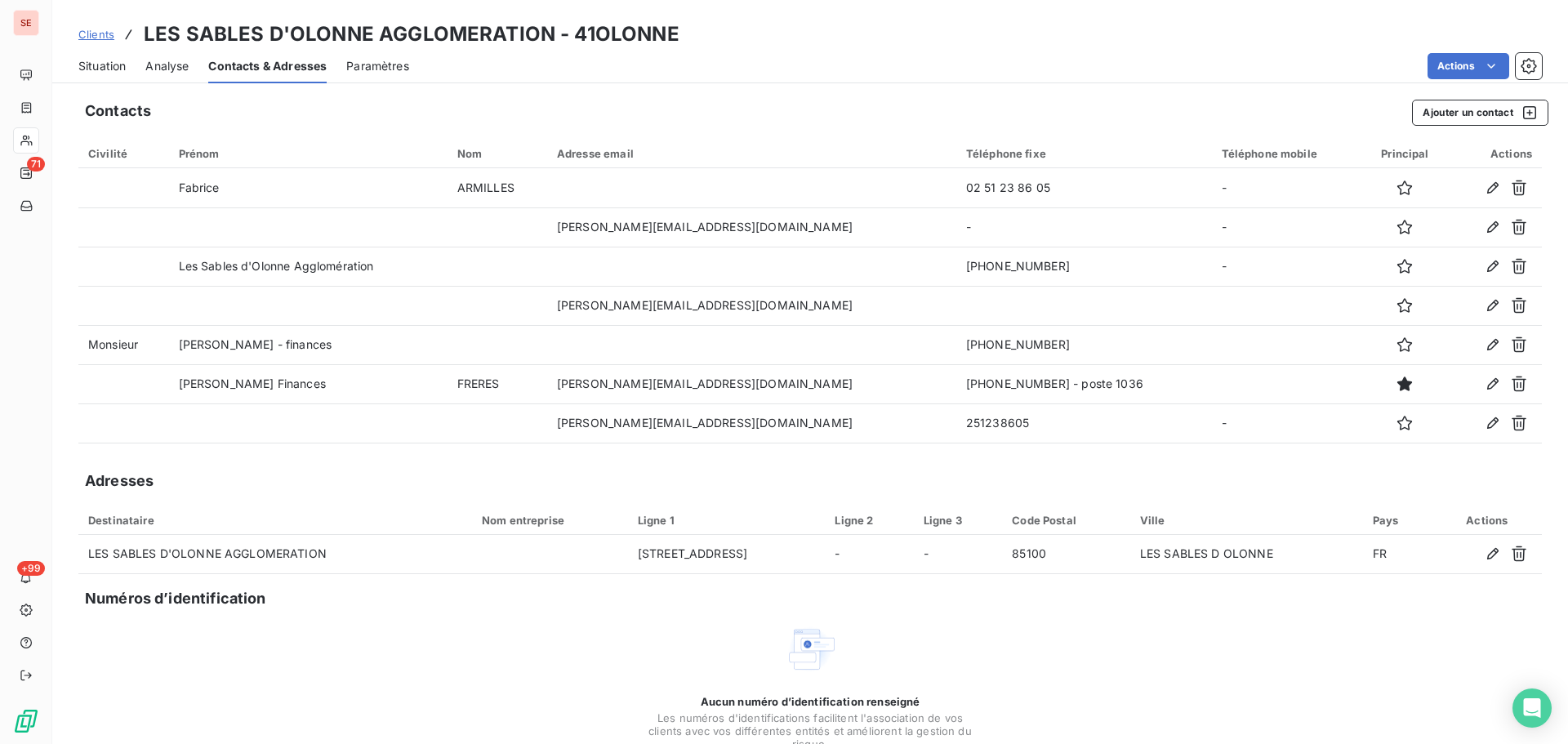
click at [116, 64] on span "Situation" at bounding box center [102, 66] width 47 height 16
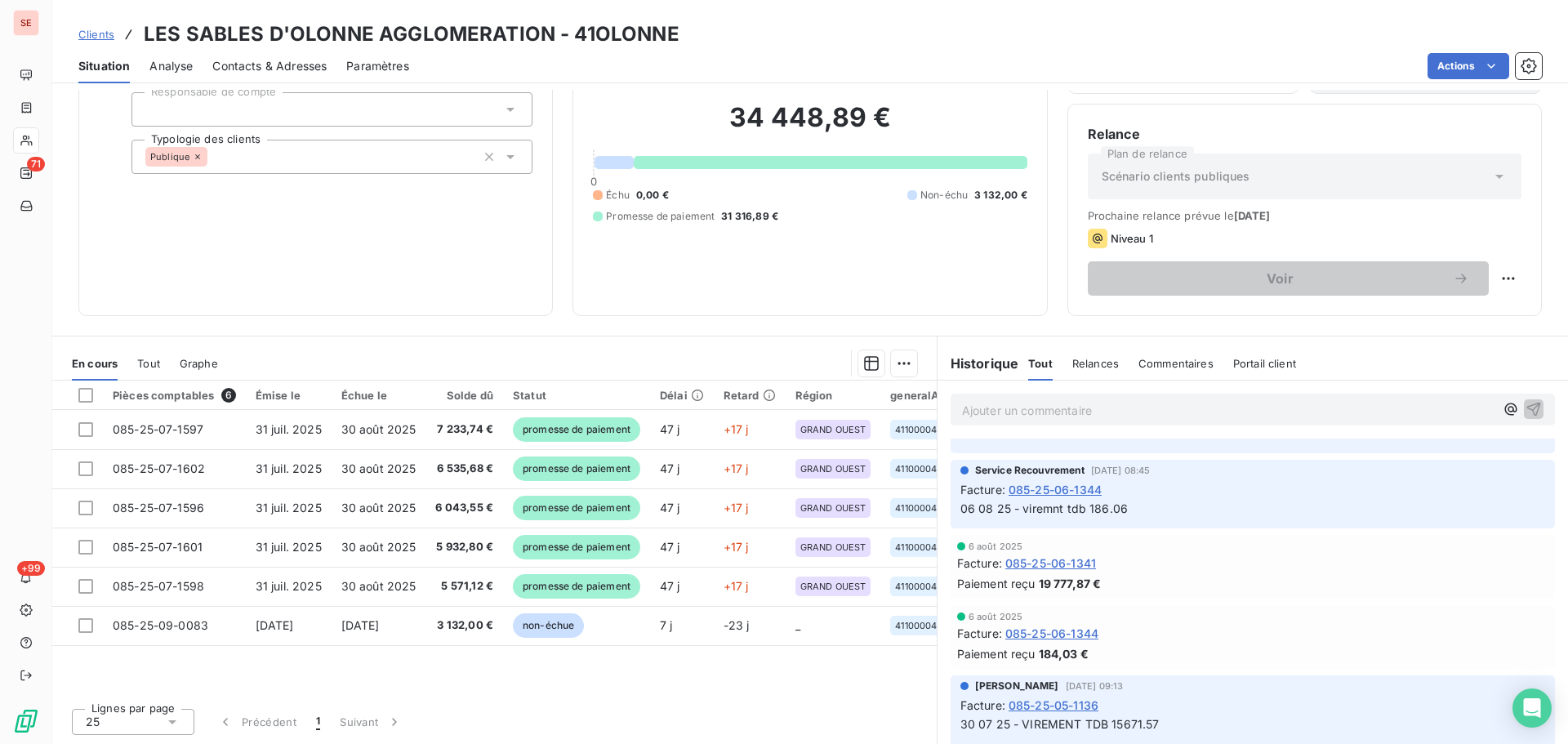
scroll to position [1961, 0]
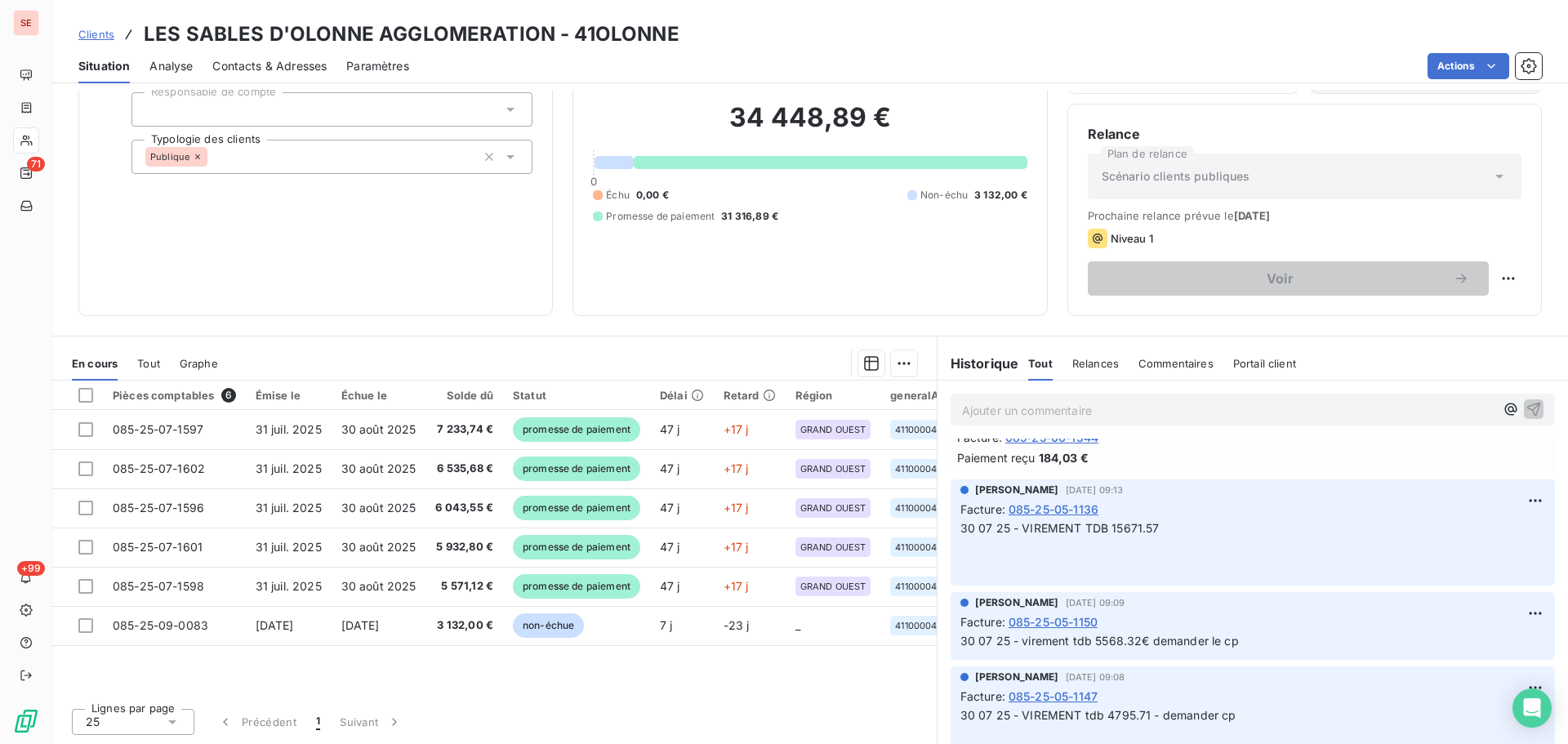
click at [293, 64] on span "Contacts & Adresses" at bounding box center [270, 66] width 114 height 16
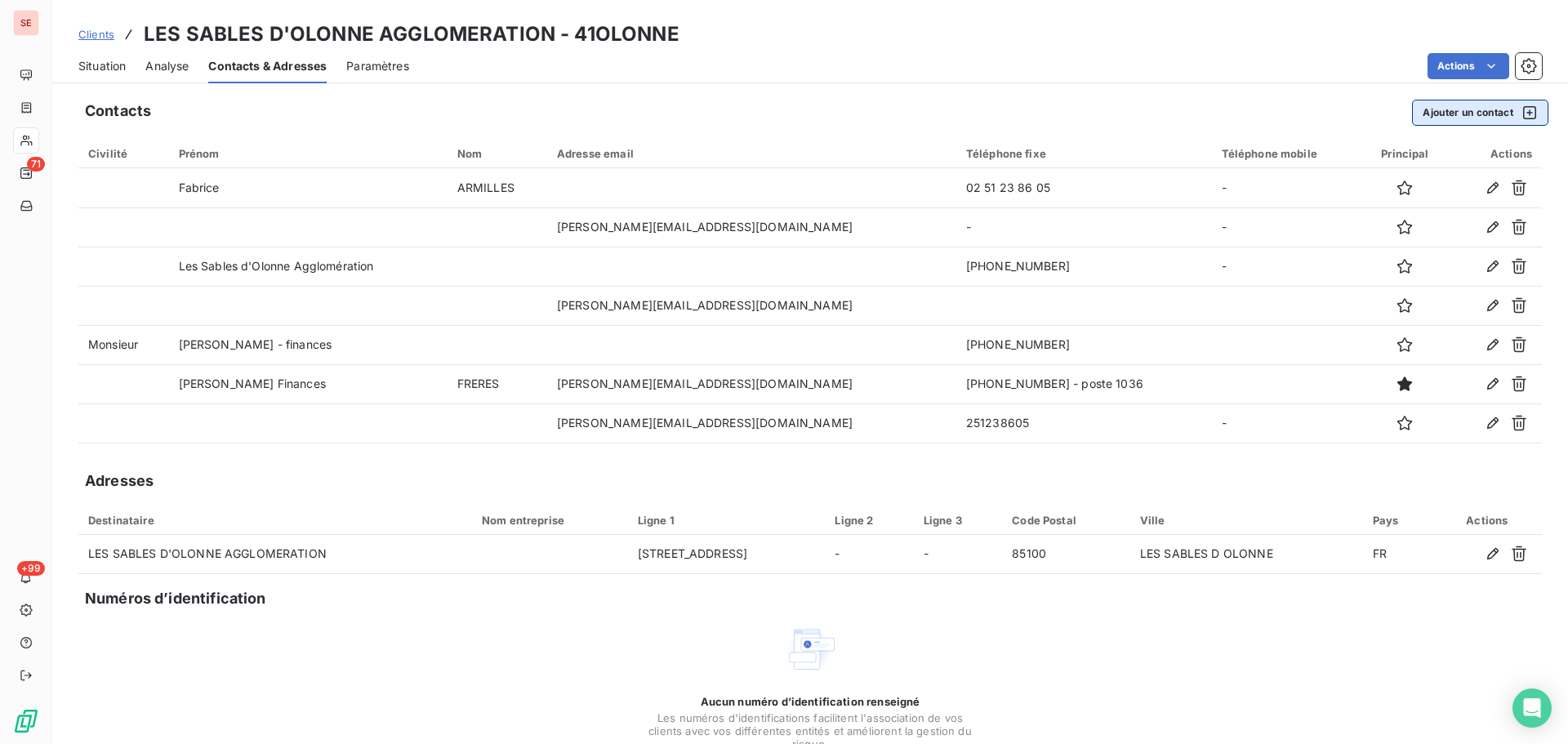
click at [1444, 119] on button "Ajouter un contact" at bounding box center [1480, 113] width 136 height 26
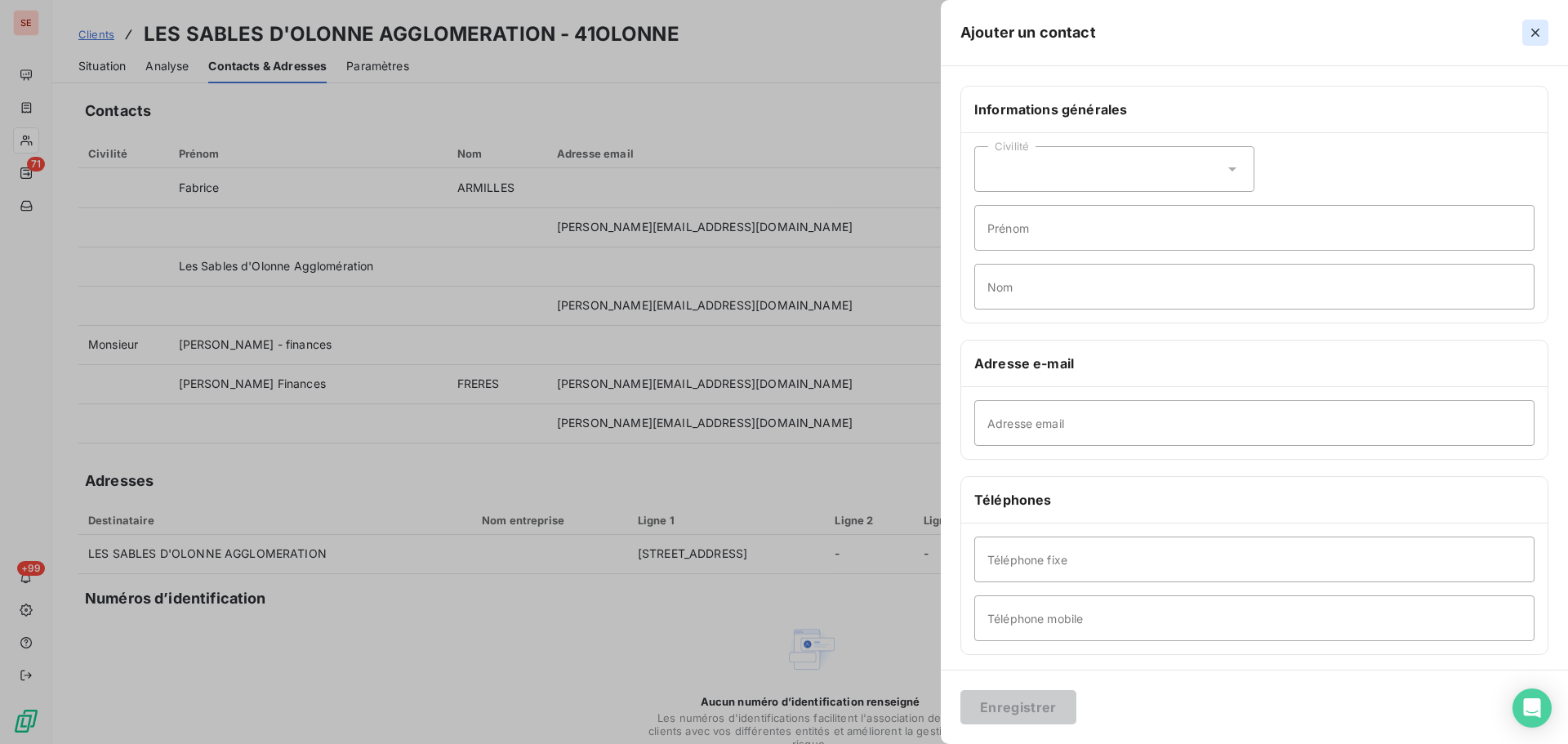
click at [1532, 29] on icon "button" at bounding box center [1534, 32] width 8 height 8
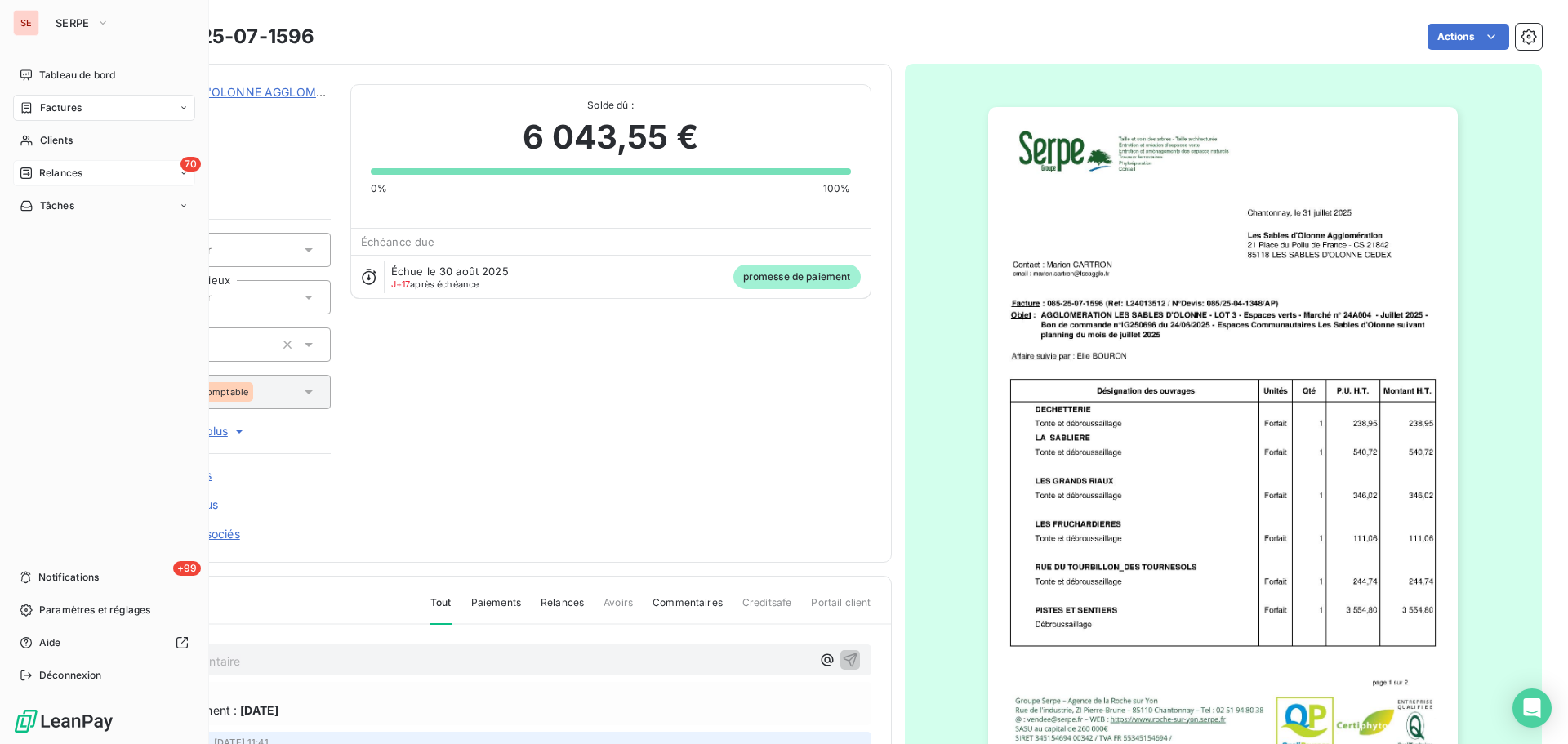
click at [37, 164] on div "70 Relances" at bounding box center [104, 173] width 182 height 26
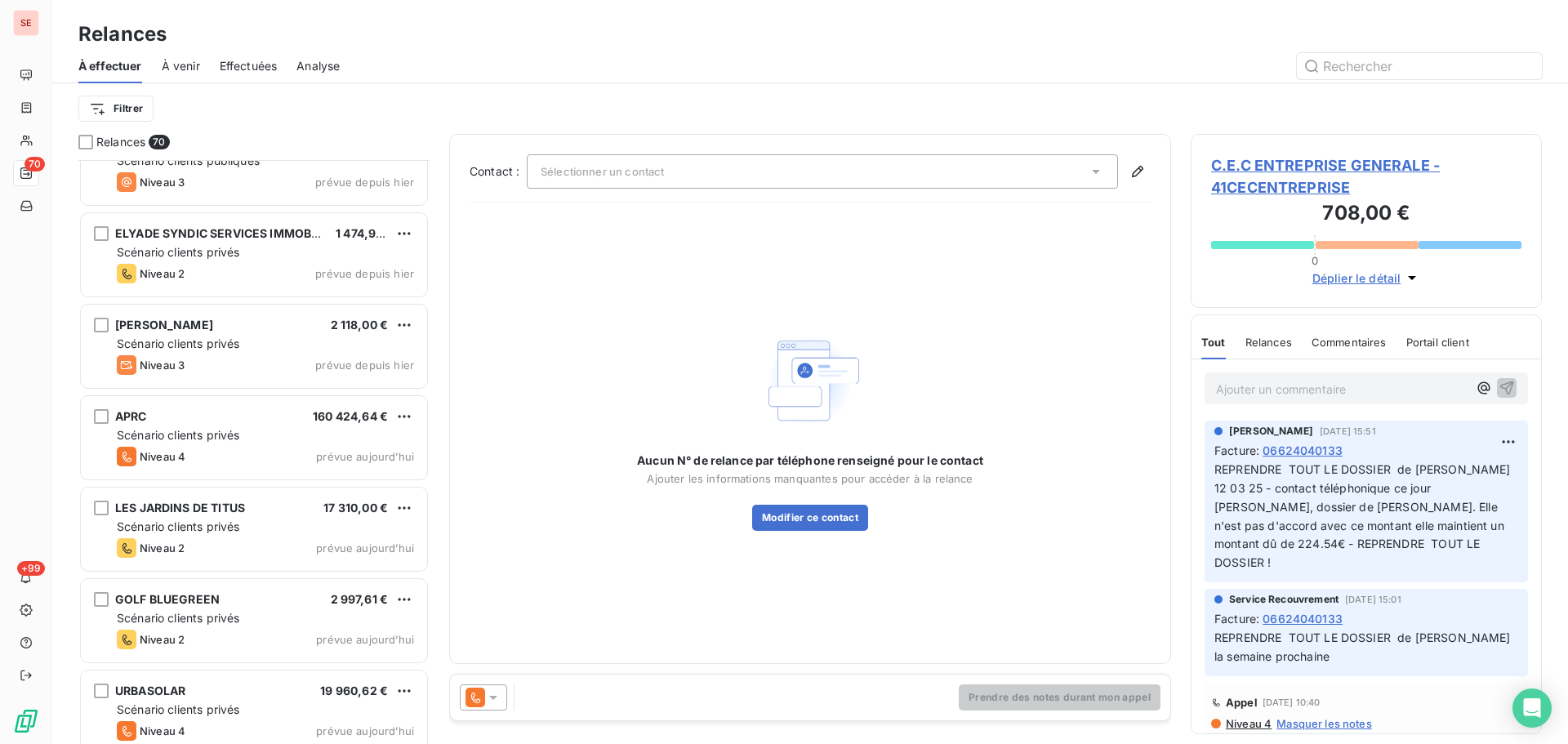
scroll to position [5822, 0]
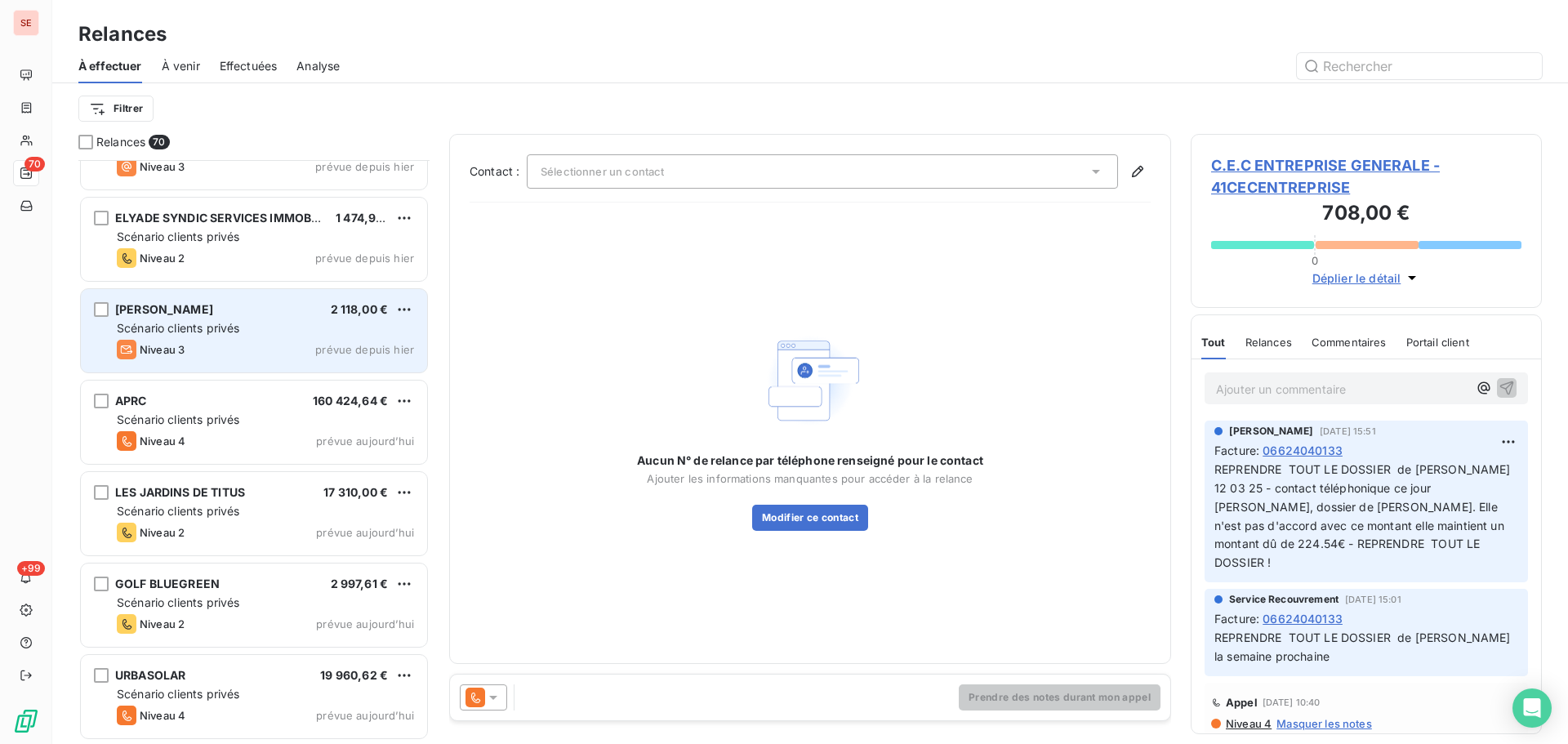
click at [353, 321] on div "Scénario clients privés" at bounding box center [265, 329] width 297 height 16
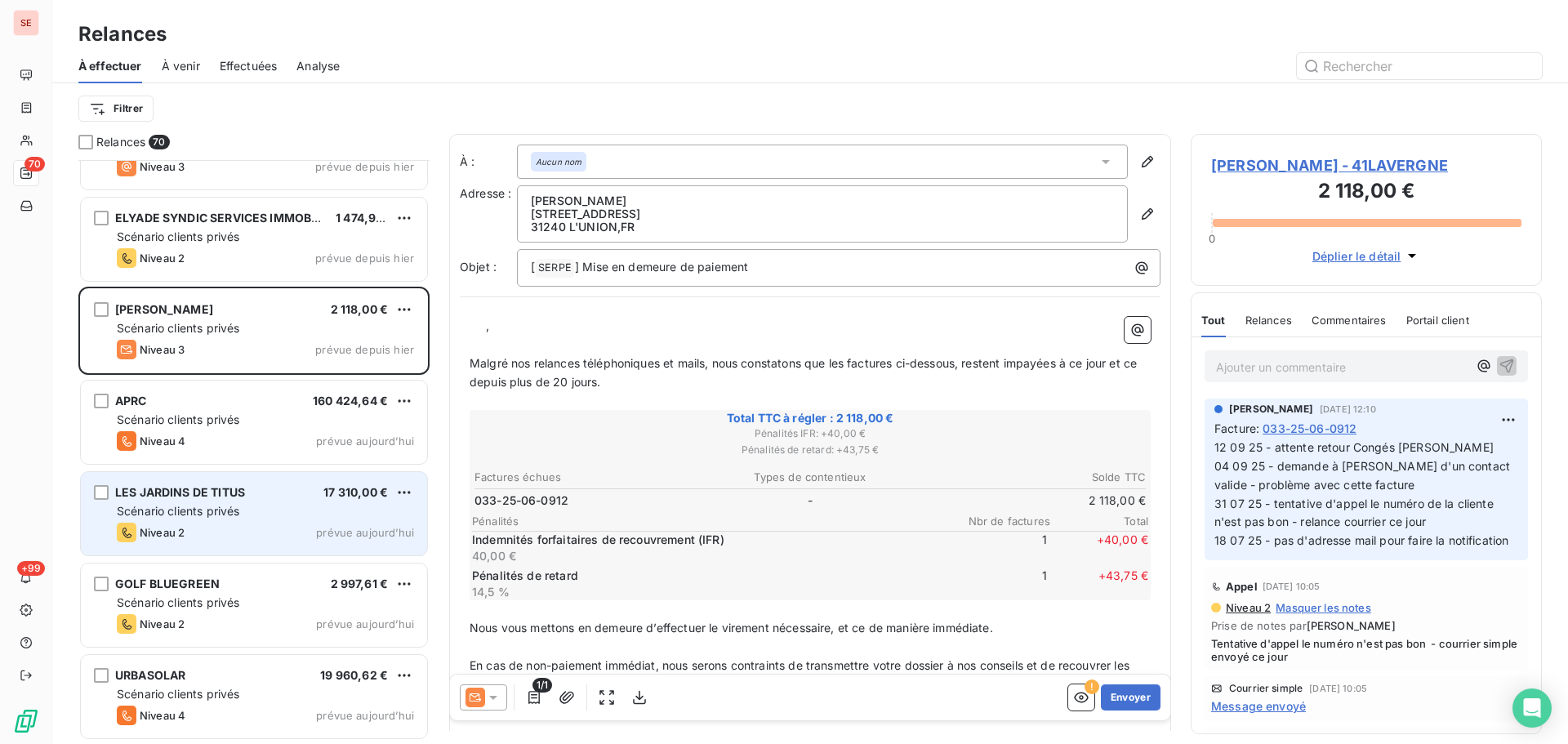
click at [308, 538] on div "Niveau 2 prévue aujourd’hui" at bounding box center [265, 533] width 297 height 20
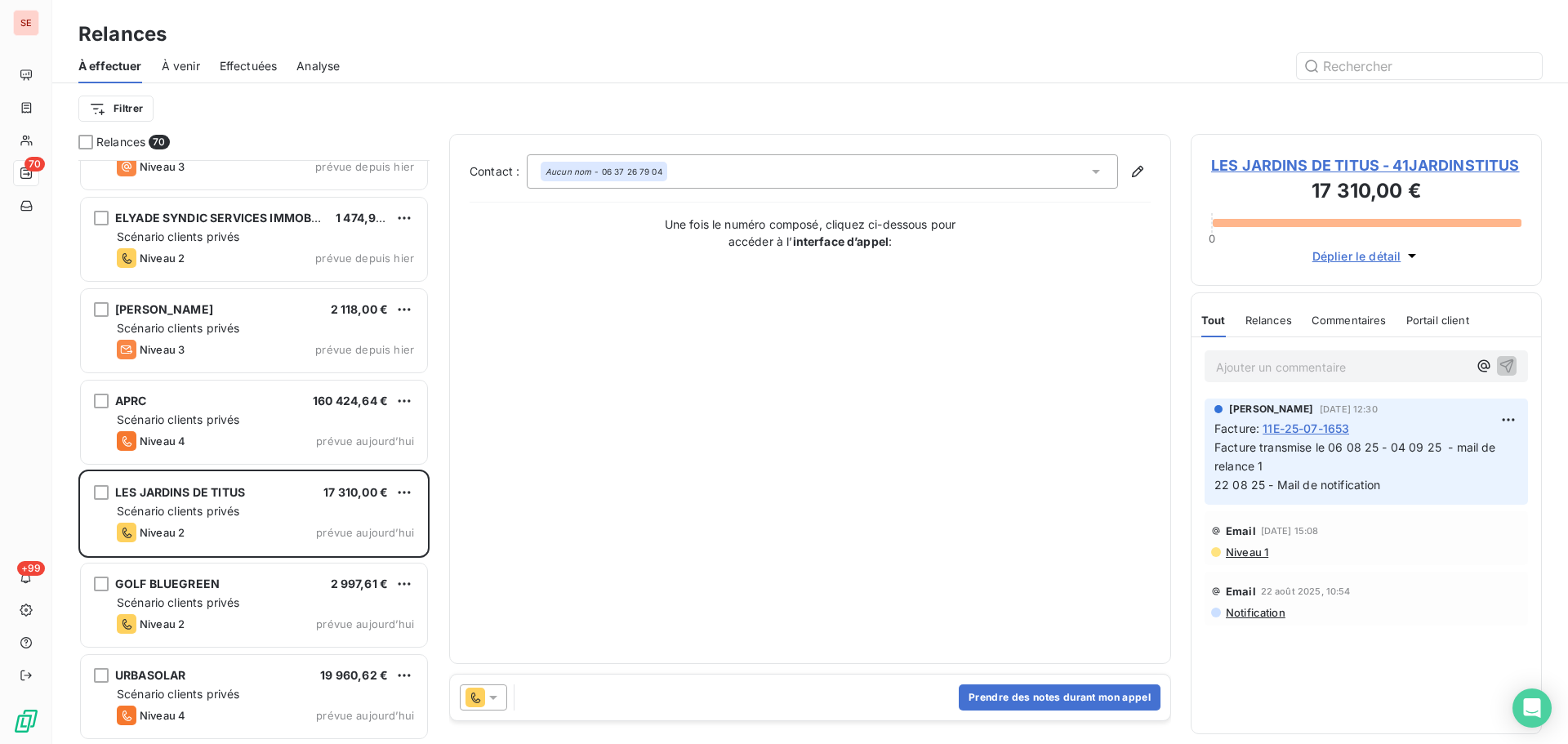
click at [1326, 174] on span "LES JARDINS DE TITUS - 41JARDINSTITUS" at bounding box center [1366, 165] width 311 height 22
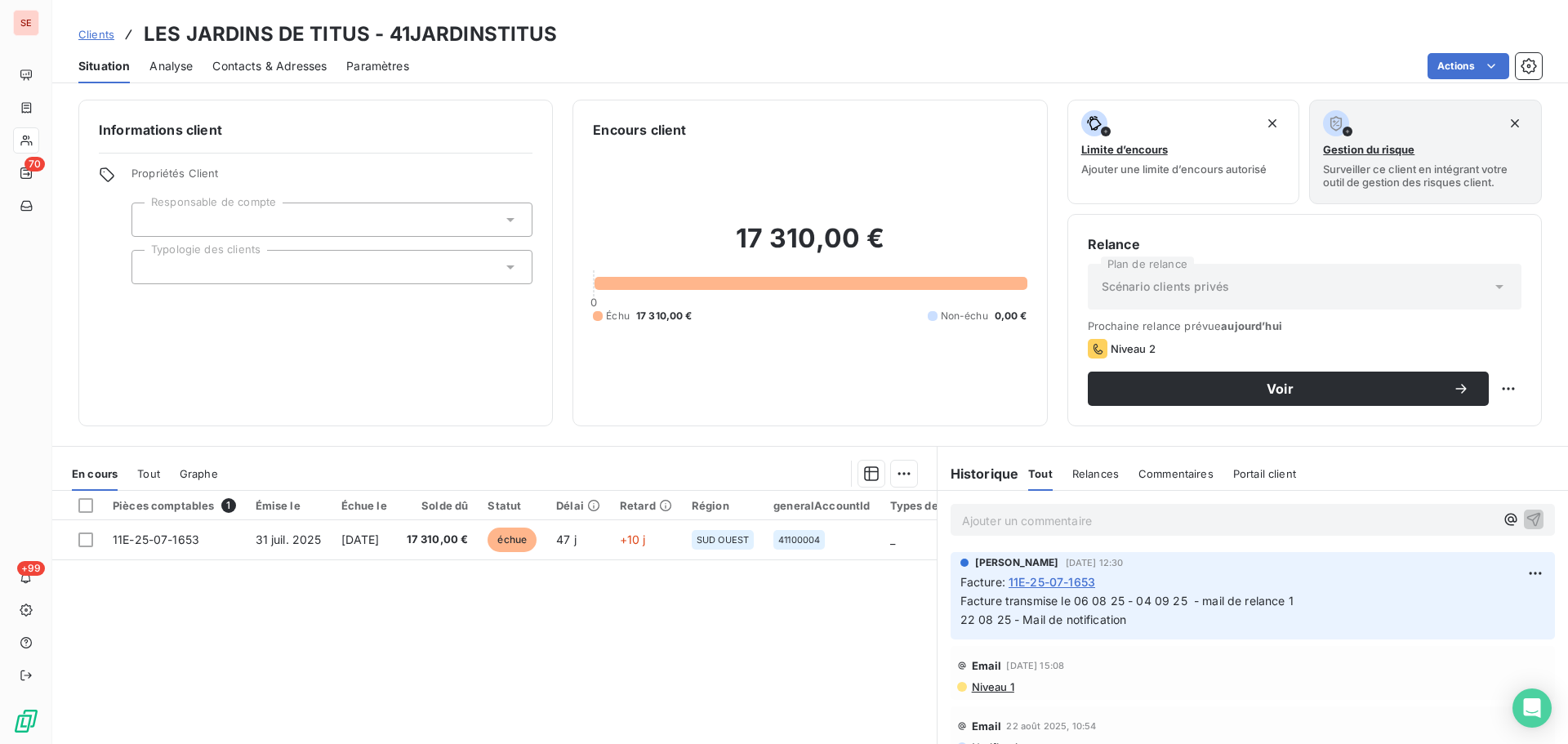
click at [299, 74] on div "Contacts & Adresses" at bounding box center [270, 66] width 114 height 35
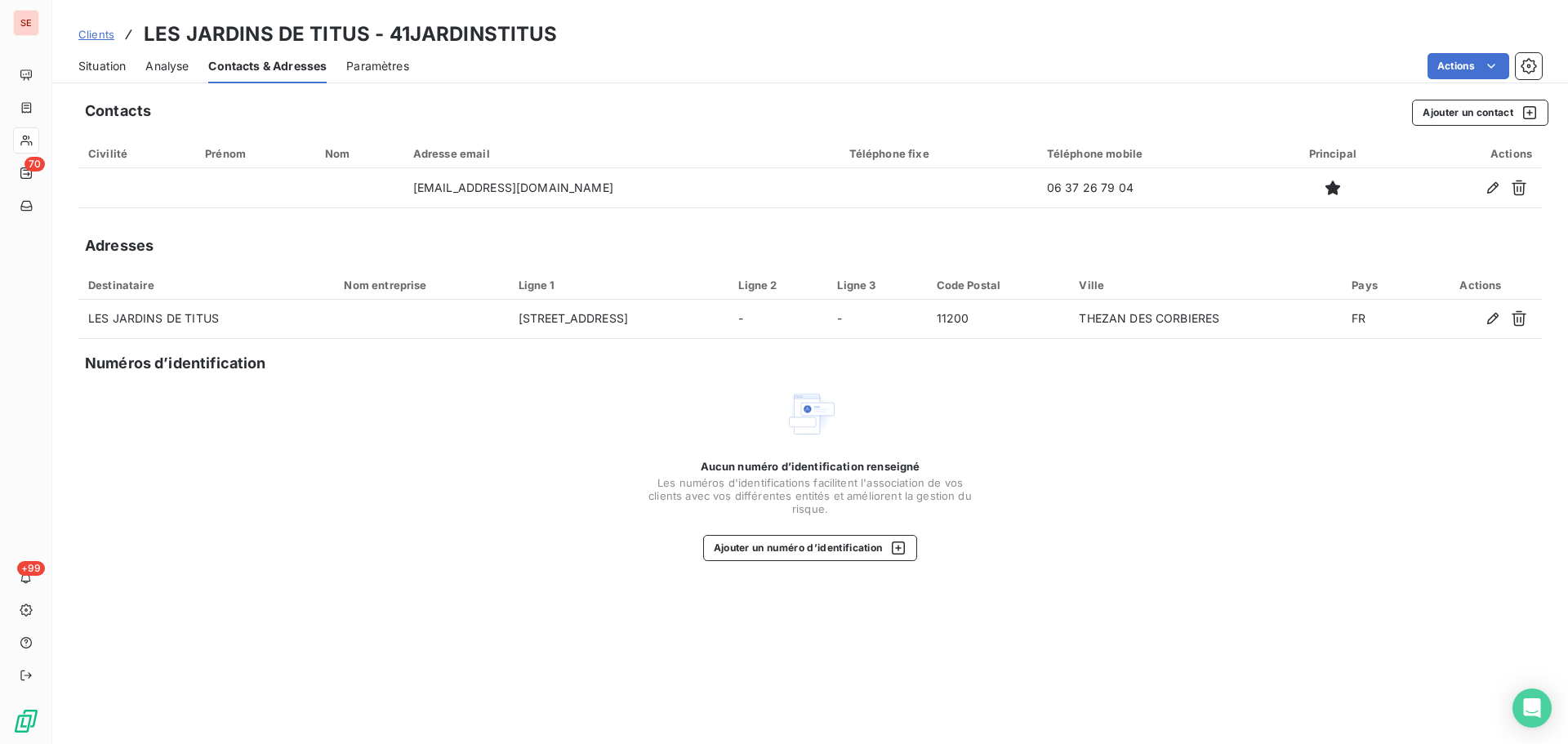
click at [125, 59] on span "Situation" at bounding box center [102, 66] width 47 height 16
